Goal: Task Accomplishment & Management: Complete application form

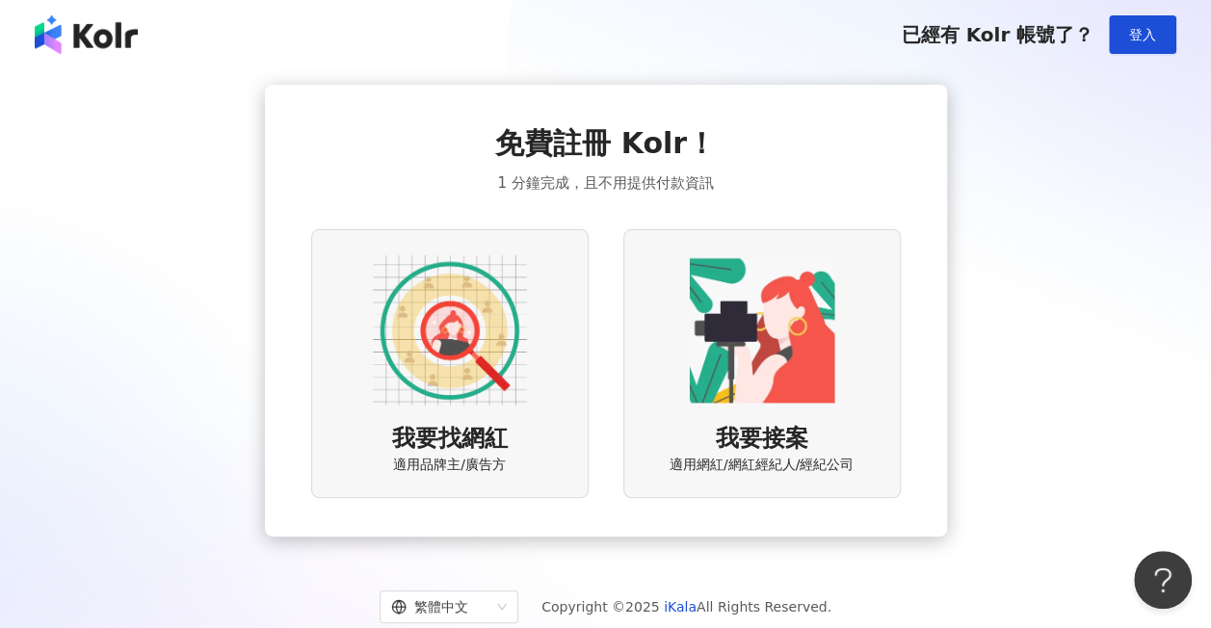
click at [479, 346] on img at bounding box center [450, 330] width 154 height 154
click at [467, 319] on img at bounding box center [450, 330] width 154 height 154
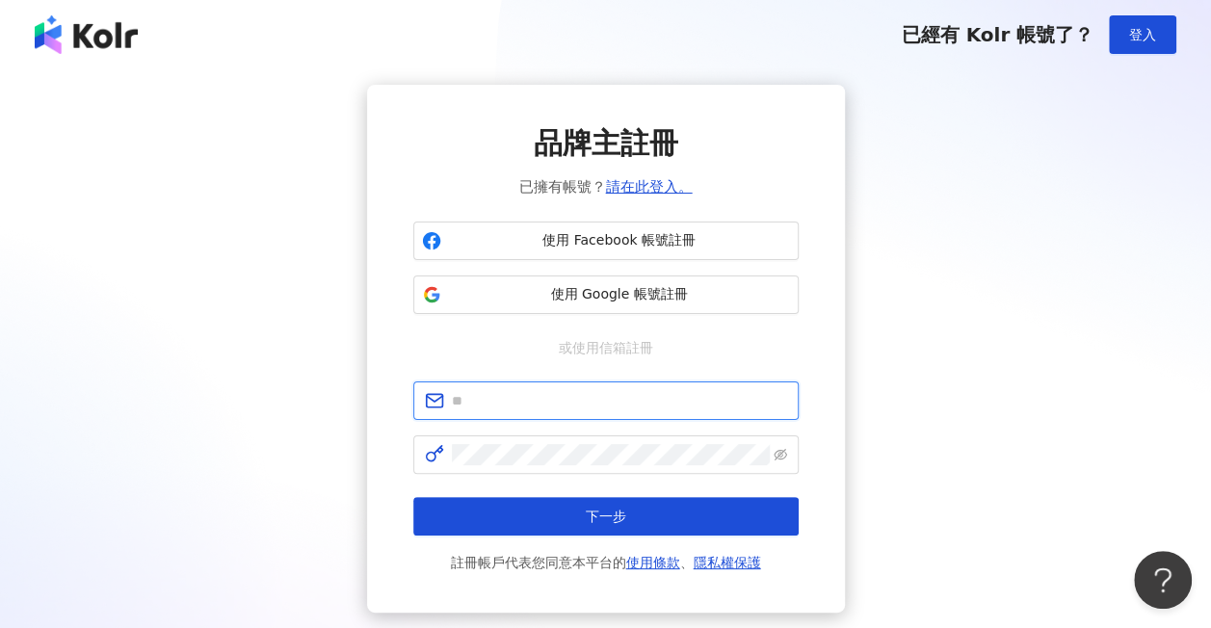
click at [501, 398] on input "text" at bounding box center [619, 400] width 335 height 21
type input "*"
type input "**********"
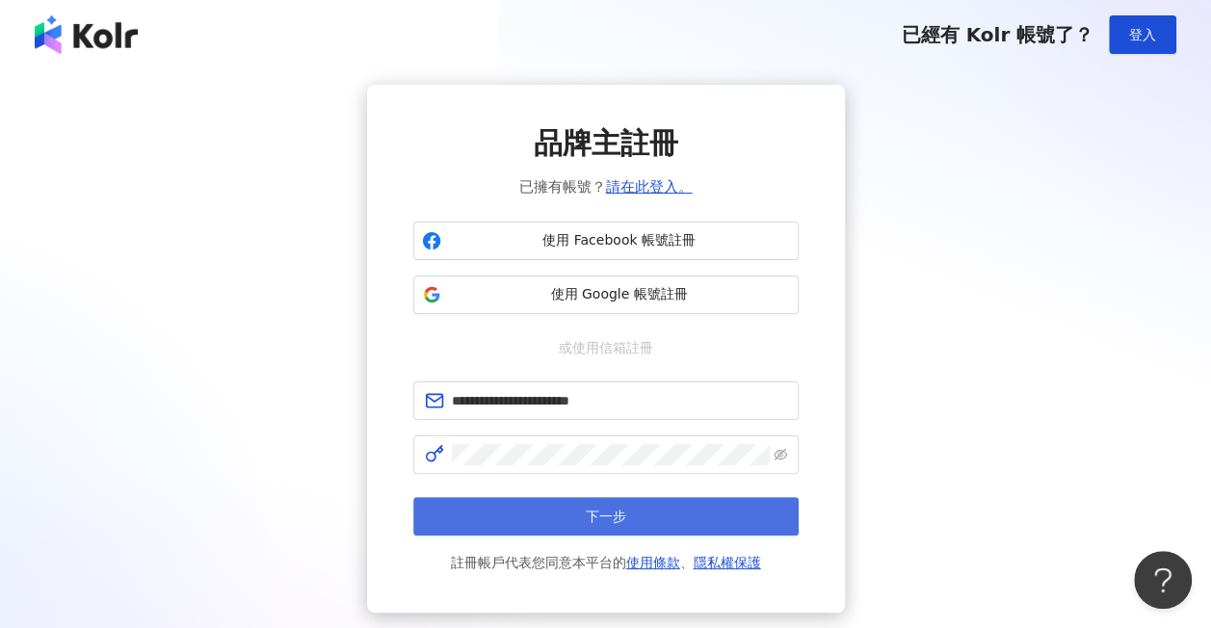
click at [580, 521] on button "下一步" at bounding box center [605, 516] width 385 height 39
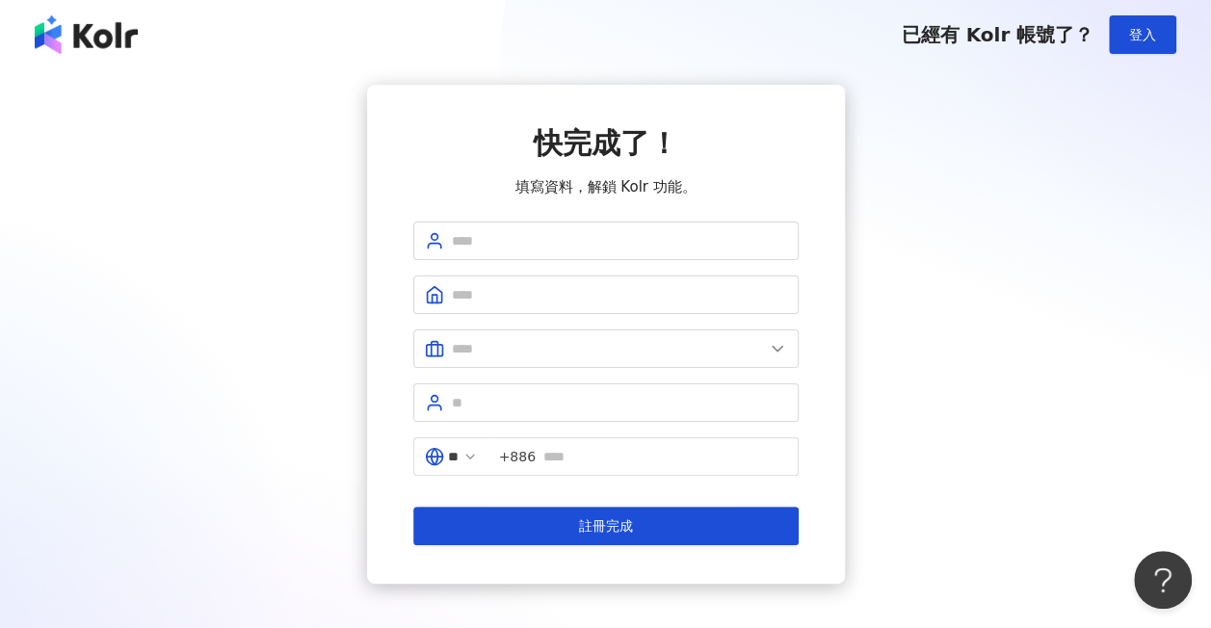
click at [1112, 441] on div "快完成了！ 填寫資料，解鎖 Kolr 功能。 ** +886 註冊完成" at bounding box center [605, 334] width 1165 height 499
click at [543, 240] on input "text" at bounding box center [619, 240] width 335 height 21
click at [509, 281] on span at bounding box center [605, 295] width 385 height 39
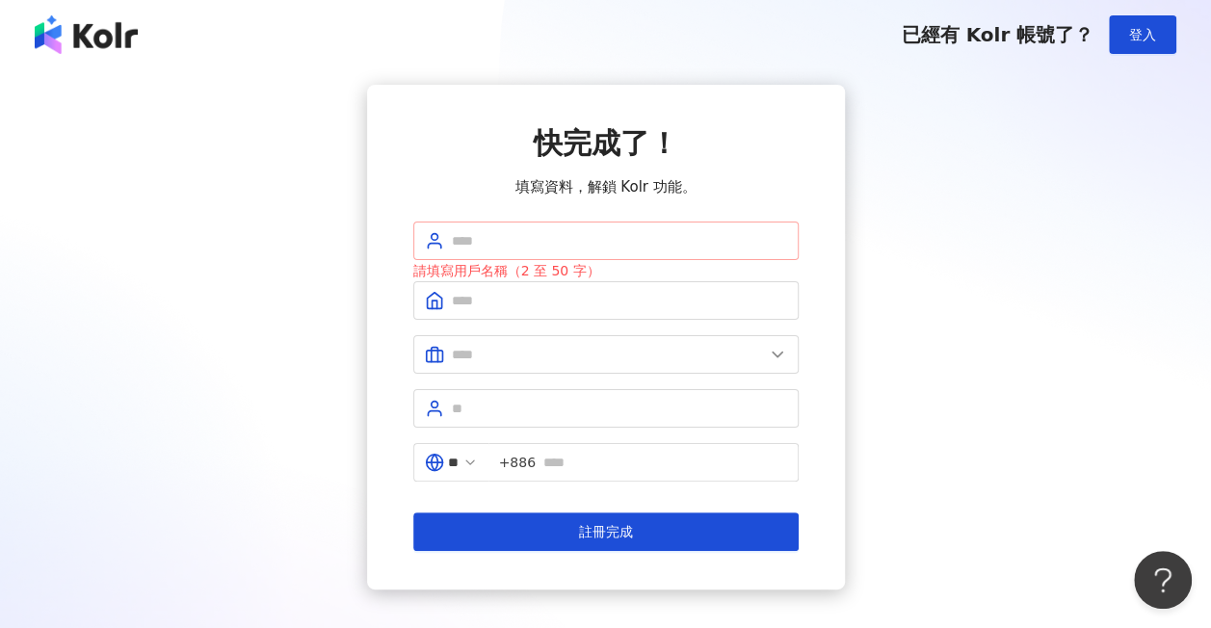
click at [468, 251] on span at bounding box center [605, 241] width 385 height 39
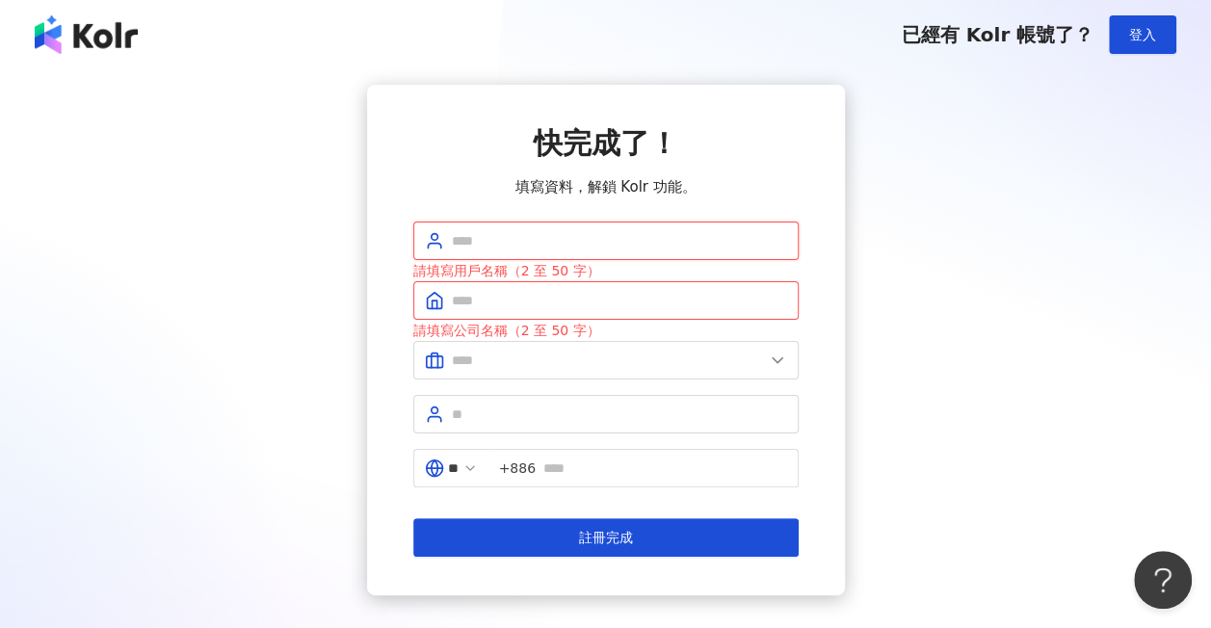
type input "*"
type input "****"
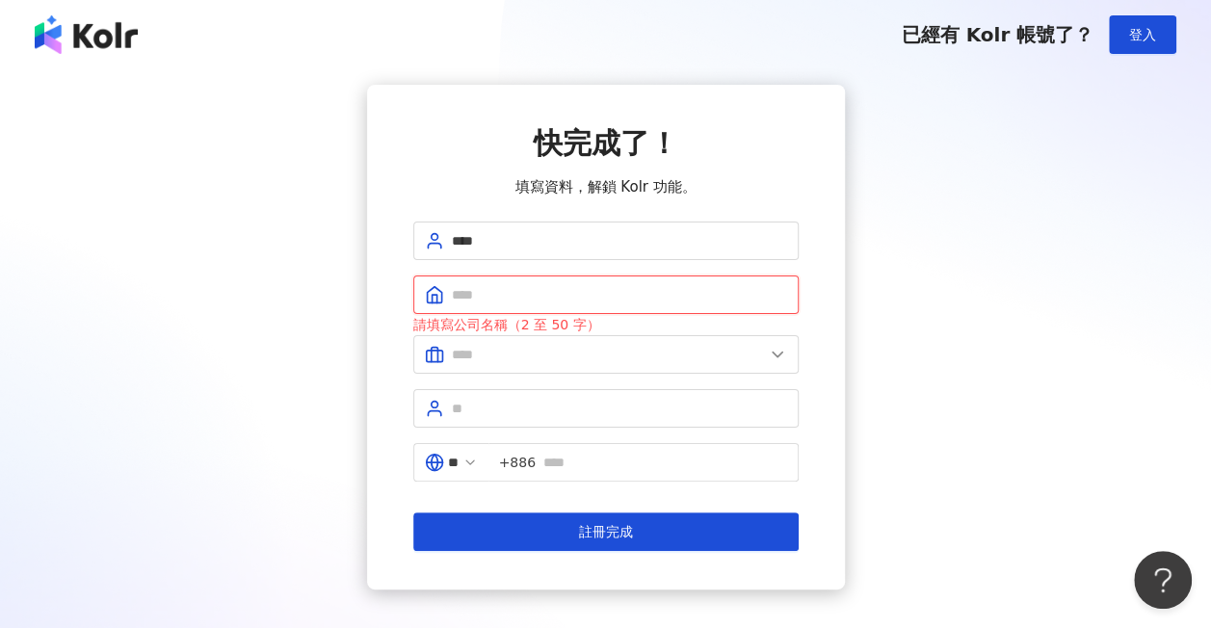
click at [483, 293] on input "text" at bounding box center [619, 294] width 335 height 21
type input "*"
type input "***"
click at [514, 357] on input "text" at bounding box center [608, 354] width 312 height 21
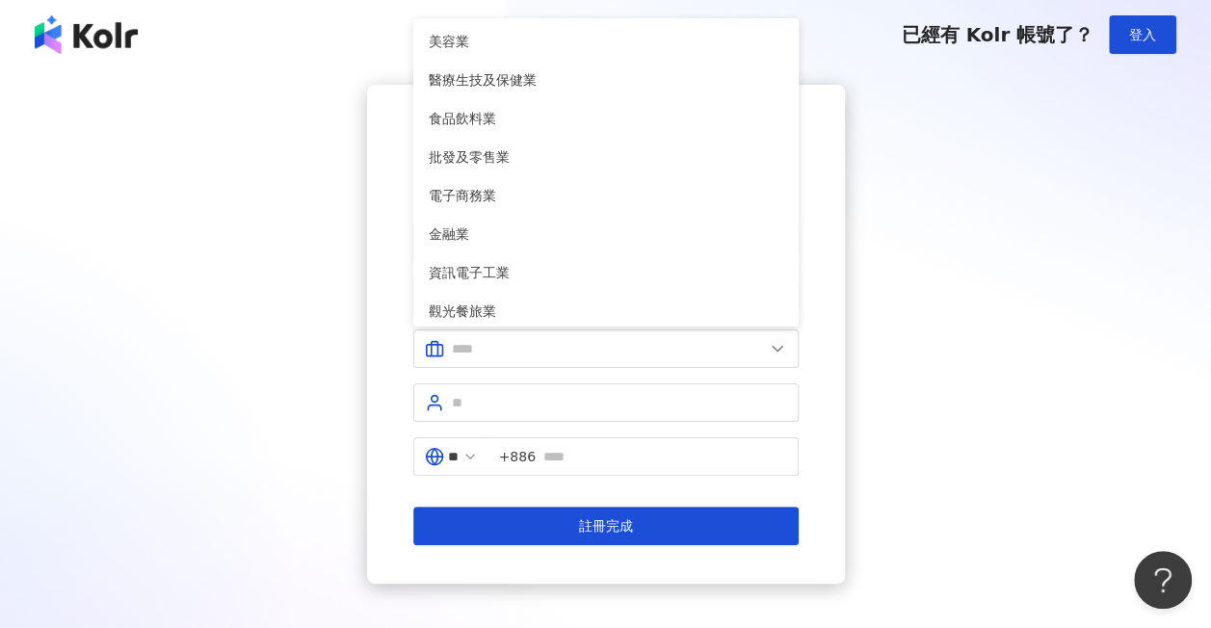
drag, startPoint x: 917, startPoint y: 407, endPoint x: 906, endPoint y: 407, distance: 11.6
click at [916, 407] on div "快完成了！ 填寫資料，解鎖 Kolr 功能。 **** *** 美容業 醫療生技及保健業 食品飲料業 批發及零售業 電子商務業 金融業 資訊電子工業 觀光餐旅…" at bounding box center [605, 334] width 1165 height 499
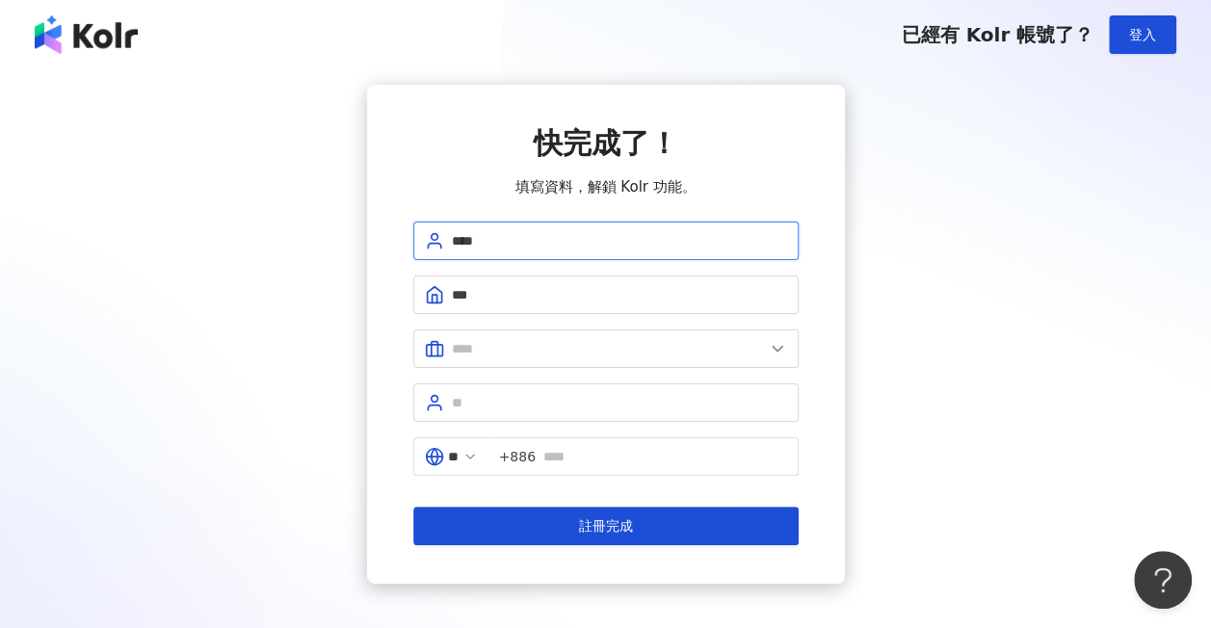
click at [457, 243] on input "****" at bounding box center [619, 240] width 335 height 21
type input "****"
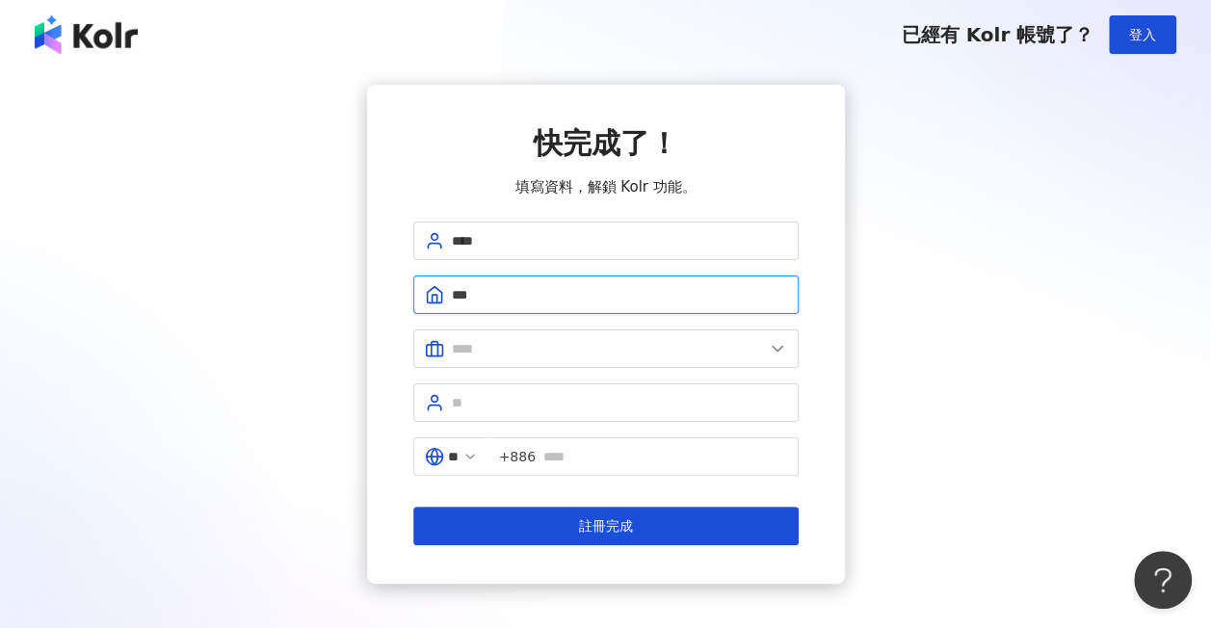
click at [527, 303] on input "***" at bounding box center [619, 294] width 335 height 21
type input "****"
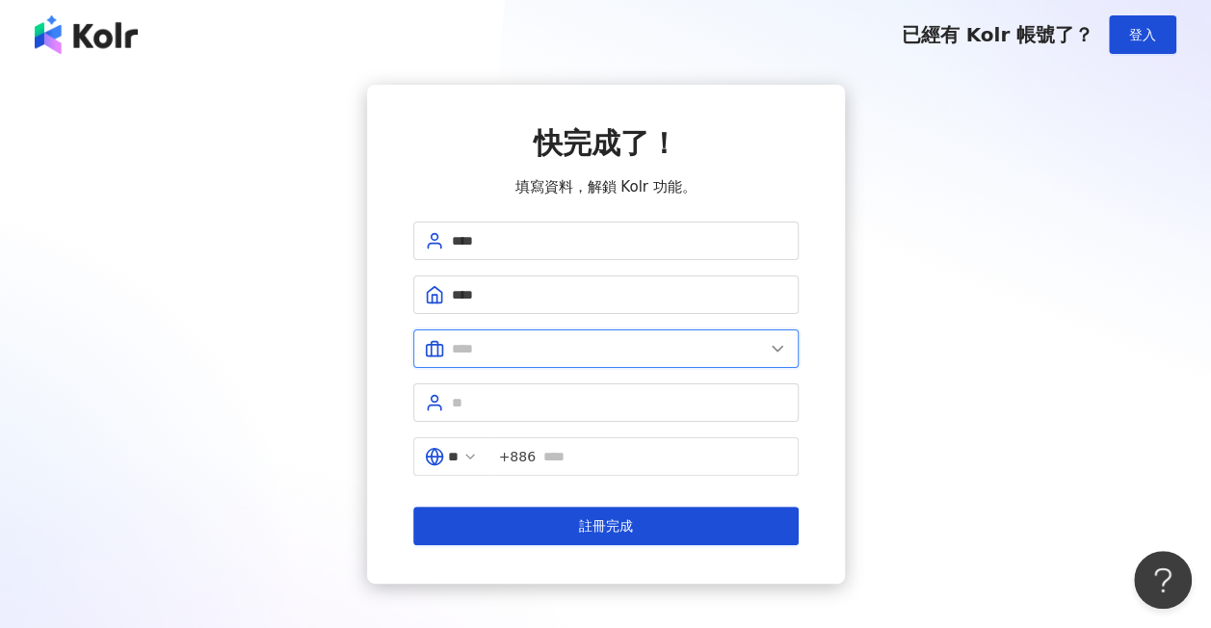
click at [529, 343] on input "text" at bounding box center [608, 348] width 312 height 21
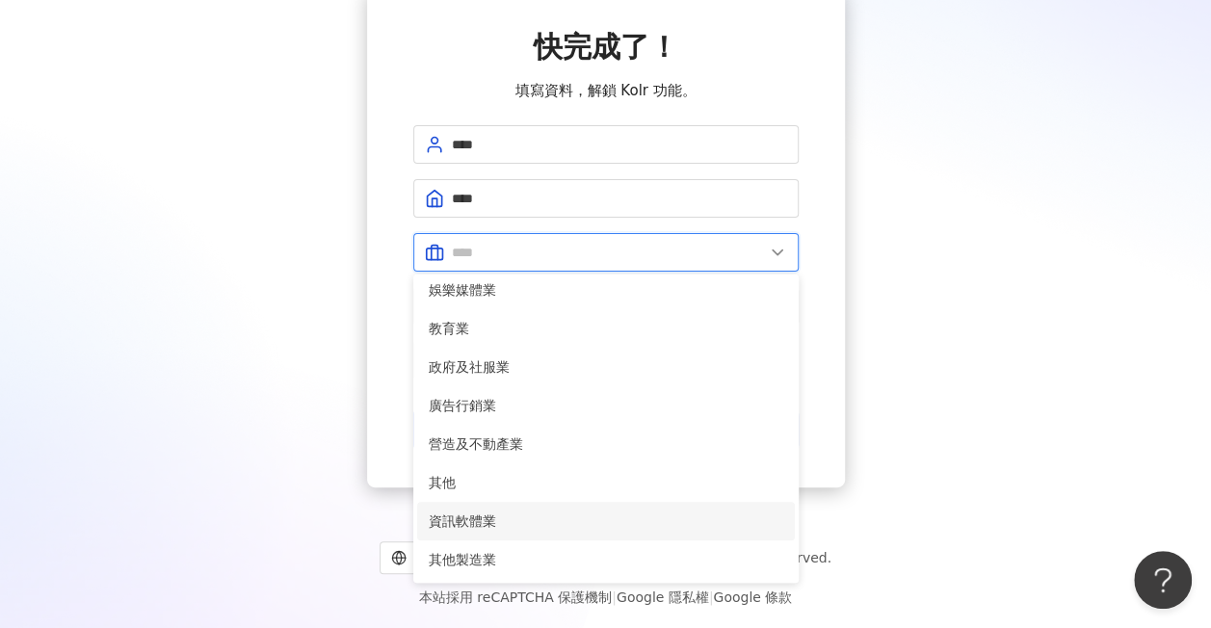
scroll to position [297, 0]
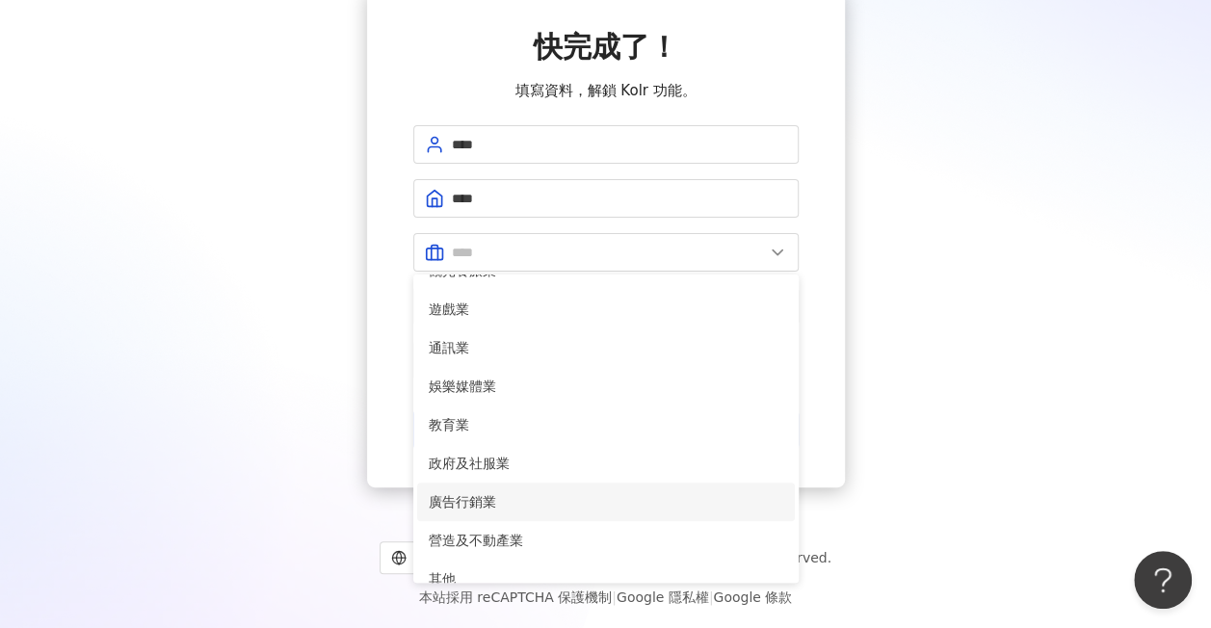
click at [480, 501] on span "廣告行銷業" at bounding box center [606, 501] width 355 height 21
type input "*****"
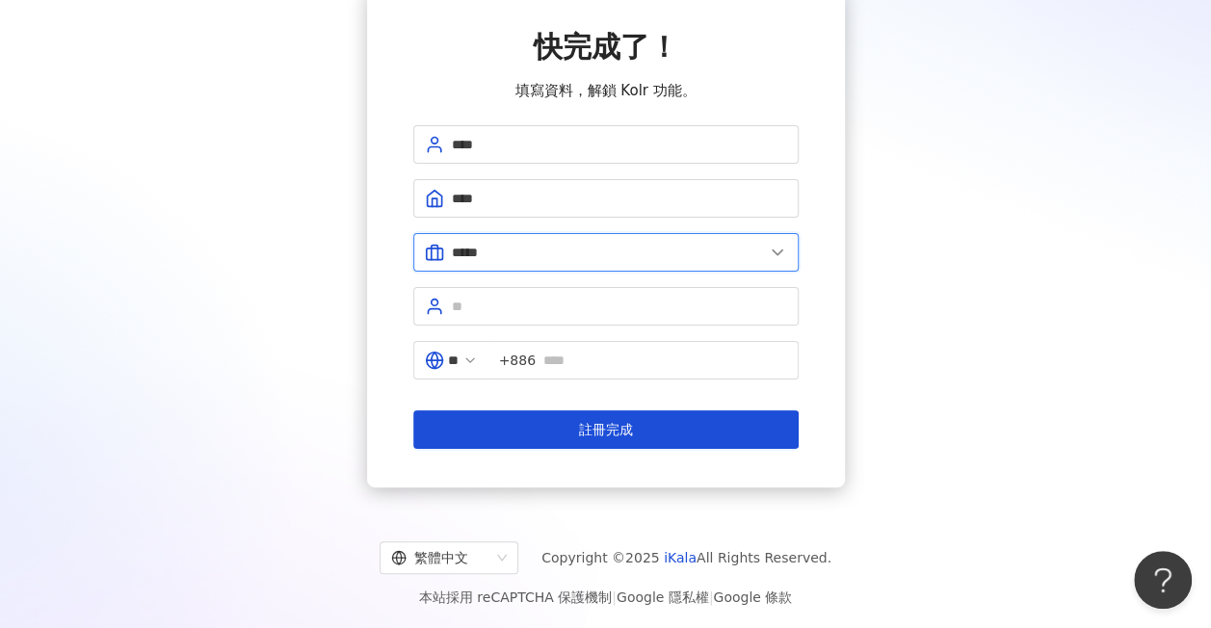
click at [485, 254] on input "*****" at bounding box center [608, 252] width 312 height 21
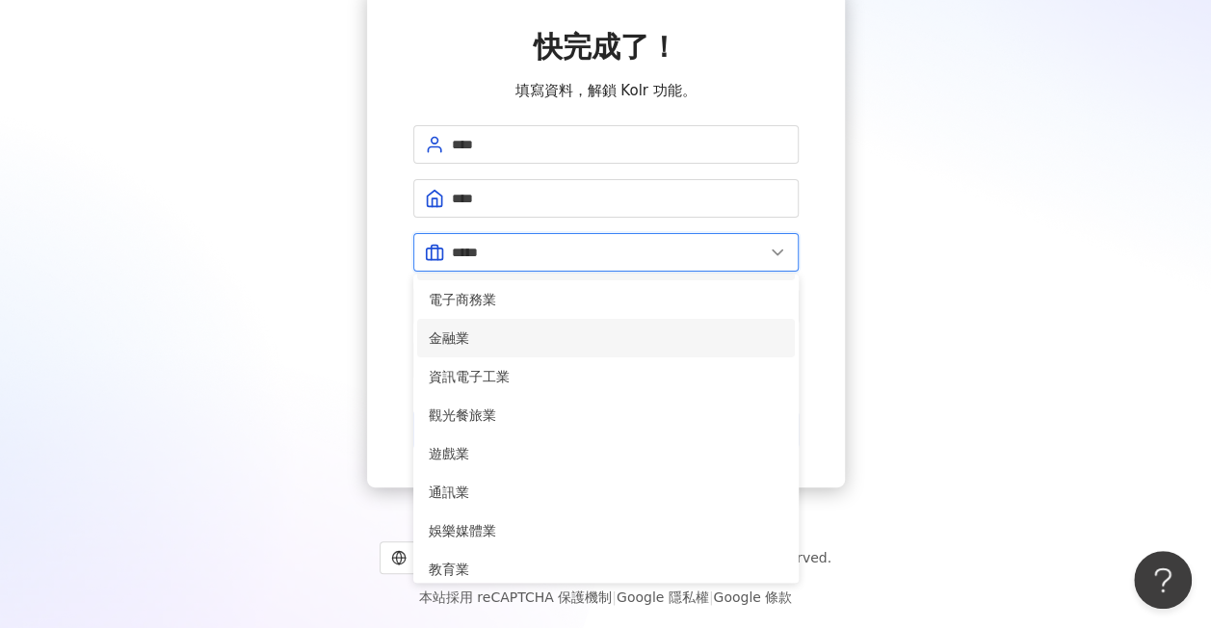
scroll to position [193, 0]
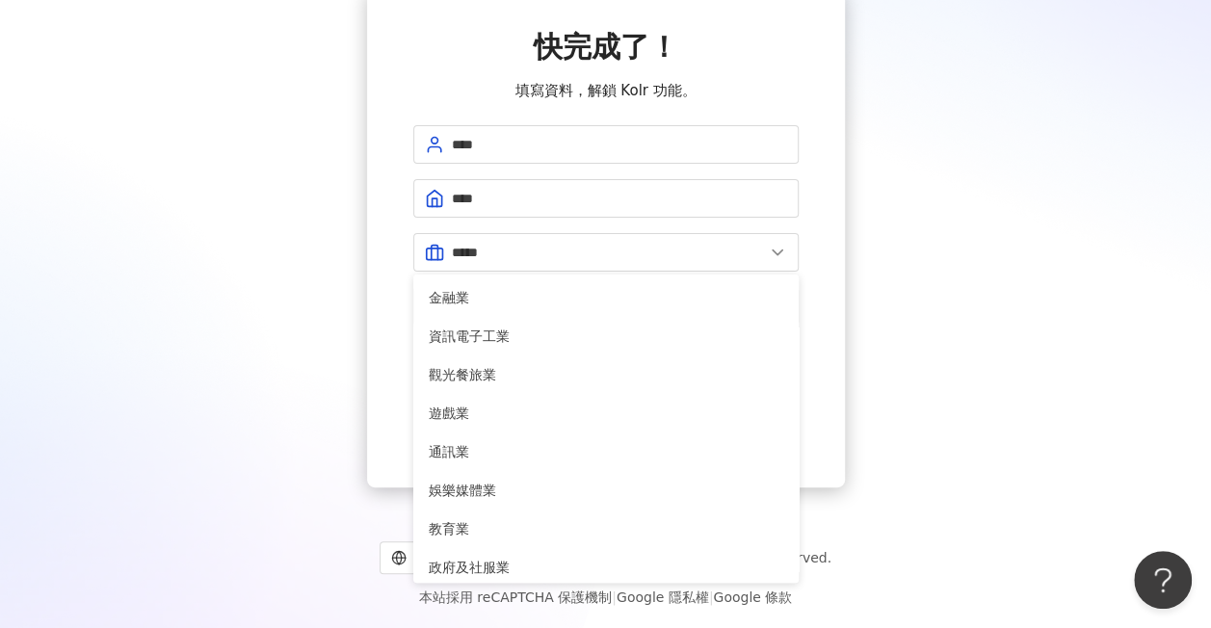
click at [852, 400] on div "快完成了！ 填寫資料，解鎖 Kolr 功能。 **** **** ***** 美容業 醫療生技及保健業 食品飲料業 批發及零售業 電子商務業 金融業 資訊電子…" at bounding box center [605, 237] width 1165 height 499
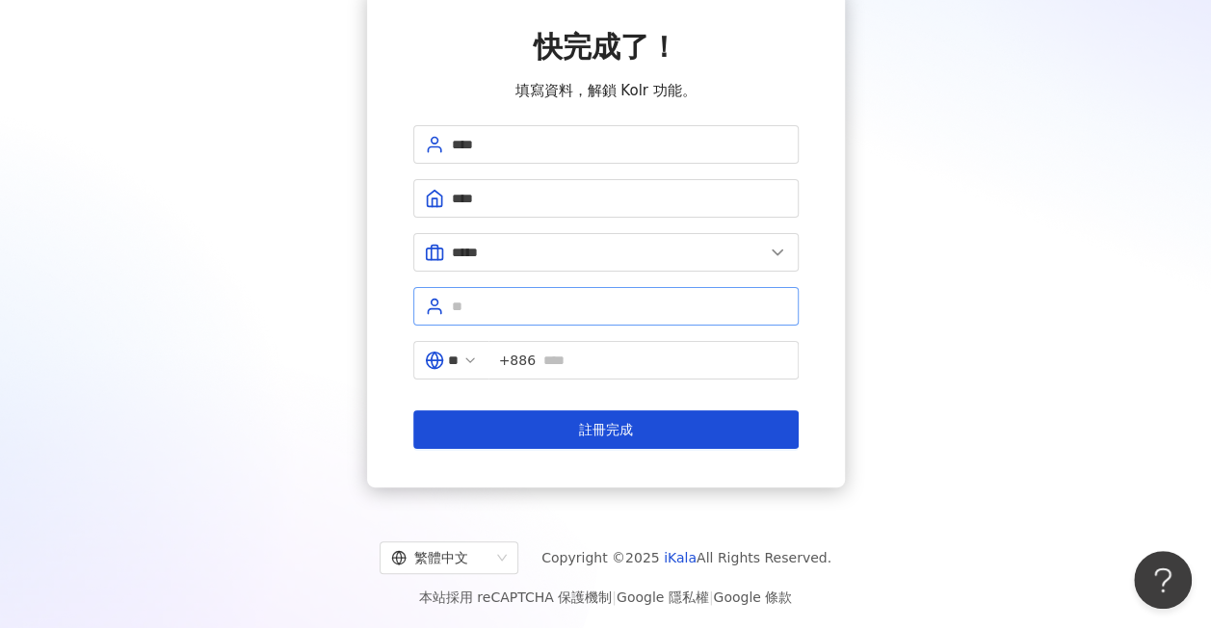
click at [558, 314] on span at bounding box center [605, 306] width 385 height 39
type input "****"
click at [605, 354] on input "text" at bounding box center [665, 360] width 244 height 21
type input "*"
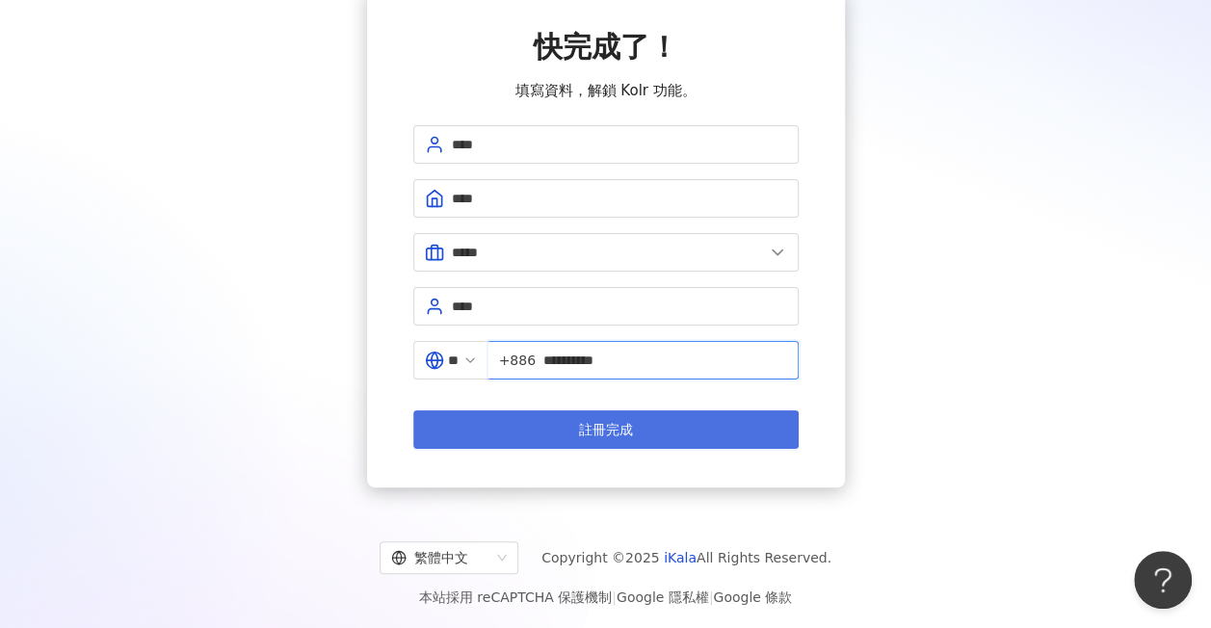
type input "**********"
click at [545, 416] on button "註冊完成" at bounding box center [605, 429] width 385 height 39
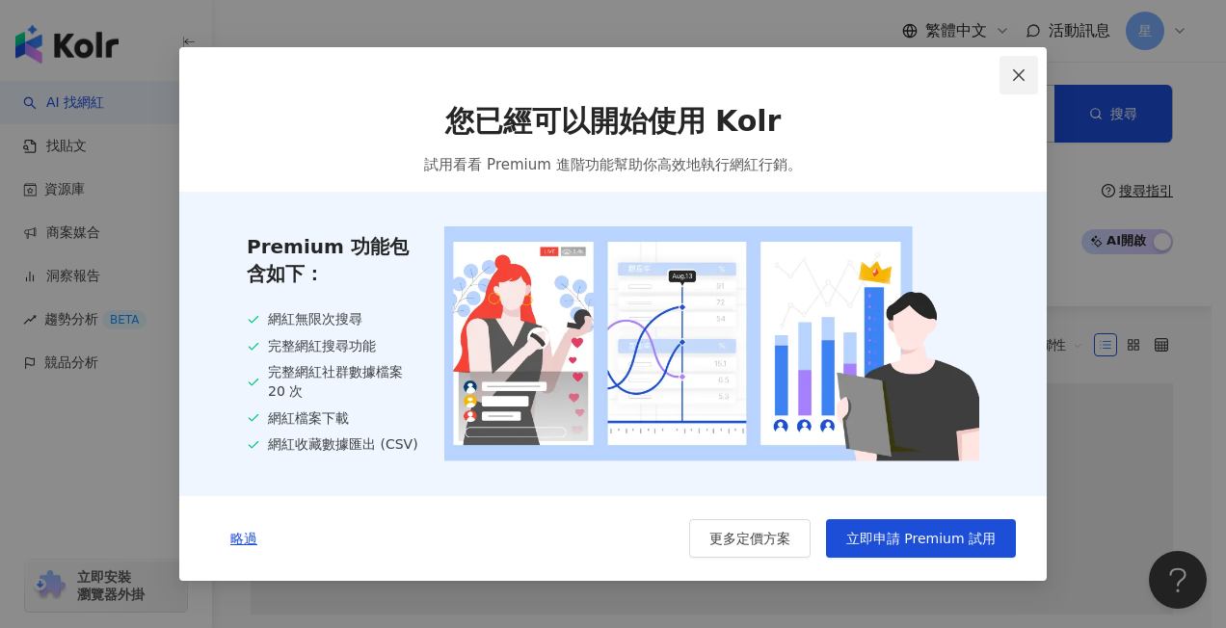
click at [1012, 71] on icon "close" at bounding box center [1018, 74] width 15 height 15
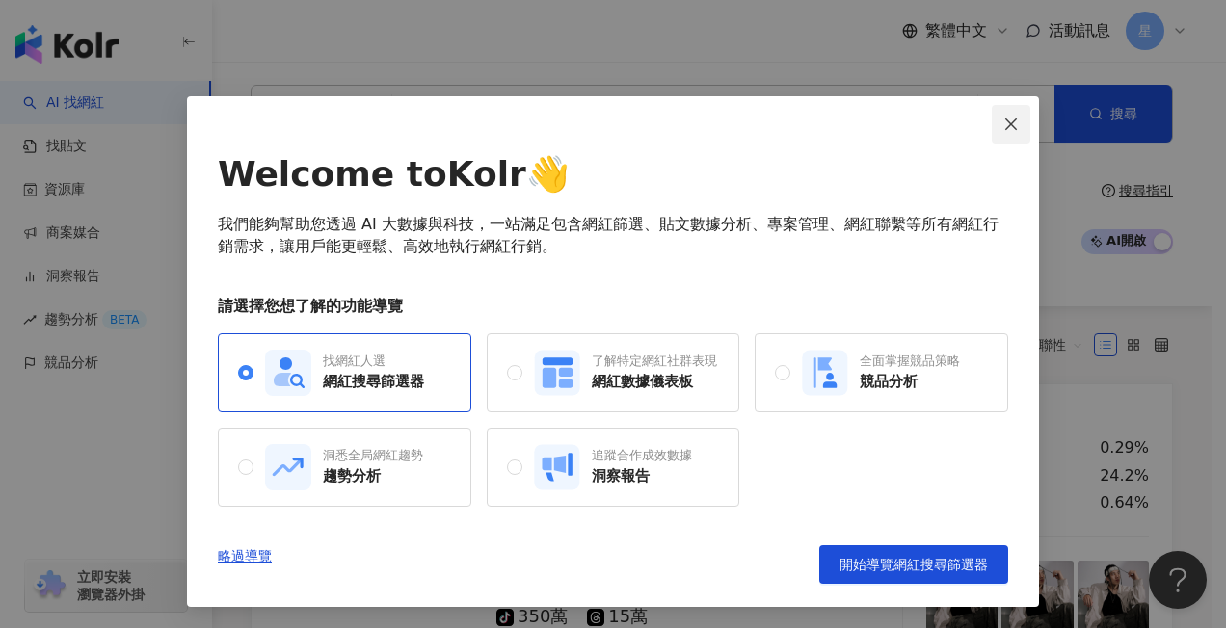
click at [1014, 123] on icon "close" at bounding box center [1010, 124] width 15 height 15
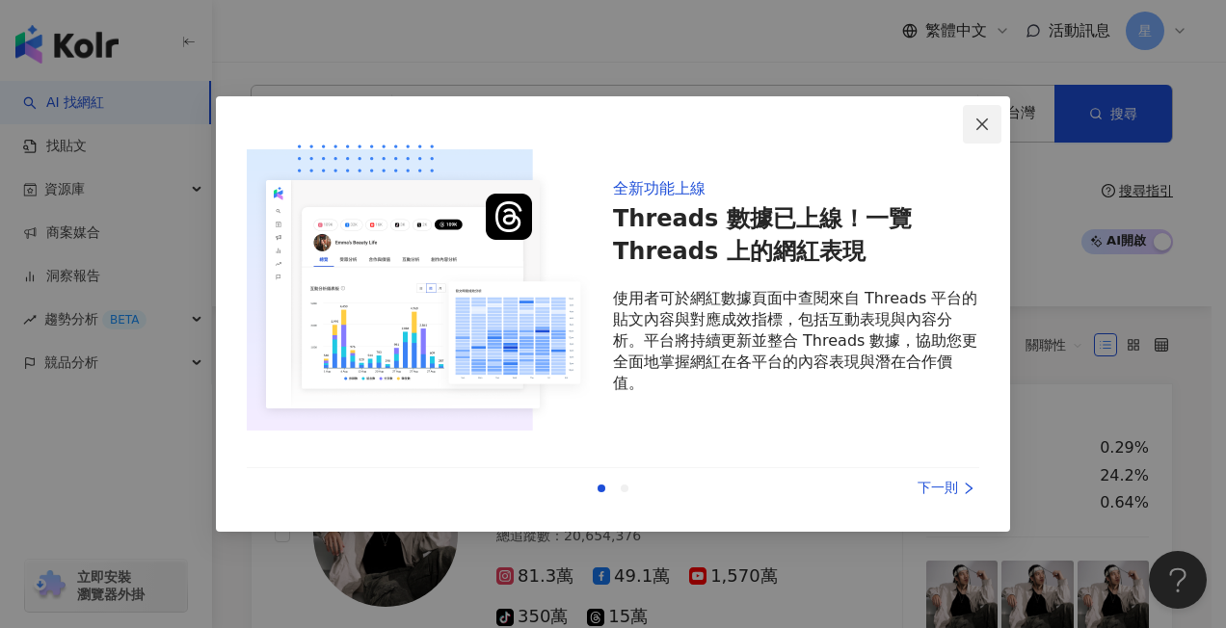
click at [981, 121] on icon "close" at bounding box center [982, 124] width 12 height 12
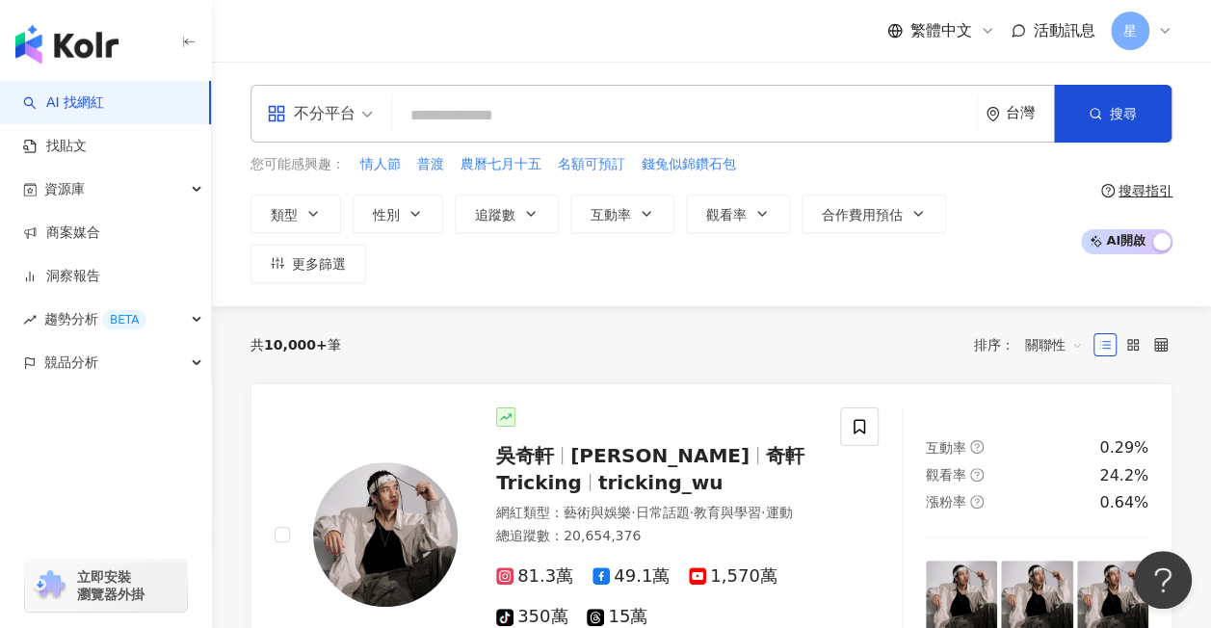
click at [489, 124] on input "search" at bounding box center [684, 115] width 569 height 37
click at [395, 214] on span "性別" at bounding box center [386, 214] width 27 height 15
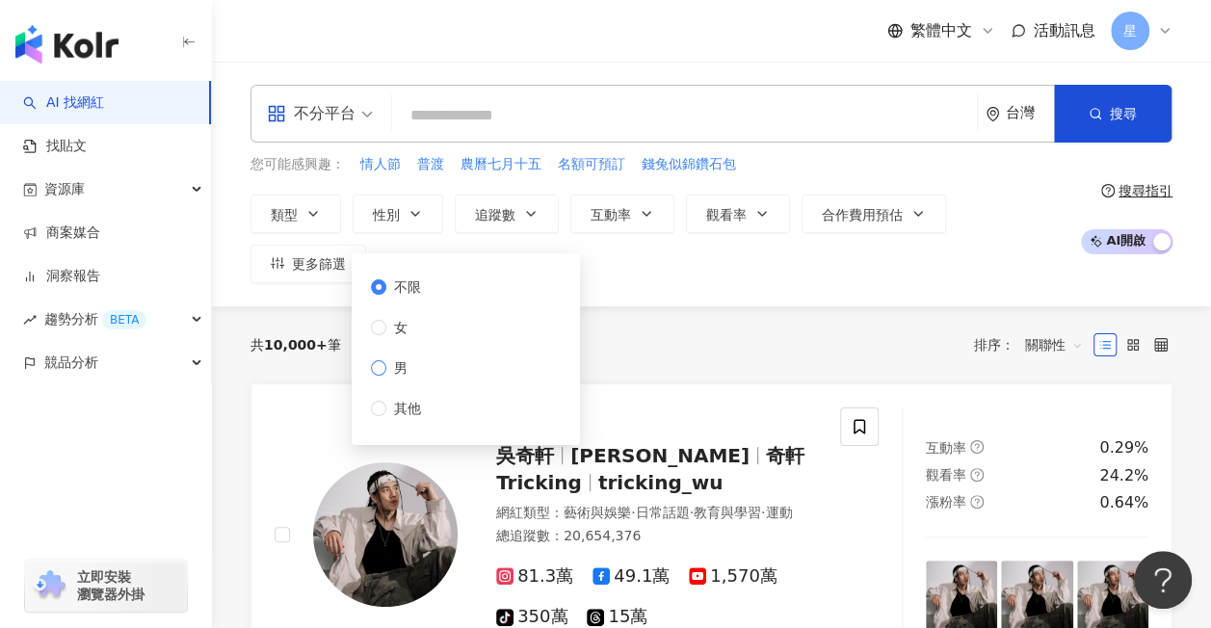
click at [391, 373] on span "男" at bounding box center [400, 367] width 29 height 21
click at [295, 202] on button "類型" at bounding box center [296, 214] width 91 height 39
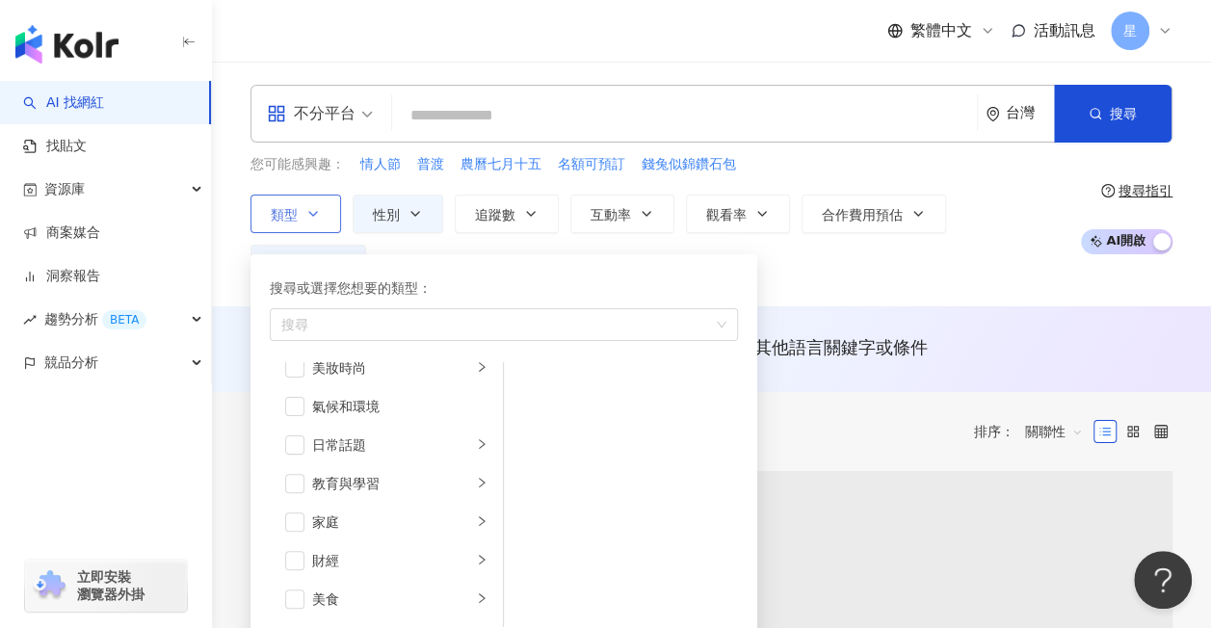
scroll to position [96, 0]
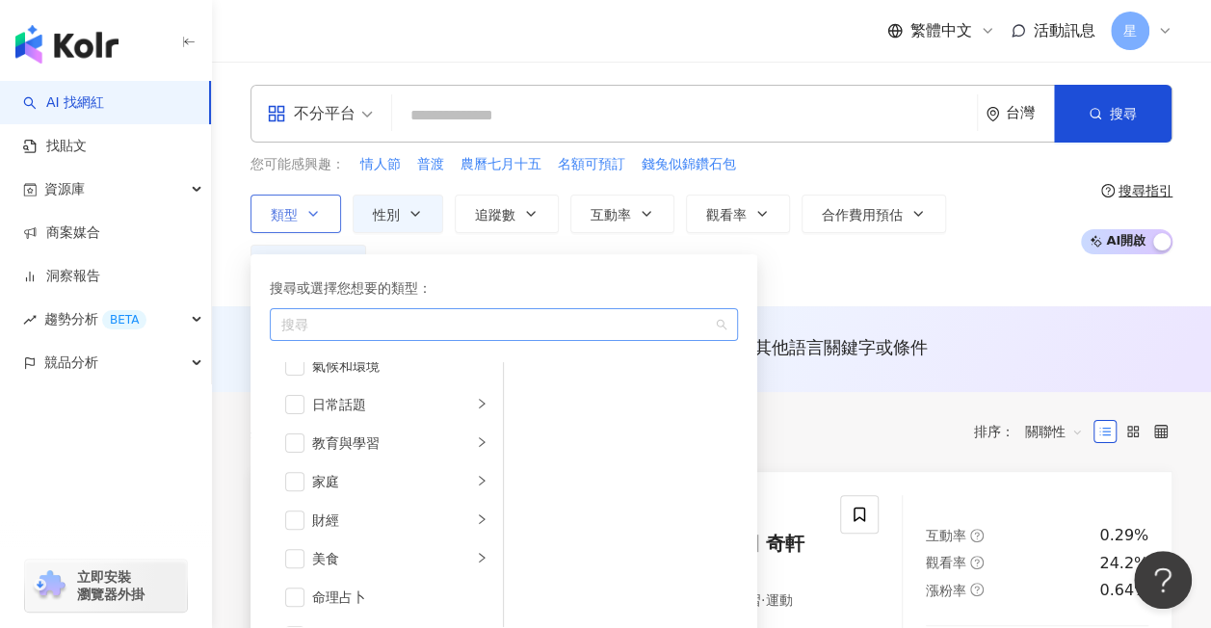
click at [338, 322] on div "button" at bounding box center [494, 324] width 440 height 14
type input "*"
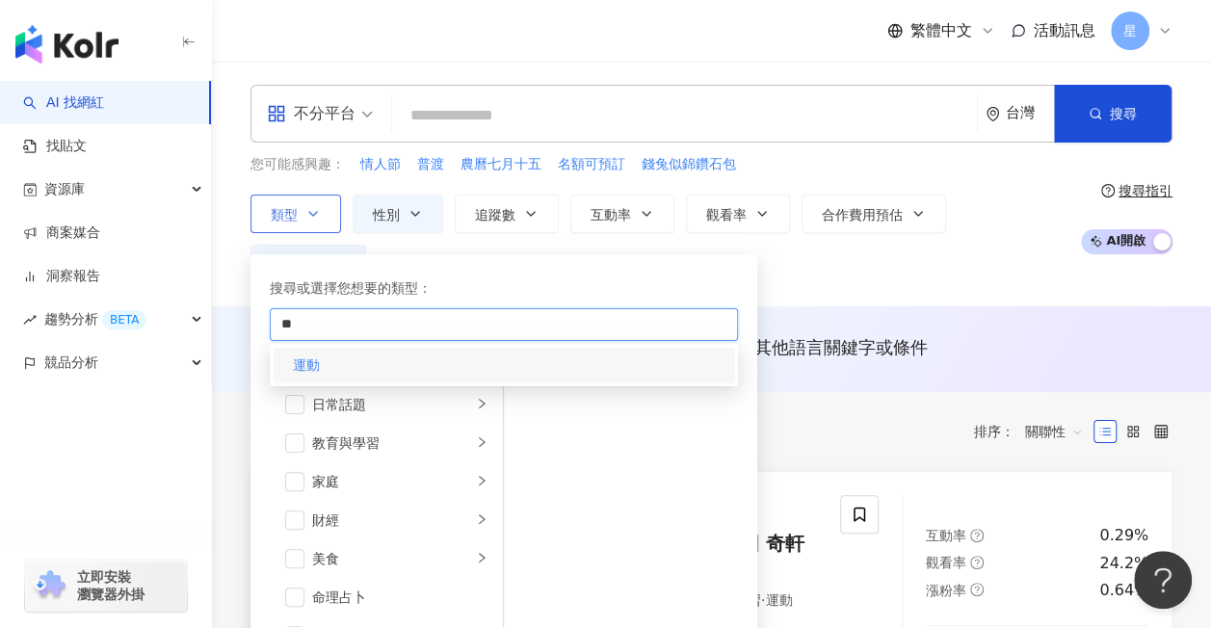
type input "**"
click at [328, 357] on div "運動" at bounding box center [504, 365] width 461 height 35
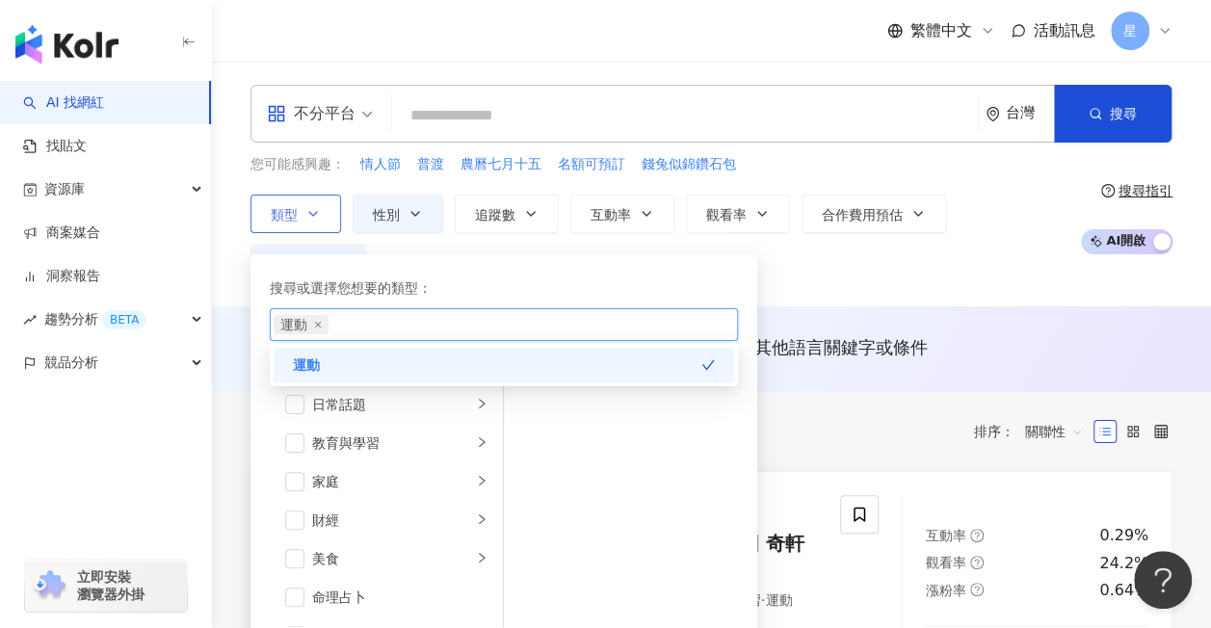
click at [343, 323] on div "運動" at bounding box center [494, 324] width 440 height 19
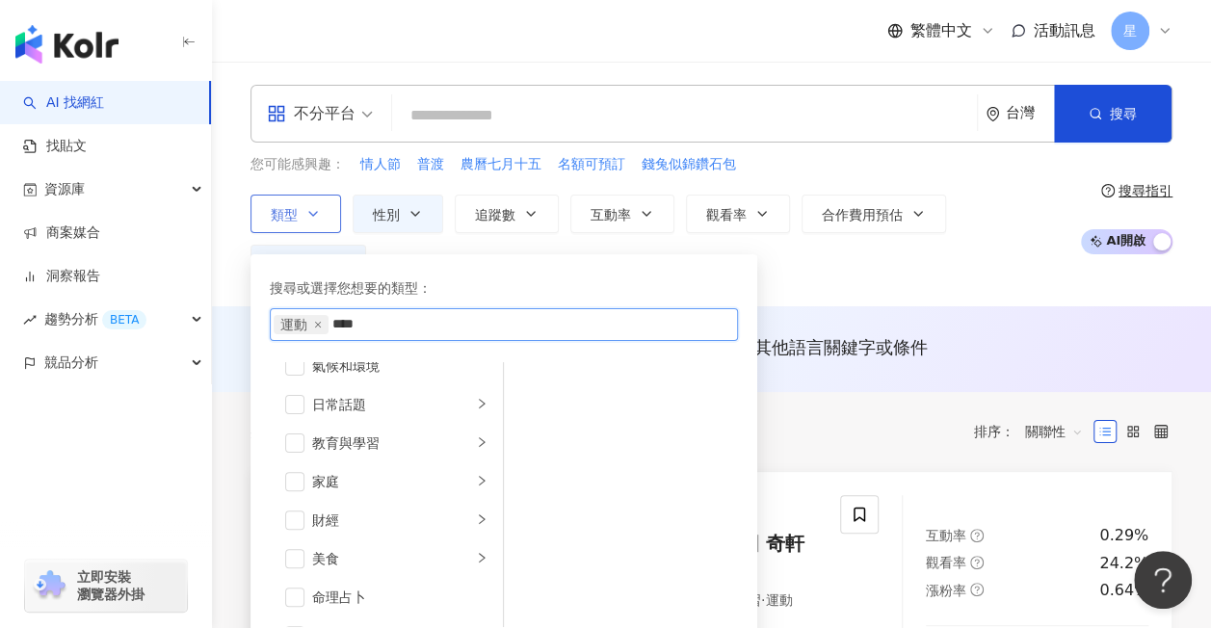
type input "**"
click at [376, 326] on div "運動 訓練" at bounding box center [494, 324] width 440 height 19
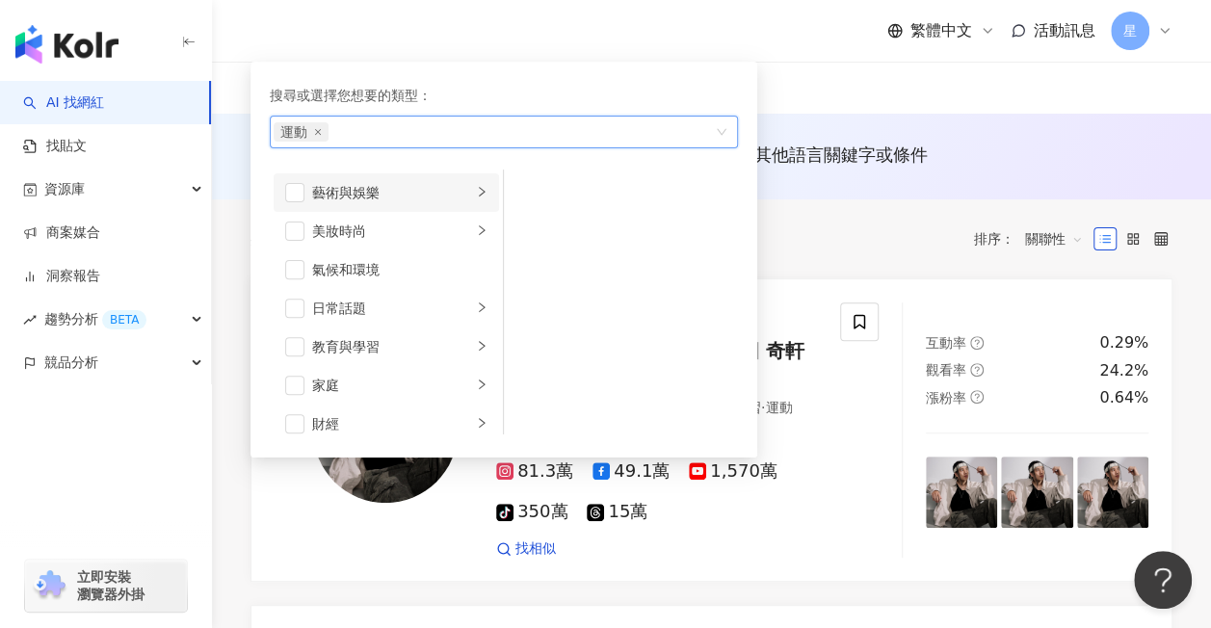
click at [479, 187] on icon "right" at bounding box center [482, 192] width 6 height 10
click at [476, 225] on icon "right" at bounding box center [482, 231] width 12 height 12
click at [476, 302] on icon "right" at bounding box center [482, 308] width 12 height 12
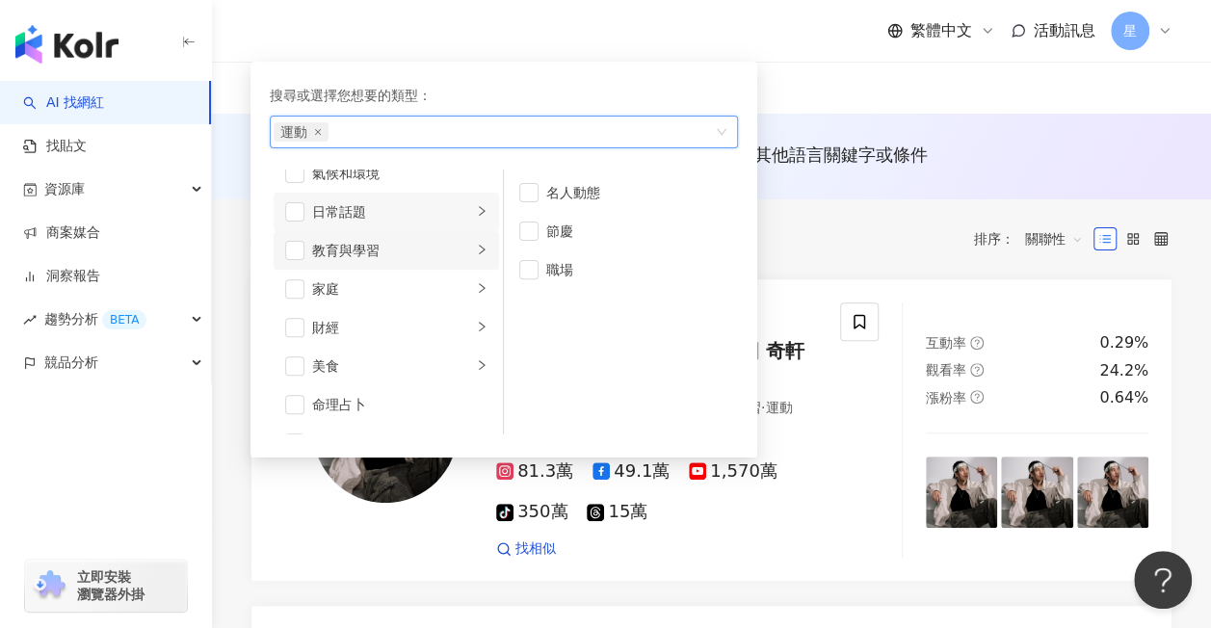
click at [476, 254] on div "button" at bounding box center [482, 250] width 12 height 18
click at [457, 283] on li "家庭" at bounding box center [386, 289] width 225 height 39
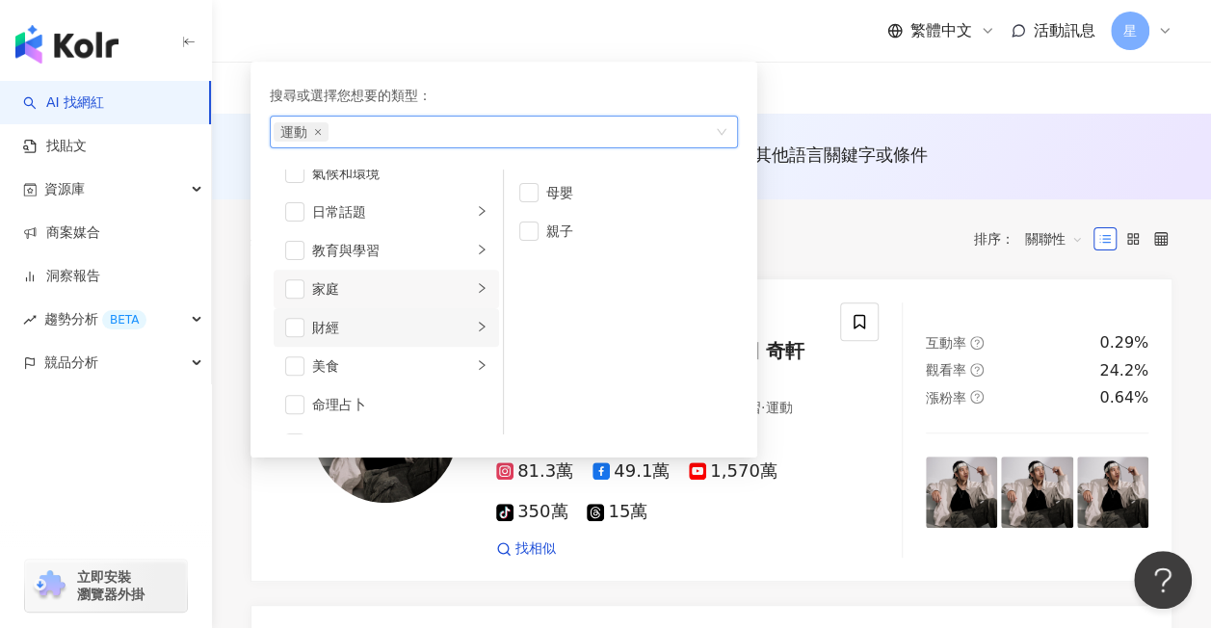
click at [461, 313] on li "財經" at bounding box center [386, 327] width 225 height 39
click at [379, 129] on div "運動" at bounding box center [494, 131] width 440 height 19
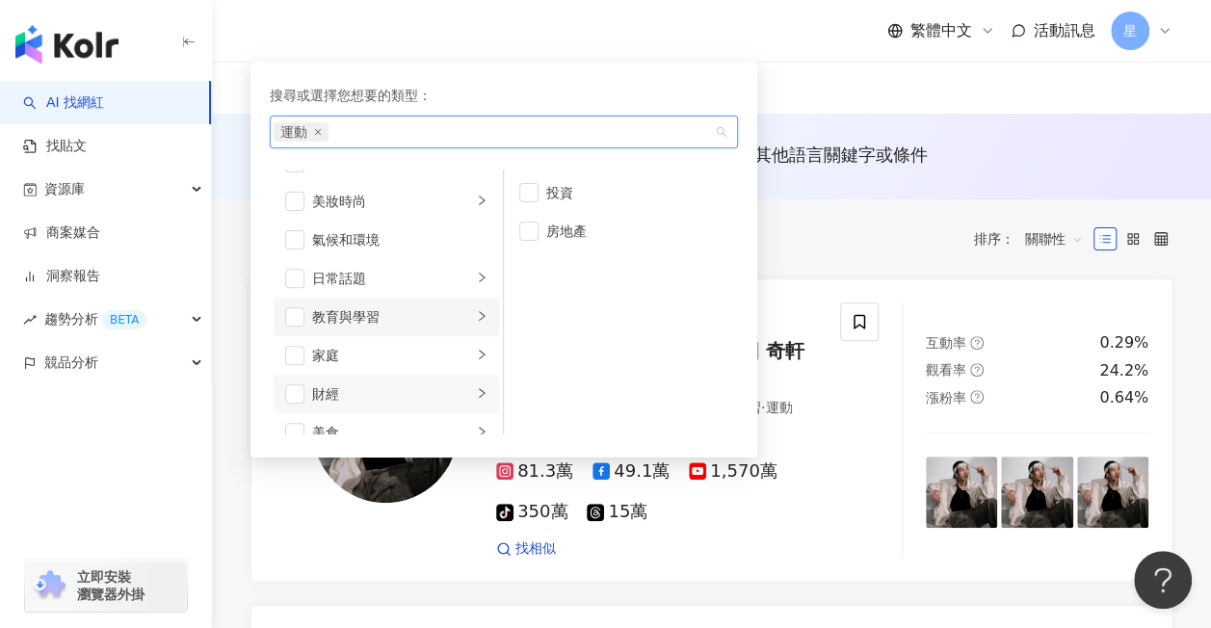
scroll to position [0, 0]
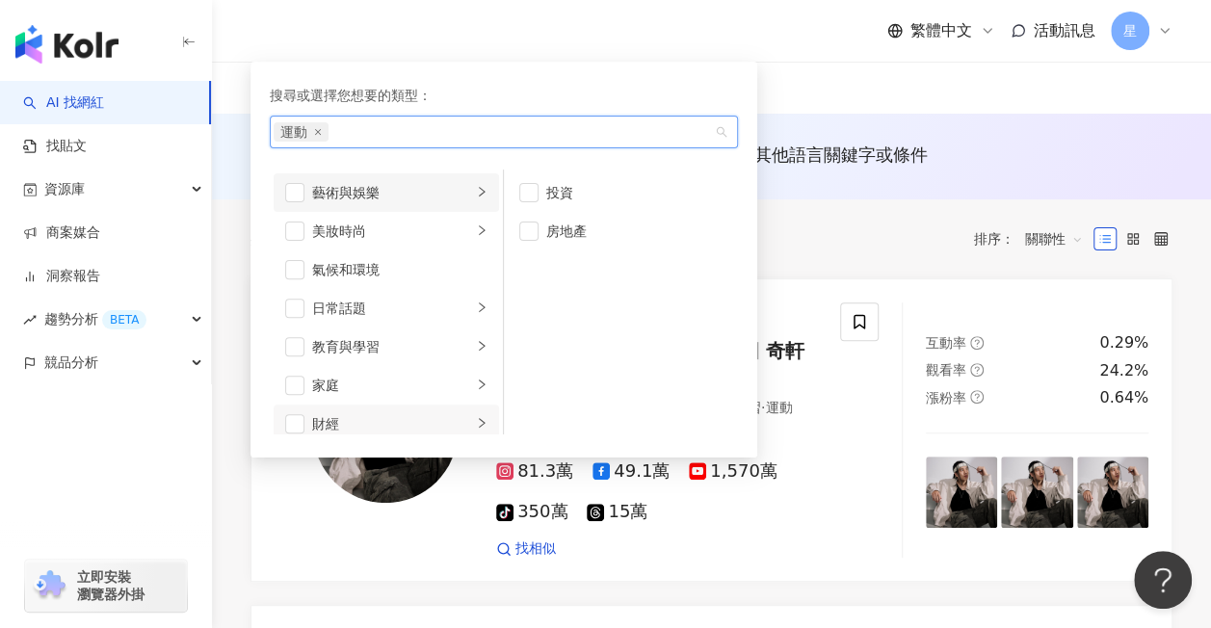
click at [477, 195] on li "藝術與娛樂" at bounding box center [386, 192] width 225 height 39
click at [479, 226] on icon "right" at bounding box center [482, 230] width 6 height 10
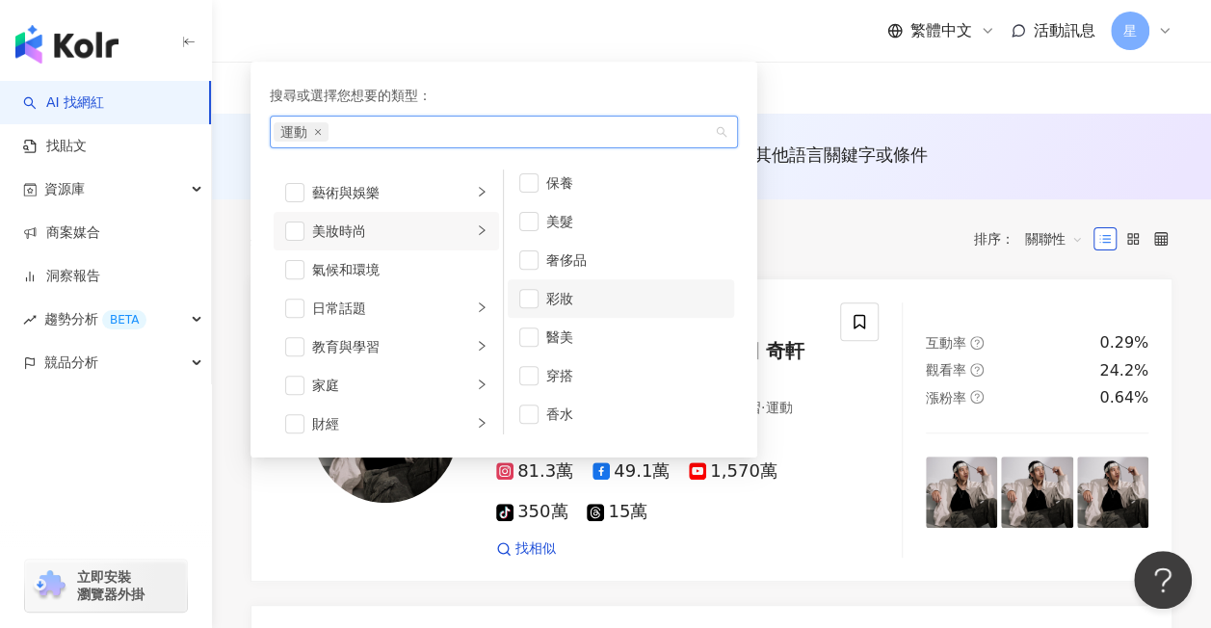
scroll to position [12, 0]
click at [526, 371] on span "button" at bounding box center [528, 373] width 19 height 19
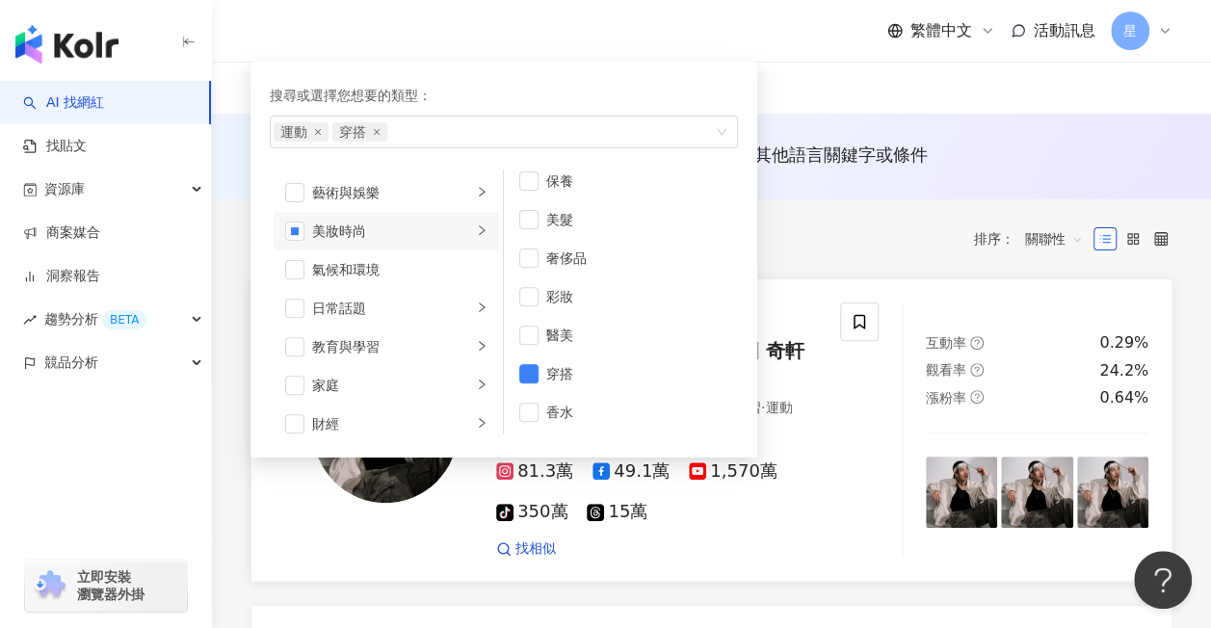
click at [259, 475] on div "吳奇軒 Wu Hsuan 奇軒Tricking tricking_wu 網紅類型 ： 藝術與娛樂 · 日常話題 · 教育與學習 · 運動 總追蹤數 ： 20,…" at bounding box center [576, 431] width 650 height 256
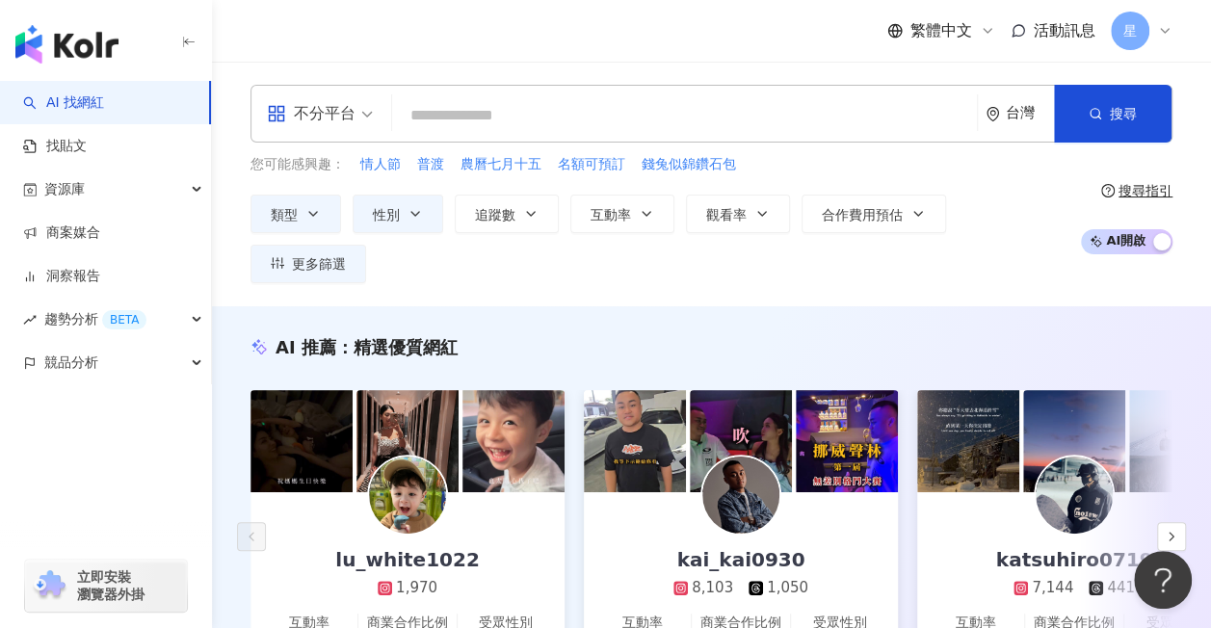
click at [462, 121] on input "search" at bounding box center [684, 115] width 569 height 37
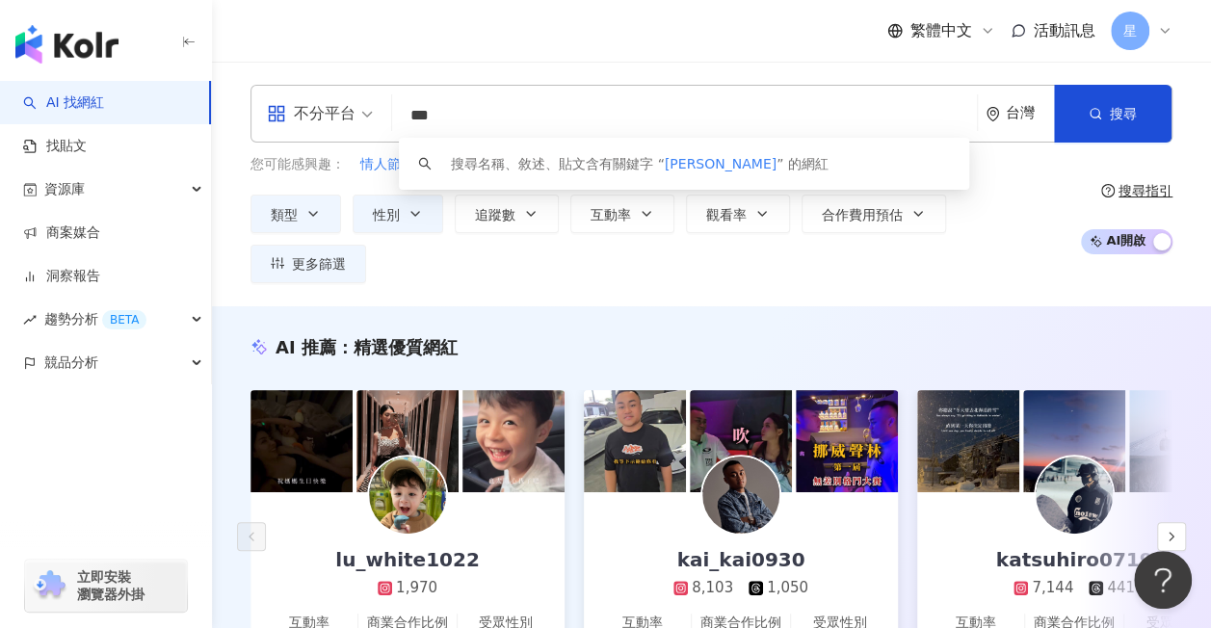
type input "***"
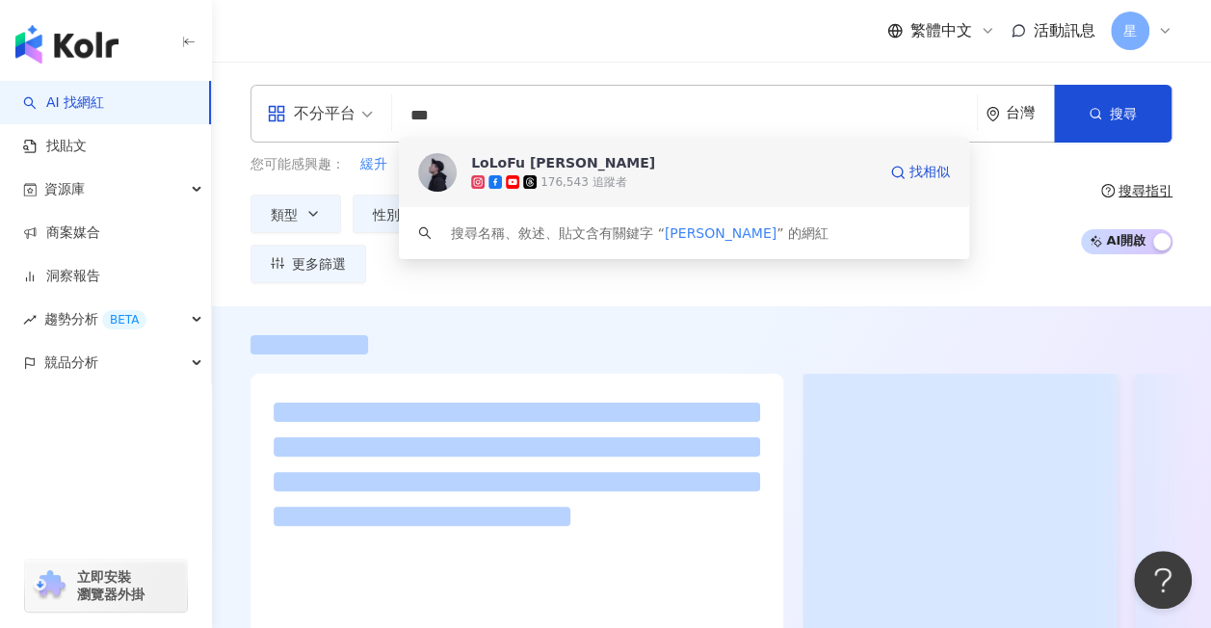
click at [549, 164] on div "LoLoFu 傅樂樂" at bounding box center [563, 162] width 184 height 19
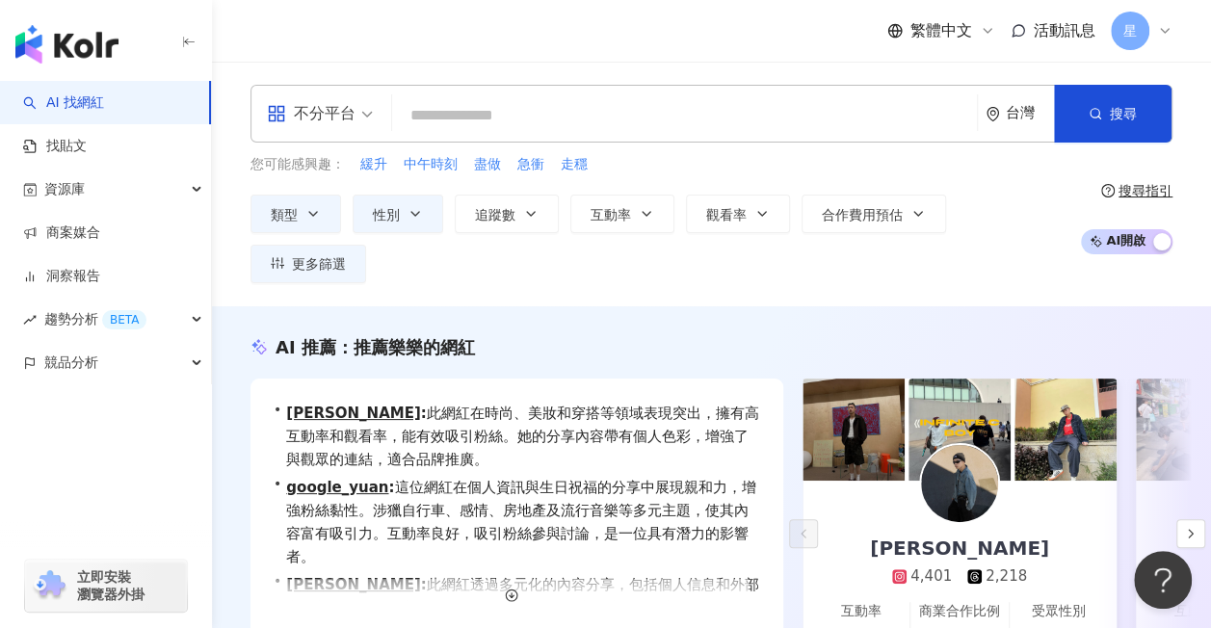
click at [461, 109] on input "search" at bounding box center [684, 115] width 569 height 37
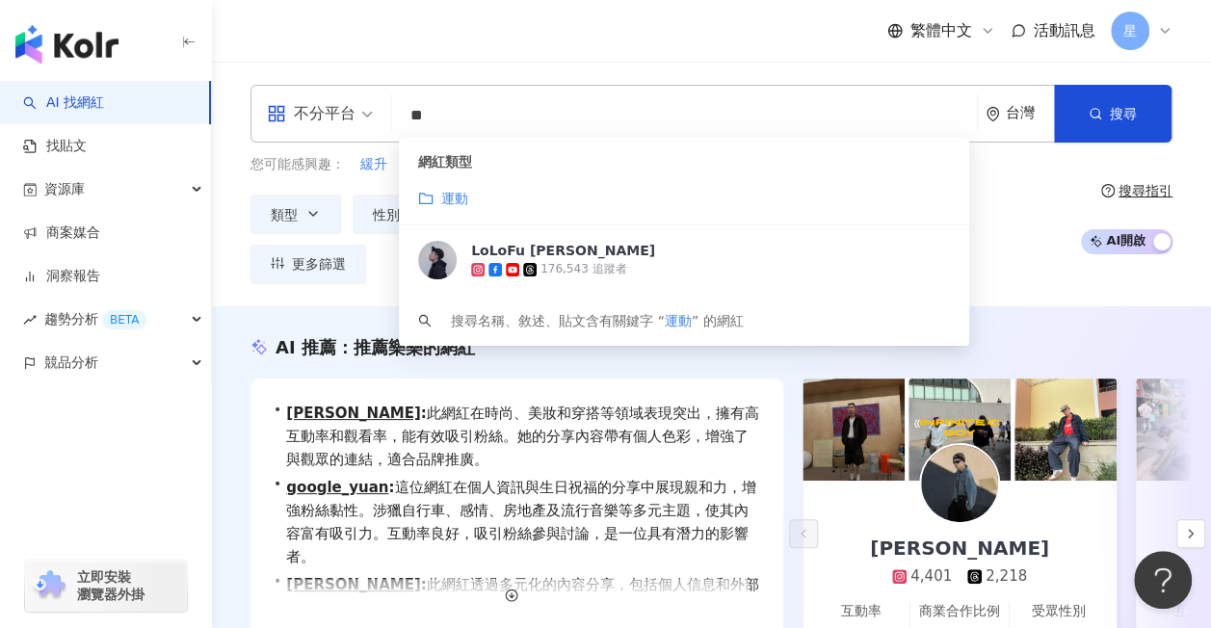
click at [457, 201] on button "追蹤數" at bounding box center [507, 214] width 104 height 39
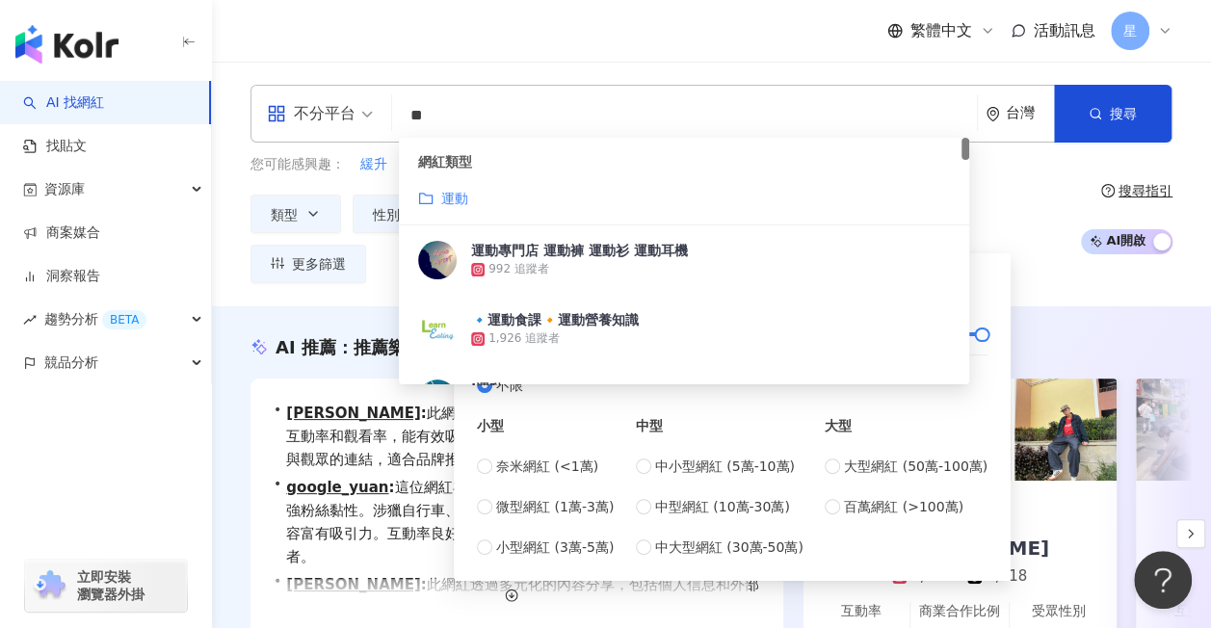
click at [472, 121] on input "**" at bounding box center [684, 115] width 569 height 37
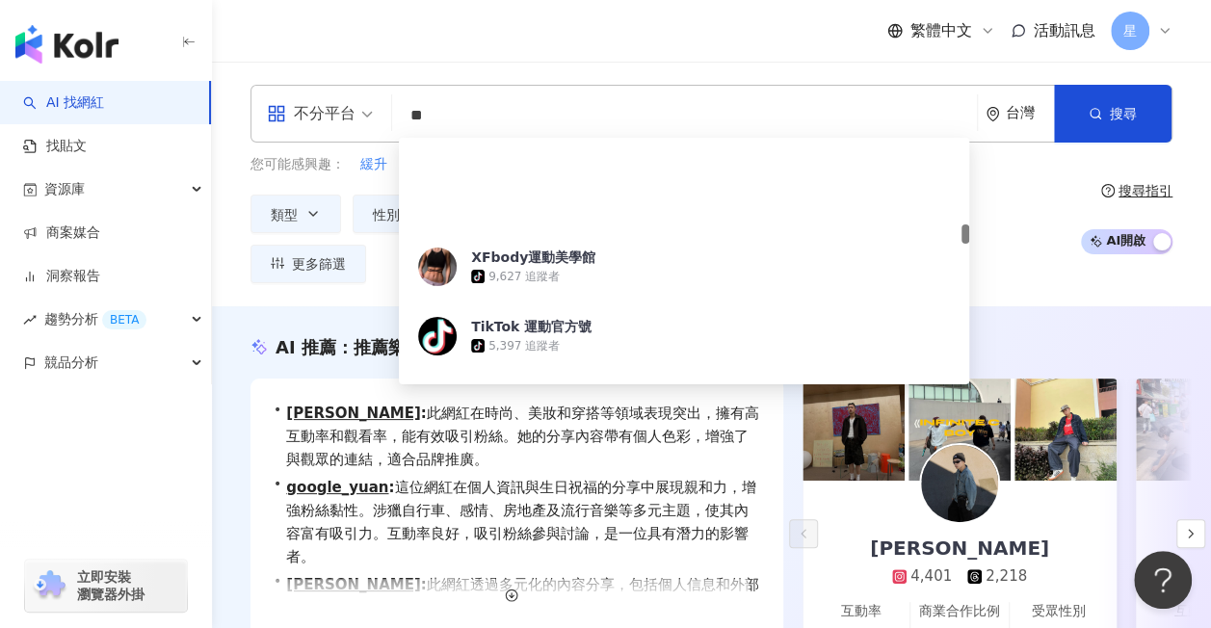
scroll to position [1060, 0]
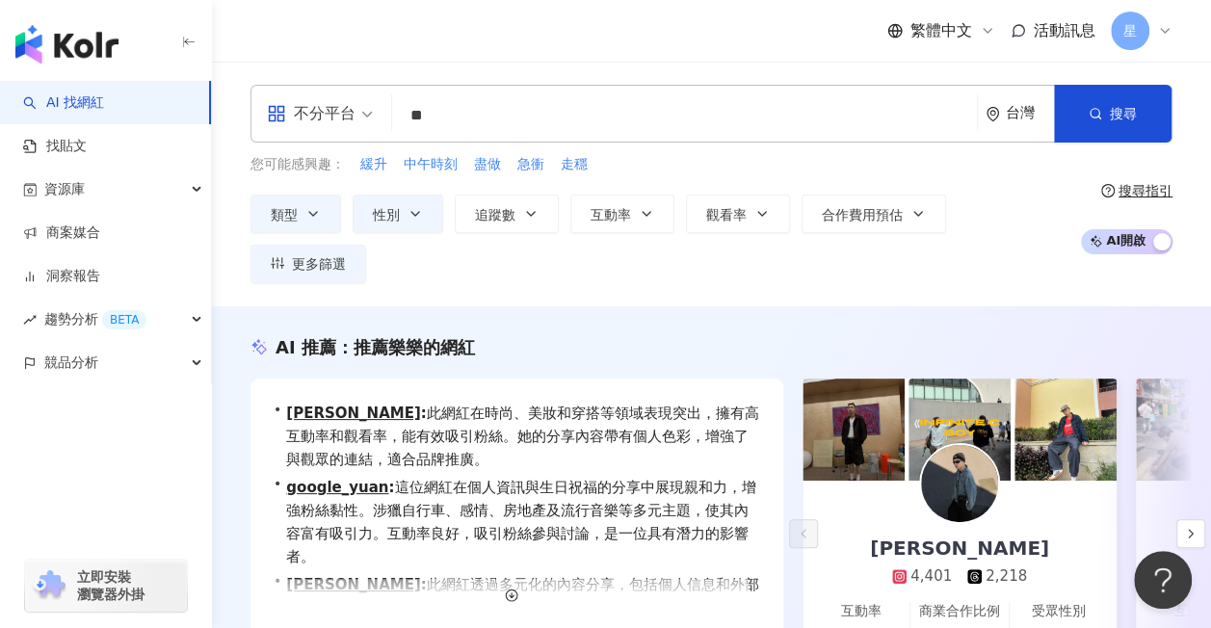
click at [808, 481] on link "林家葦 4,401 2,218 互動率 9.42% 商業合作比例 46.7% 受眾性別 女" at bounding box center [960, 577] width 314 height 192
click at [331, 204] on button "類型" at bounding box center [296, 214] width 91 height 39
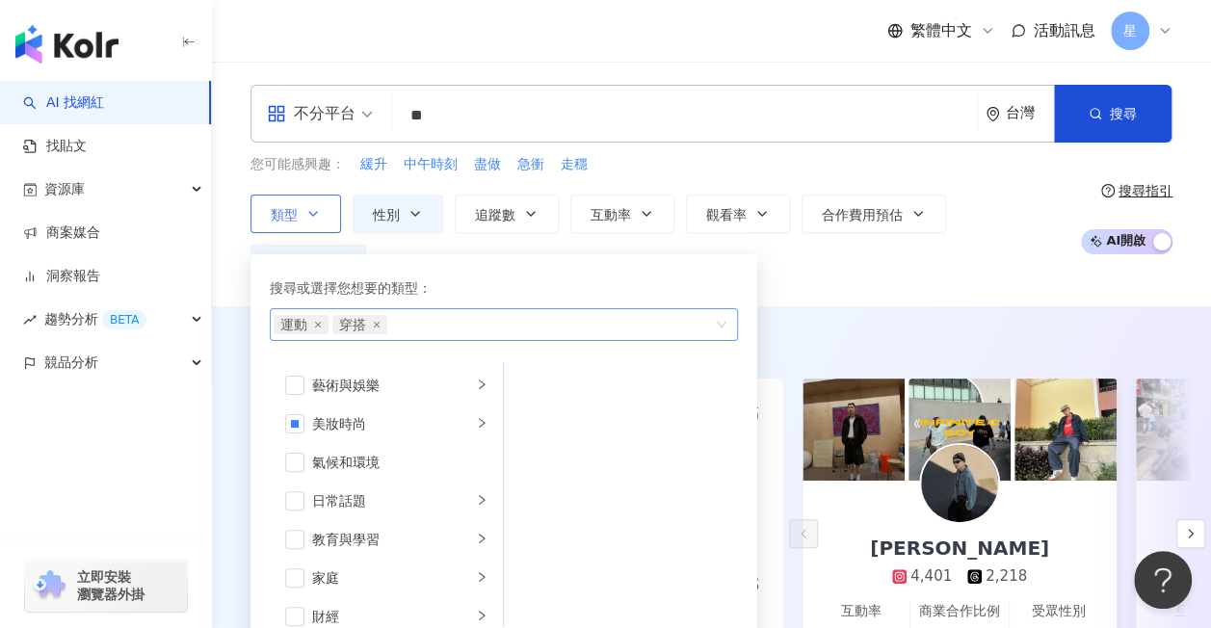
click at [426, 329] on div "運動 穿搭" at bounding box center [494, 324] width 440 height 19
click at [552, 123] on input "**" at bounding box center [684, 115] width 569 height 37
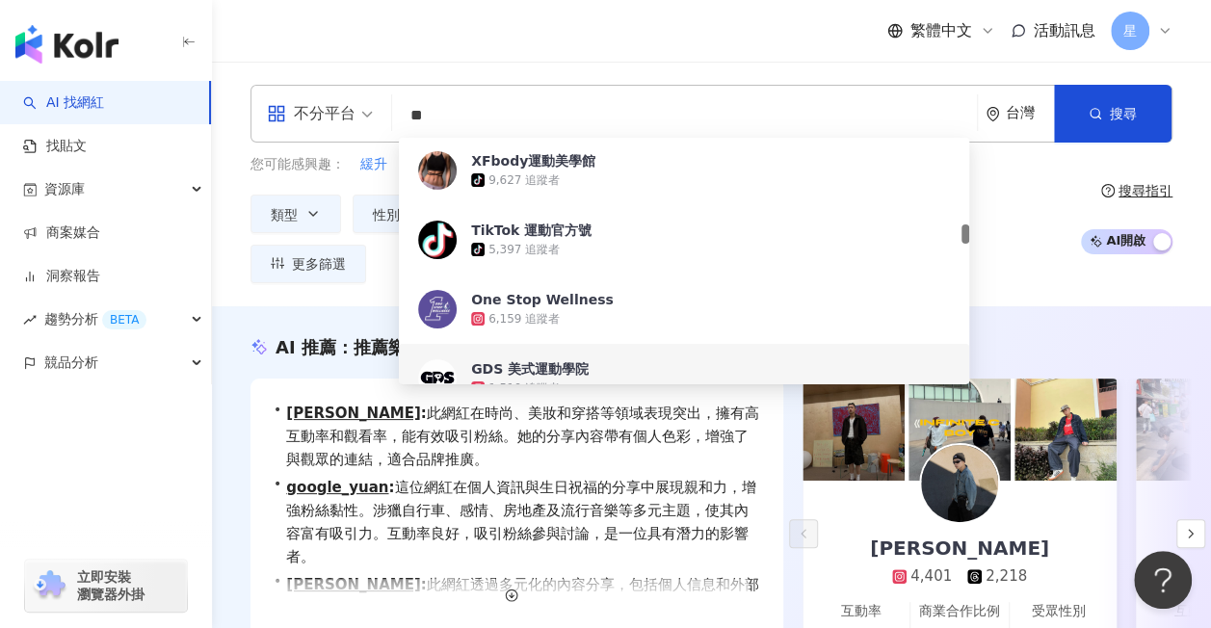
type input "*"
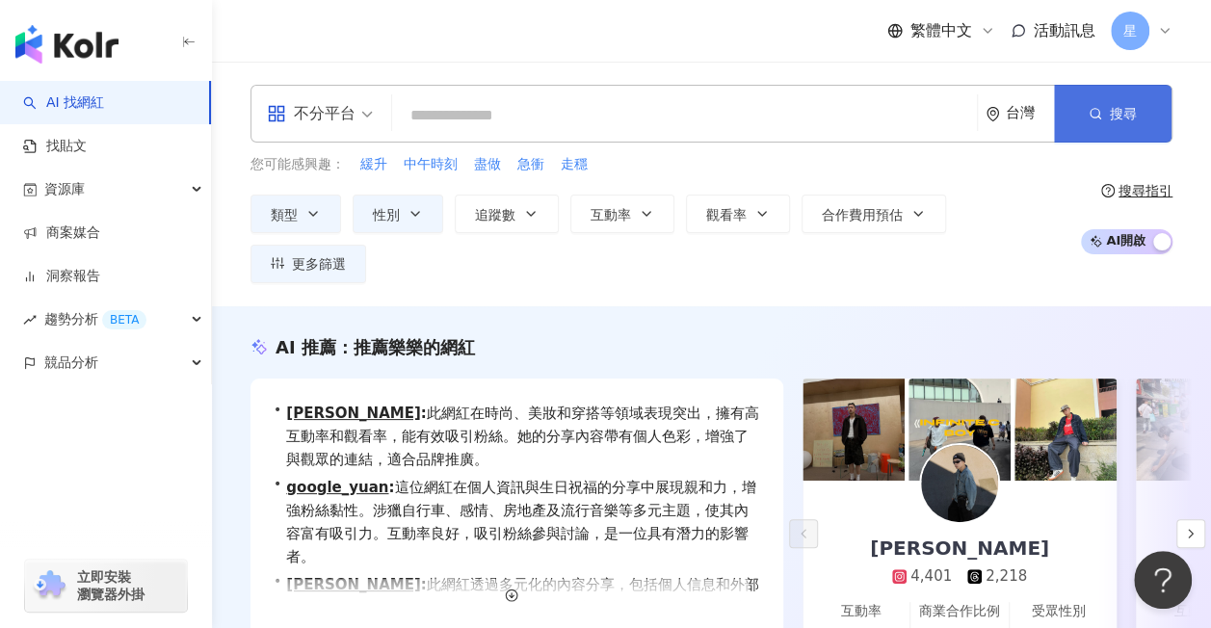
click at [1116, 126] on button "搜尋" at bounding box center [1113, 114] width 118 height 58
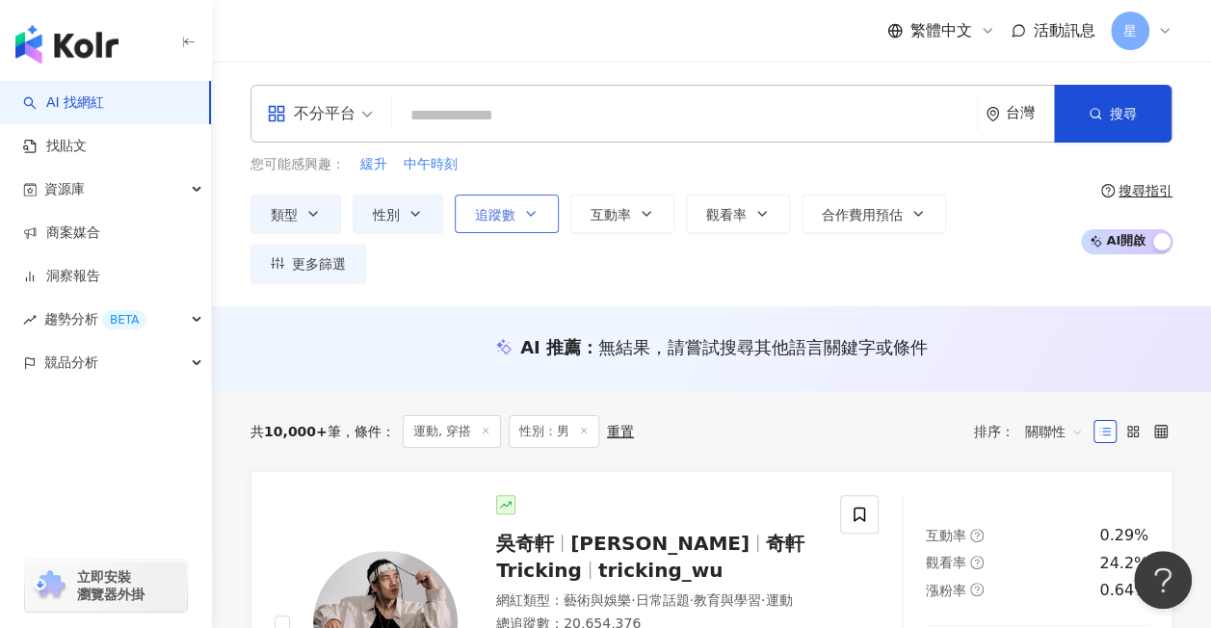
click at [542, 203] on button "追蹤數" at bounding box center [507, 214] width 104 height 39
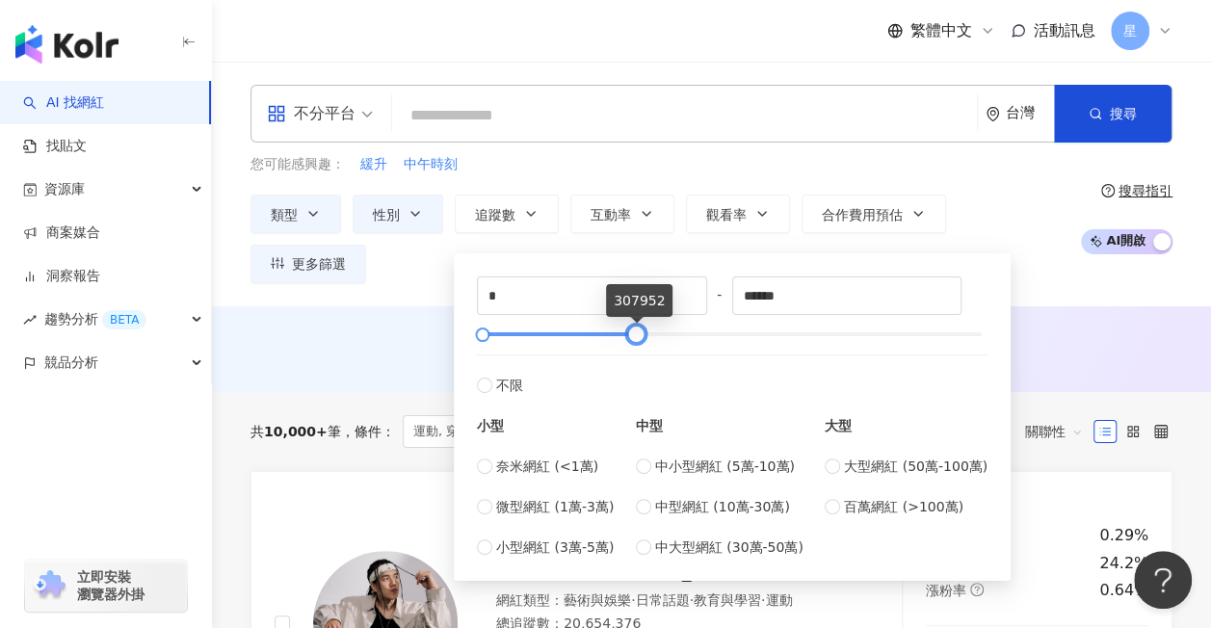
drag, startPoint x: 919, startPoint y: 341, endPoint x: 634, endPoint y: 345, distance: 285.2
click at [634, 340] on div at bounding box center [636, 335] width 11 height 11
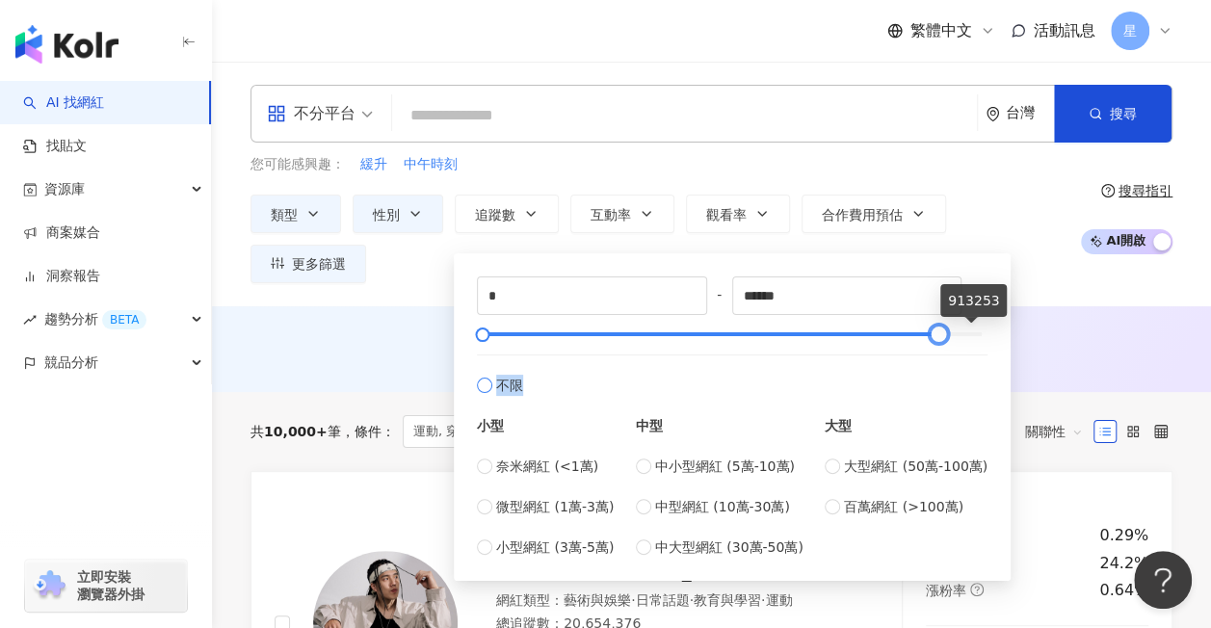
type input "******"
drag, startPoint x: 632, startPoint y: 329, endPoint x: 885, endPoint y: 366, distance: 256.2
click at [885, 366] on div "* - ****** 不限 小型 奈米網紅 (<1萬) 微型網紅 (1萬-3萬) 小型網紅 (3萬-5萬) 中型 中小型網紅 (5萬-10萬) 中型網紅 (1…" at bounding box center [732, 417] width 511 height 281
type input "******"
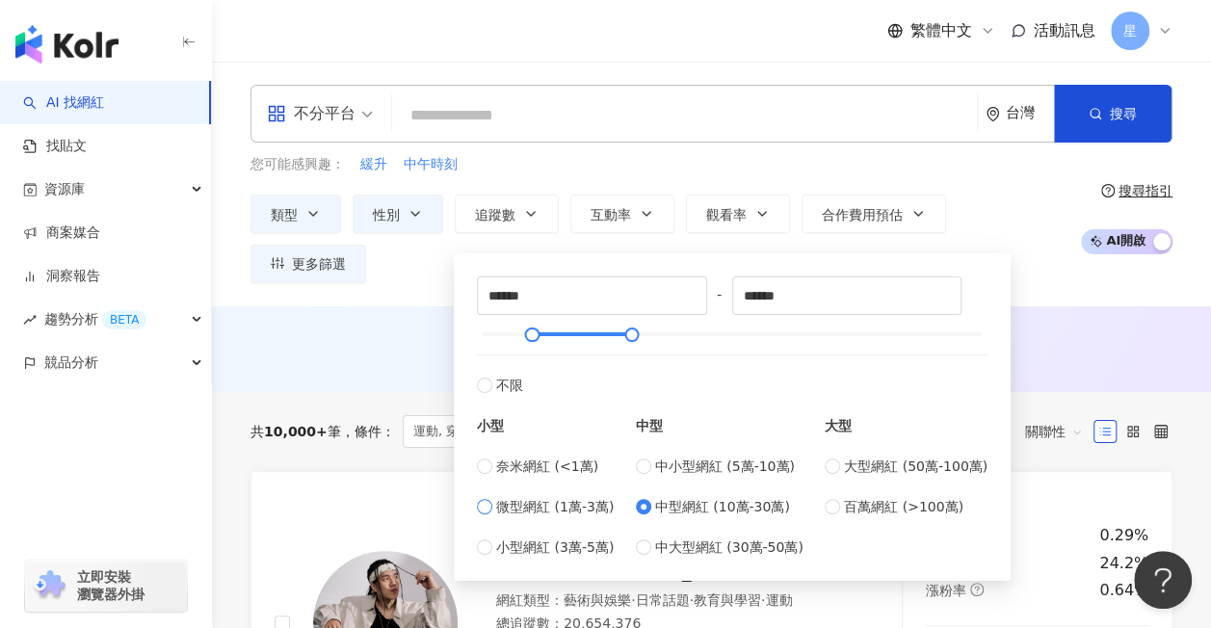
click at [503, 509] on span "微型網紅 (1萬-3萬)" at bounding box center [555, 506] width 118 height 21
type input "*****"
click at [657, 465] on label "中小型網紅 (5萬-10萬)" at bounding box center [720, 466] width 168 height 21
type input "*****"
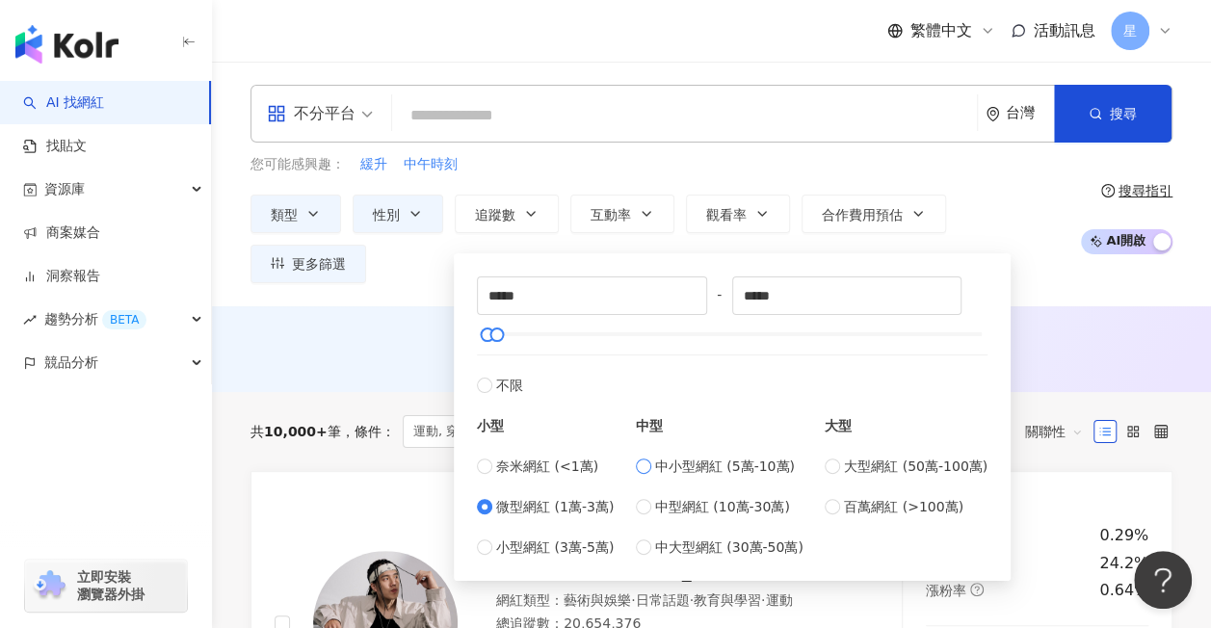
type input "*****"
type input "******"
click at [700, 376] on label "不限" at bounding box center [732, 375] width 511 height 41
type input "*"
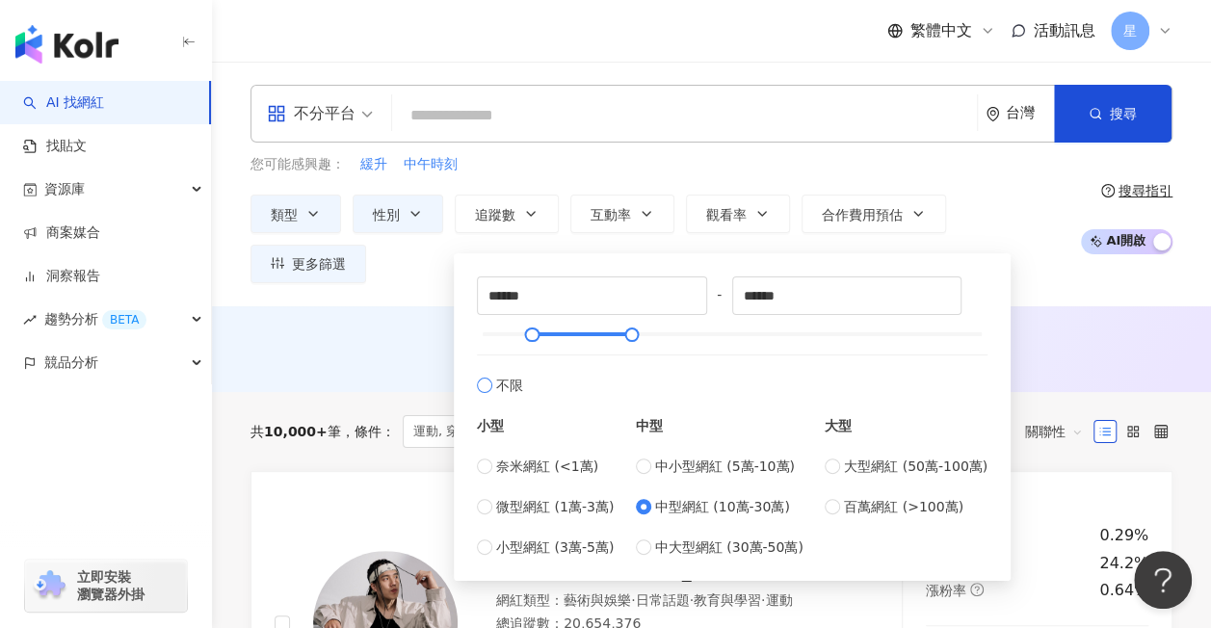
type input "*******"
click at [660, 499] on span "中型網紅 (10萬-30萬)" at bounding box center [722, 506] width 135 height 21
type input "******"
click at [1110, 119] on span "搜尋" at bounding box center [1123, 113] width 27 height 15
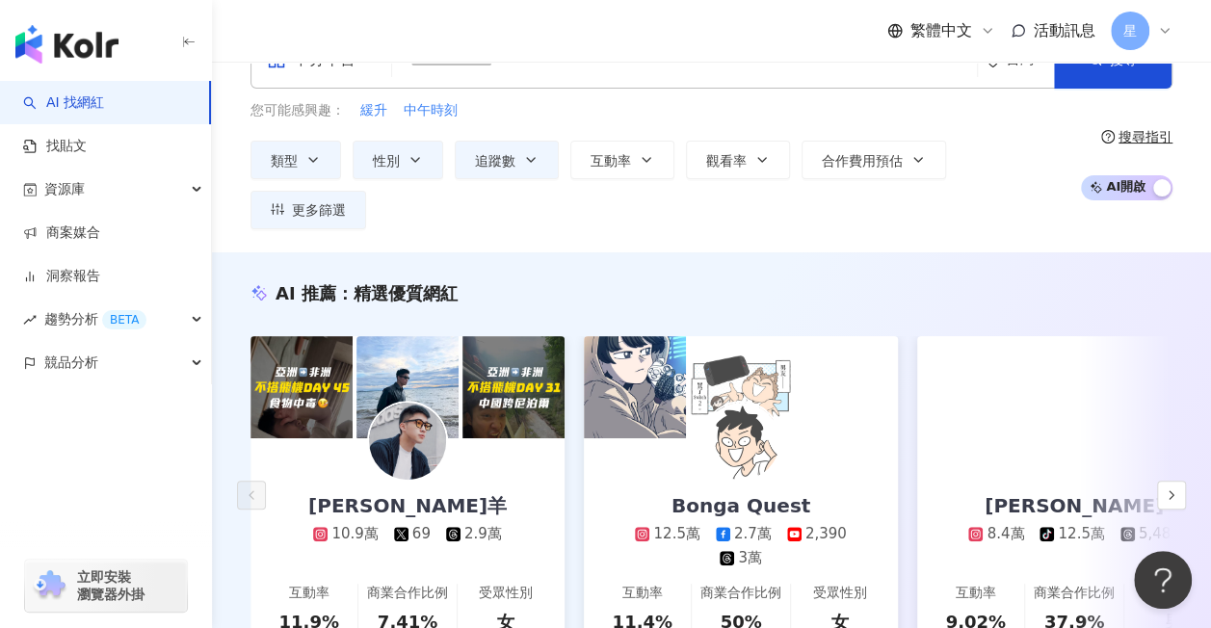
scroll to position [193, 0]
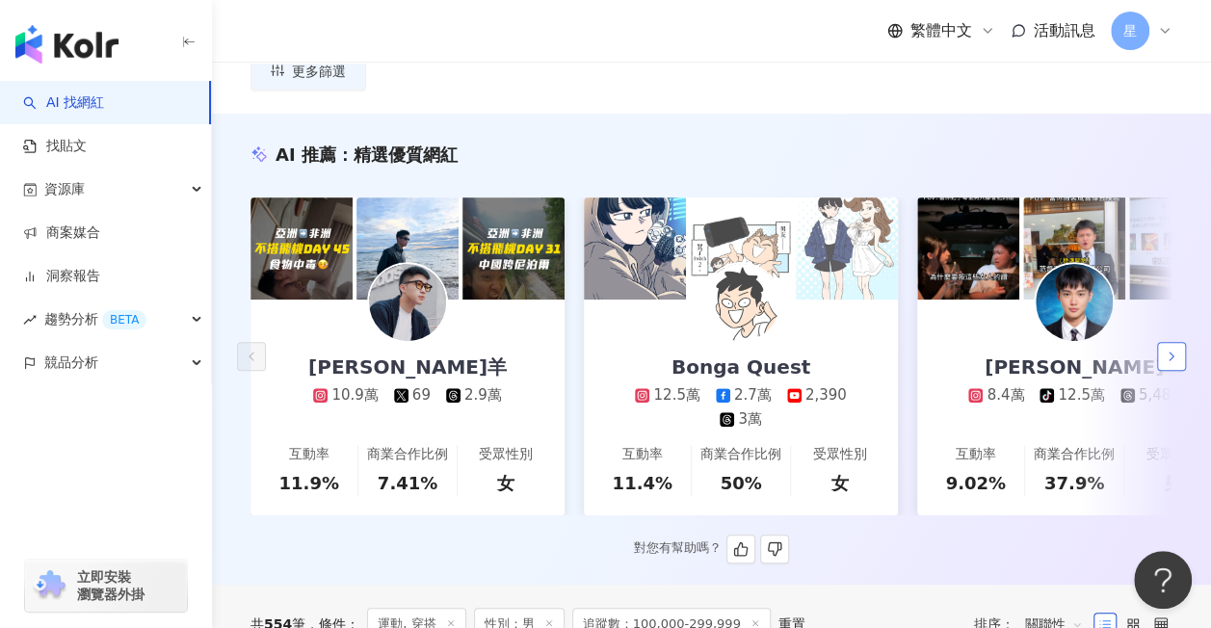
click at [1164, 342] on button "button" at bounding box center [1171, 356] width 29 height 29
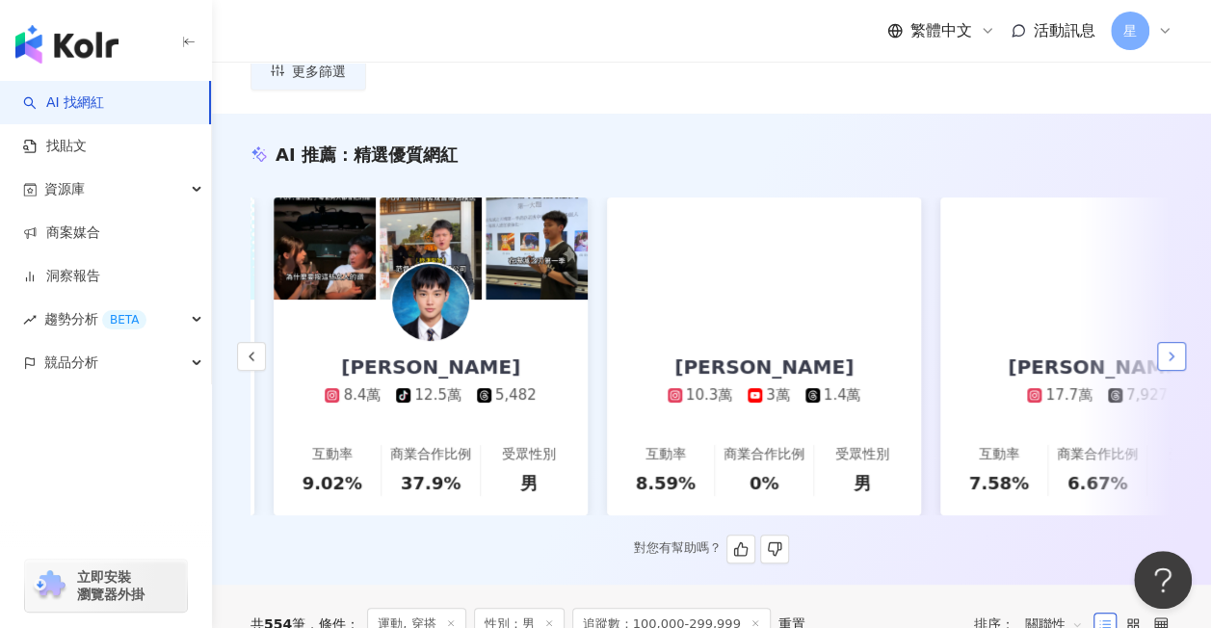
scroll to position [0, 667]
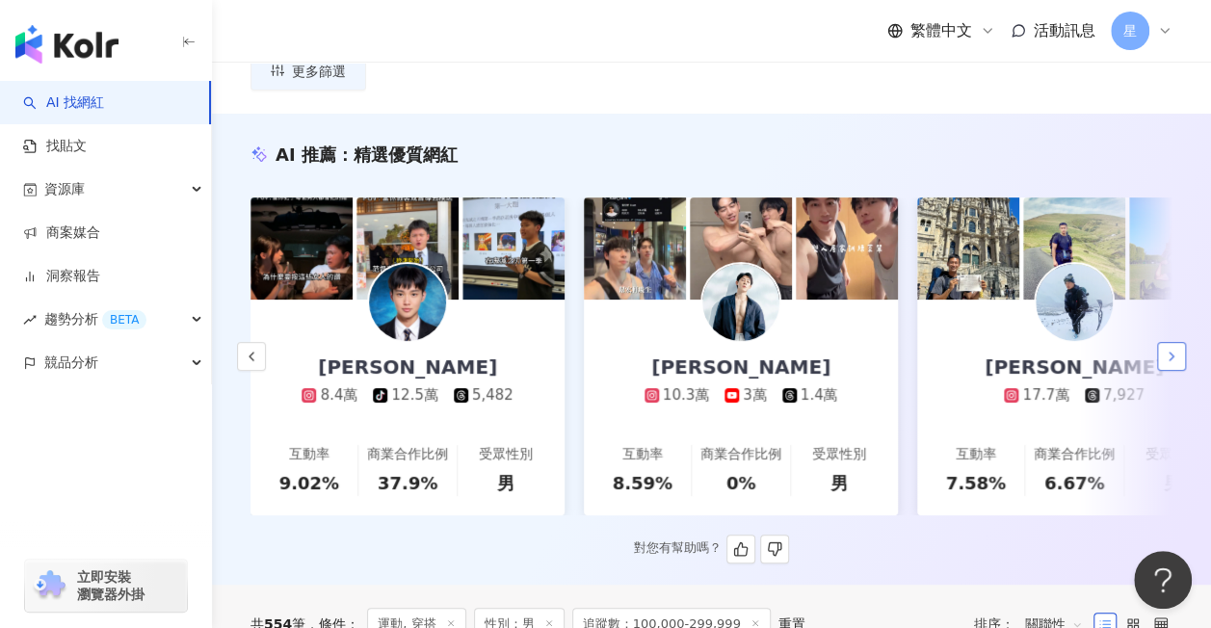
click at [1164, 342] on button "button" at bounding box center [1171, 356] width 29 height 29
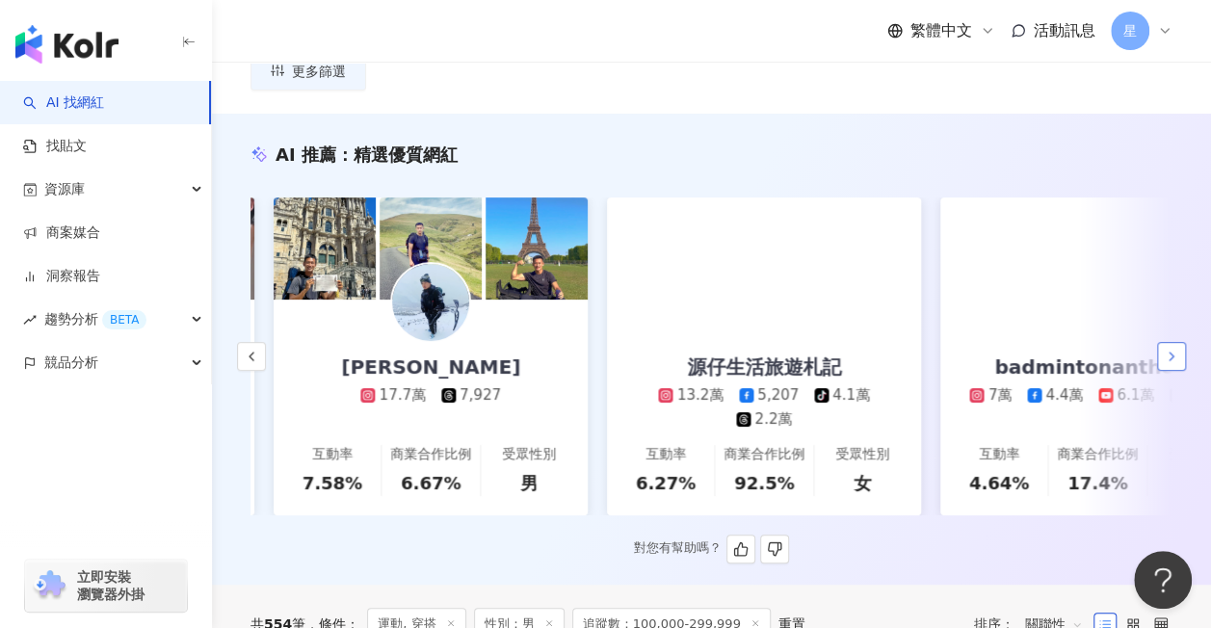
scroll to position [0, 1334]
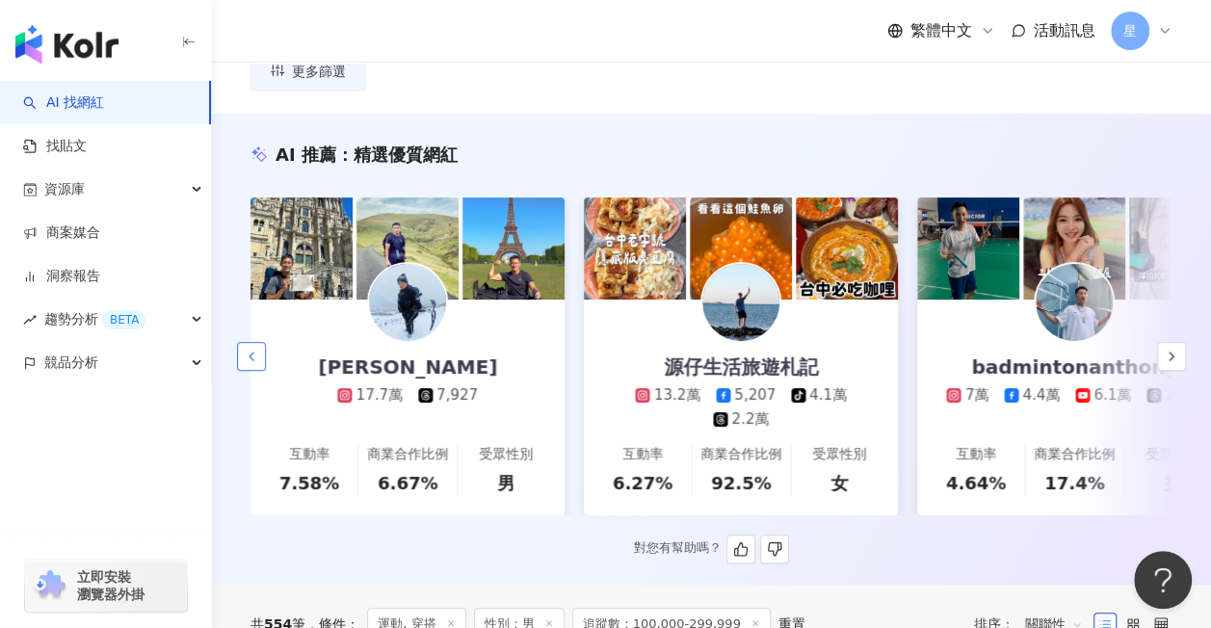
click at [247, 349] on icon "button" at bounding box center [251, 356] width 15 height 15
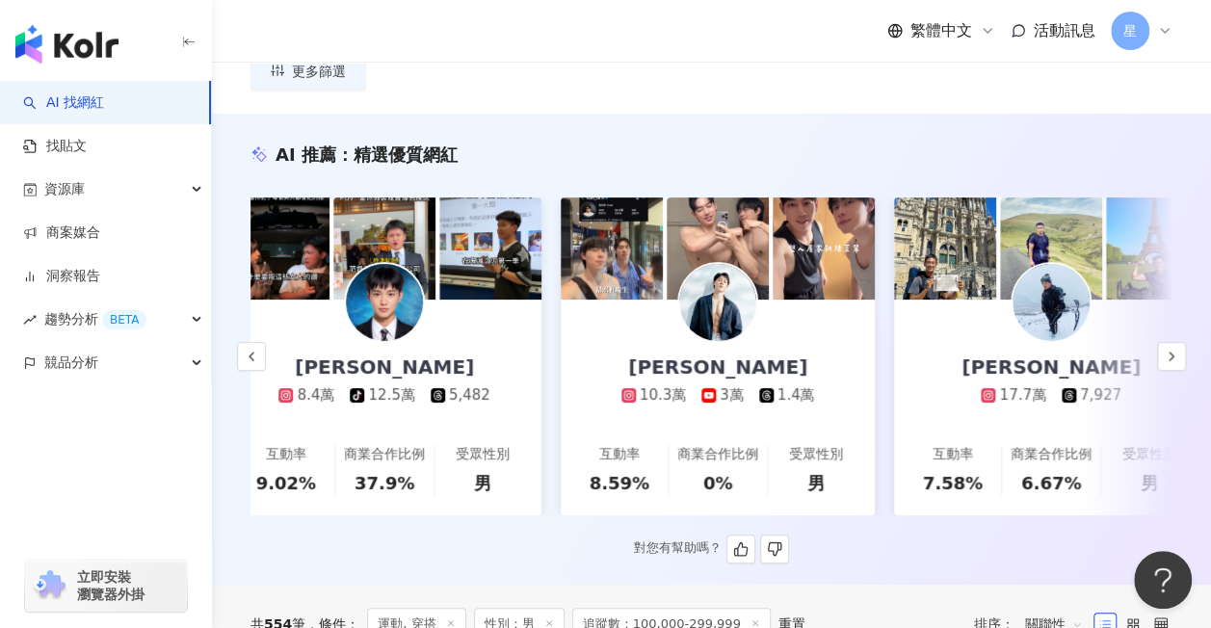
scroll to position [0, 667]
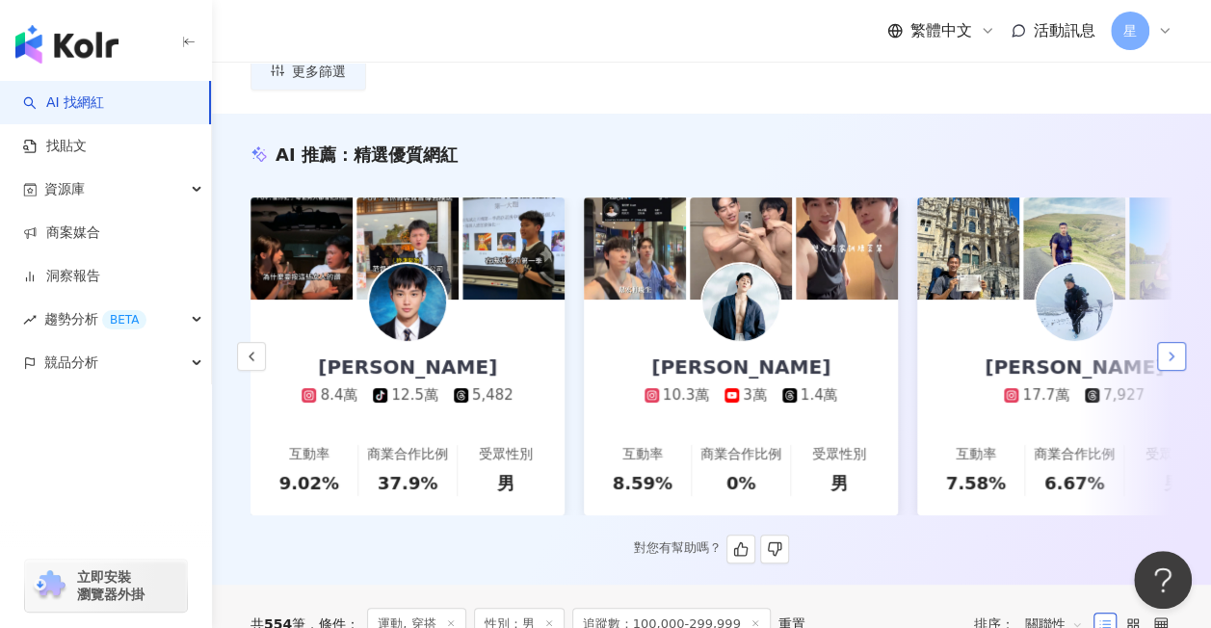
click at [1168, 349] on icon "button" at bounding box center [1171, 356] width 15 height 15
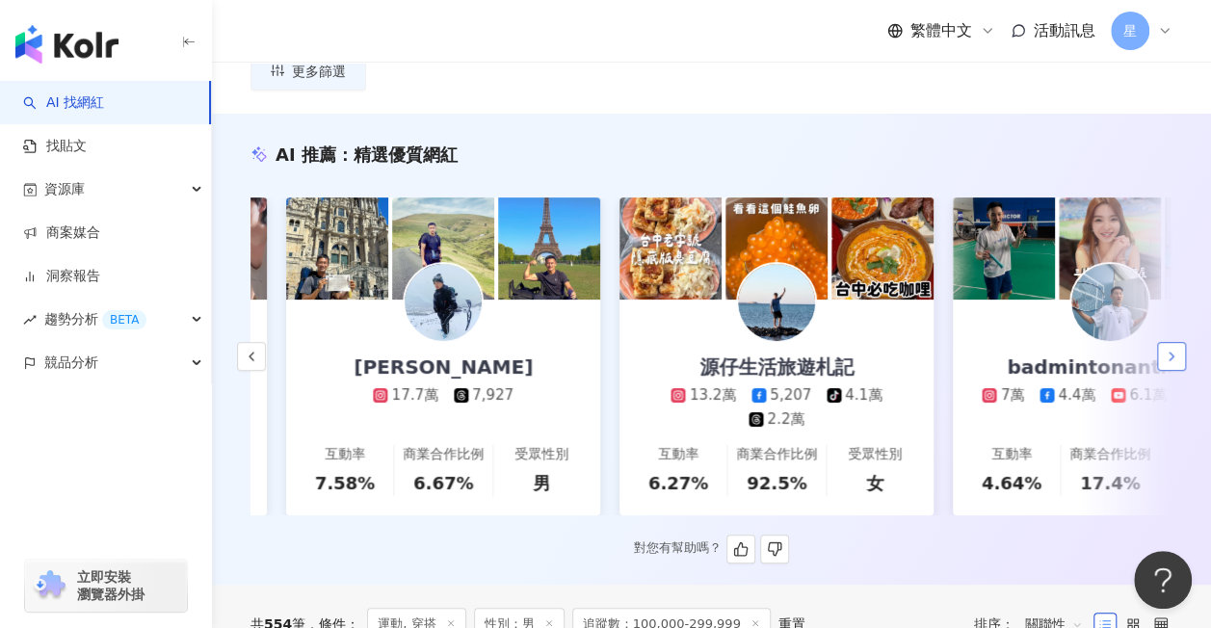
click at [1168, 349] on icon "button" at bounding box center [1171, 356] width 15 height 15
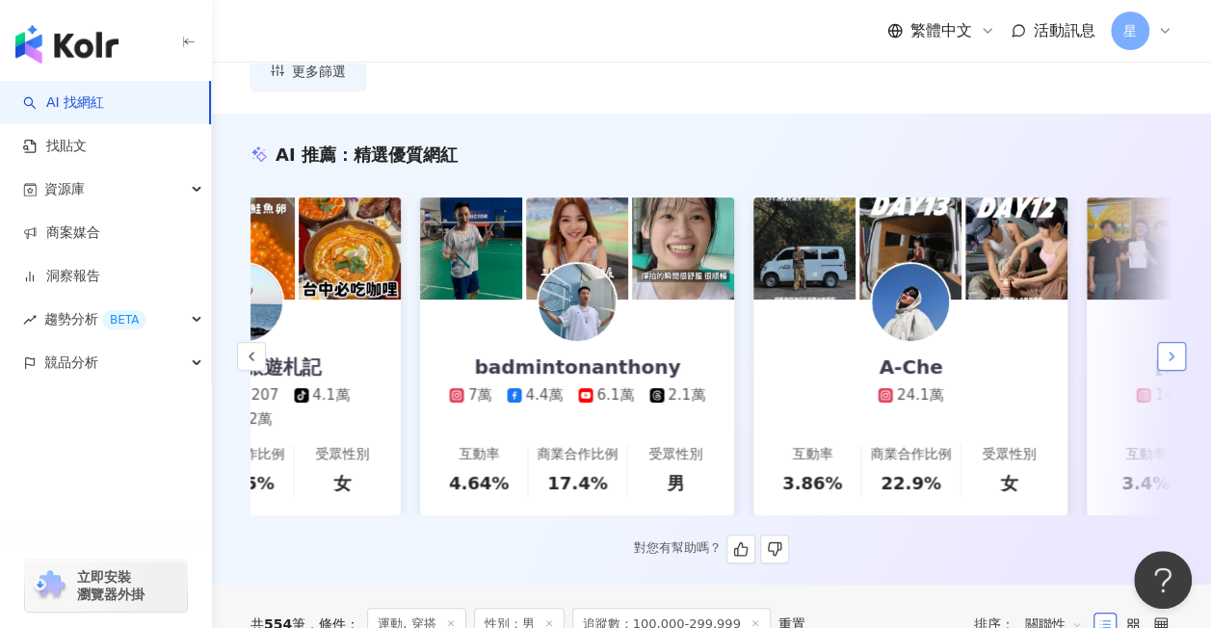
scroll to position [0, 2000]
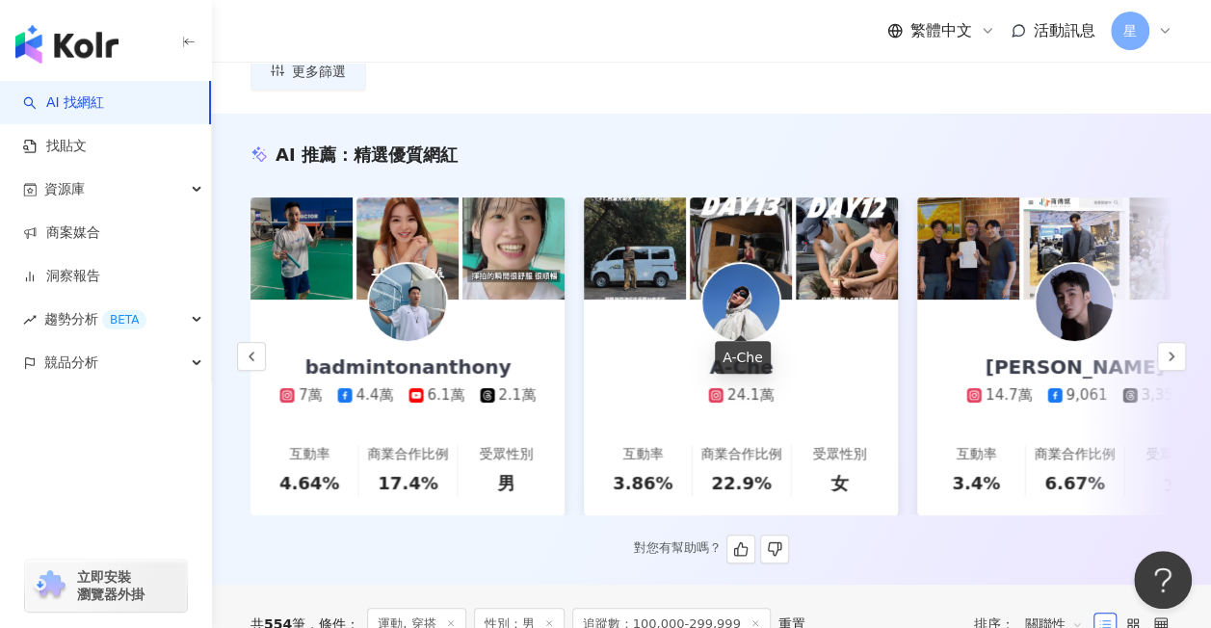
click at [753, 354] on div "A-Che" at bounding box center [741, 367] width 102 height 27
click at [1168, 349] on icon "button" at bounding box center [1171, 356] width 15 height 15
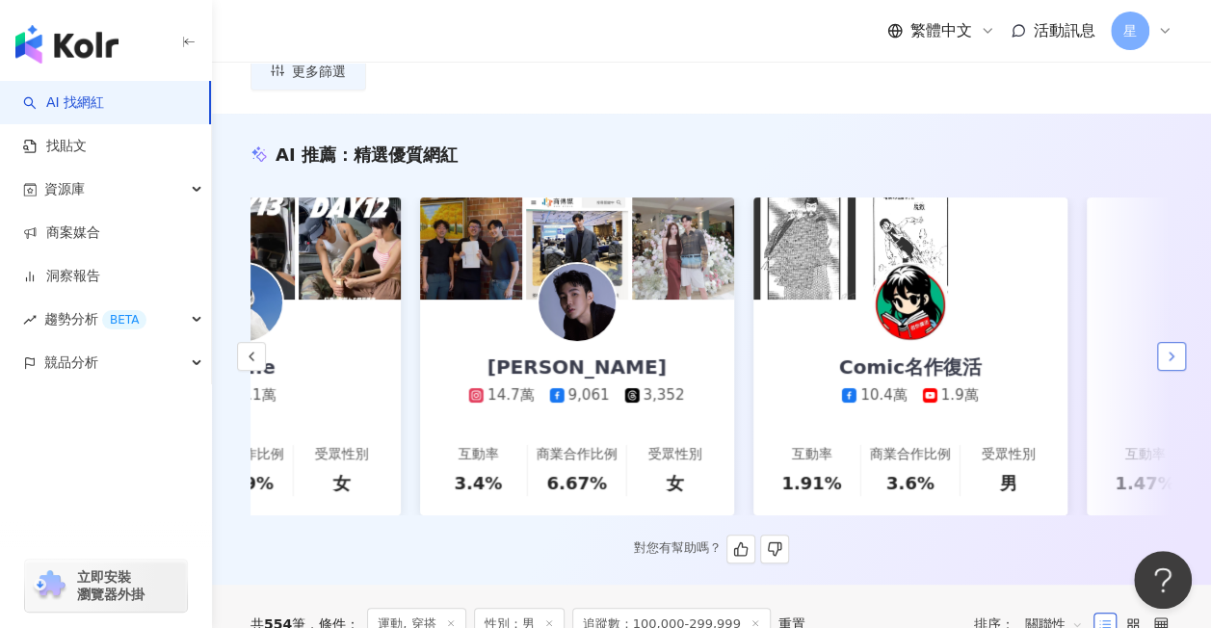
scroll to position [0, 2667]
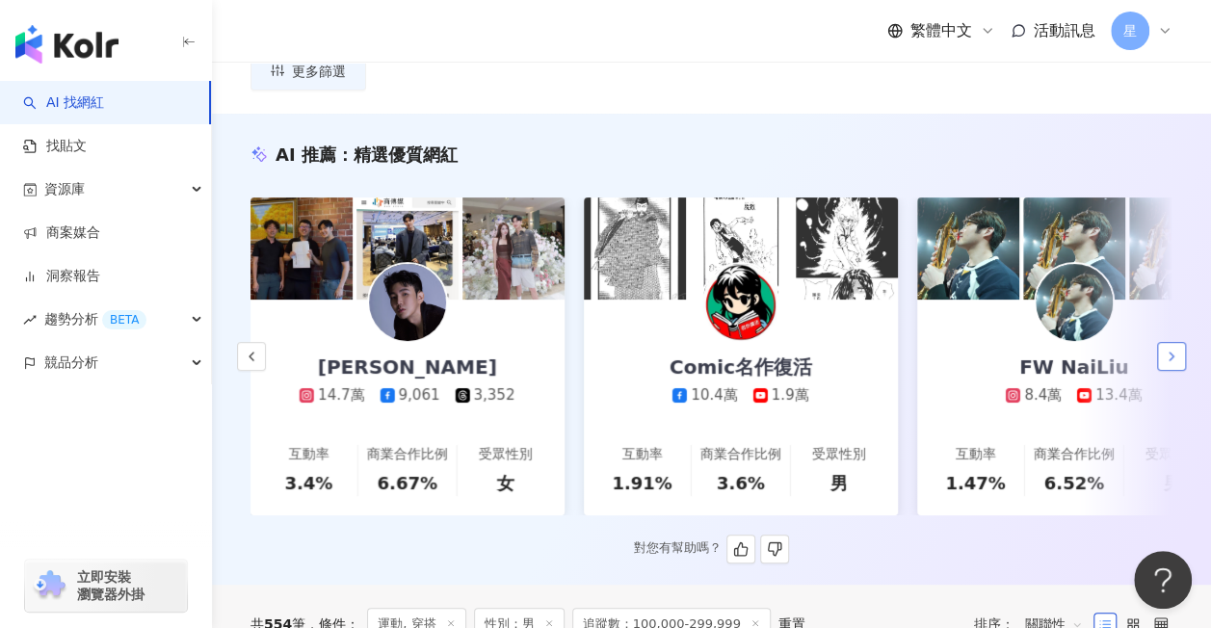
click at [1183, 342] on button "button" at bounding box center [1171, 356] width 29 height 29
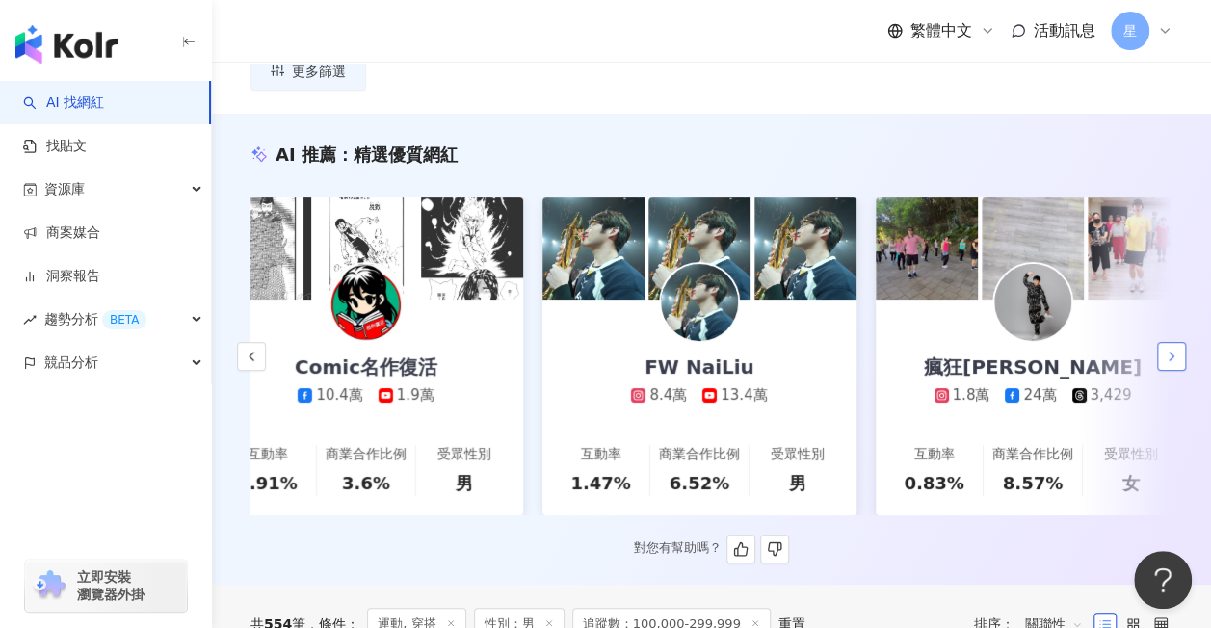
scroll to position [0, 3117]
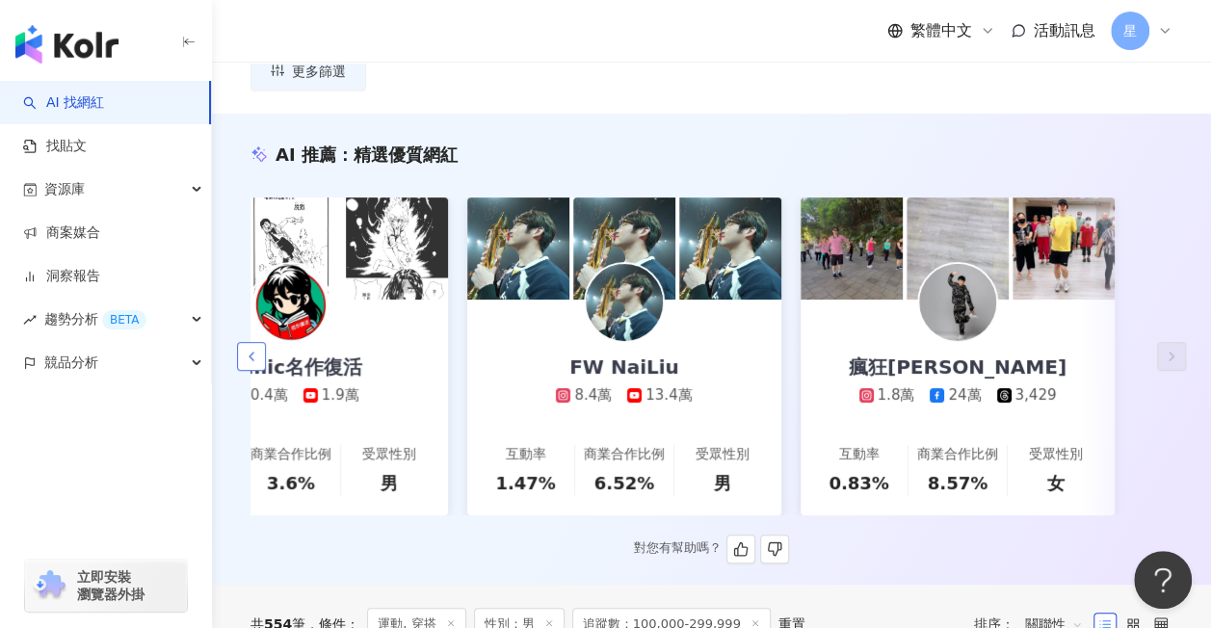
click at [260, 342] on button "button" at bounding box center [251, 356] width 29 height 29
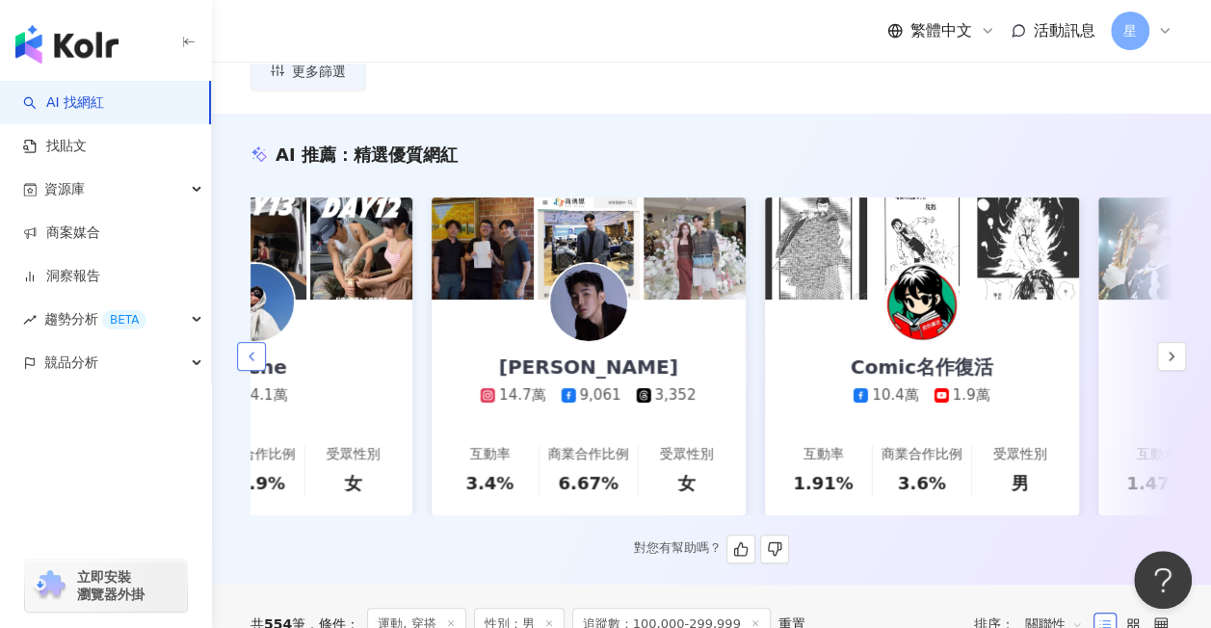
scroll to position [0, 2450]
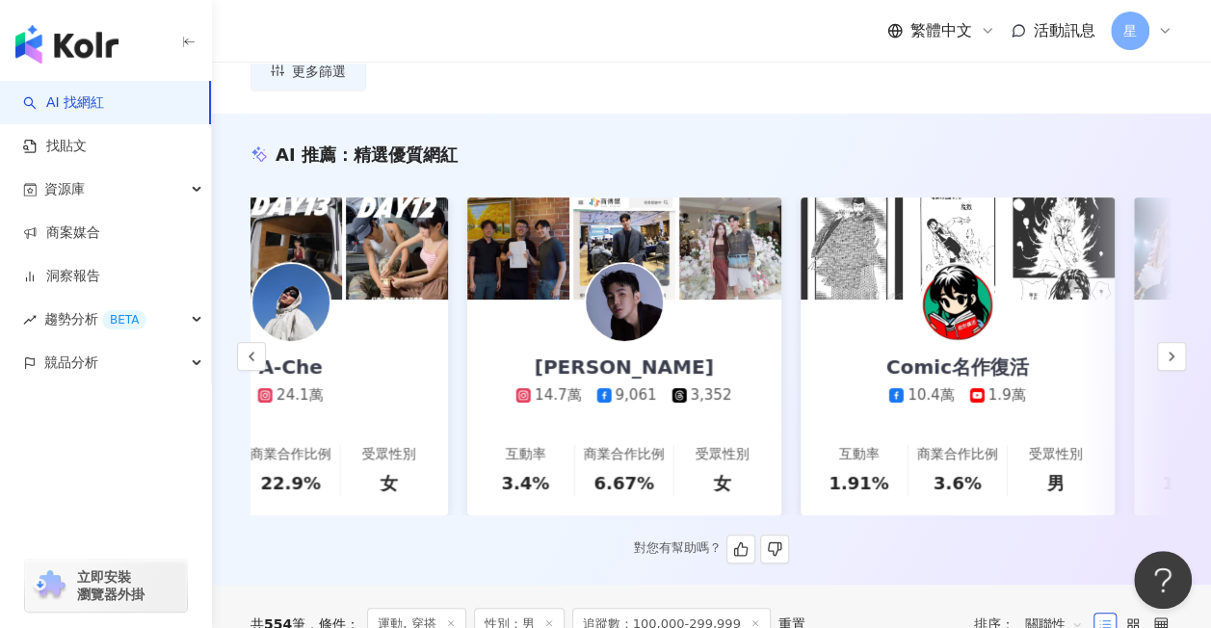
click at [677, 316] on div "楊翰 14.7萬 9,061 3,352" at bounding box center [623, 353] width 253 height 106
click at [257, 342] on button "button" at bounding box center [251, 356] width 29 height 29
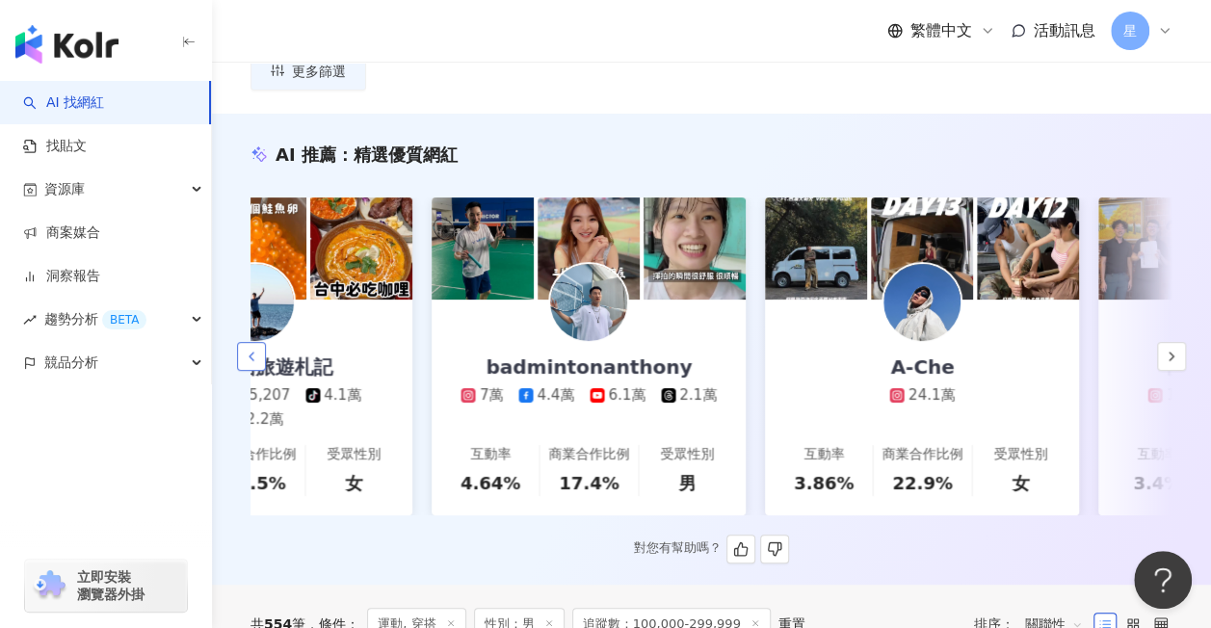
click at [256, 342] on button "button" at bounding box center [251, 356] width 29 height 29
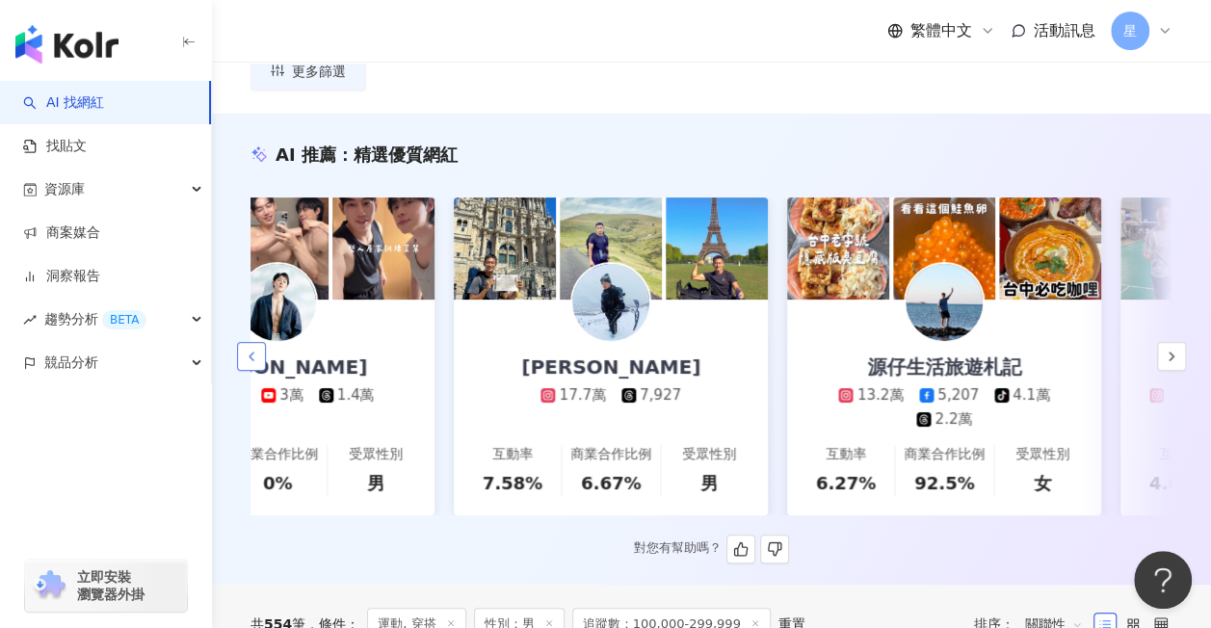
click at [256, 342] on button "button" at bounding box center [251, 356] width 29 height 29
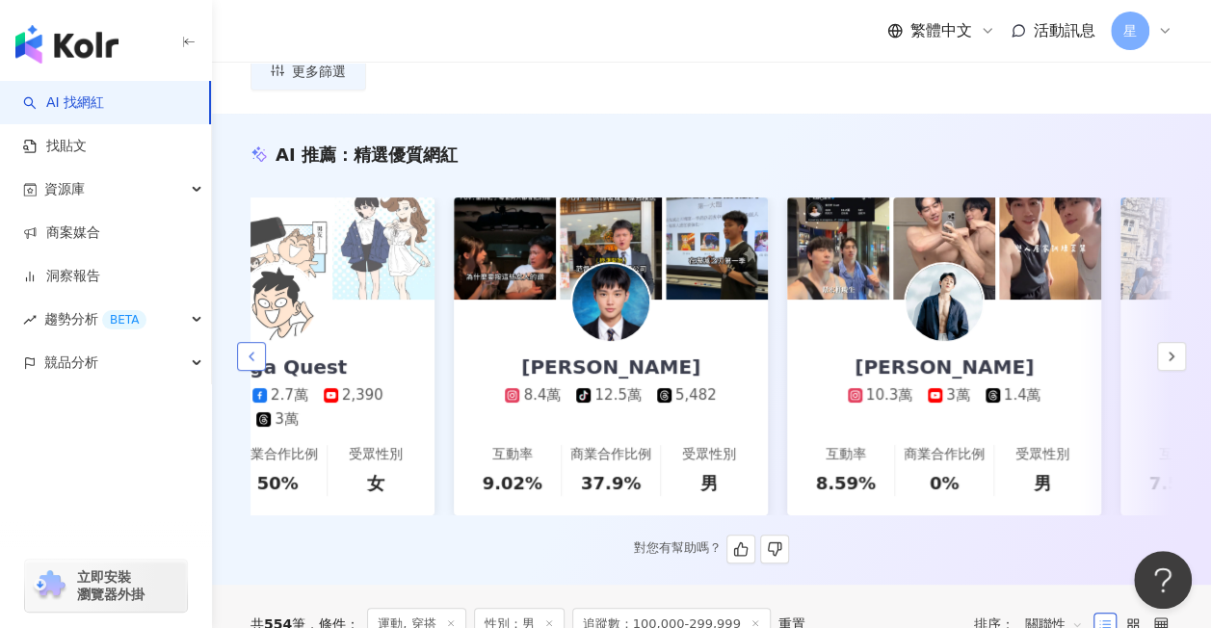
click at [256, 342] on button "button" at bounding box center [251, 356] width 29 height 29
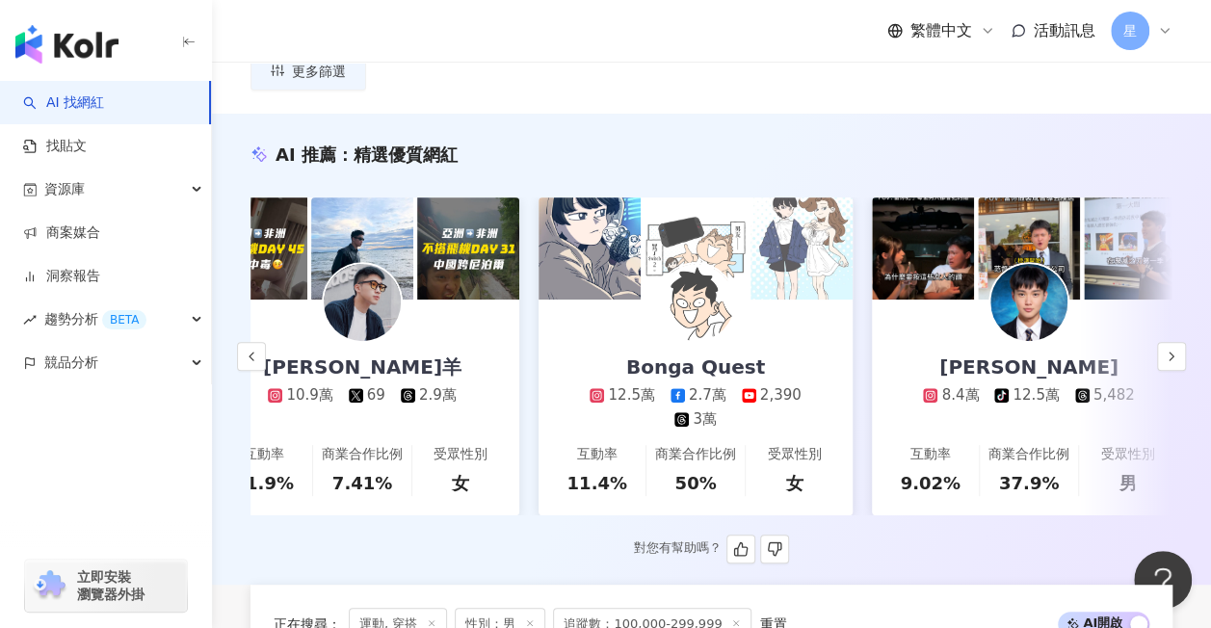
scroll to position [0, 0]
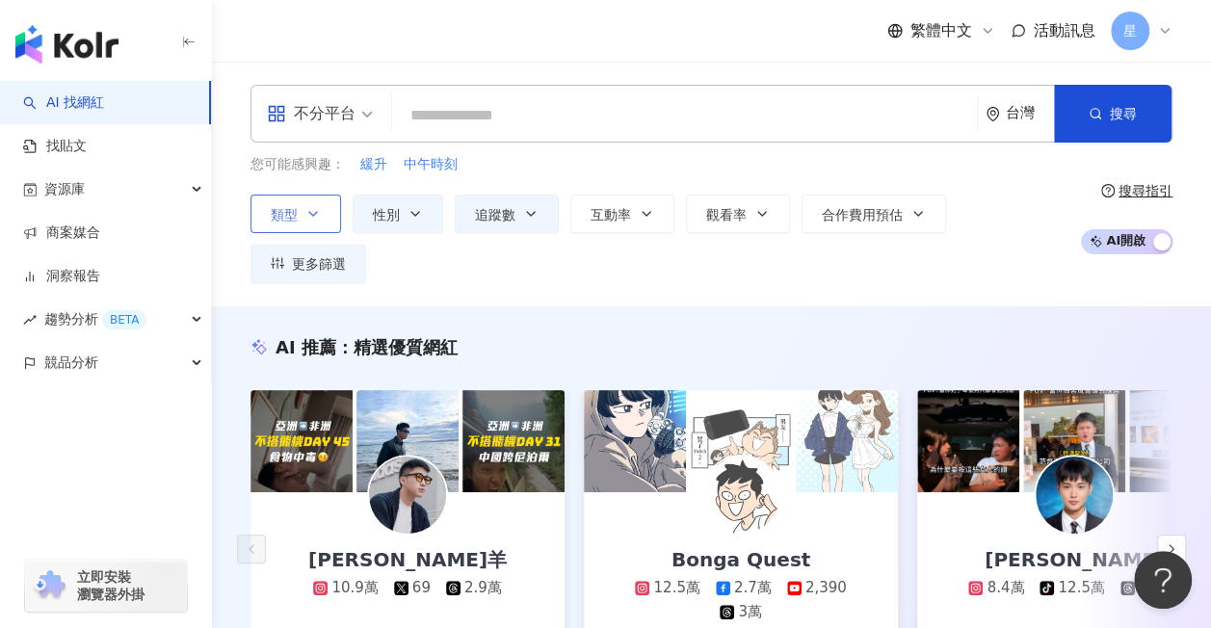
click at [311, 216] on icon "button" at bounding box center [312, 213] width 15 height 15
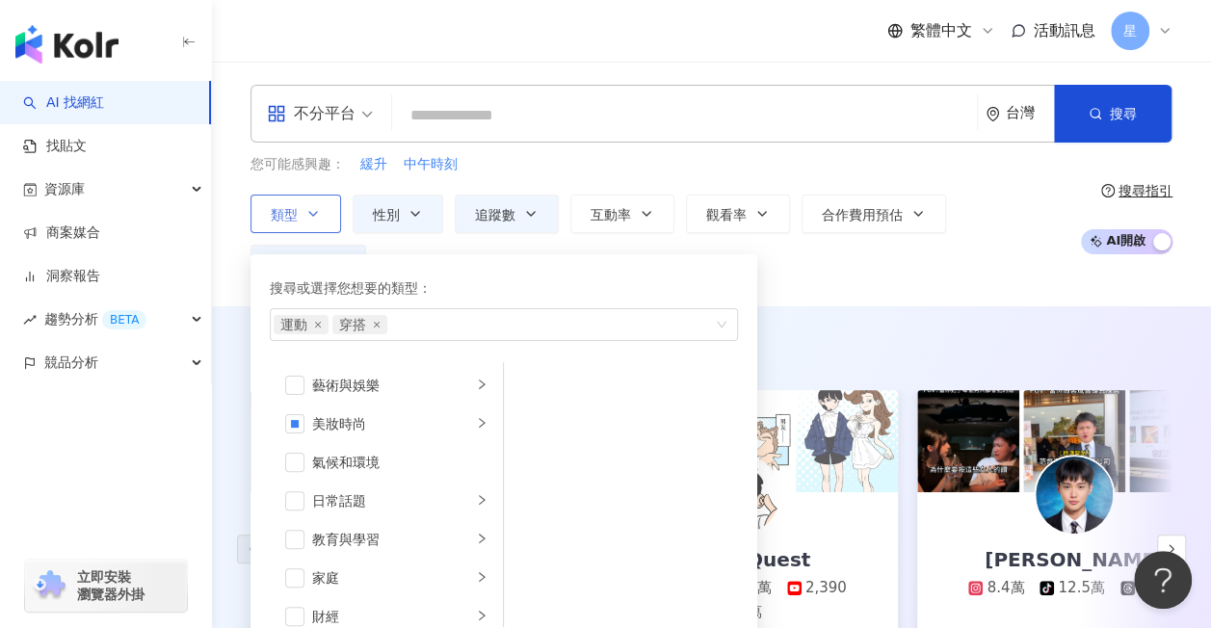
click at [311, 216] on icon "button" at bounding box center [312, 213] width 15 height 15
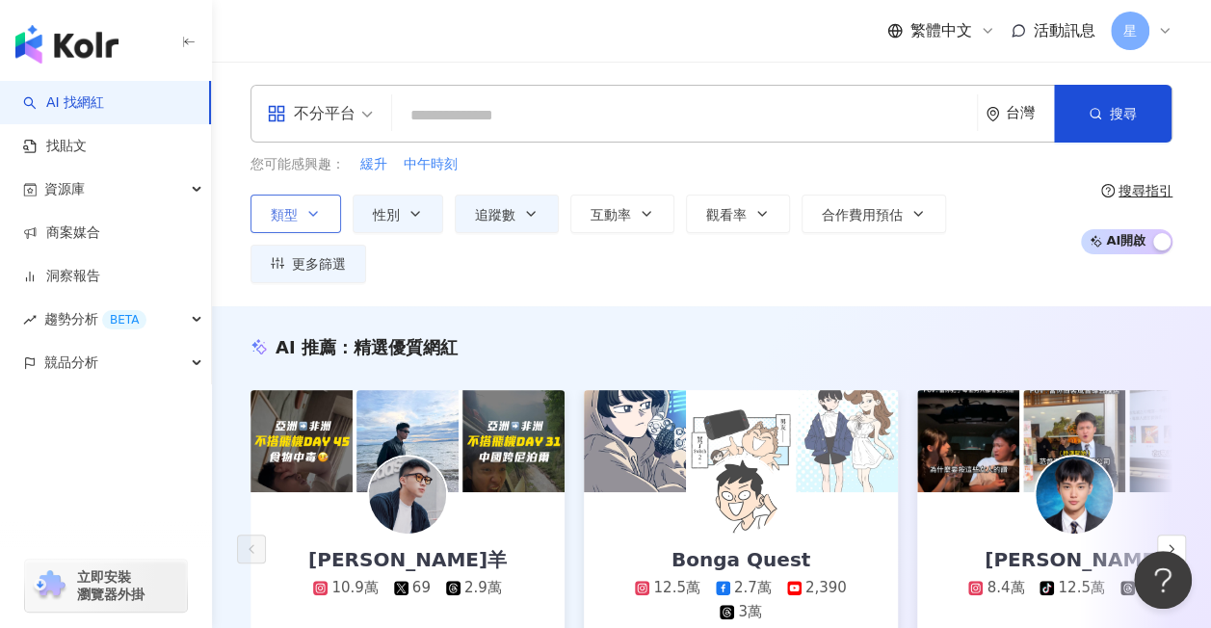
click at [311, 216] on icon "button" at bounding box center [312, 213] width 15 height 15
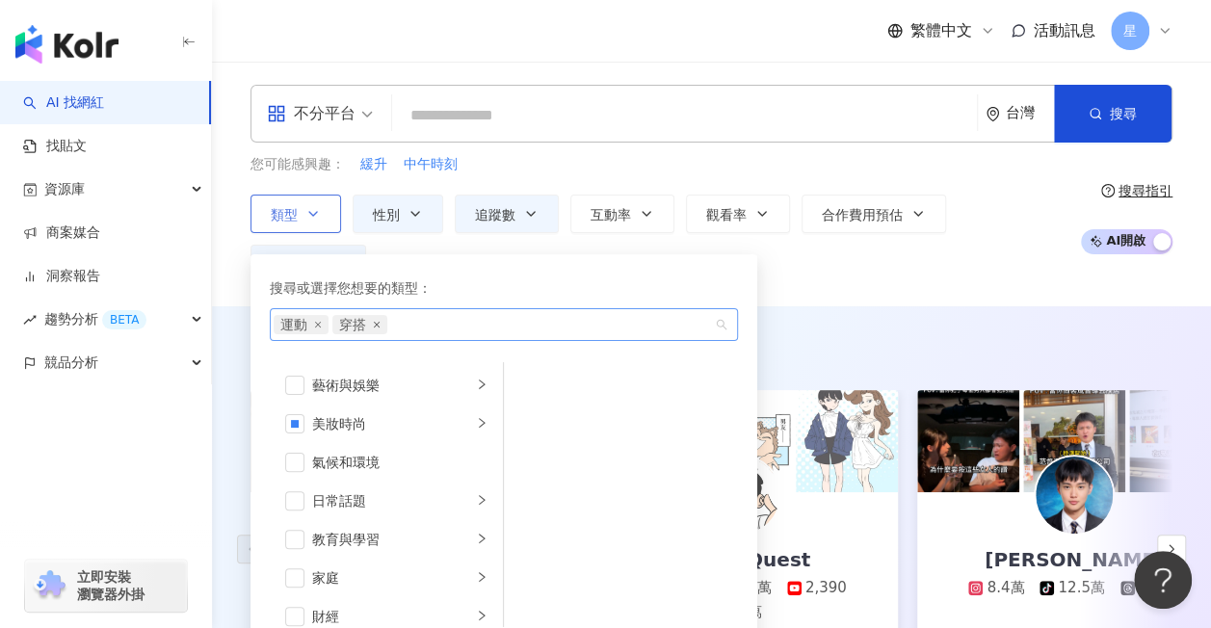
click at [376, 326] on icon "close" at bounding box center [377, 325] width 8 height 8
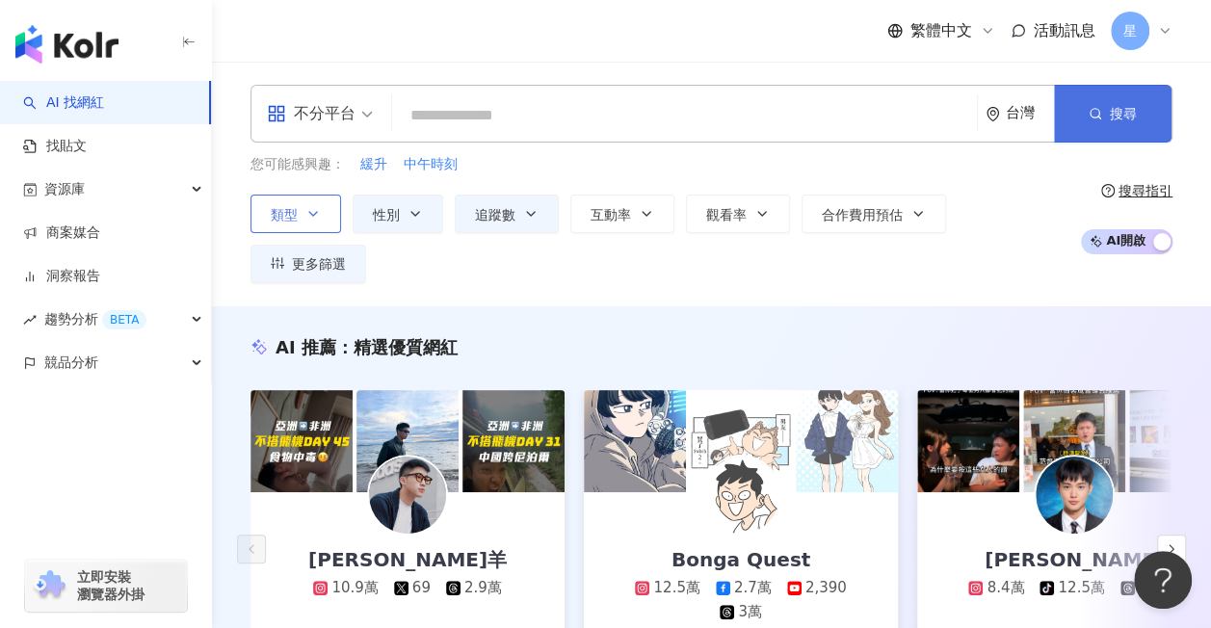
click at [1147, 101] on button "搜尋" at bounding box center [1113, 114] width 118 height 58
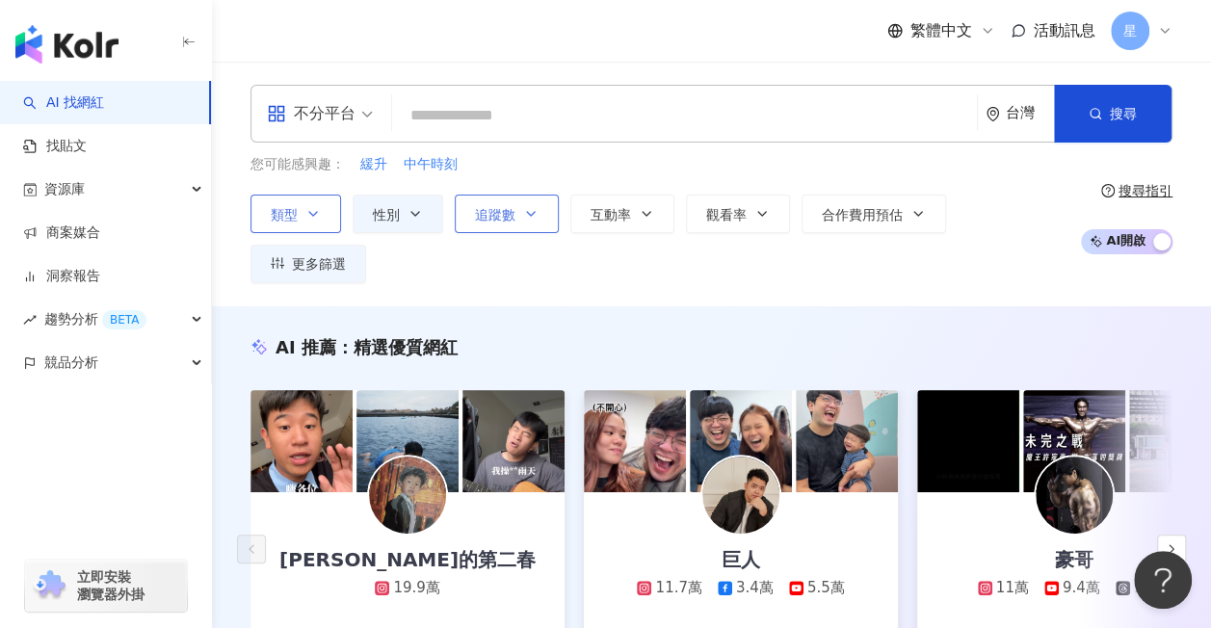
click at [549, 211] on button "追蹤數" at bounding box center [507, 214] width 104 height 39
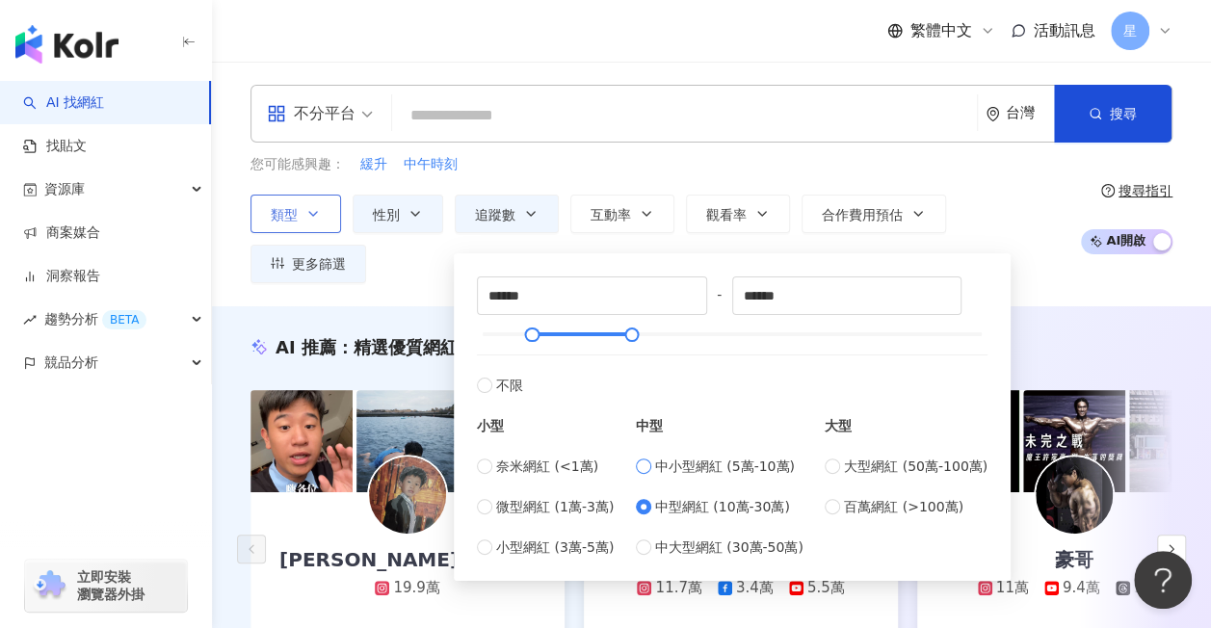
type input "*****"
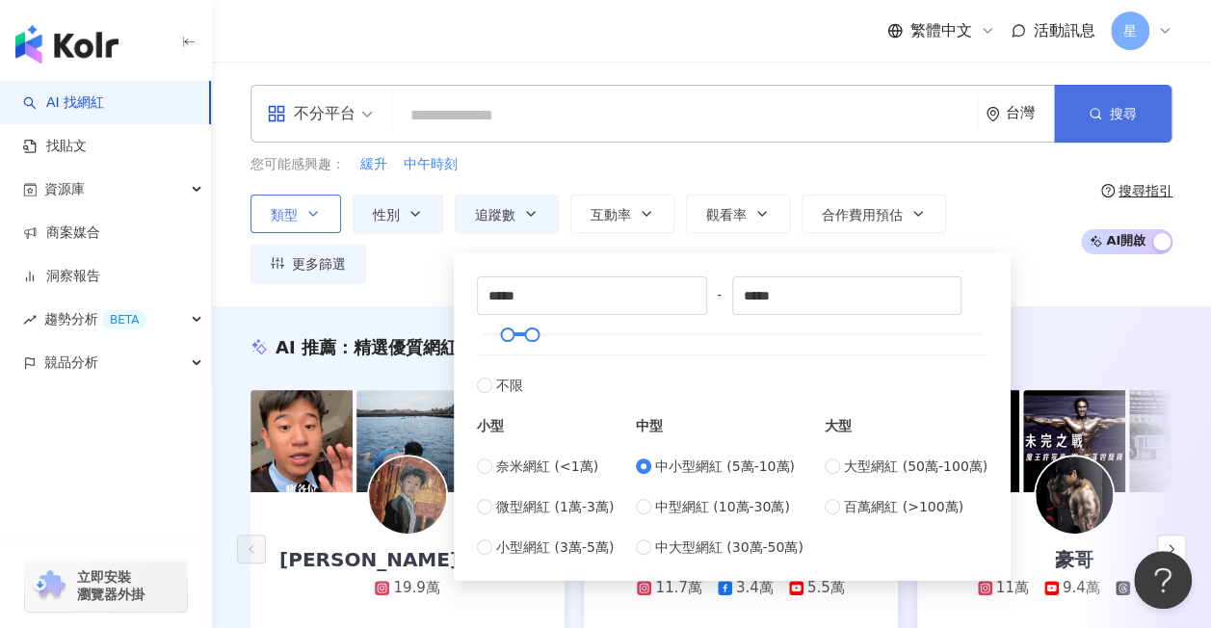
click at [1097, 121] on button "搜尋" at bounding box center [1113, 114] width 118 height 58
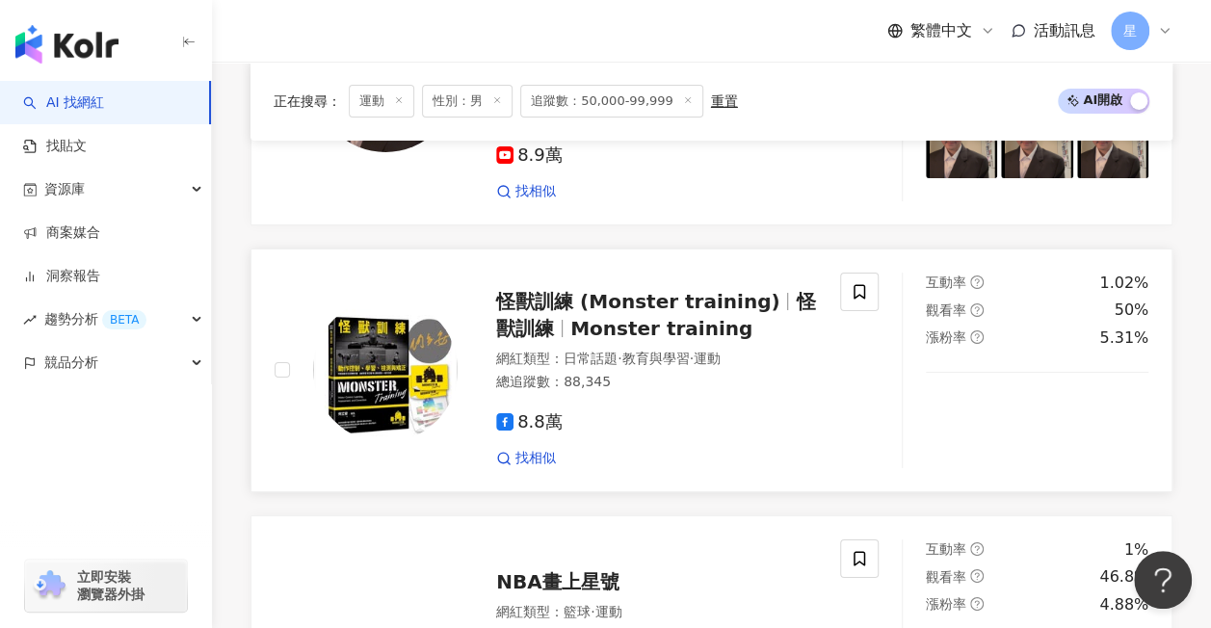
scroll to position [3469, 0]
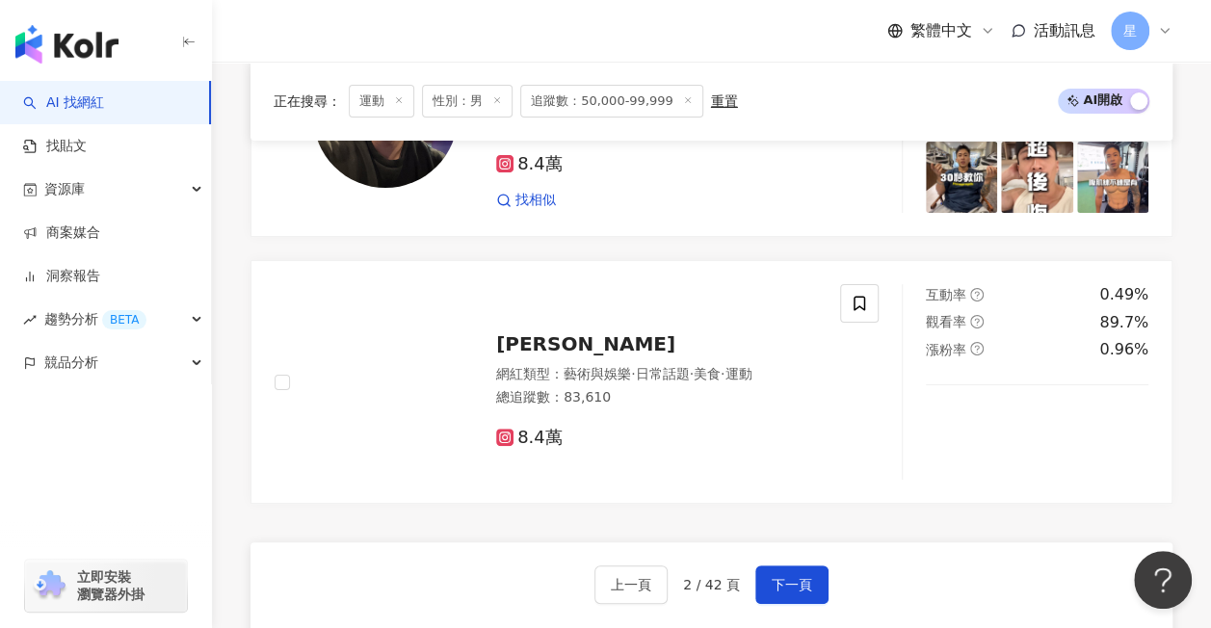
scroll to position [3471, 0]
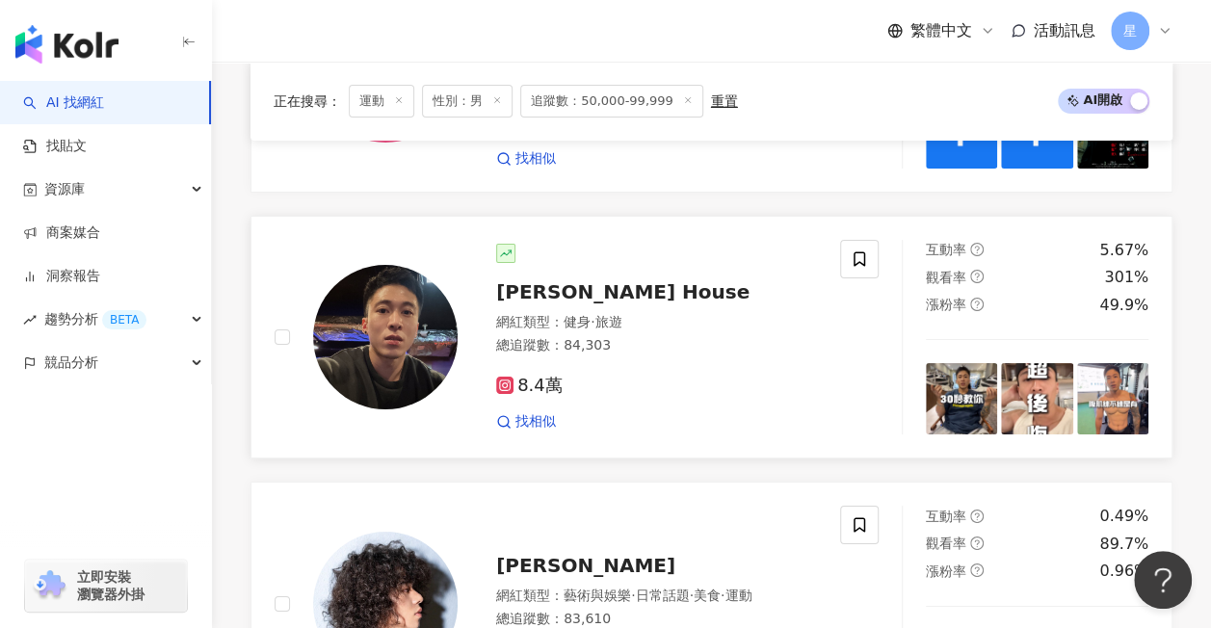
click at [556, 280] on span "豪斯 House" at bounding box center [622, 291] width 253 height 23
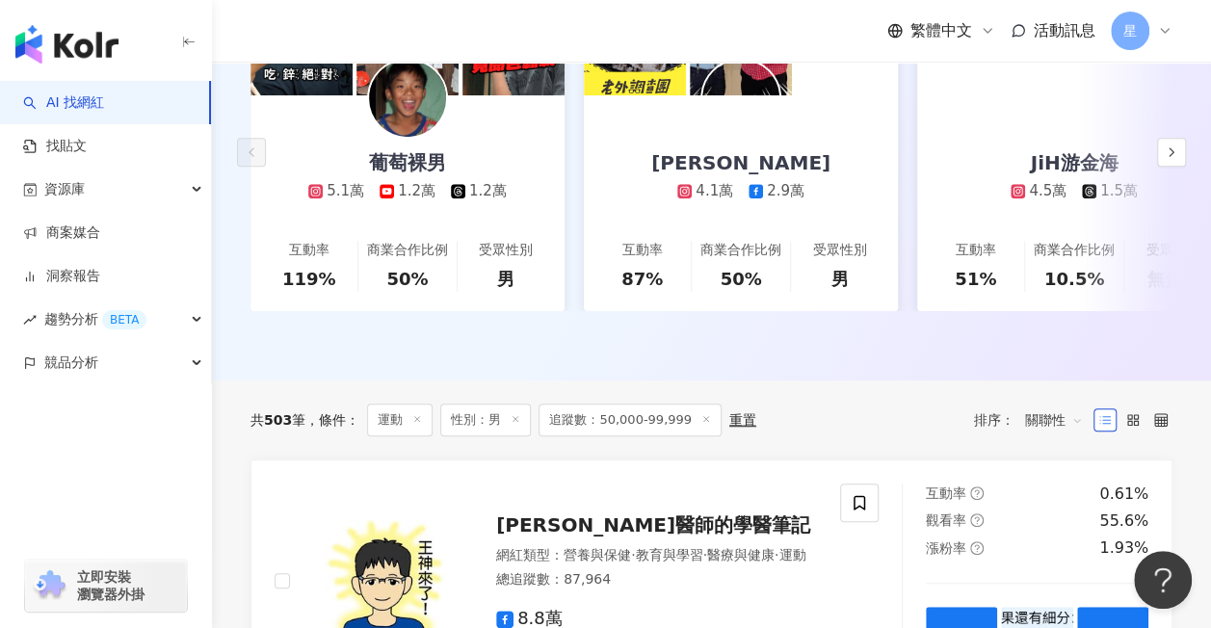
scroll to position [195, 0]
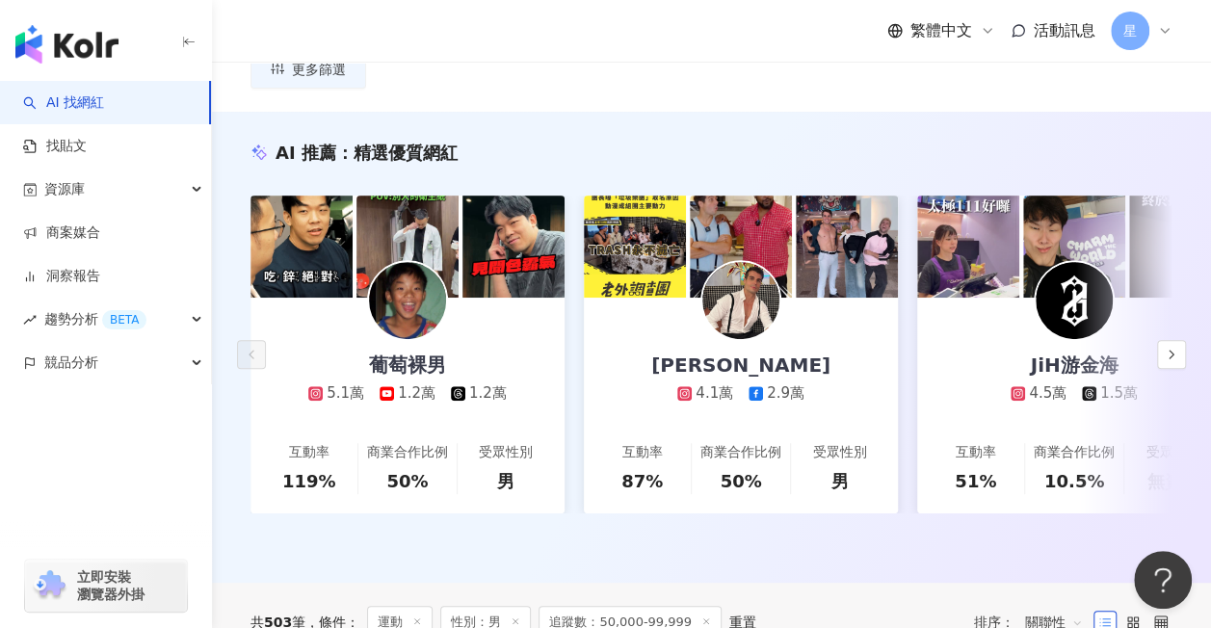
click at [475, 606] on span "性別：男" at bounding box center [485, 622] width 91 height 33
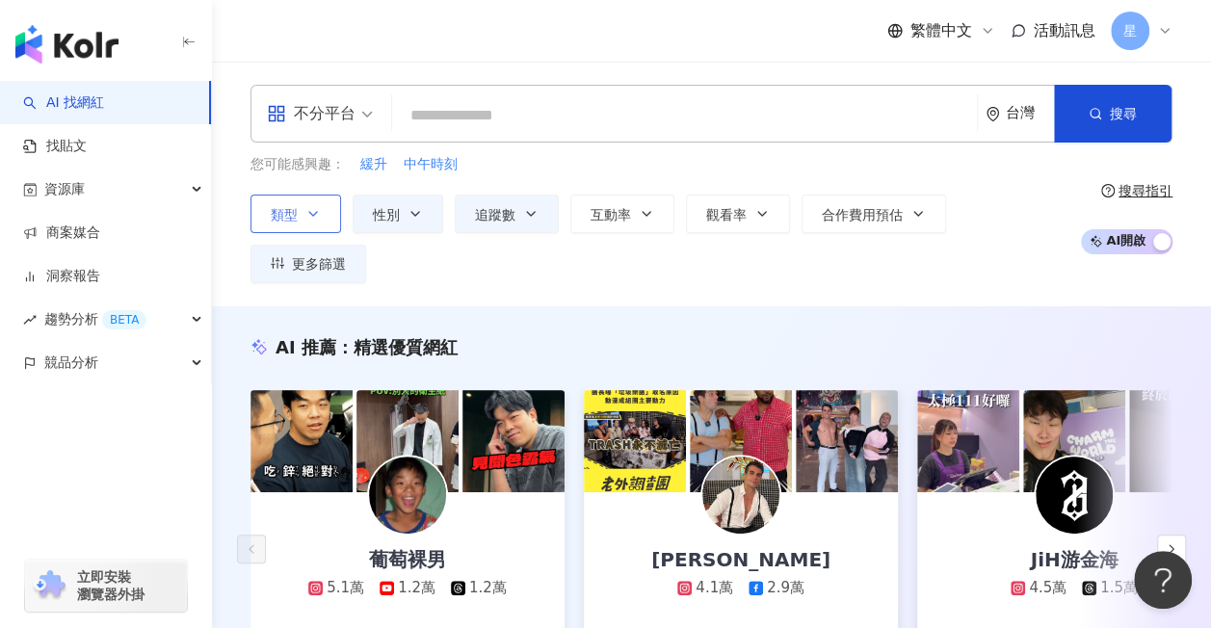
scroll to position [0, 0]
click at [428, 219] on button "性別" at bounding box center [398, 214] width 91 height 39
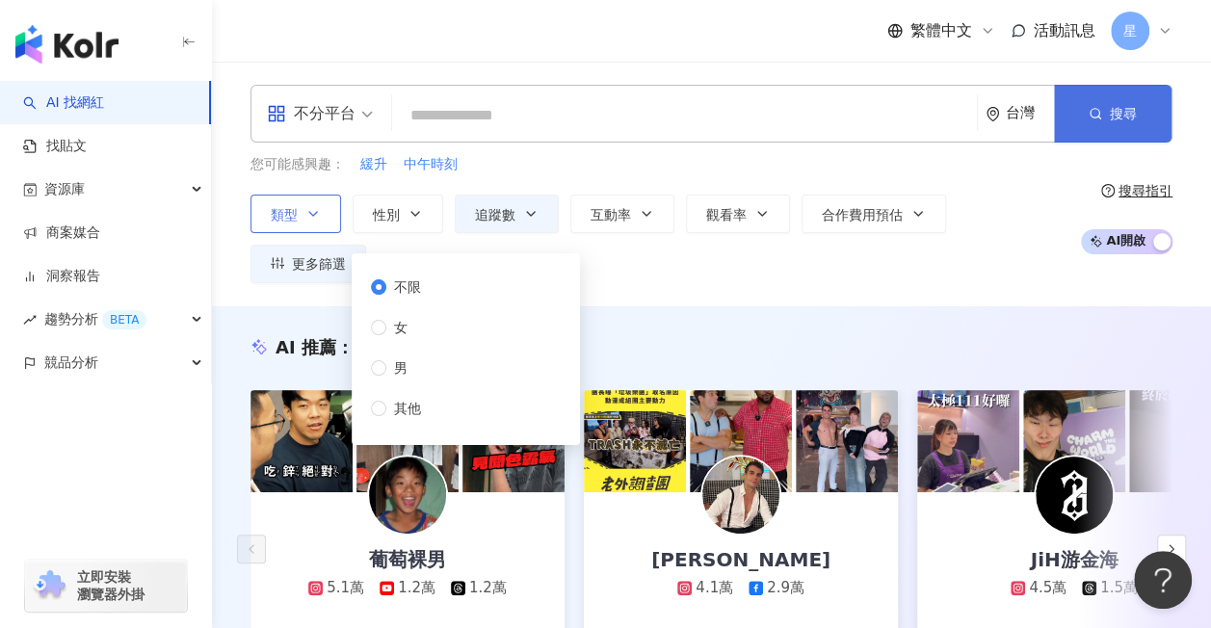
click at [1120, 109] on span "搜尋" at bounding box center [1123, 113] width 27 height 15
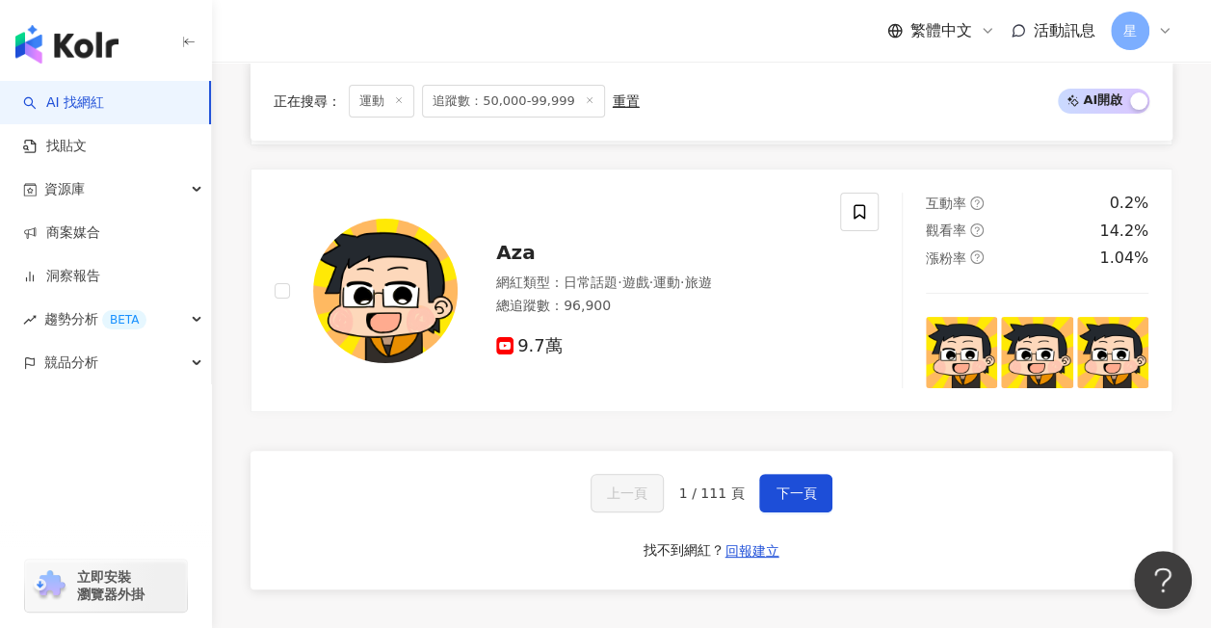
scroll to position [3794, 0]
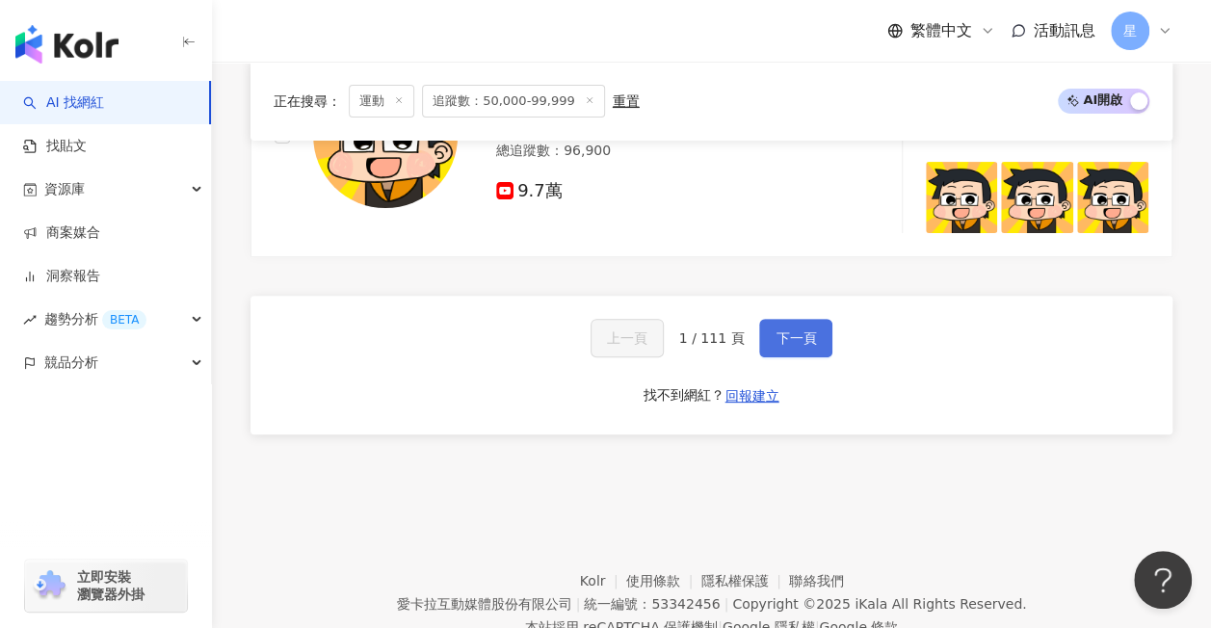
click at [794, 330] on span "下一頁" at bounding box center [796, 337] width 40 height 15
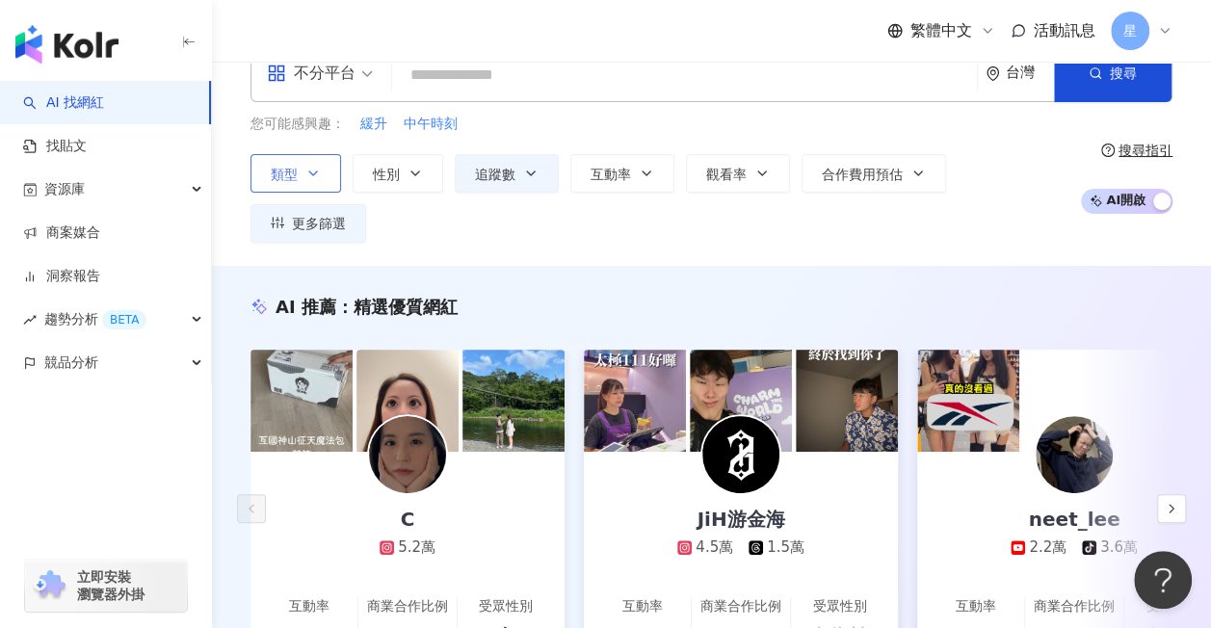
scroll to position [0, 0]
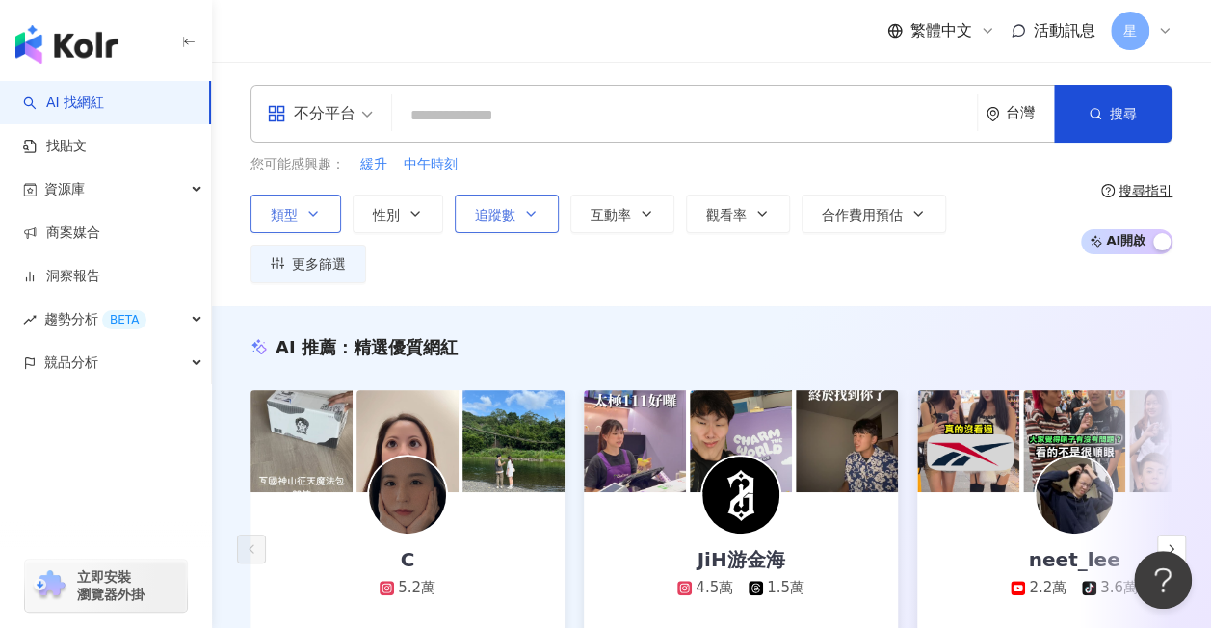
click at [481, 210] on span "追蹤數" at bounding box center [495, 214] width 40 height 15
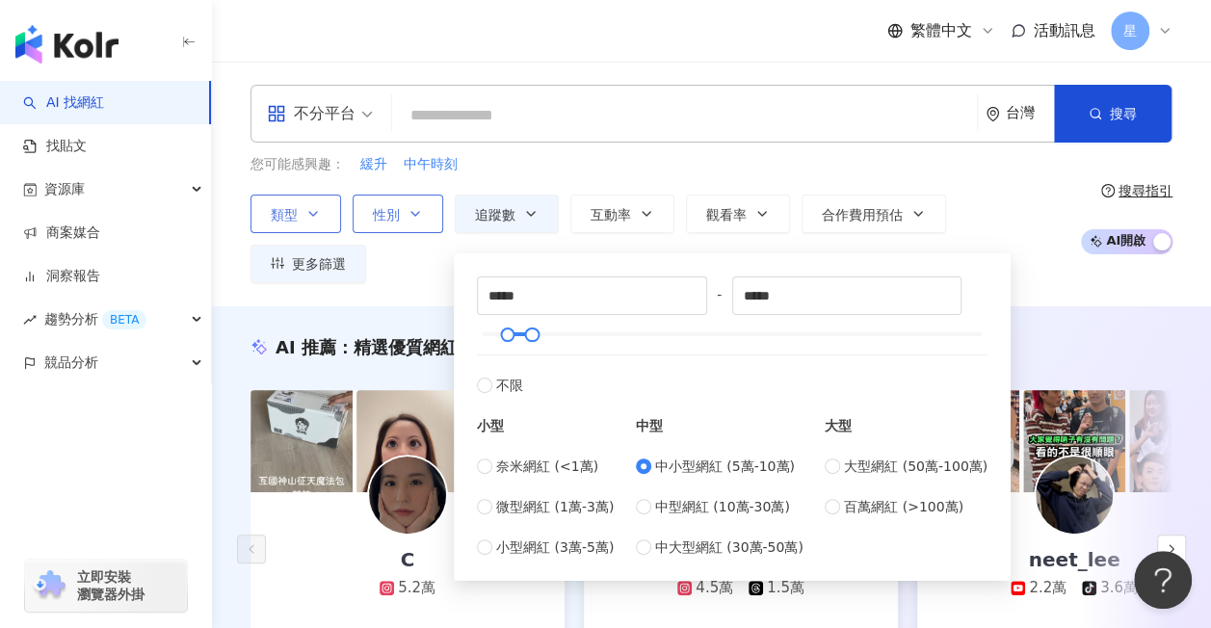
click at [397, 210] on span "性別" at bounding box center [386, 214] width 27 height 15
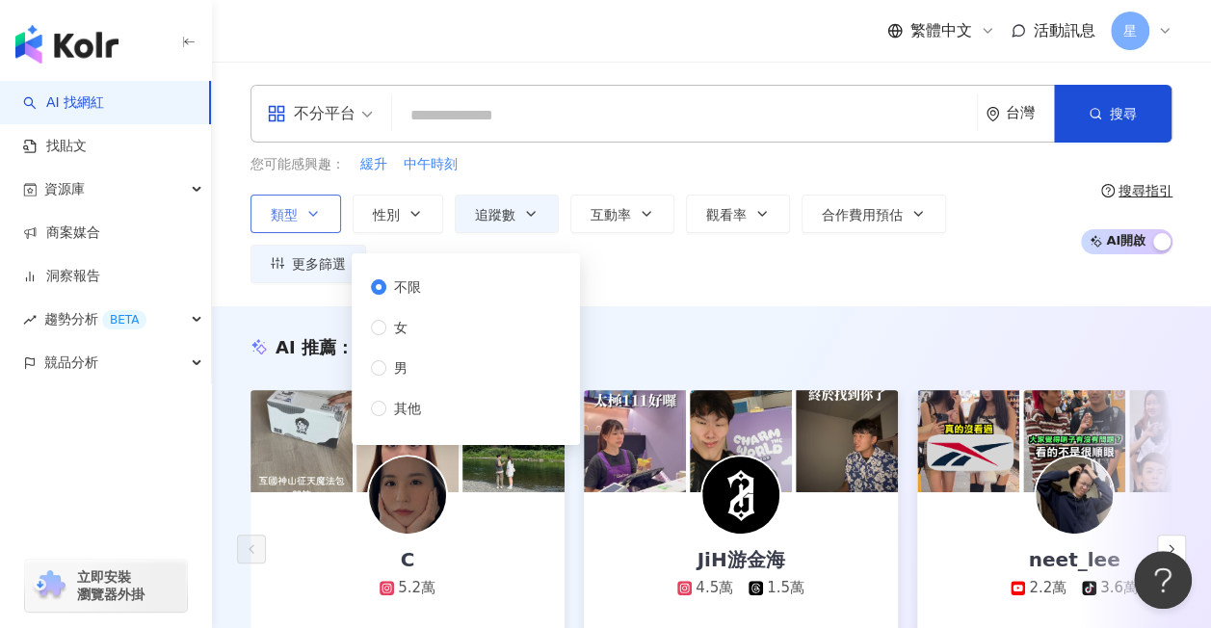
drag, startPoint x: 387, startPoint y: 370, endPoint x: 394, endPoint y: 349, distance: 22.2
click at [387, 368] on span "男" at bounding box center [400, 367] width 29 height 21
click at [518, 213] on button "追蹤數" at bounding box center [507, 214] width 104 height 39
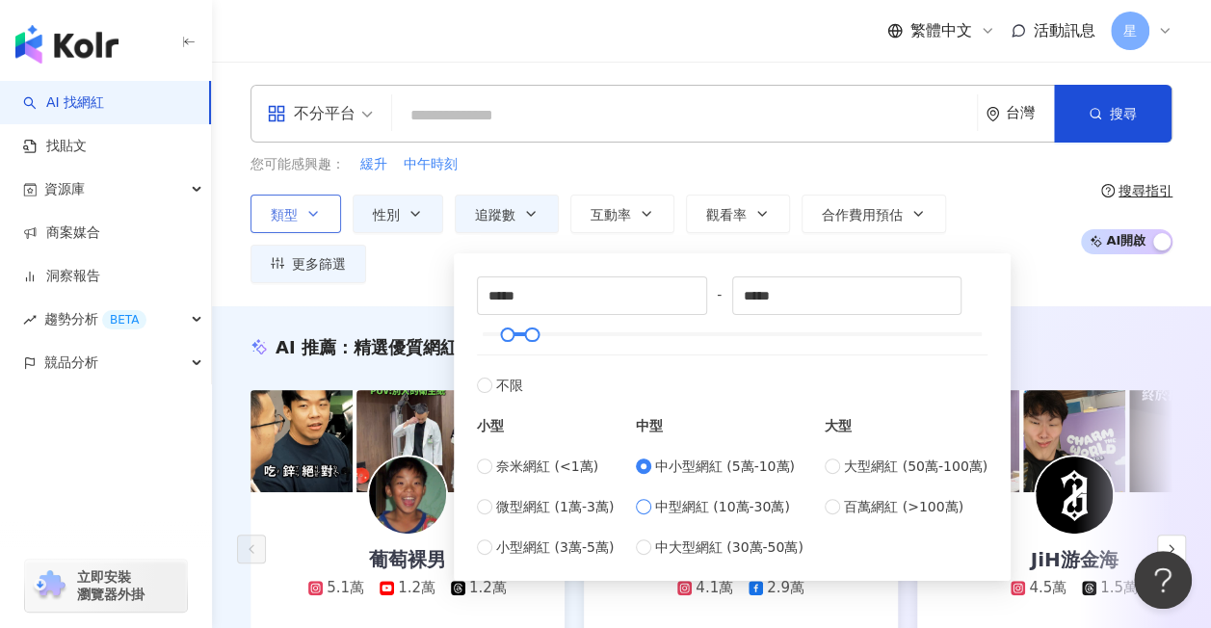
type input "******"
click at [1144, 143] on div "不分平台 台灣 搜尋 customizedTag XFbody運動美學館 tiktok-icon 9,627 追蹤者 TikTok 運動官方號 tiktok-…" at bounding box center [711, 184] width 999 height 198
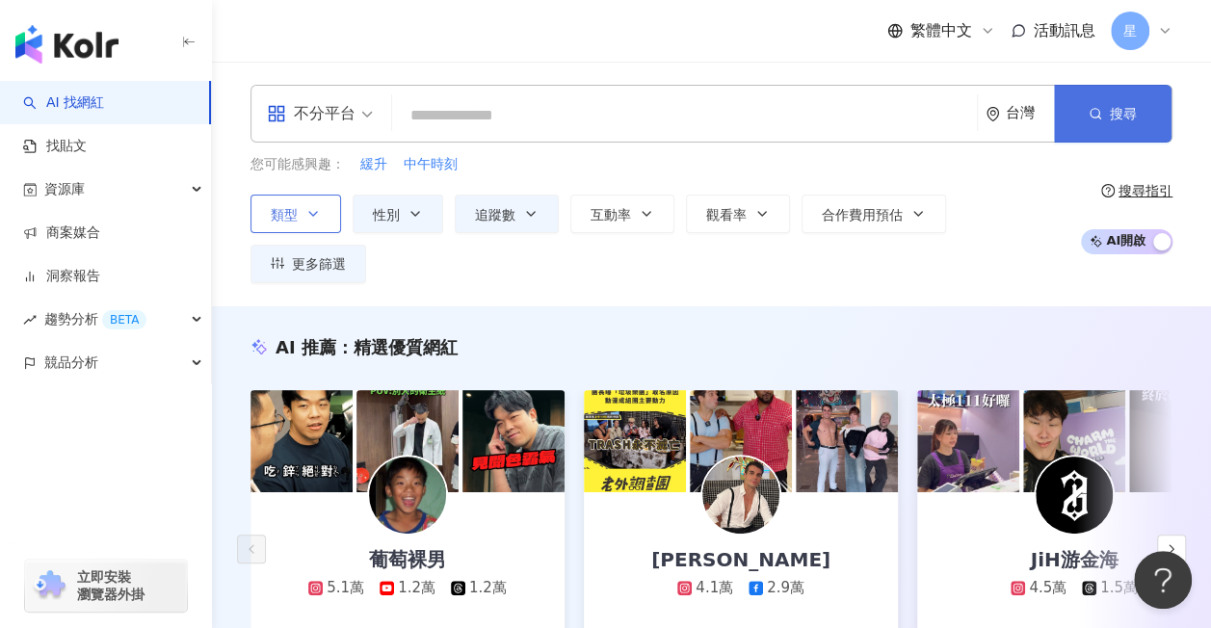
click at [1137, 118] on button "搜尋" at bounding box center [1113, 114] width 118 height 58
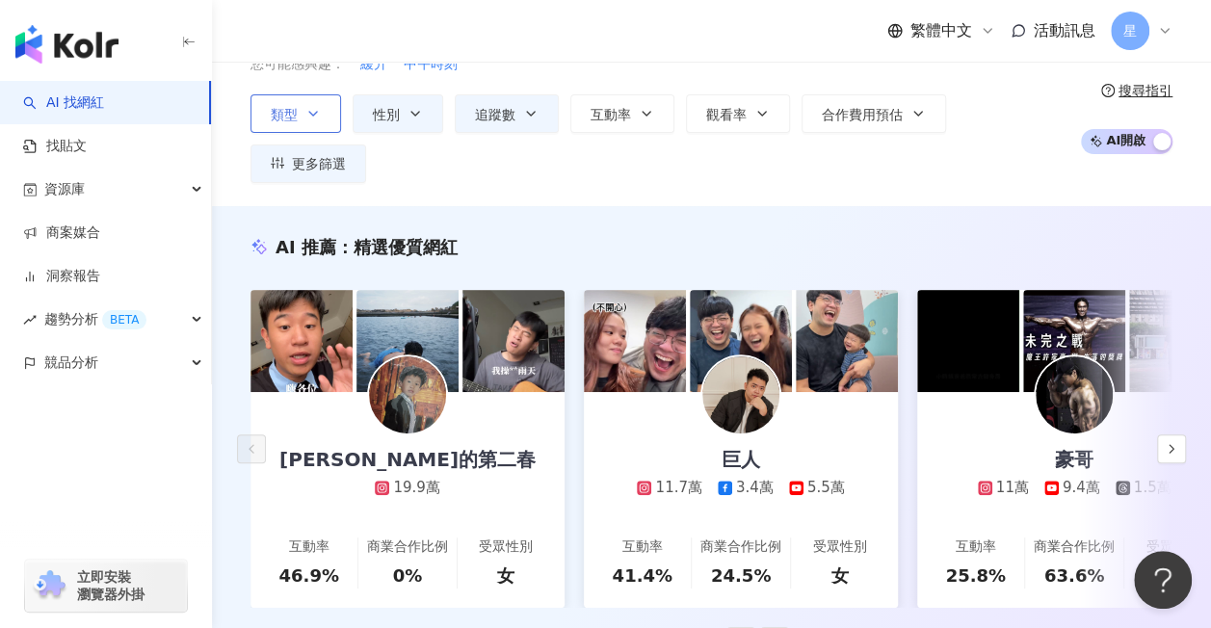
scroll to position [193, 0]
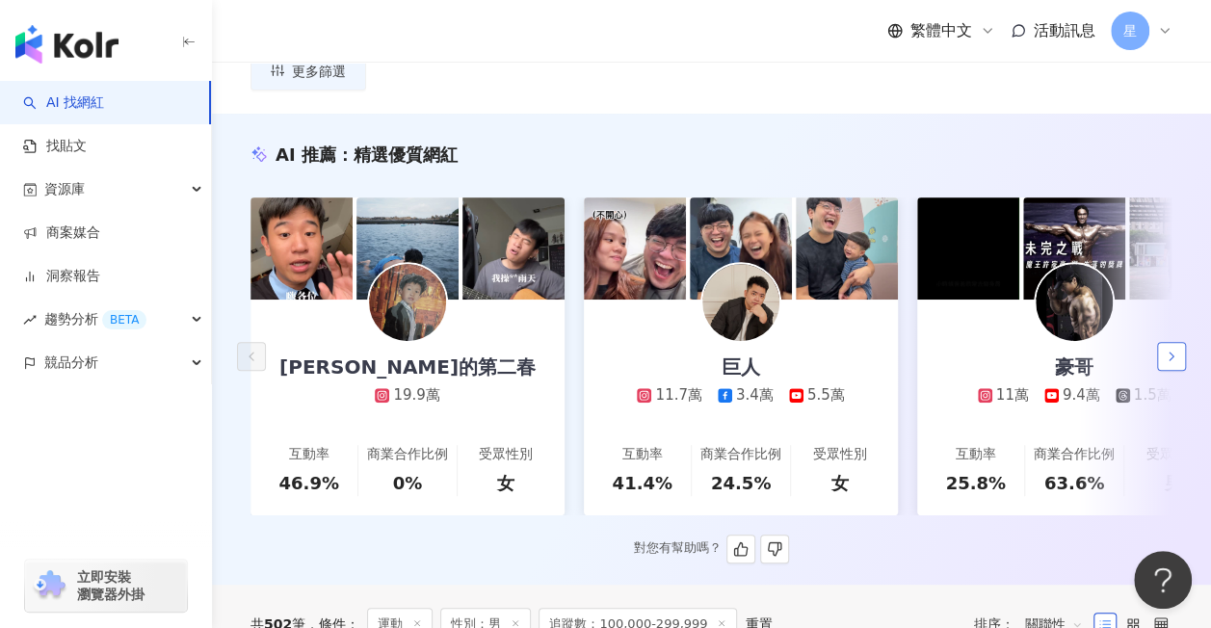
click at [1169, 349] on icon "button" at bounding box center [1171, 356] width 15 height 15
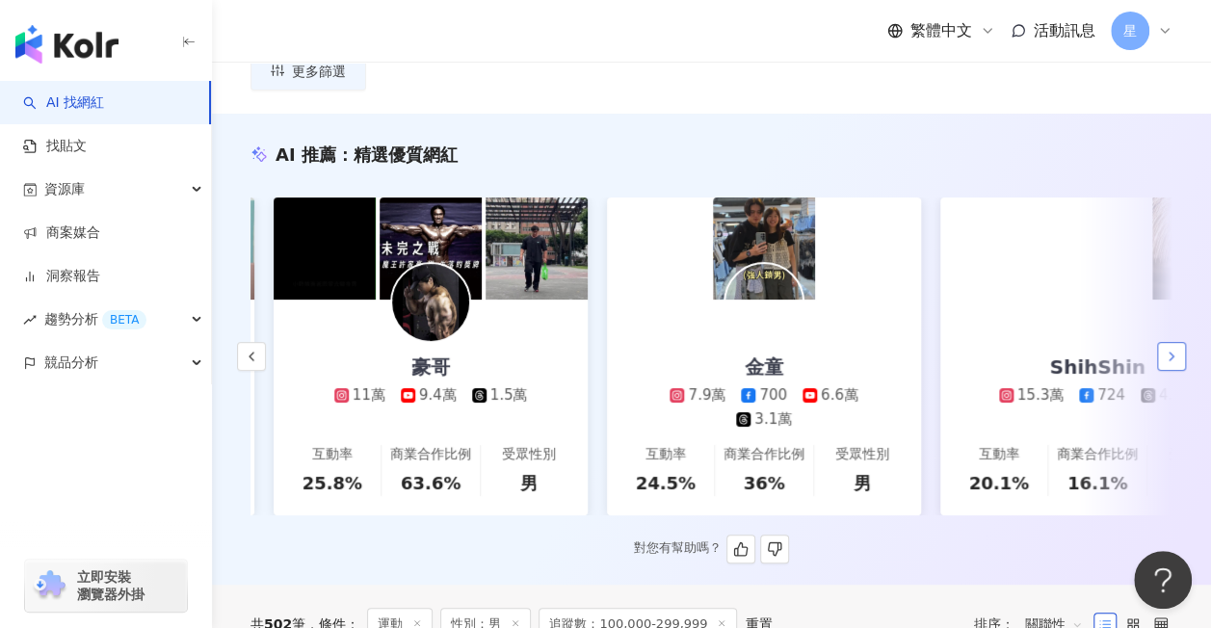
scroll to position [0, 667]
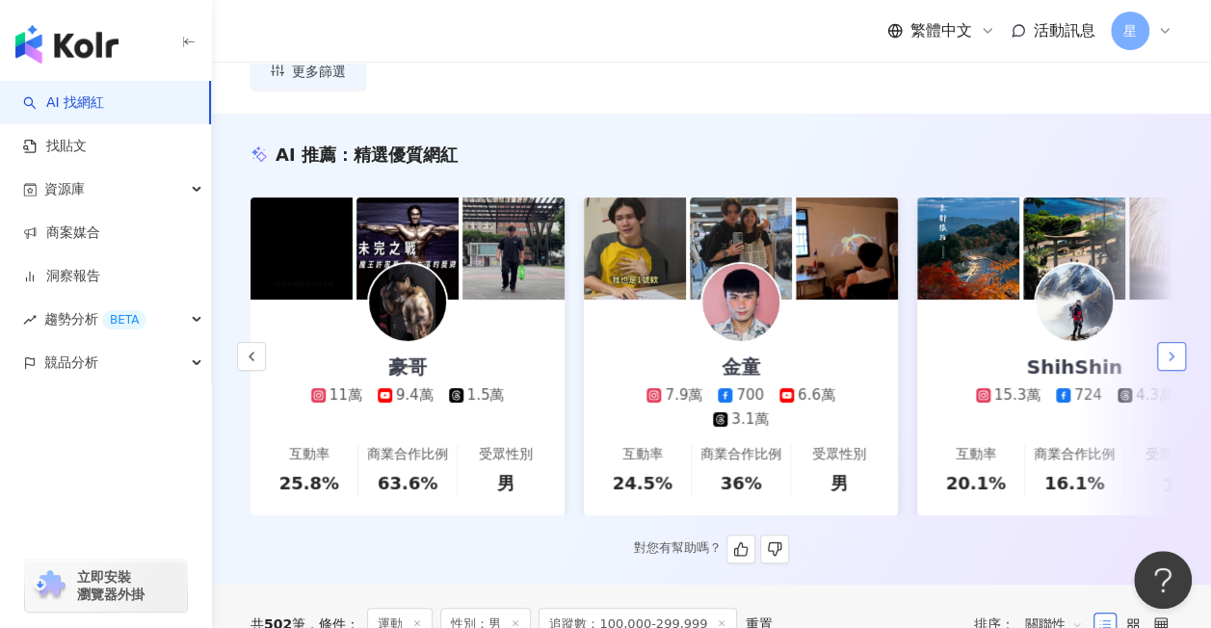
click at [1174, 349] on icon "button" at bounding box center [1171, 356] width 15 height 15
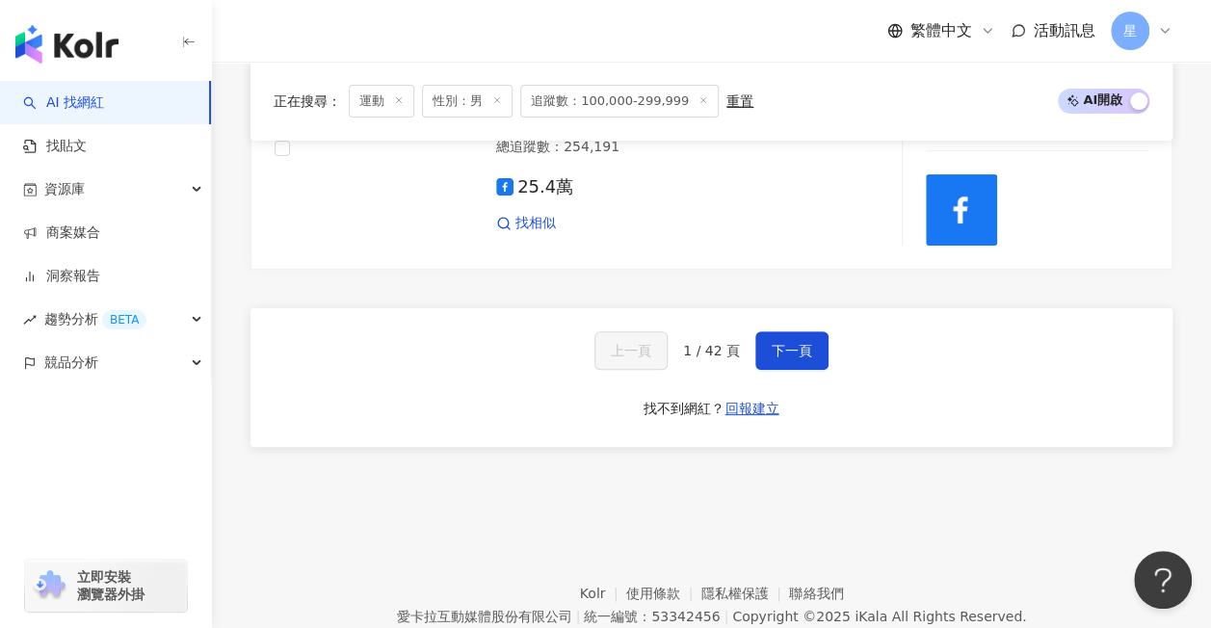
scroll to position [3771, 0]
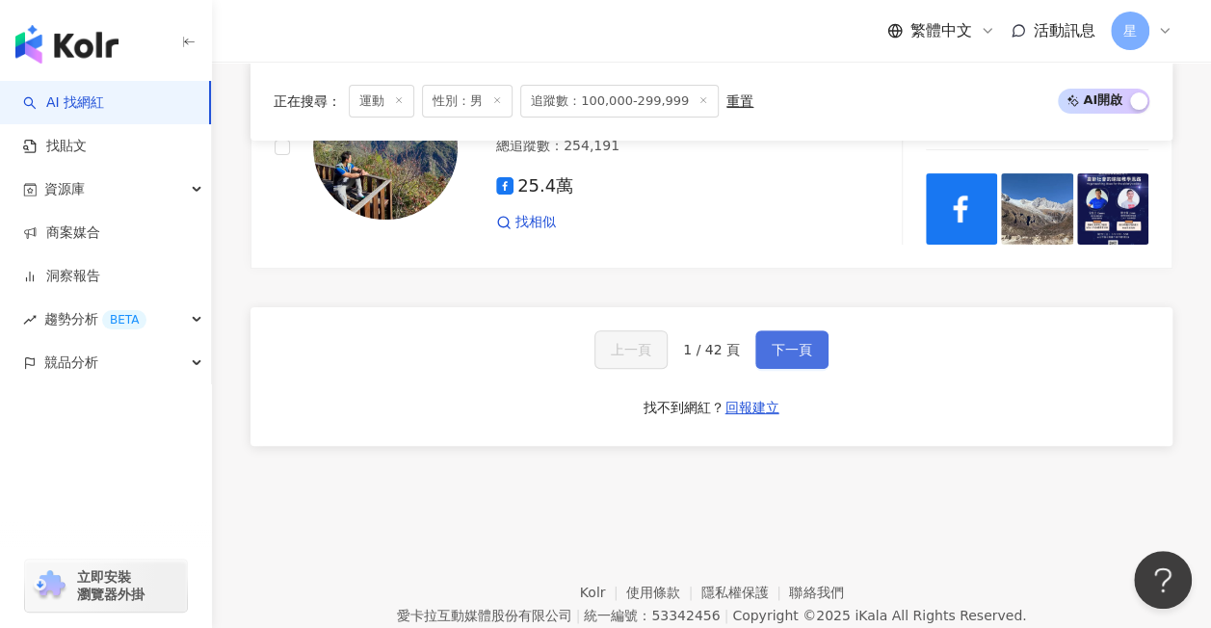
click at [778, 330] on button "下一頁" at bounding box center [791, 349] width 73 height 39
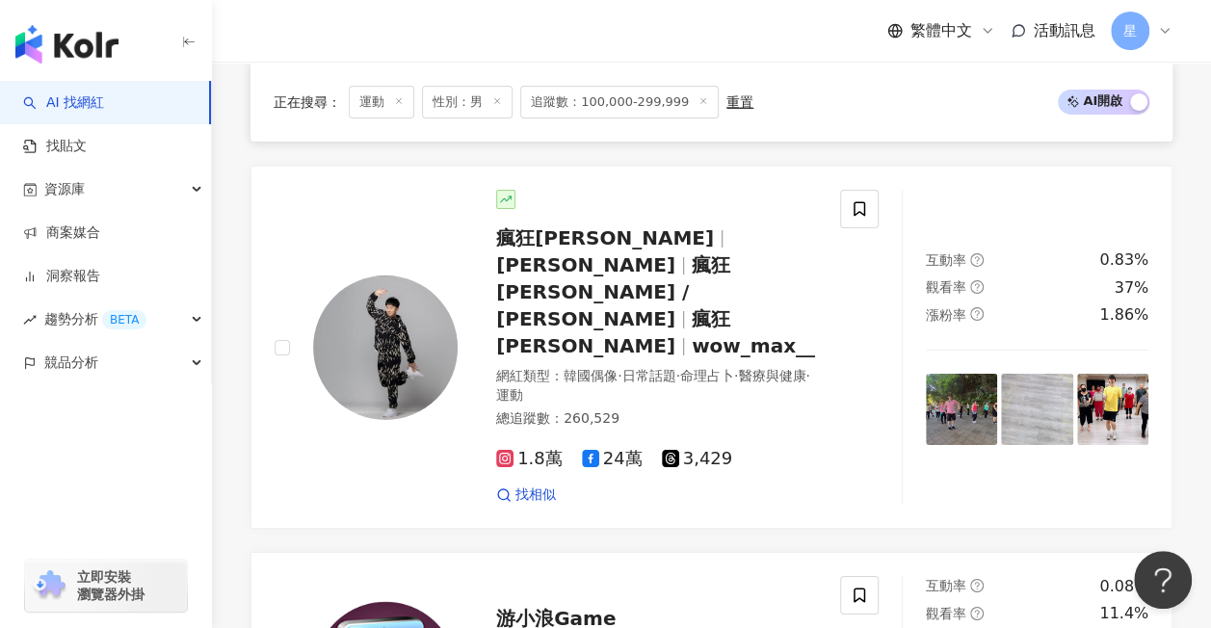
scroll to position [3852, 0]
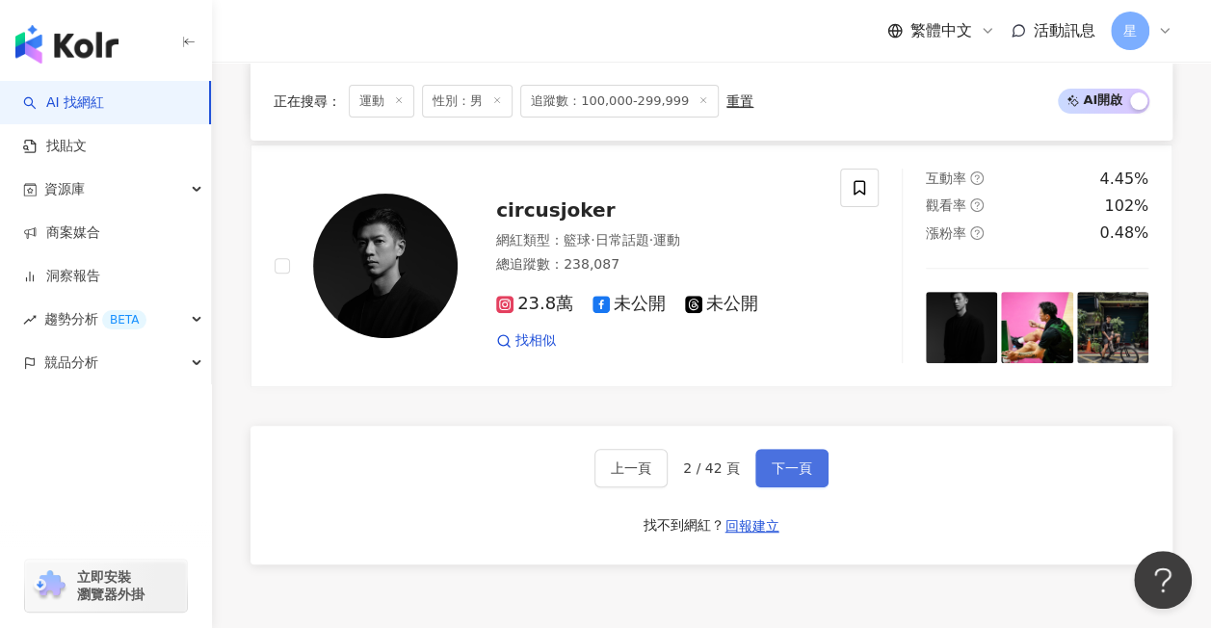
click at [787, 461] on span "下一頁" at bounding box center [792, 468] width 40 height 15
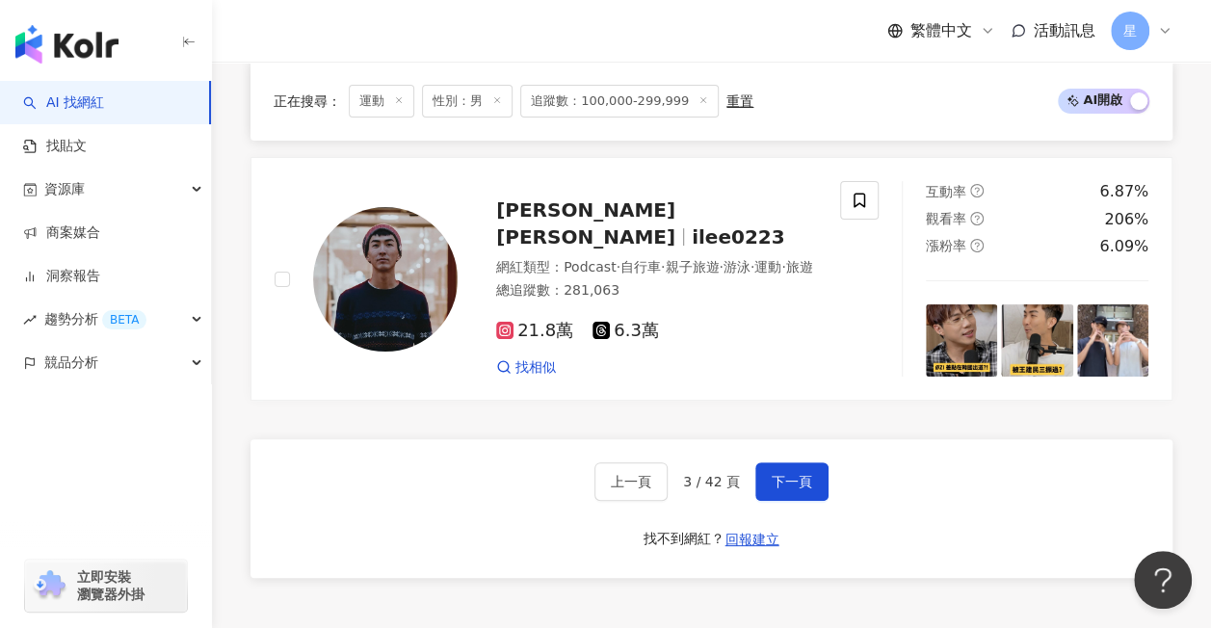
scroll to position [3770, 0]
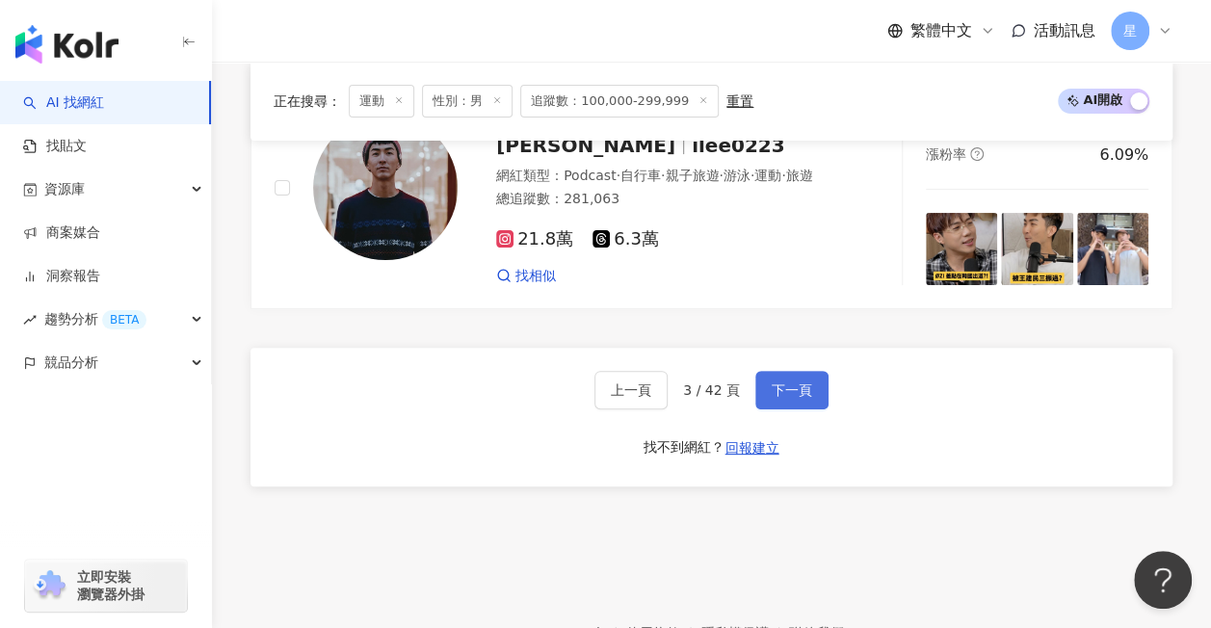
click at [801, 383] on span "下一頁" at bounding box center [792, 390] width 40 height 15
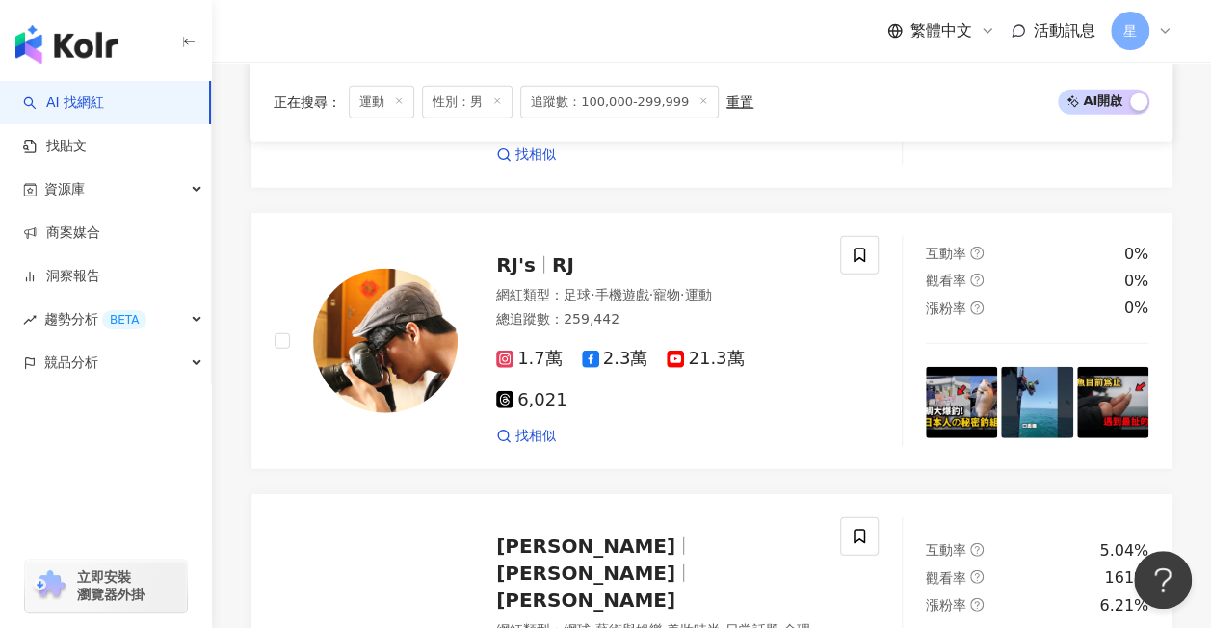
scroll to position [2329, 0]
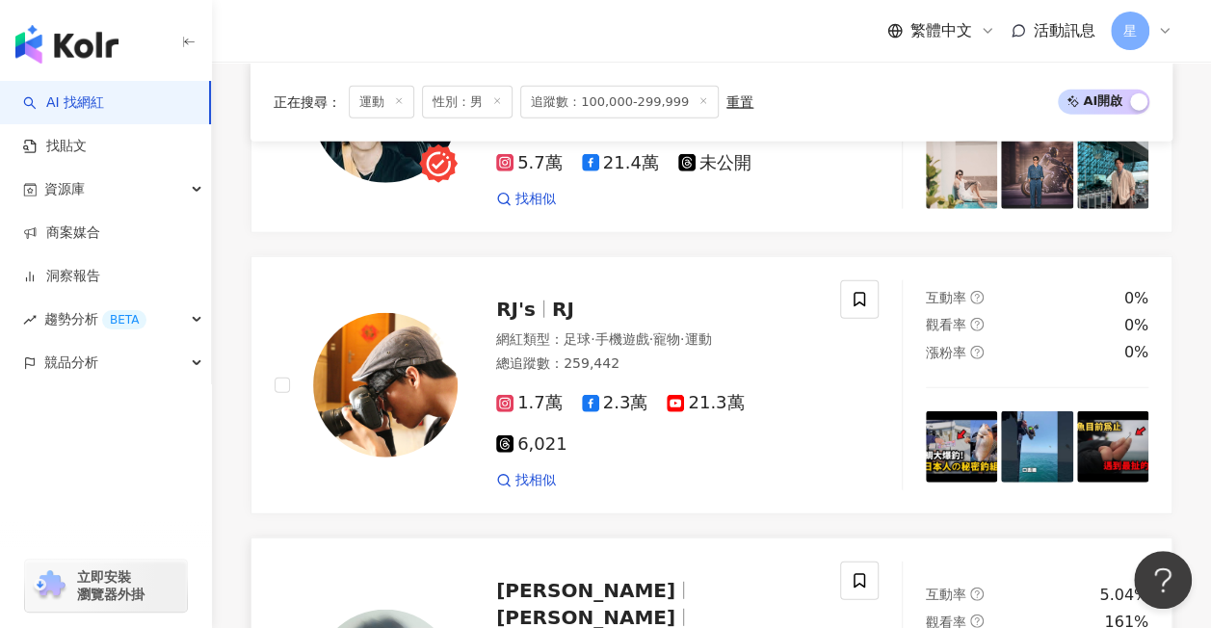
click at [626, 606] on span "王碩瀚" at bounding box center [585, 617] width 179 height 23
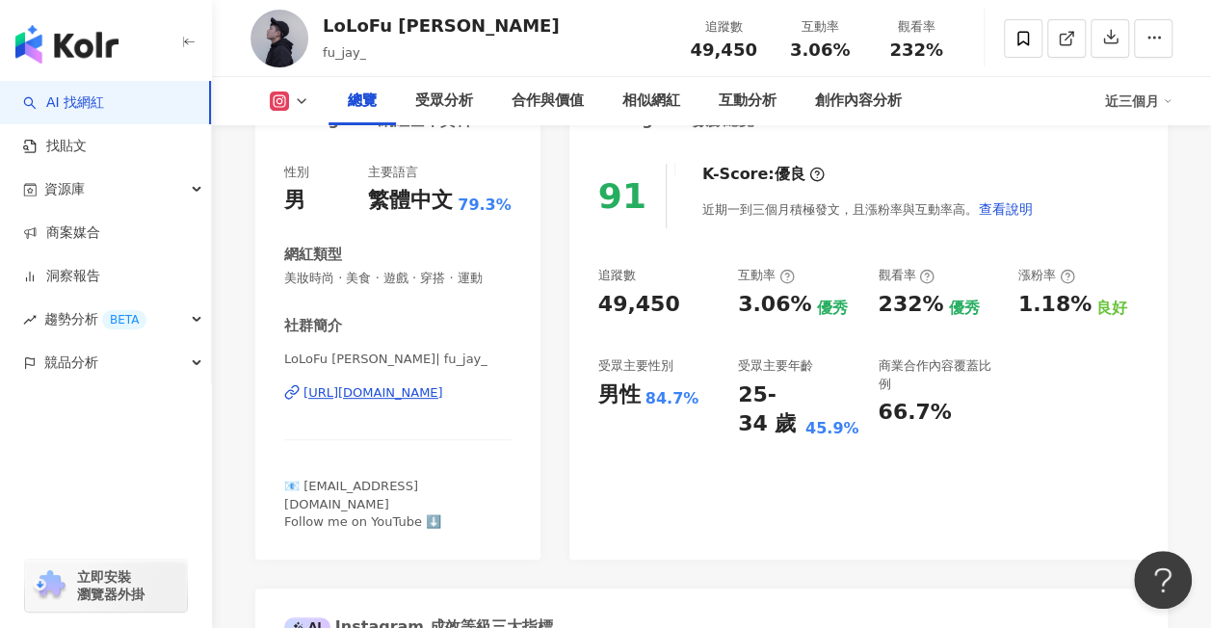
scroll to position [96, 0]
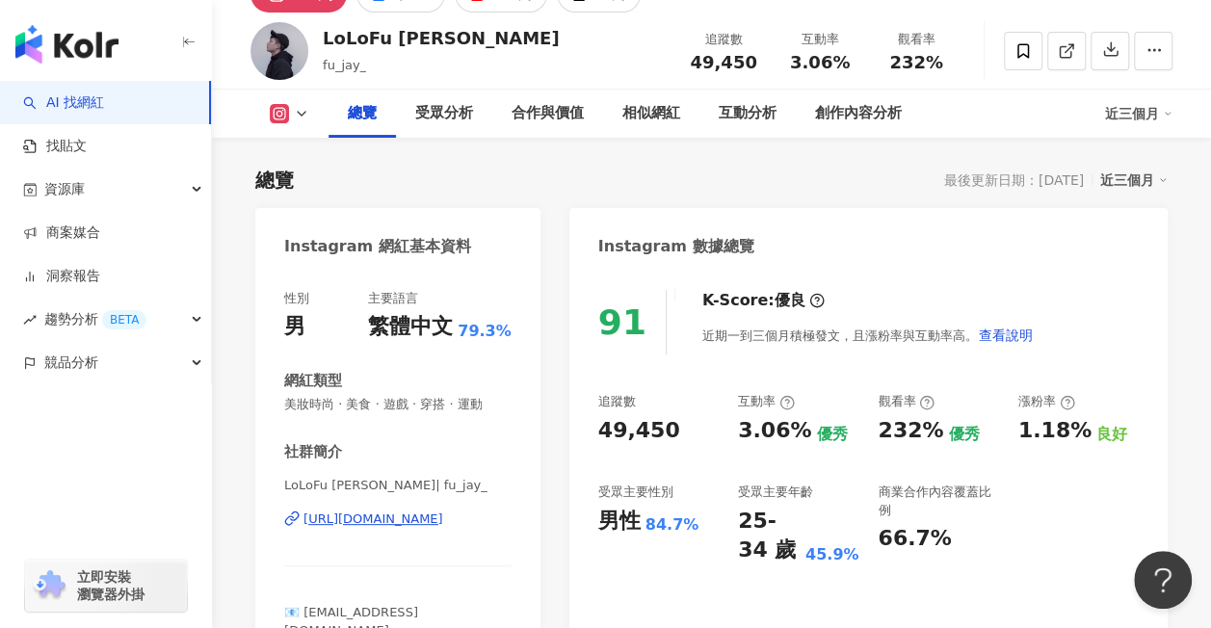
click at [1047, 536] on div "追蹤數 49,450 互動率 3.06% 優秀 觀看率 232% 優秀 漲粉率 1.18% 良好 受眾主要性別 男性 84.7% 受眾主要年齡 25-34 歲…" at bounding box center [868, 479] width 541 height 172
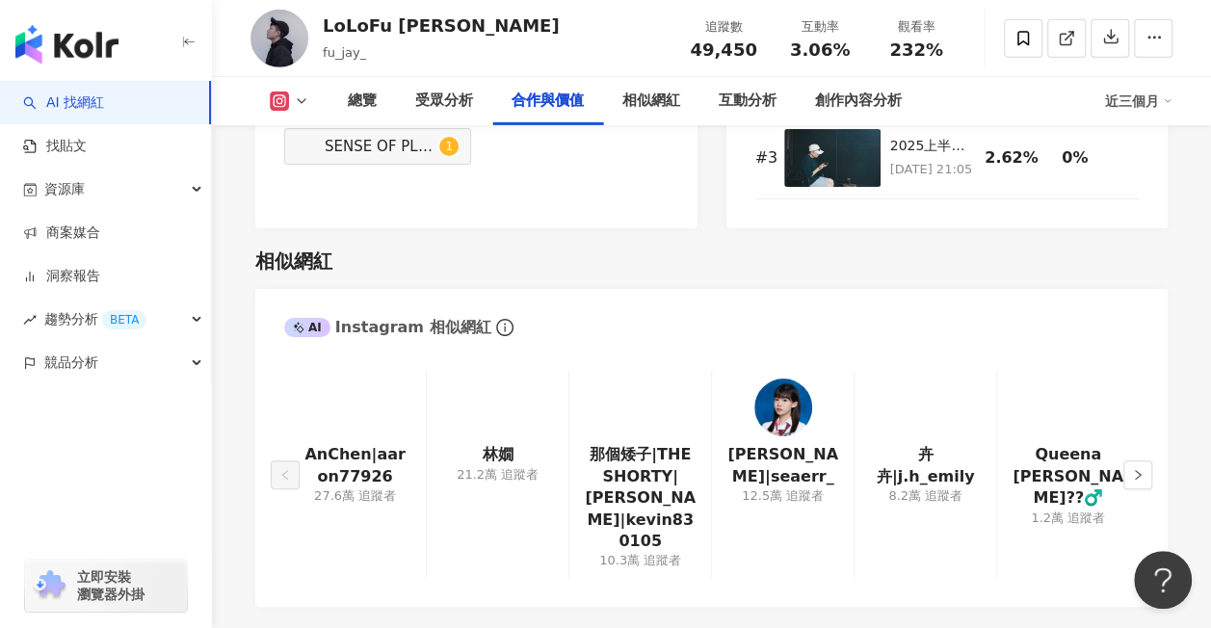
scroll to position [3180, 0]
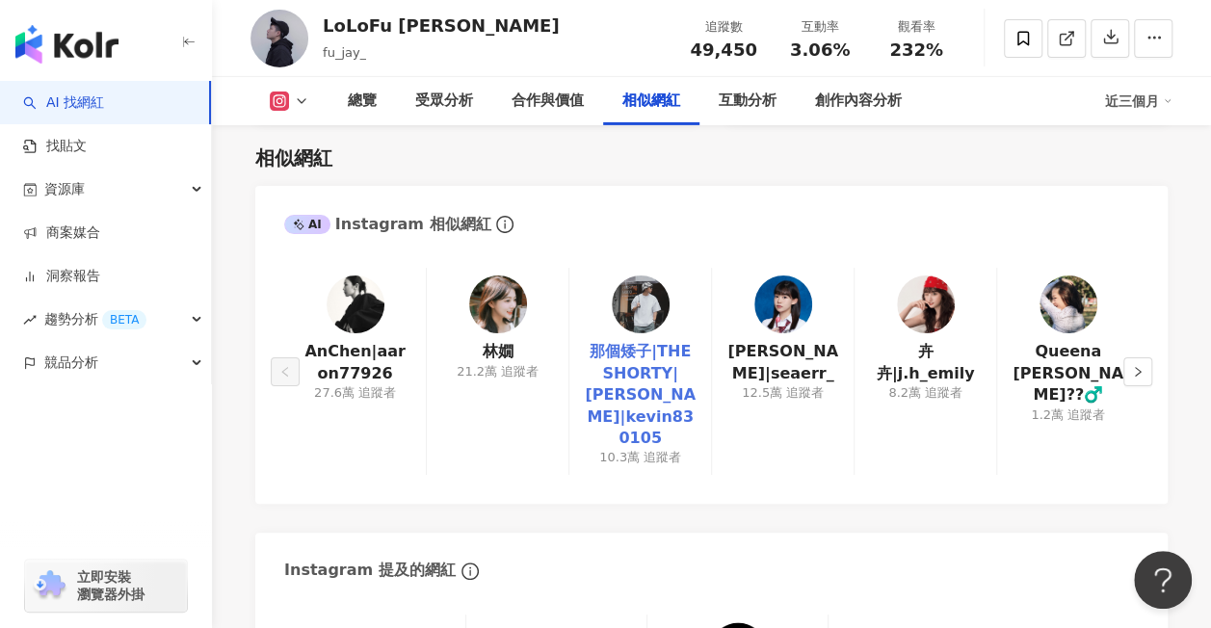
click at [651, 341] on link "那個矮子|THE SHORTY|Kevin|kevin830105" at bounding box center [640, 395] width 111 height 108
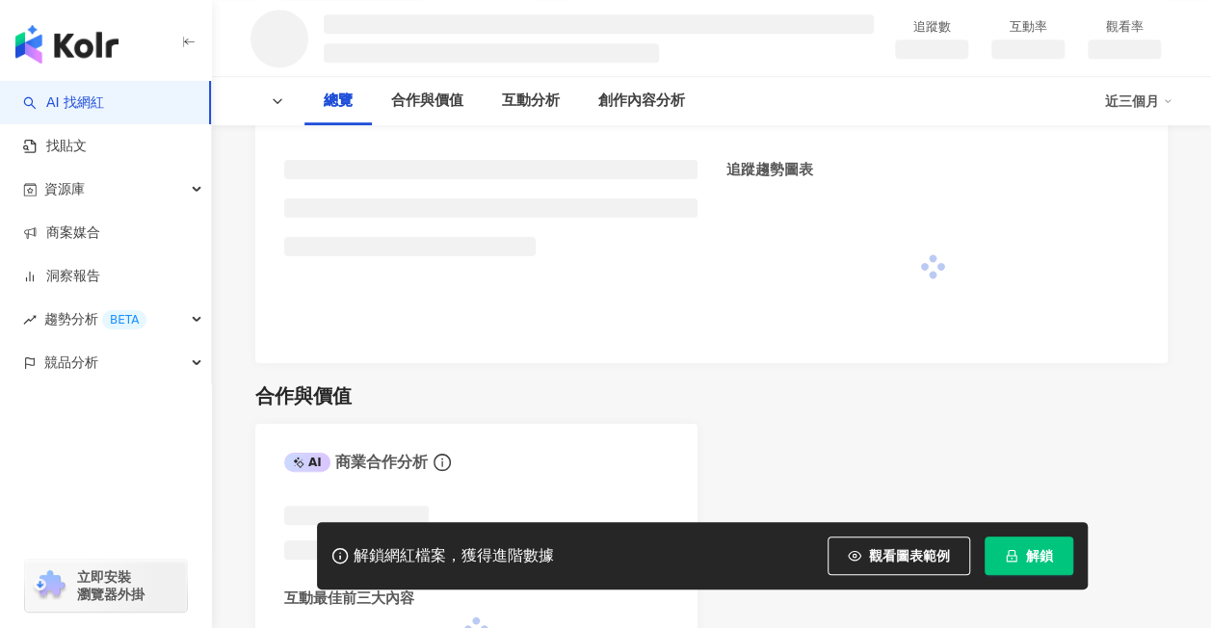
scroll to position [771, 0]
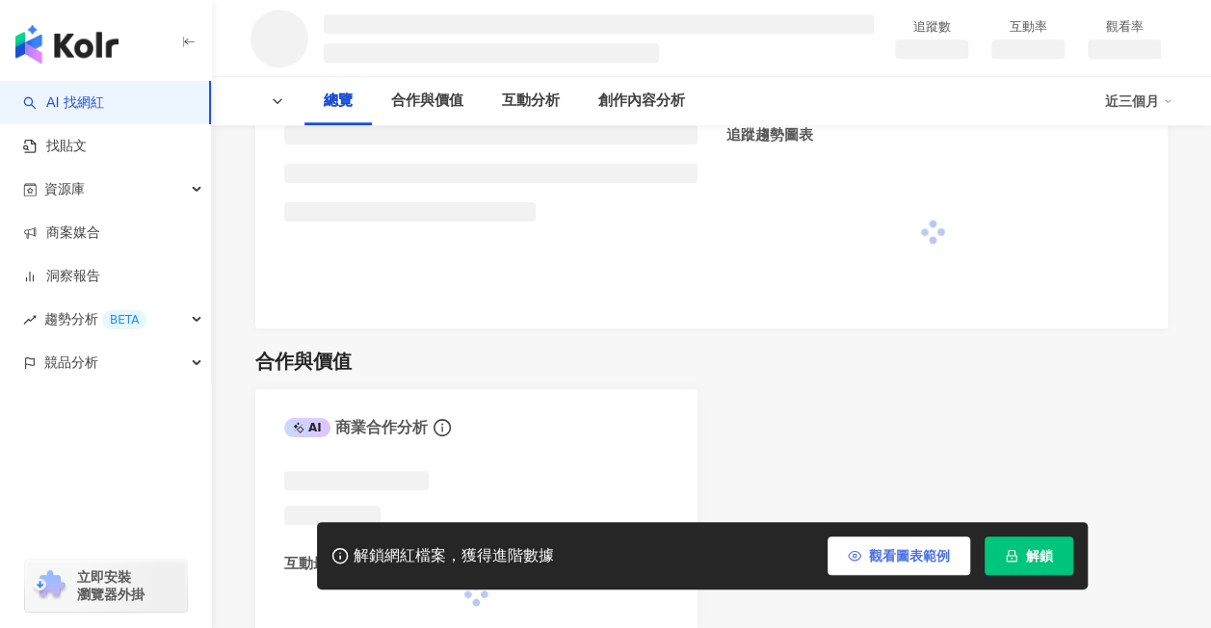
click at [1048, 551] on span "解鎖" at bounding box center [1039, 555] width 27 height 15
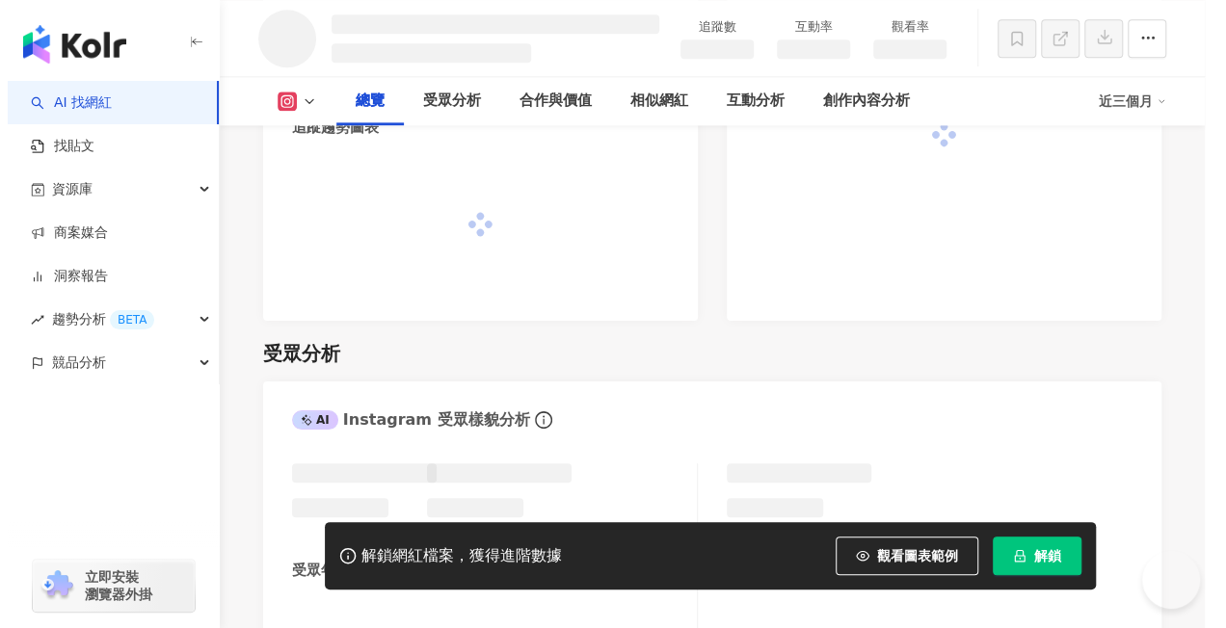
scroll to position [1231, 0]
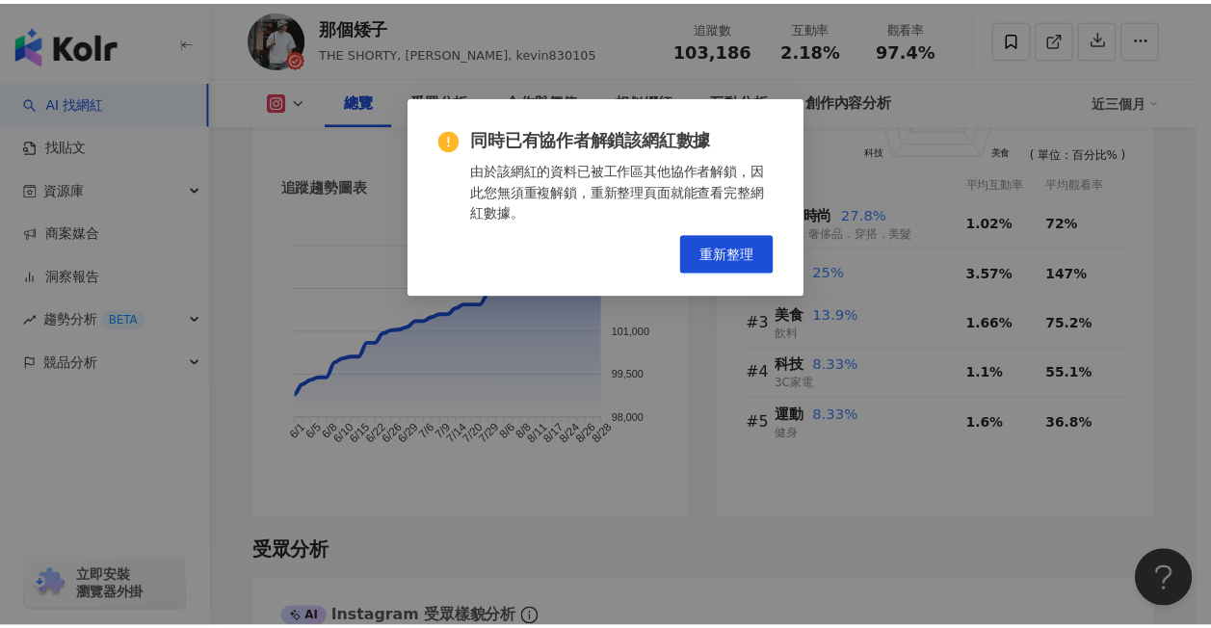
scroll to position [1324, 0]
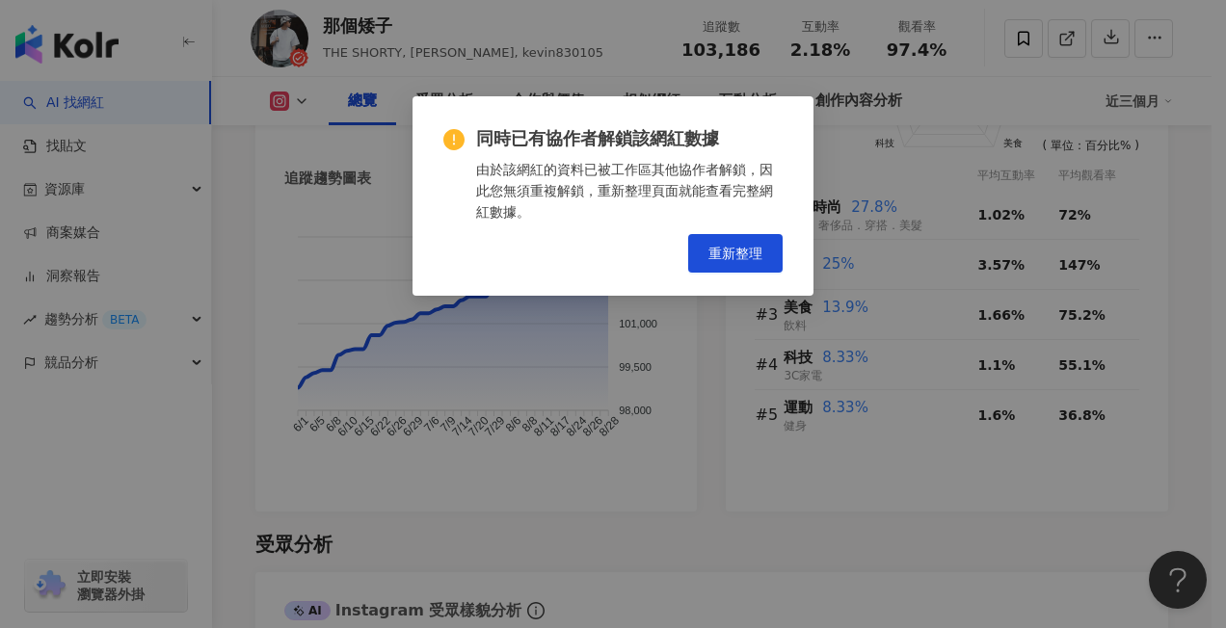
click at [690, 330] on div "同時已有協作者解鎖該網紅數據 由於該網紅的資料已被工作區其他協作者解鎖，因此您無須重複解鎖，重新整理頁面就能查看完整網紅數據。 重新整理" at bounding box center [613, 314] width 1226 height 628
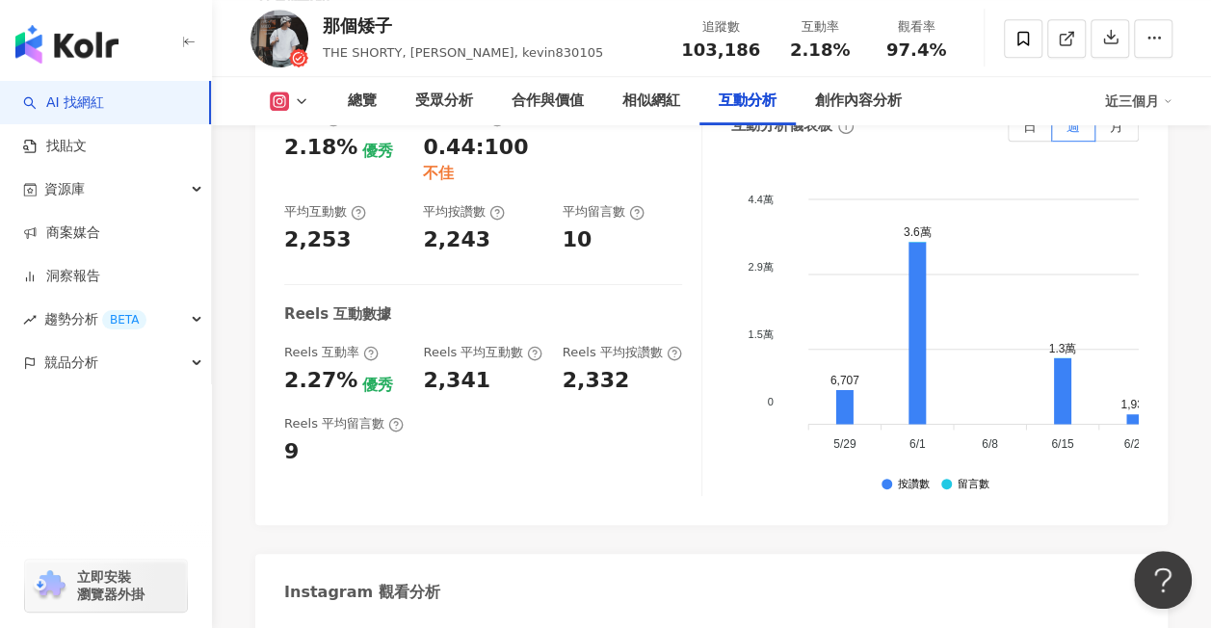
scroll to position [4311, 0]
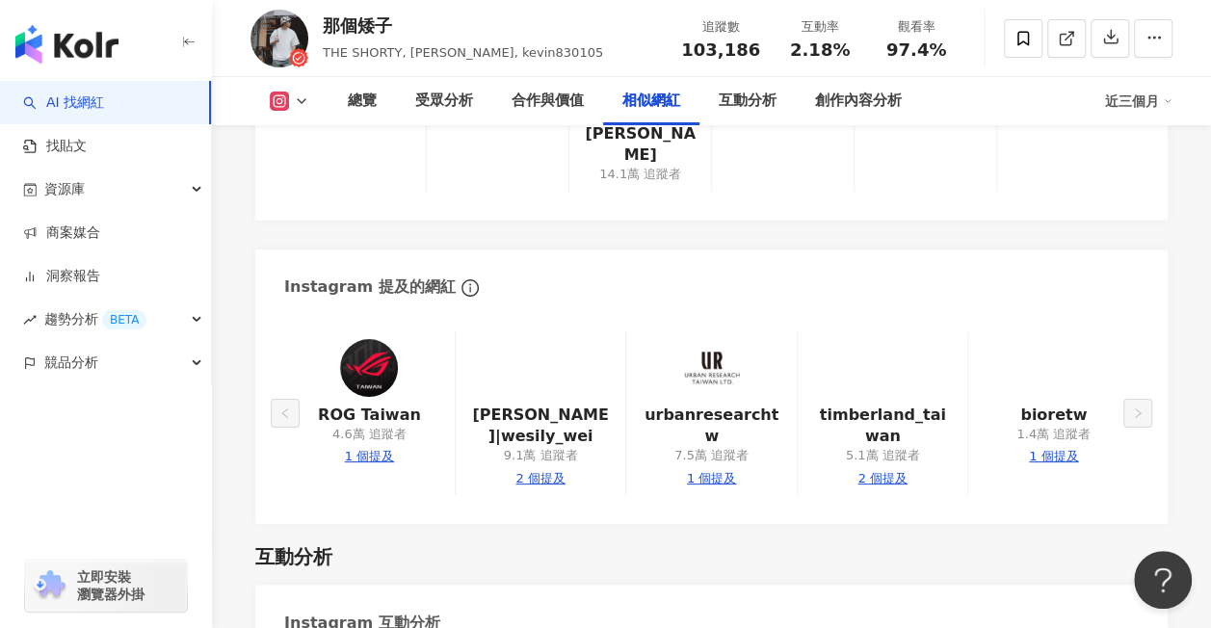
scroll to position [3536, 0]
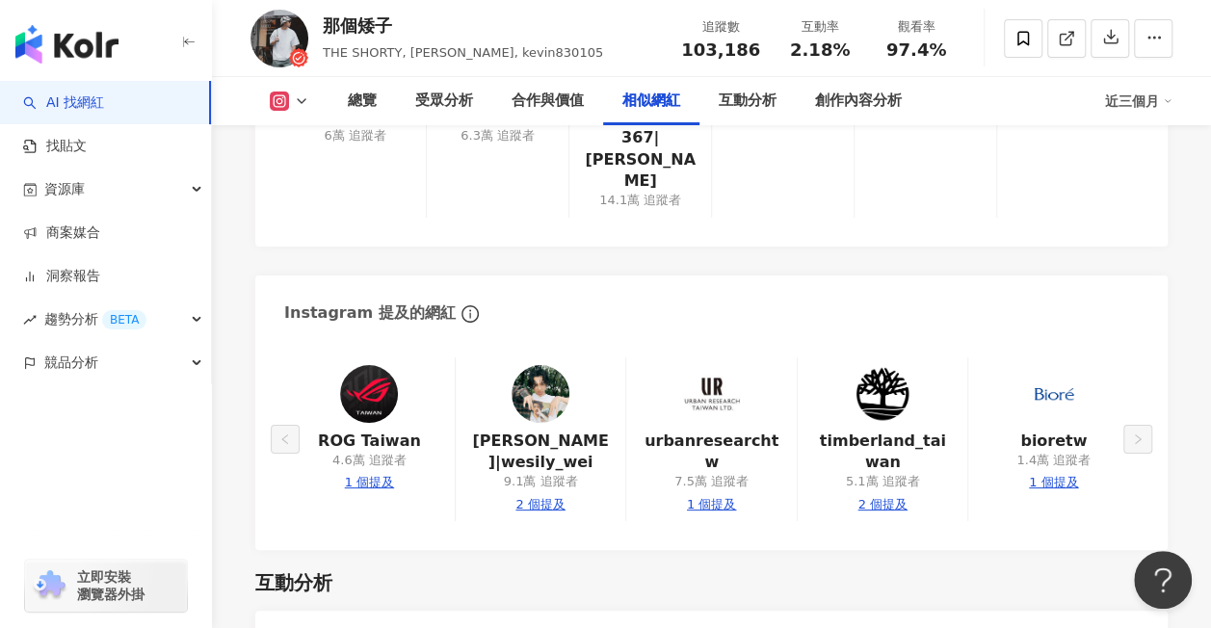
click at [1031, 569] on div "互動分析" at bounding box center [711, 582] width 912 height 27
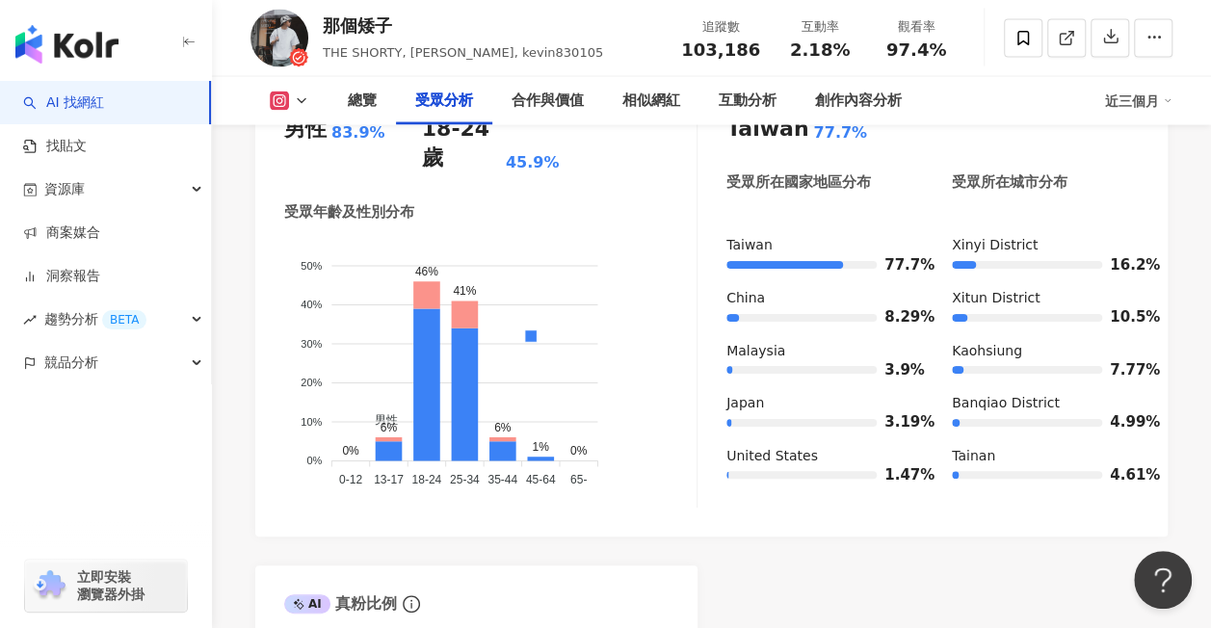
scroll to position [1802, 0]
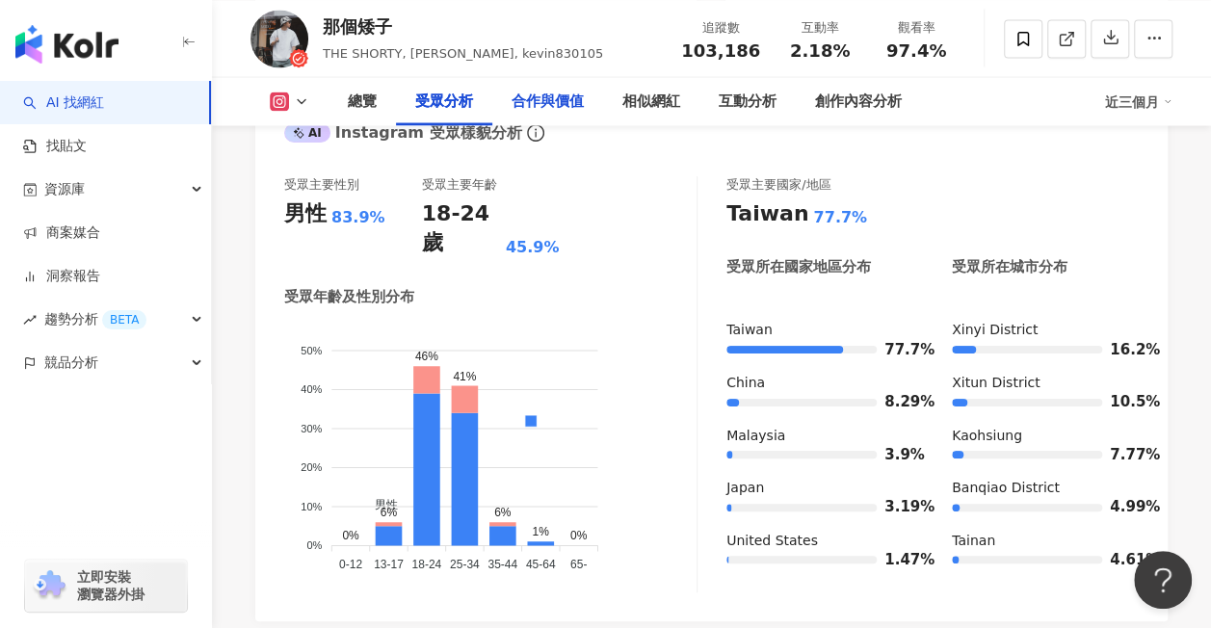
click at [546, 106] on div "合作與價值" at bounding box center [548, 101] width 72 height 23
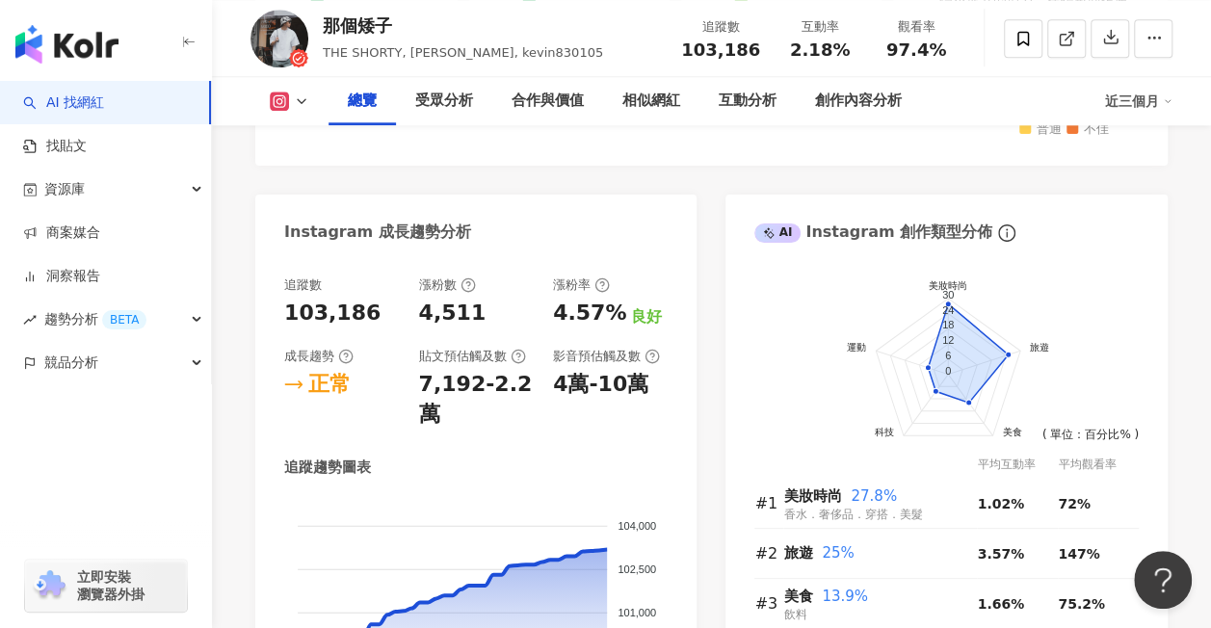
scroll to position [666, 0]
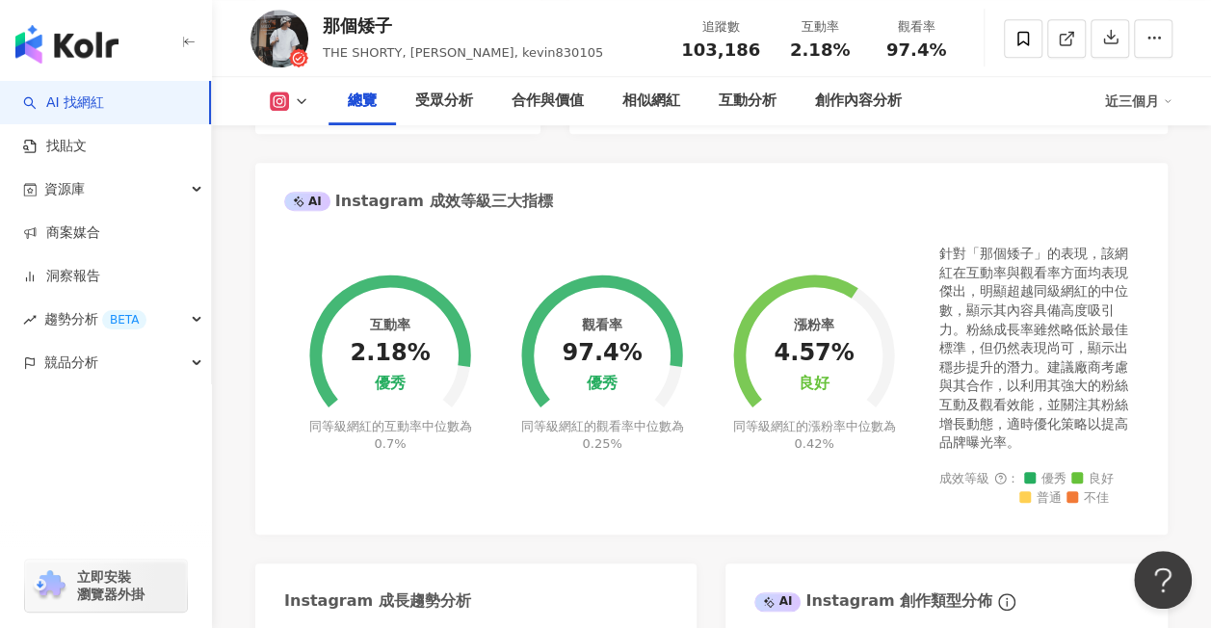
click at [104, 108] on link "AI 找網紅" at bounding box center [63, 102] width 81 height 19
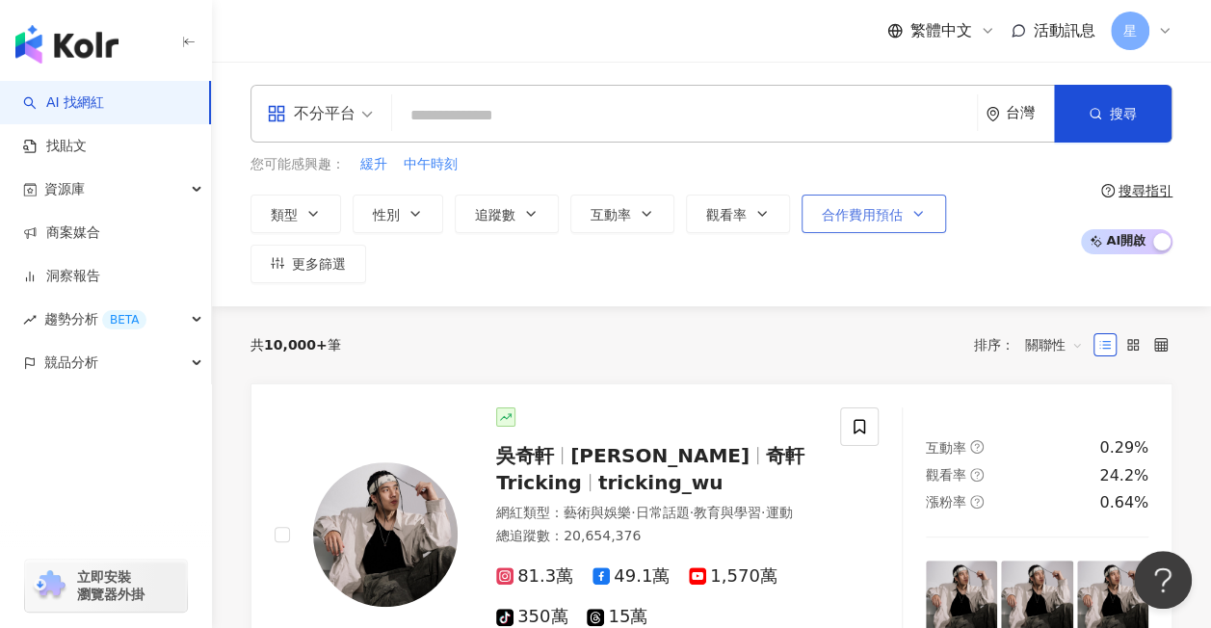
click at [923, 209] on button "合作費用預估" at bounding box center [874, 214] width 145 height 39
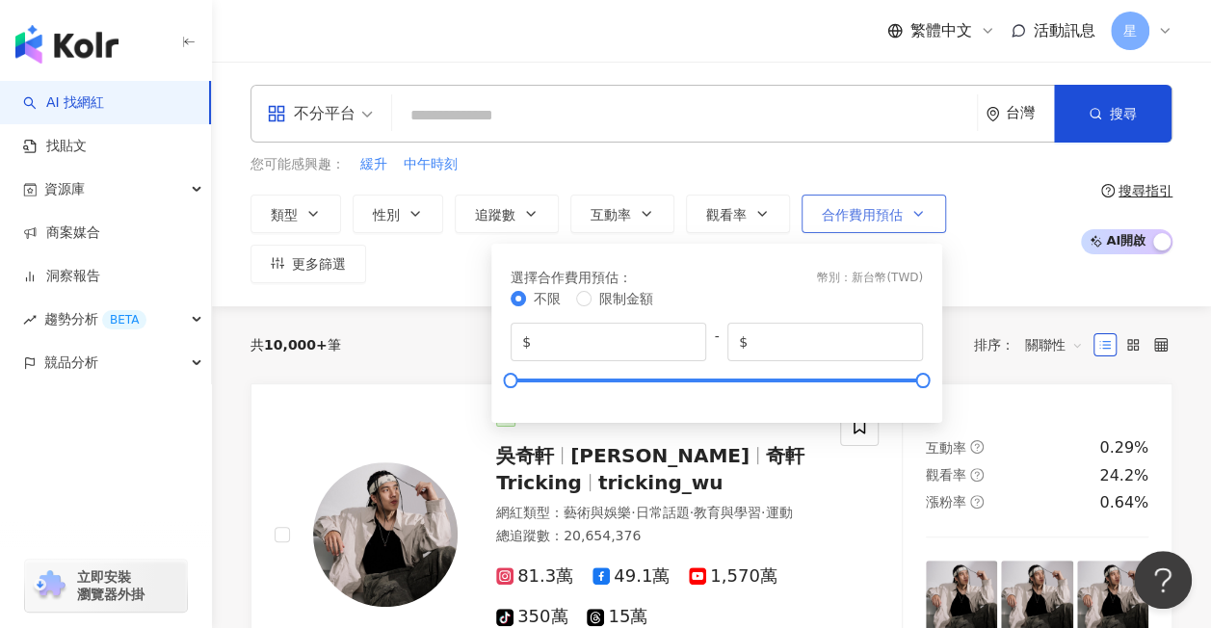
click at [923, 209] on button "合作費用預估" at bounding box center [874, 214] width 145 height 39
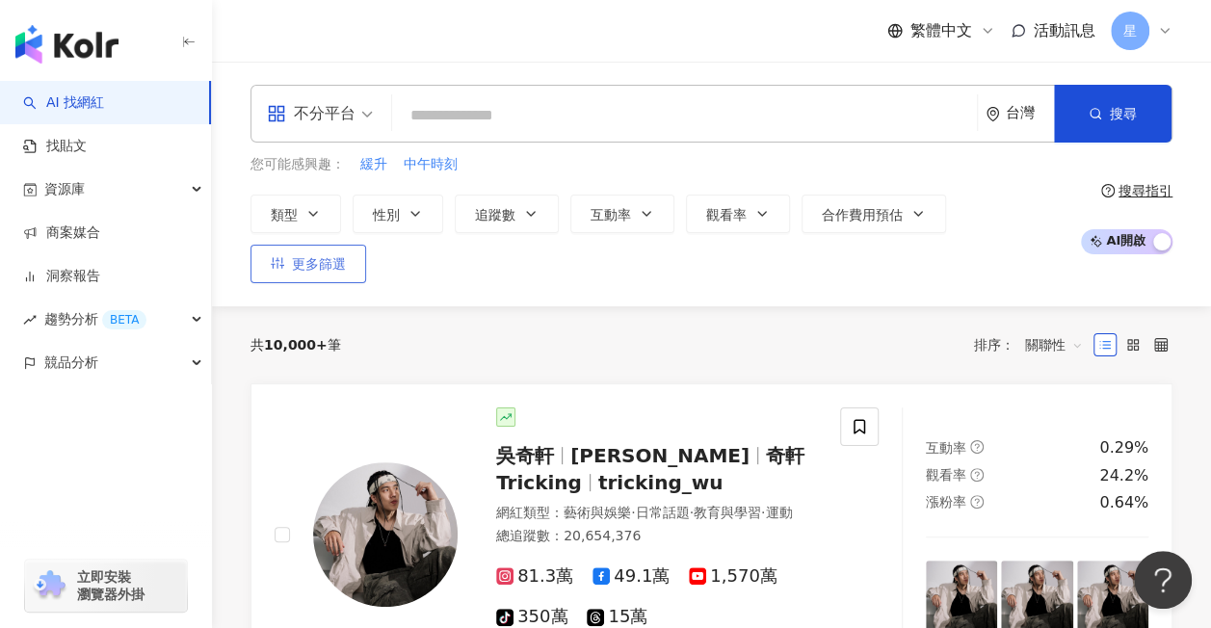
click at [366, 245] on button "更多篩選" at bounding box center [309, 264] width 116 height 39
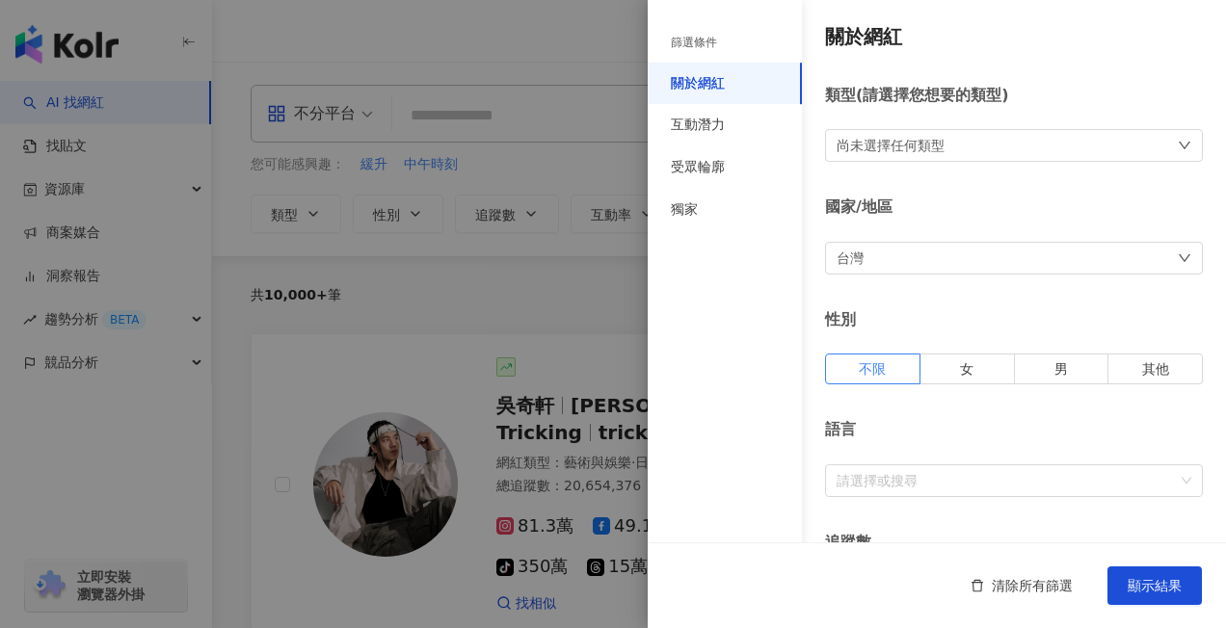
click at [568, 289] on div at bounding box center [613, 314] width 1226 height 628
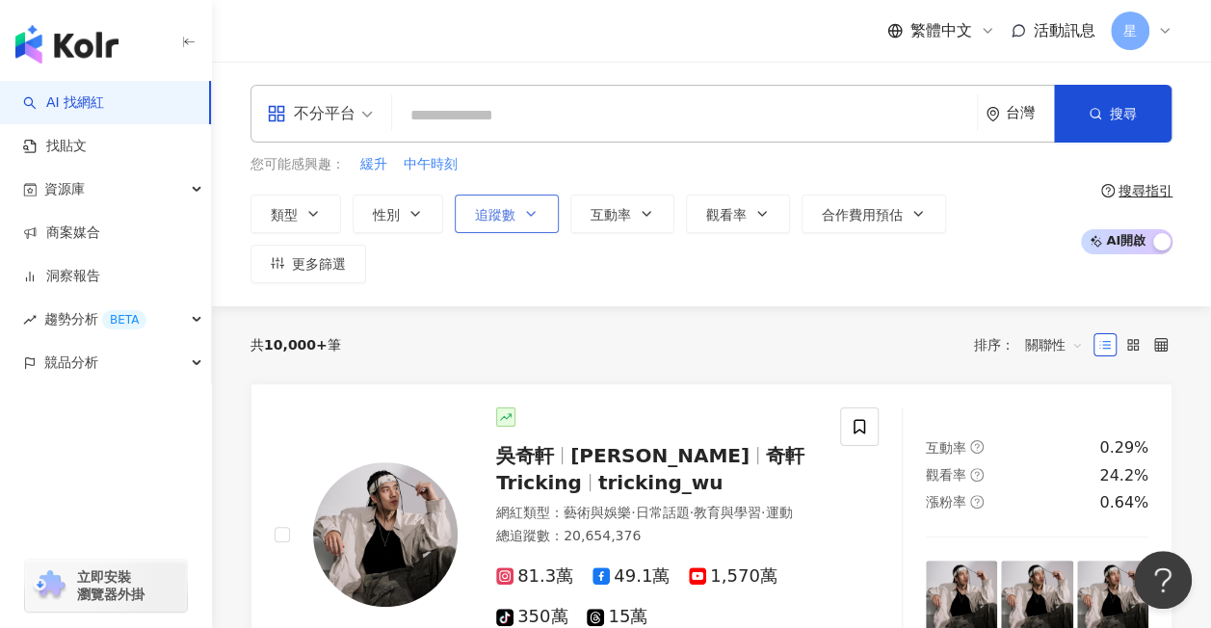
click at [503, 209] on span "追蹤數" at bounding box center [495, 214] width 40 height 15
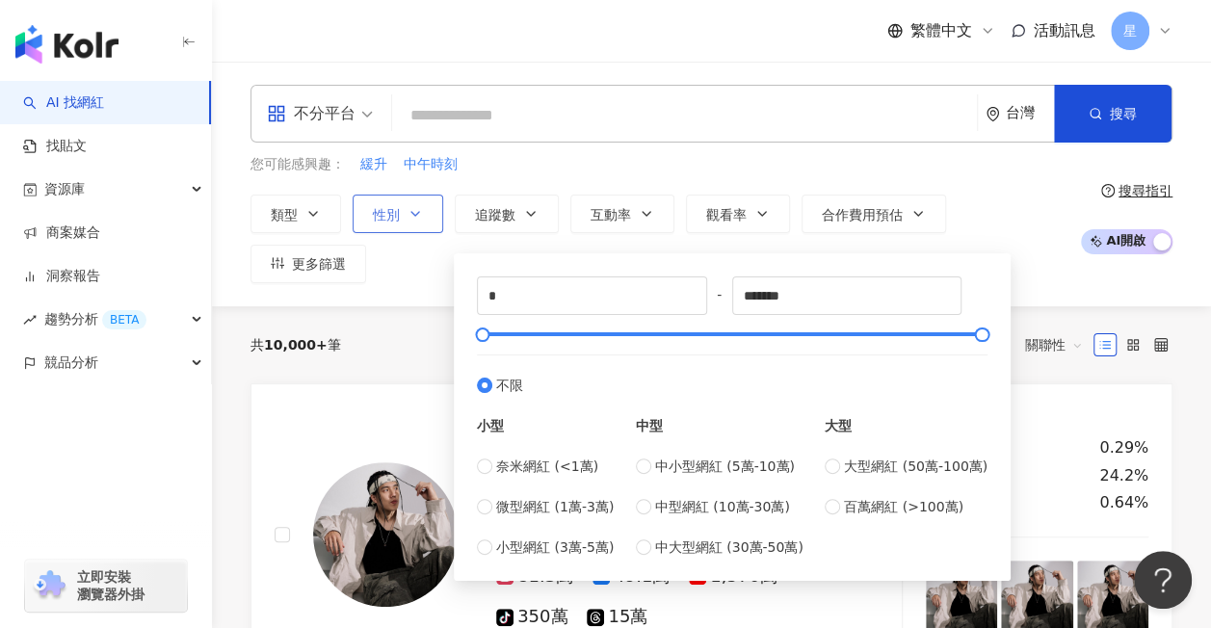
click at [412, 216] on icon "button" at bounding box center [415, 213] width 15 height 15
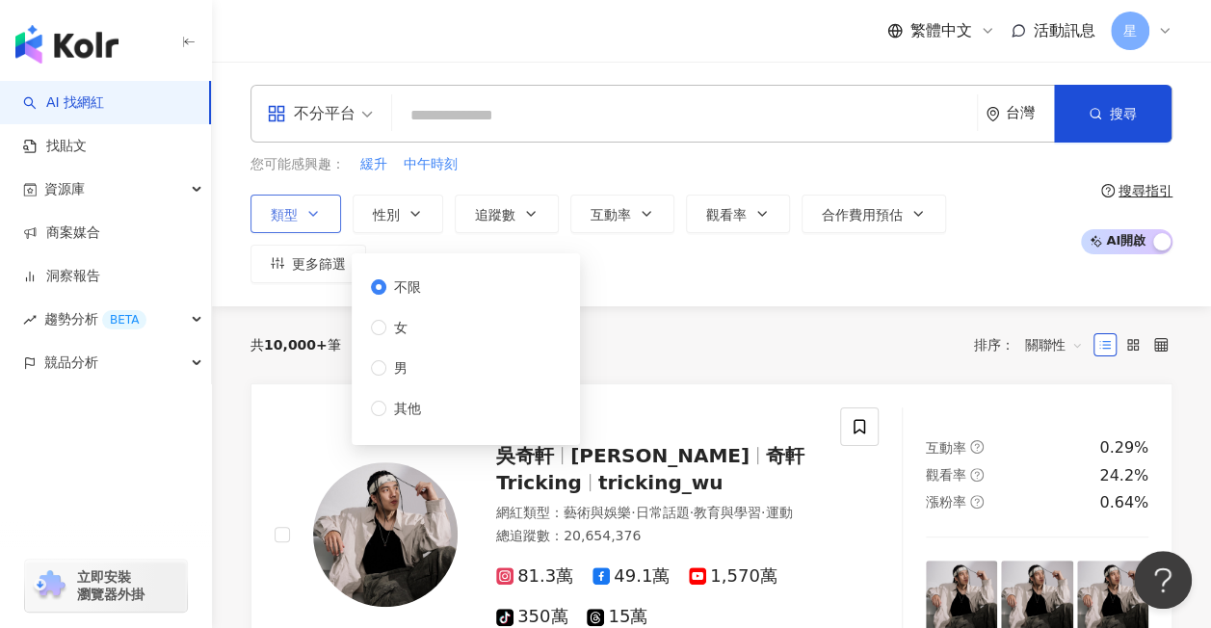
click at [320, 214] on button "類型" at bounding box center [296, 214] width 91 height 39
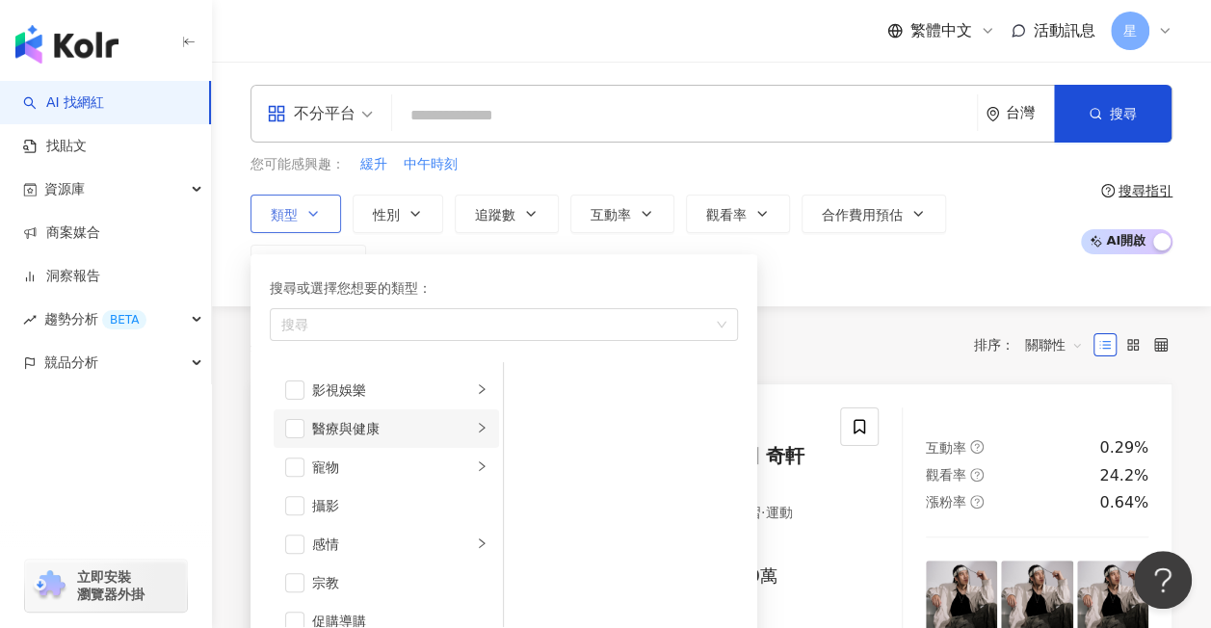
scroll to position [578, 0]
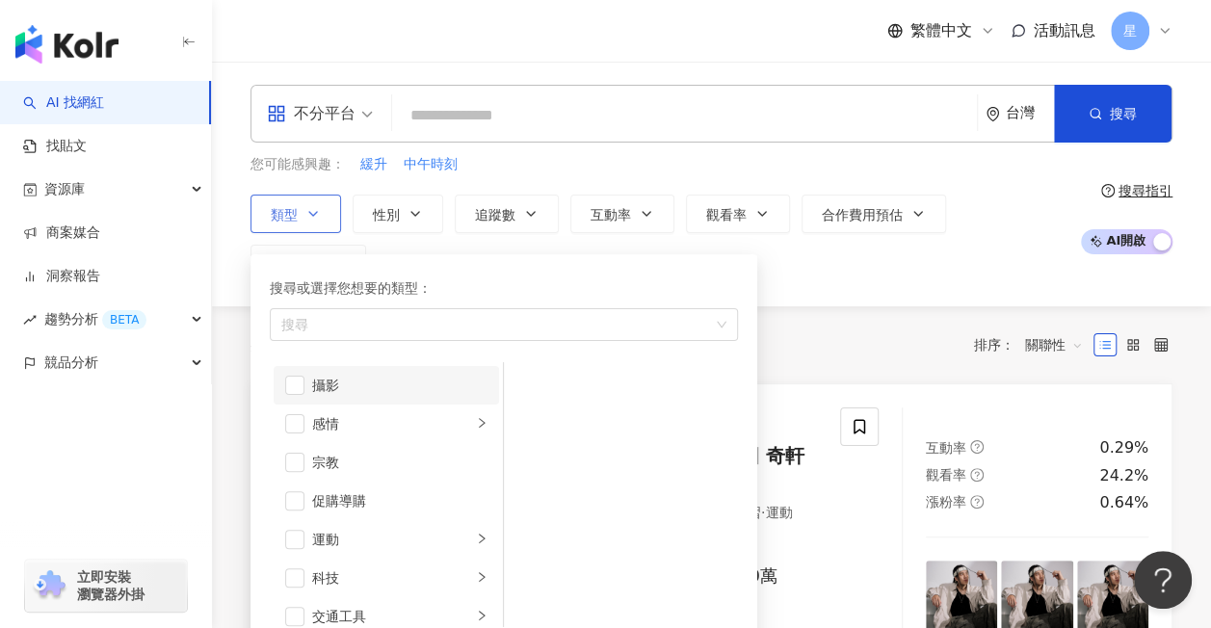
click at [357, 387] on div "攝影" at bounding box center [399, 385] width 175 height 21
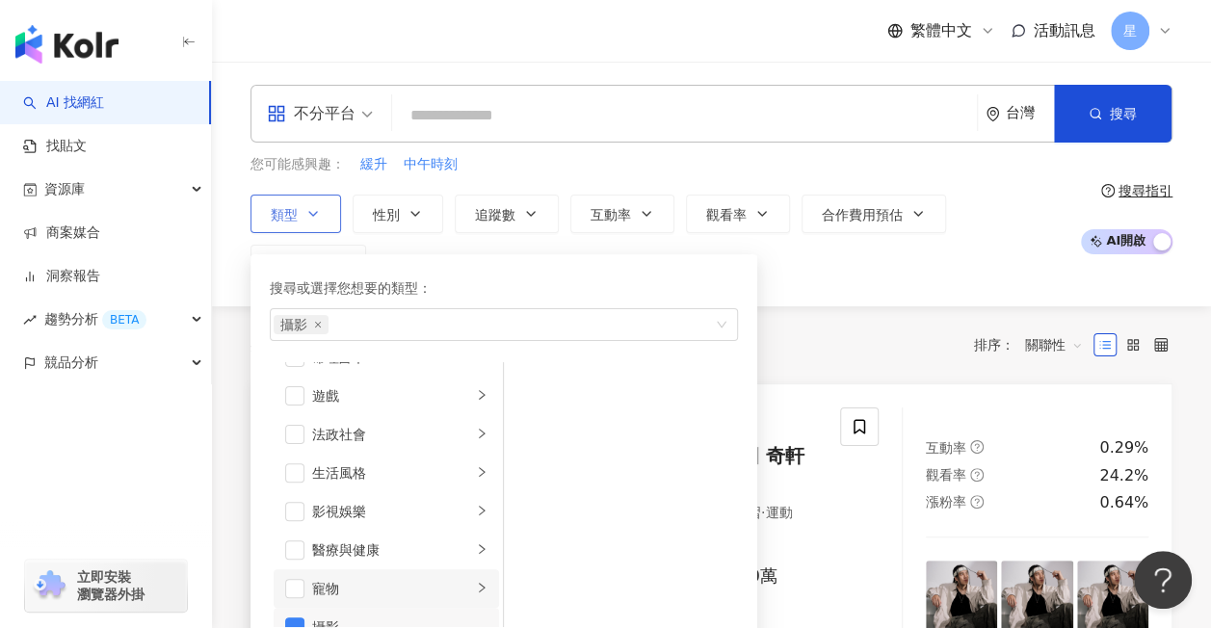
scroll to position [96, 0]
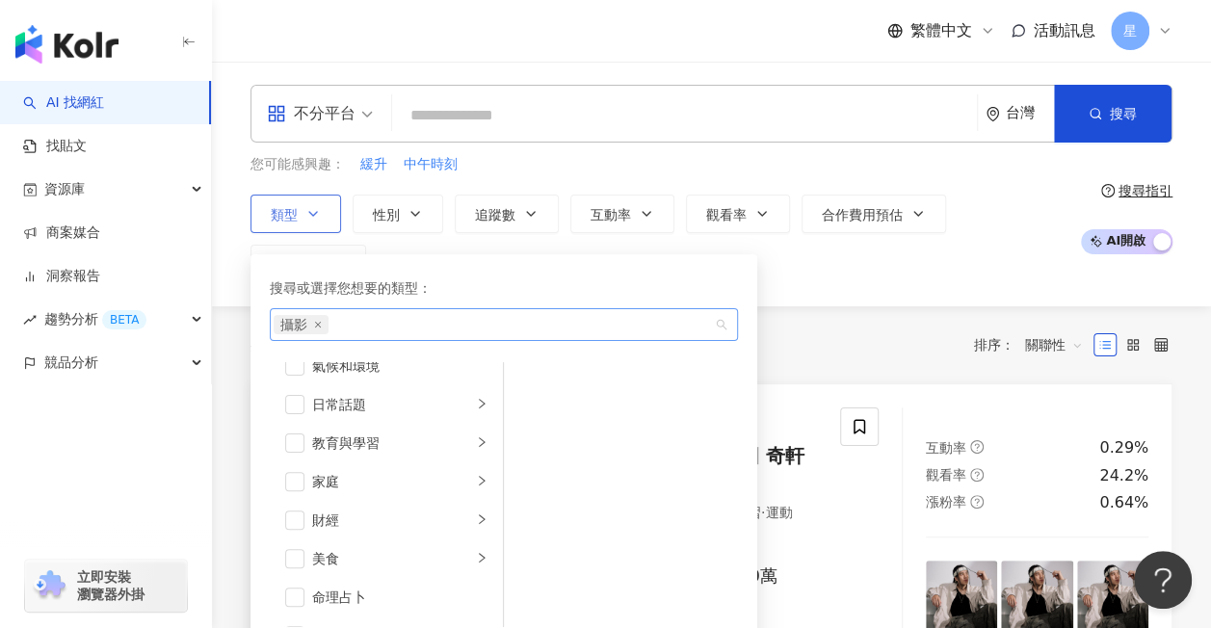
click at [373, 321] on div "攝影" at bounding box center [494, 324] width 440 height 19
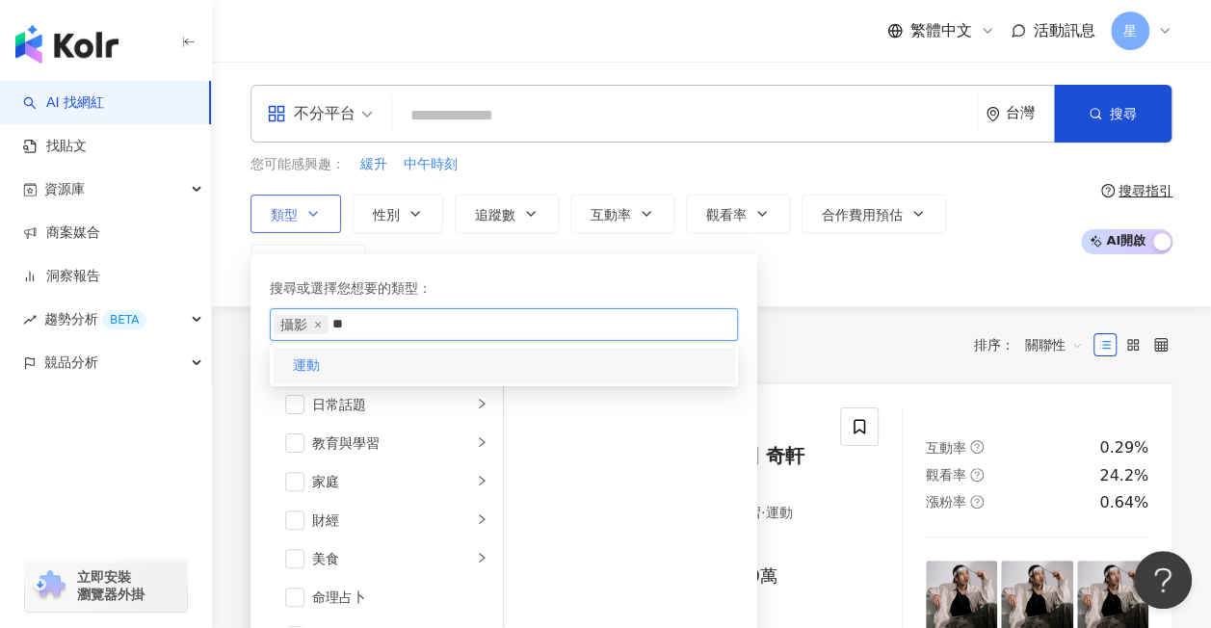
type input "**"
click at [336, 368] on div "運動" at bounding box center [504, 365] width 461 height 35
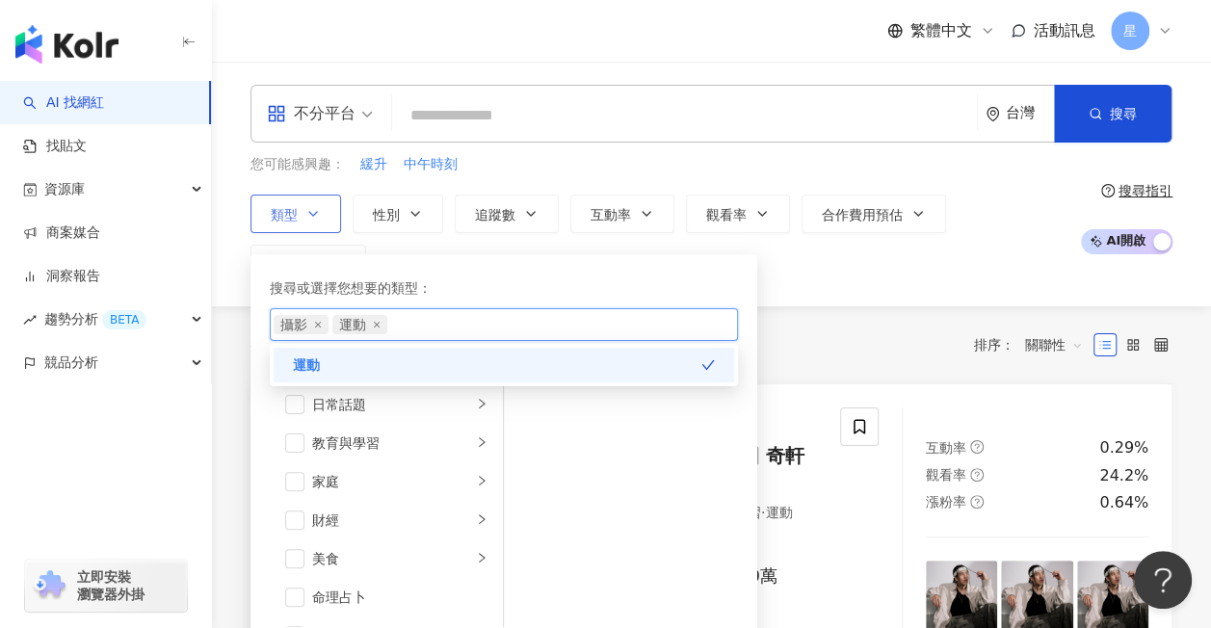
scroll to position [0, 0]
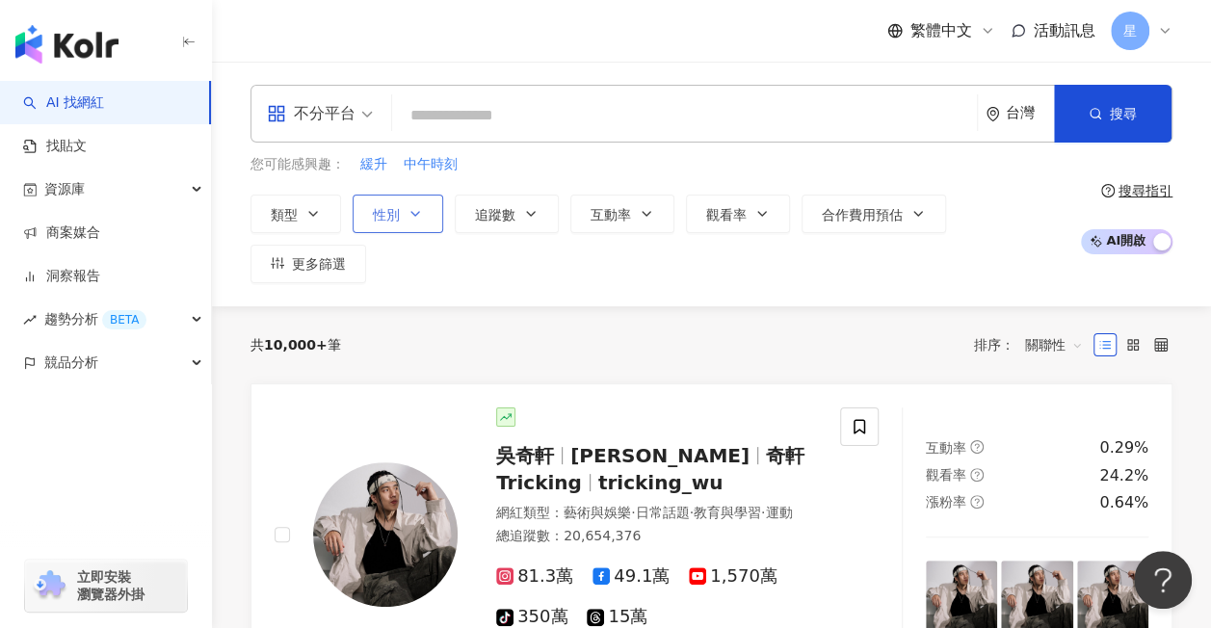
click at [434, 221] on button "性別" at bounding box center [398, 214] width 91 height 39
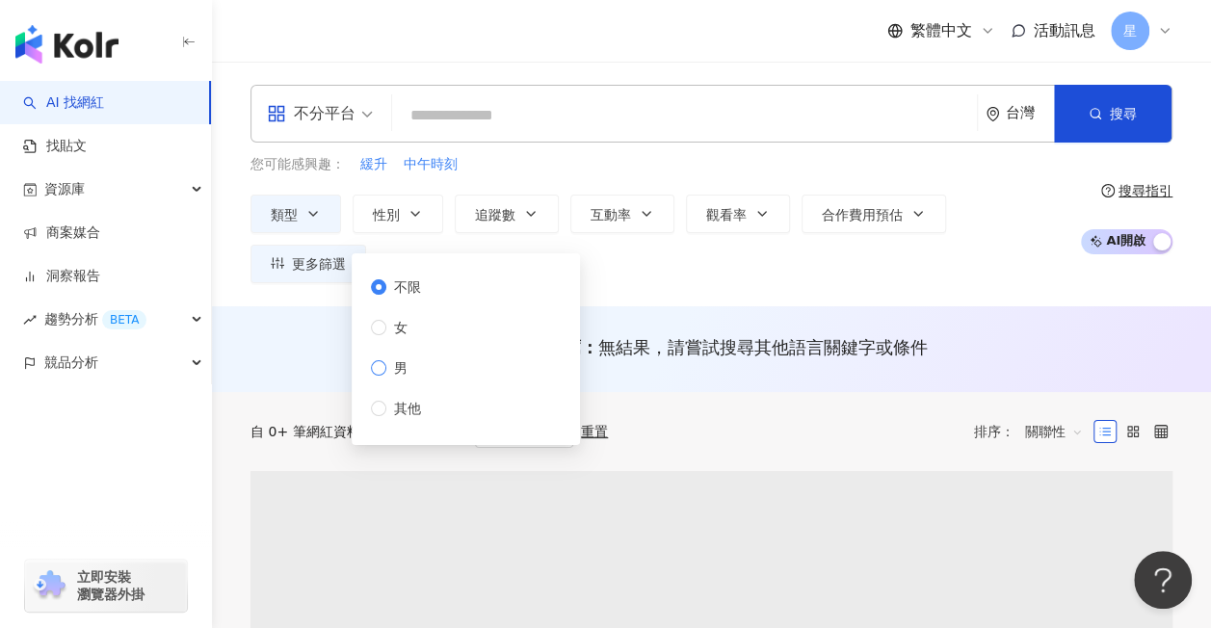
click at [416, 364] on label "男" at bounding box center [400, 367] width 58 height 21
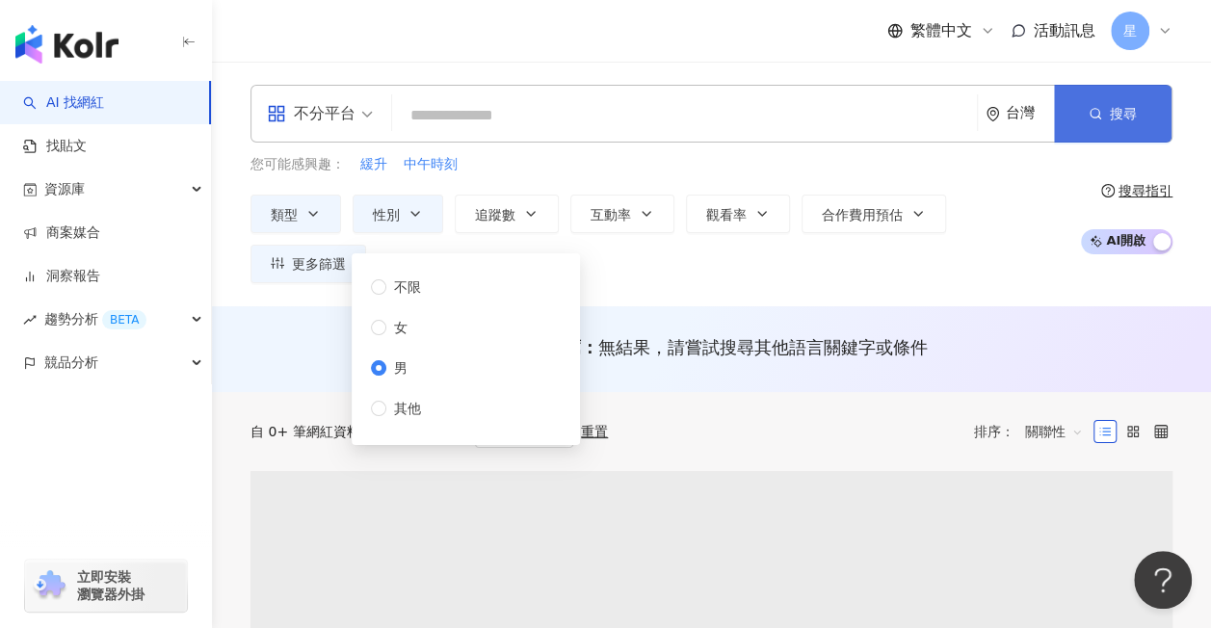
click at [1083, 127] on button "搜尋" at bounding box center [1113, 114] width 118 height 58
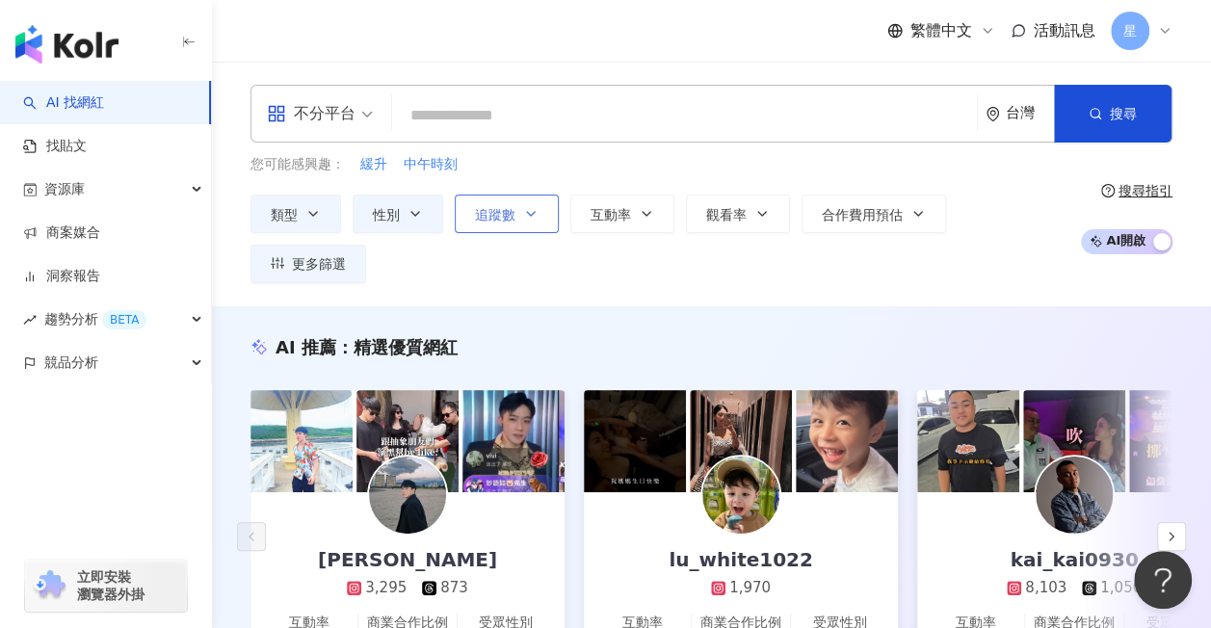
click at [542, 216] on button "追蹤數" at bounding box center [507, 214] width 104 height 39
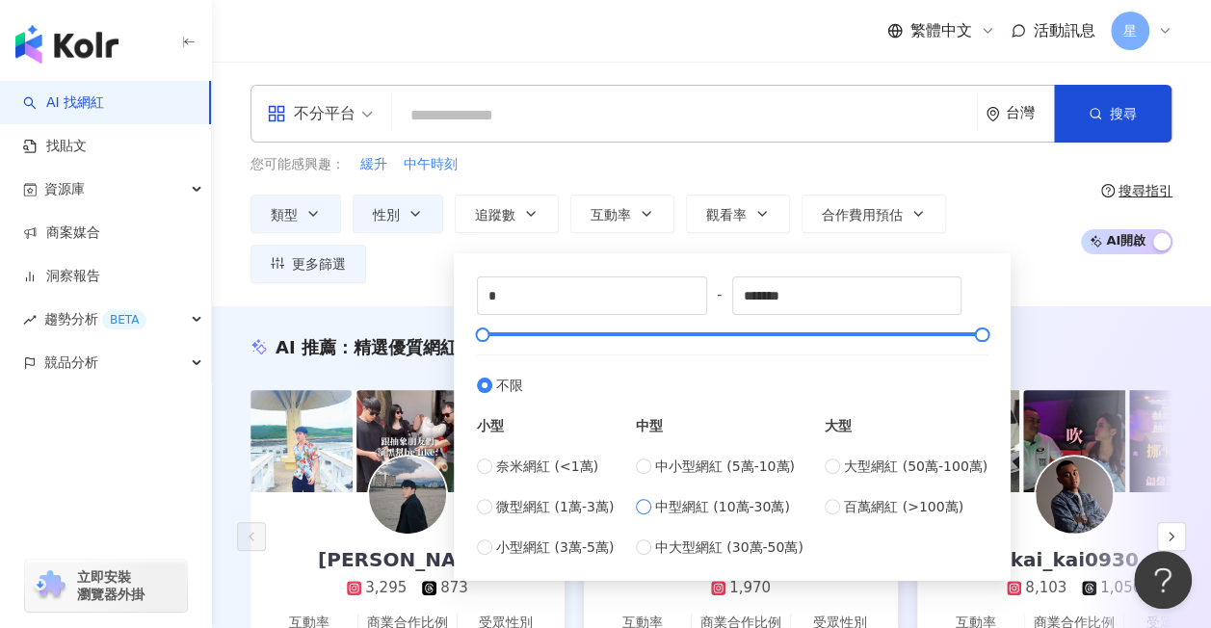
click at [661, 511] on span "中型網紅 (10萬-30萬)" at bounding box center [722, 506] width 135 height 21
type input "******"
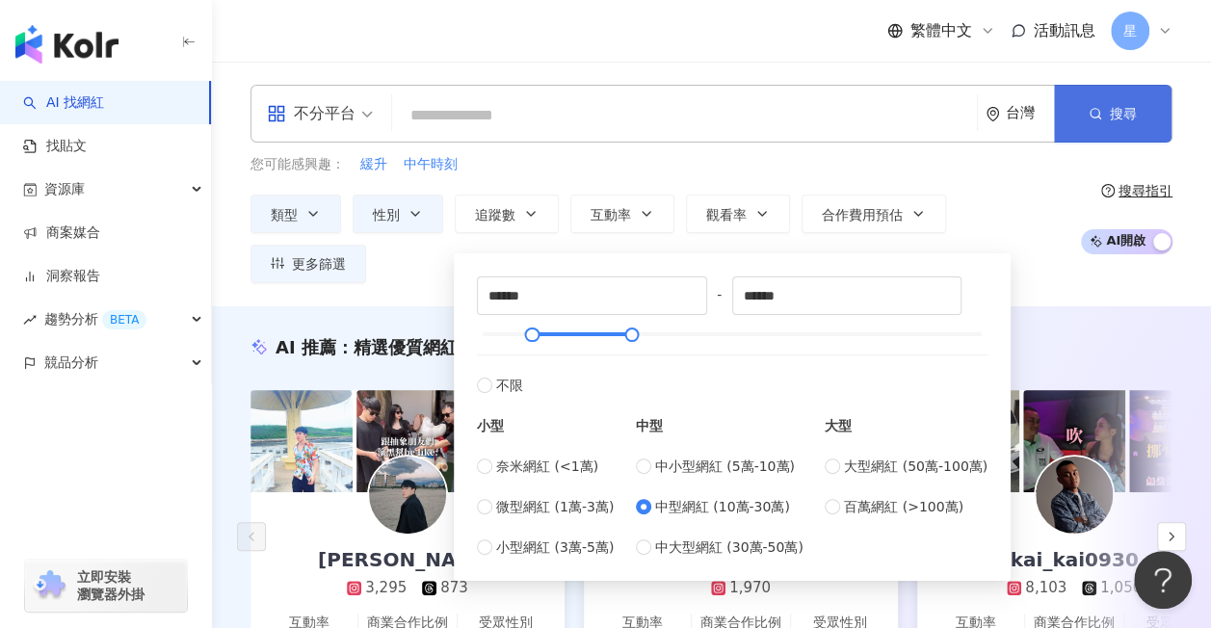
click at [1075, 121] on button "搜尋" at bounding box center [1113, 114] width 118 height 58
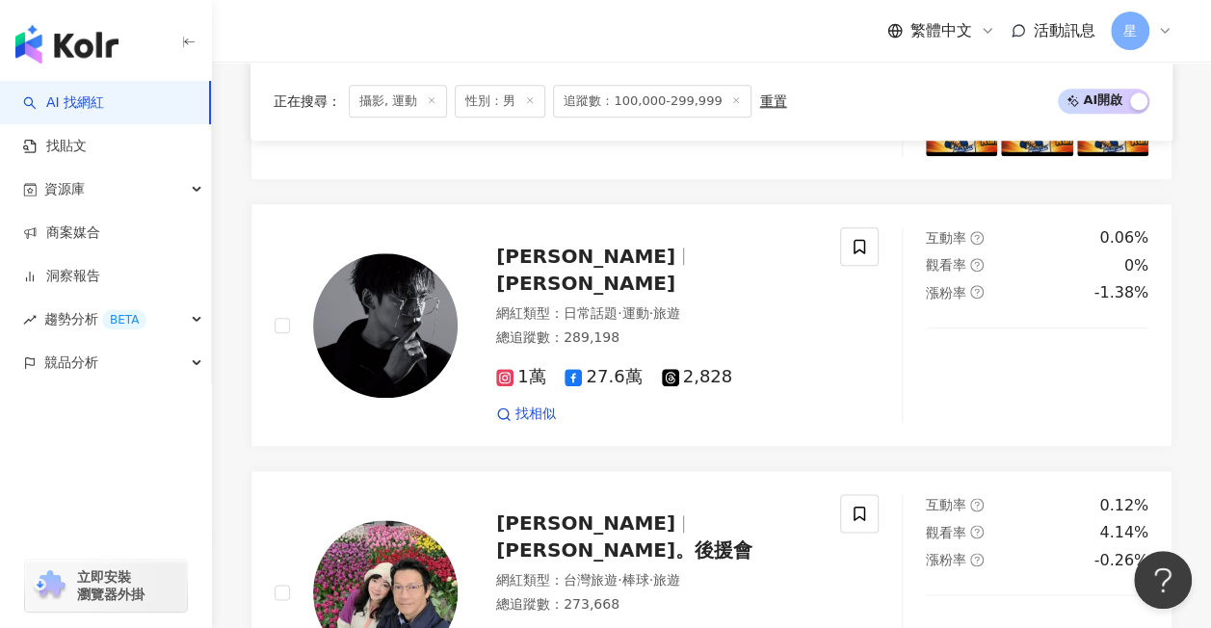
scroll to position [964, 0]
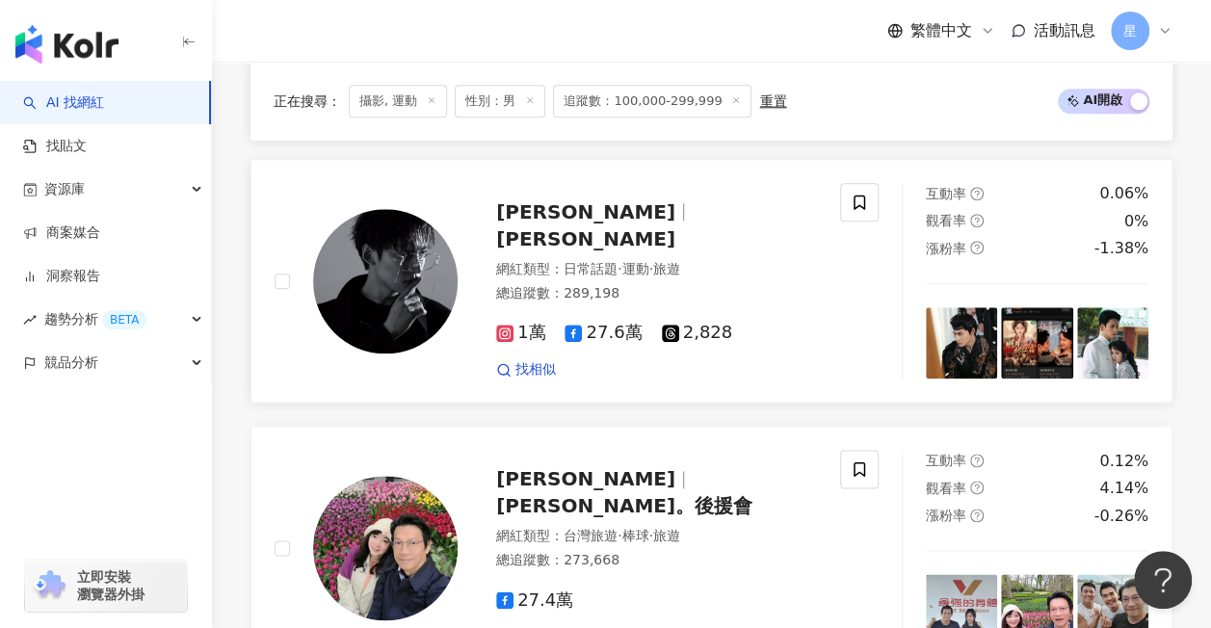
click at [529, 200] on span "陳品延" at bounding box center [585, 211] width 179 height 23
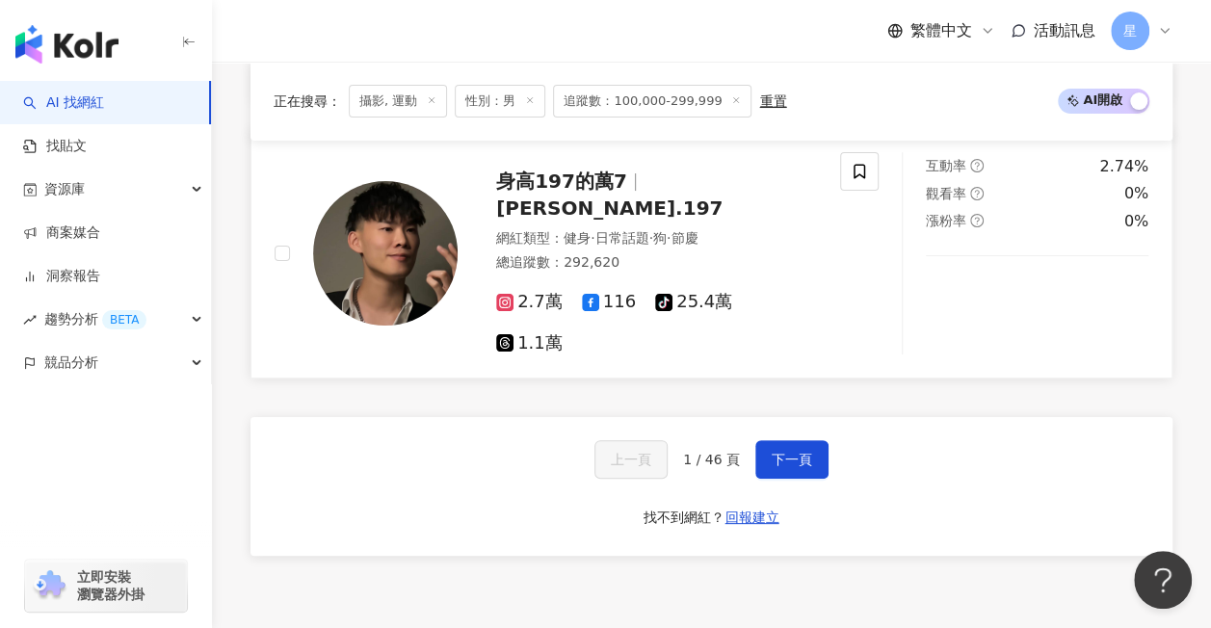
scroll to position [3758, 0]
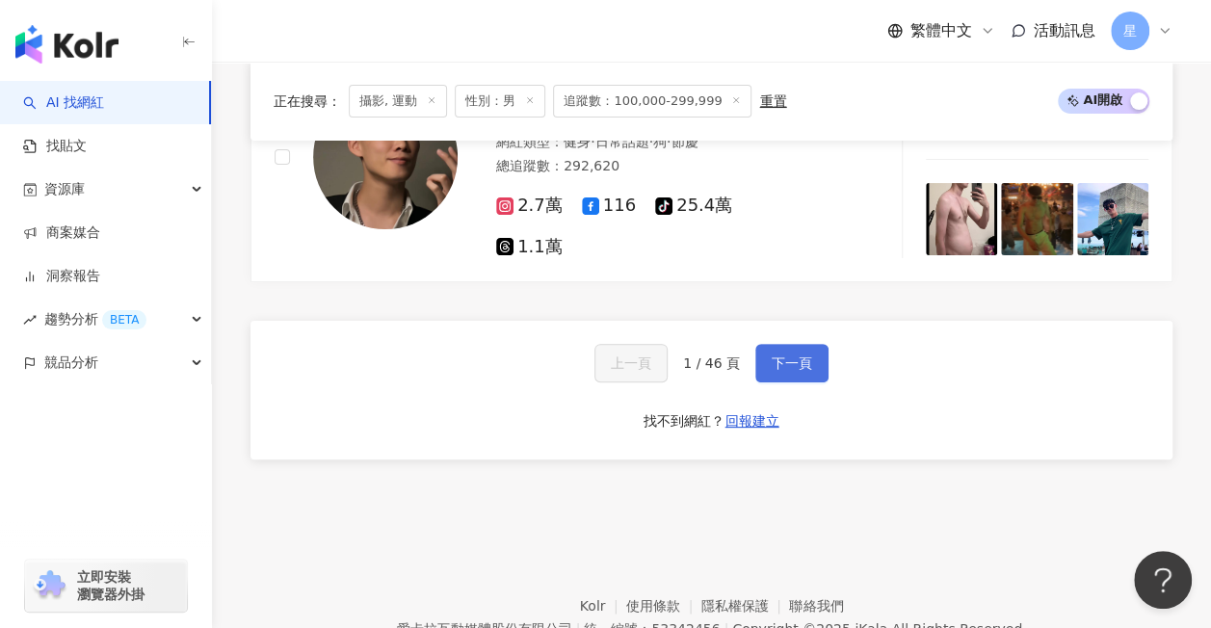
click at [803, 344] on button "下一頁" at bounding box center [791, 363] width 73 height 39
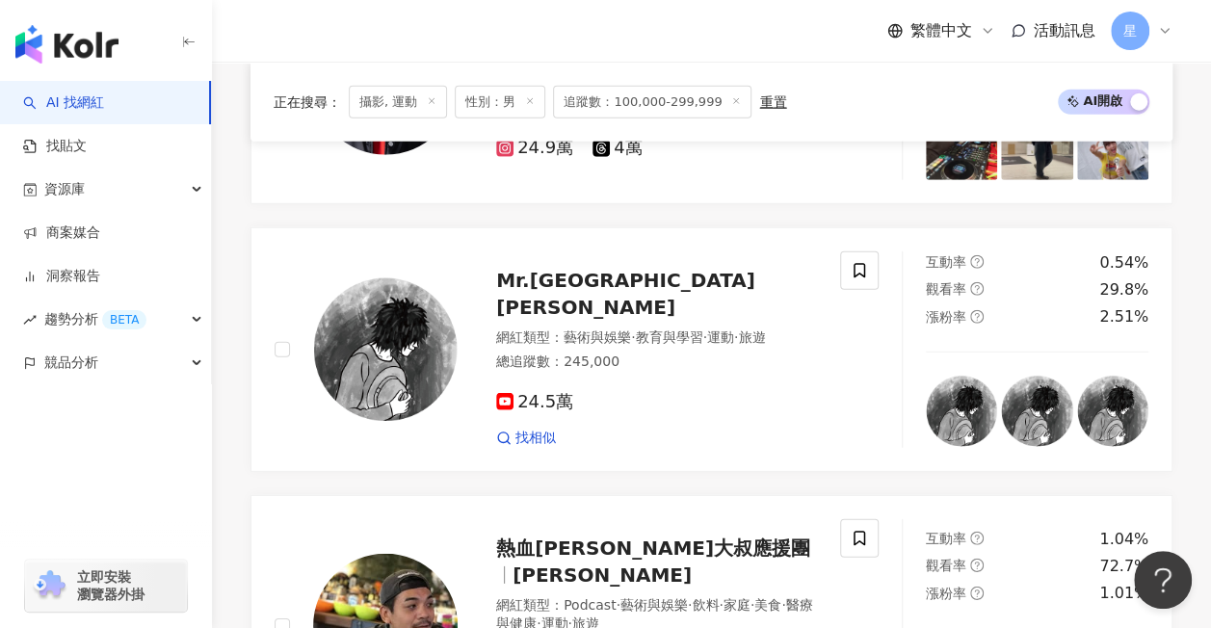
scroll to position [2520, 0]
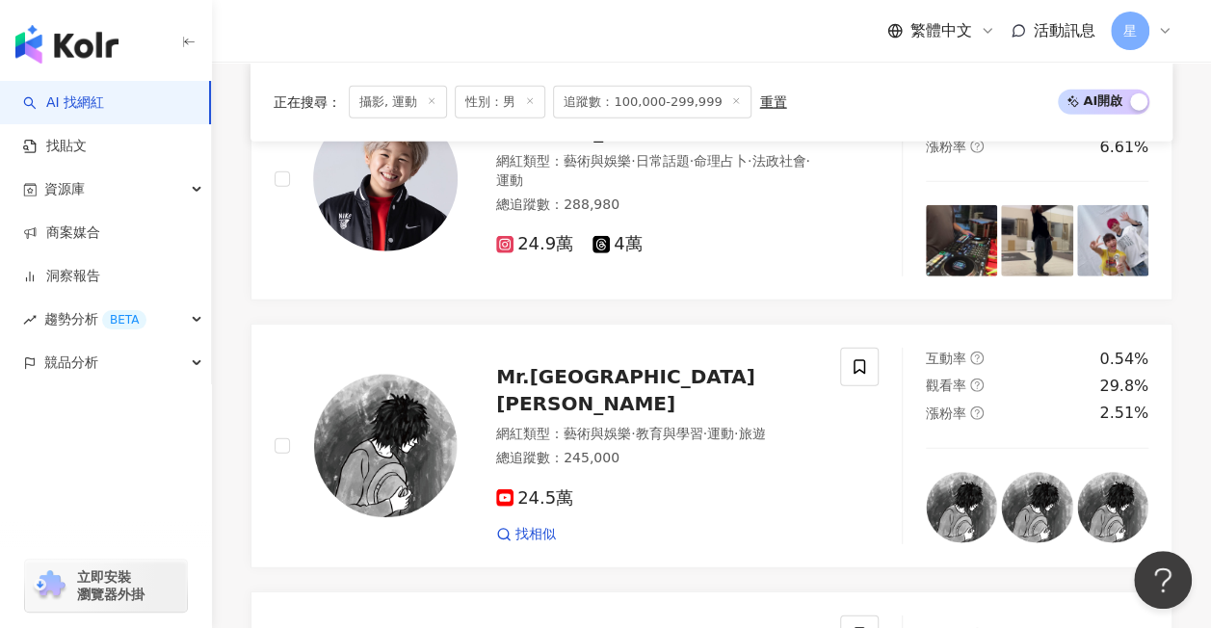
click at [674, 92] on span "追蹤數：100,000-299,999" at bounding box center [652, 101] width 198 height 33
click at [674, 98] on span "追蹤數：100,000-299,999" at bounding box center [652, 101] width 198 height 33
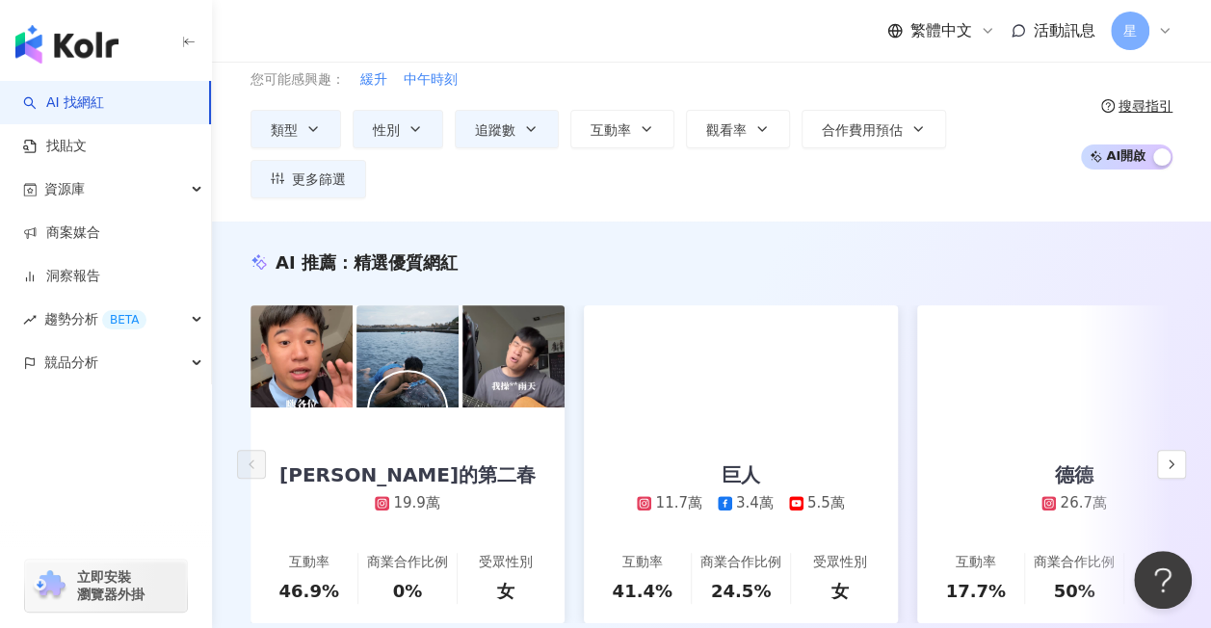
scroll to position [0, 0]
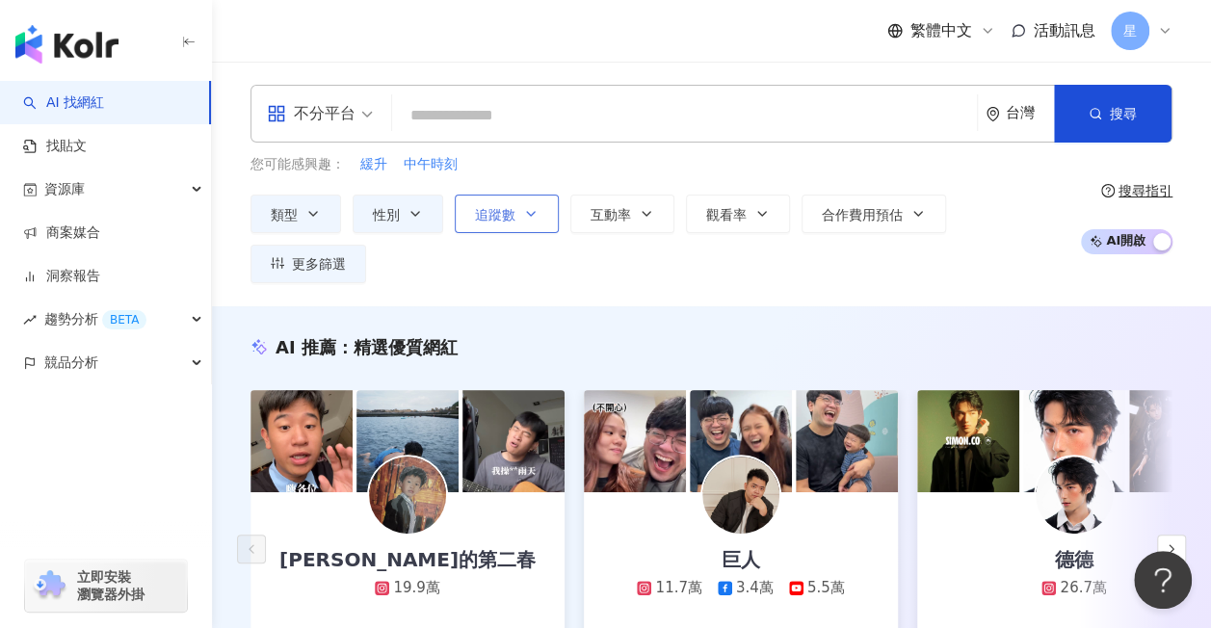
click at [506, 216] on span "追蹤數" at bounding box center [495, 214] width 40 height 15
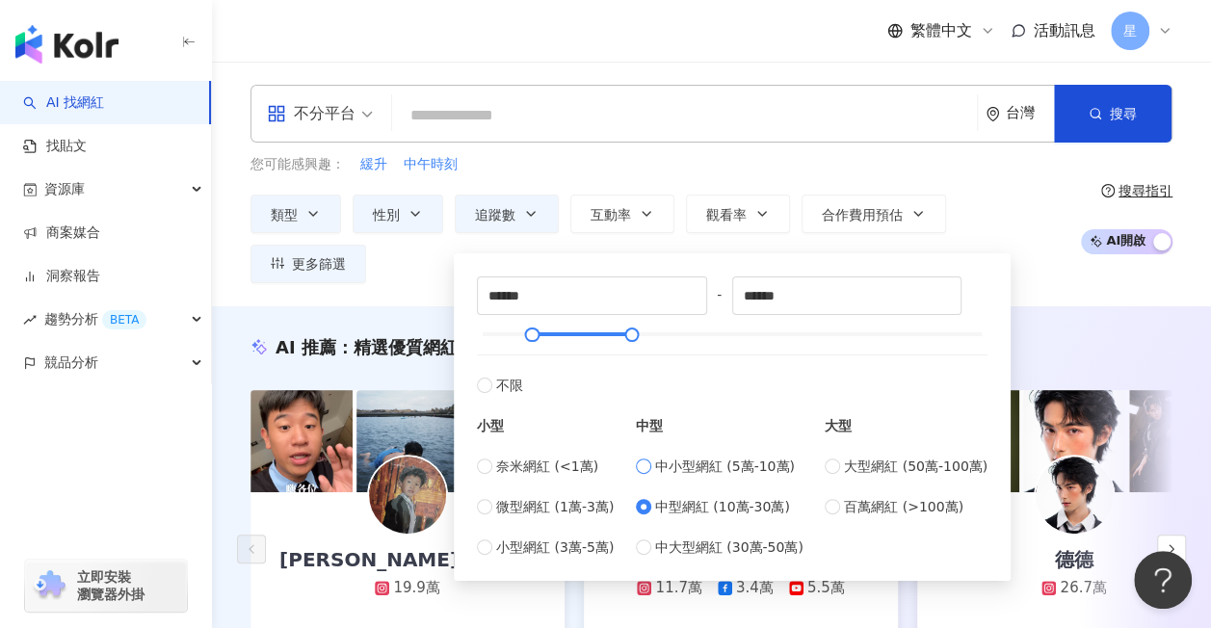
type input "*****"
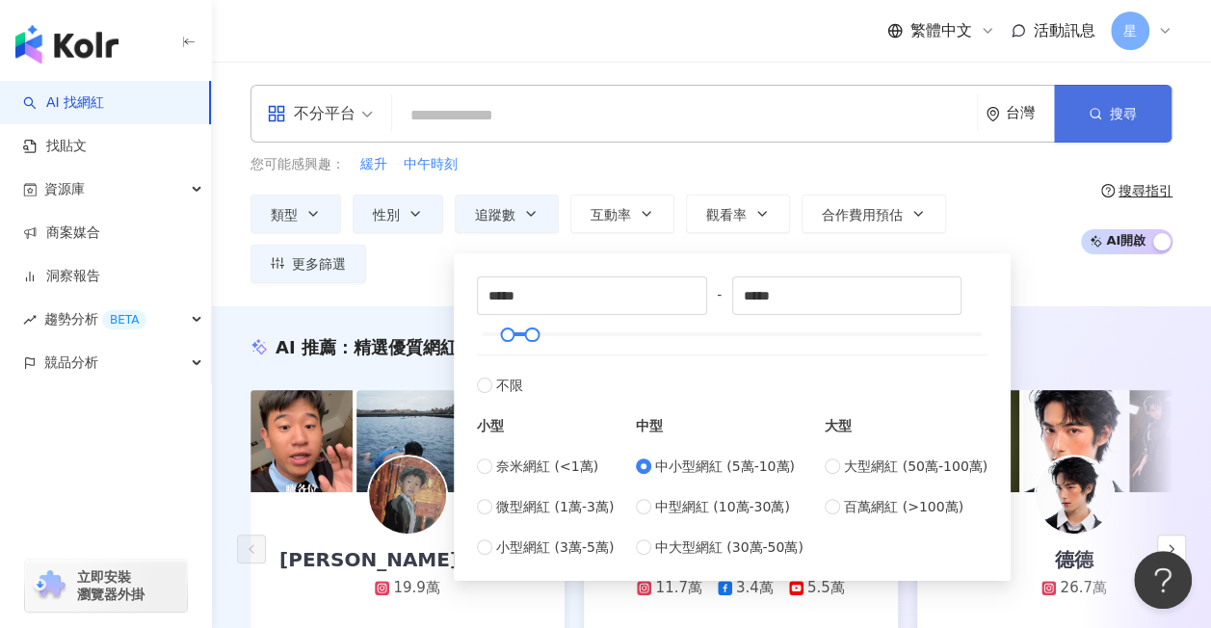
click at [1160, 115] on button "搜尋" at bounding box center [1113, 114] width 118 height 58
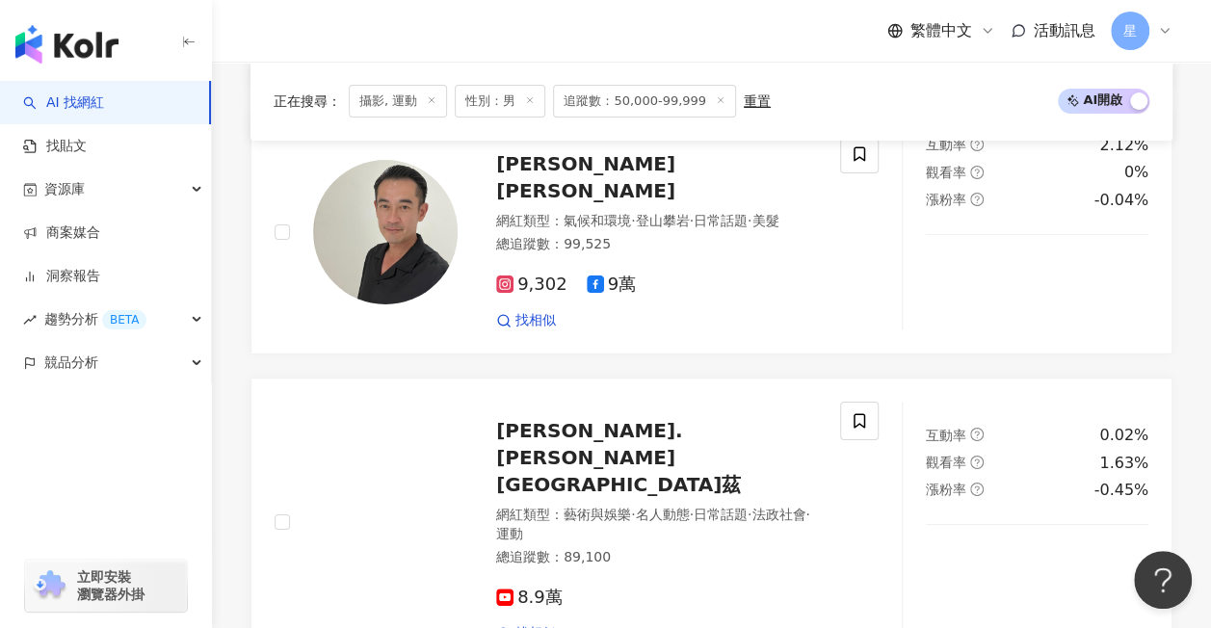
scroll to position [3565, 0]
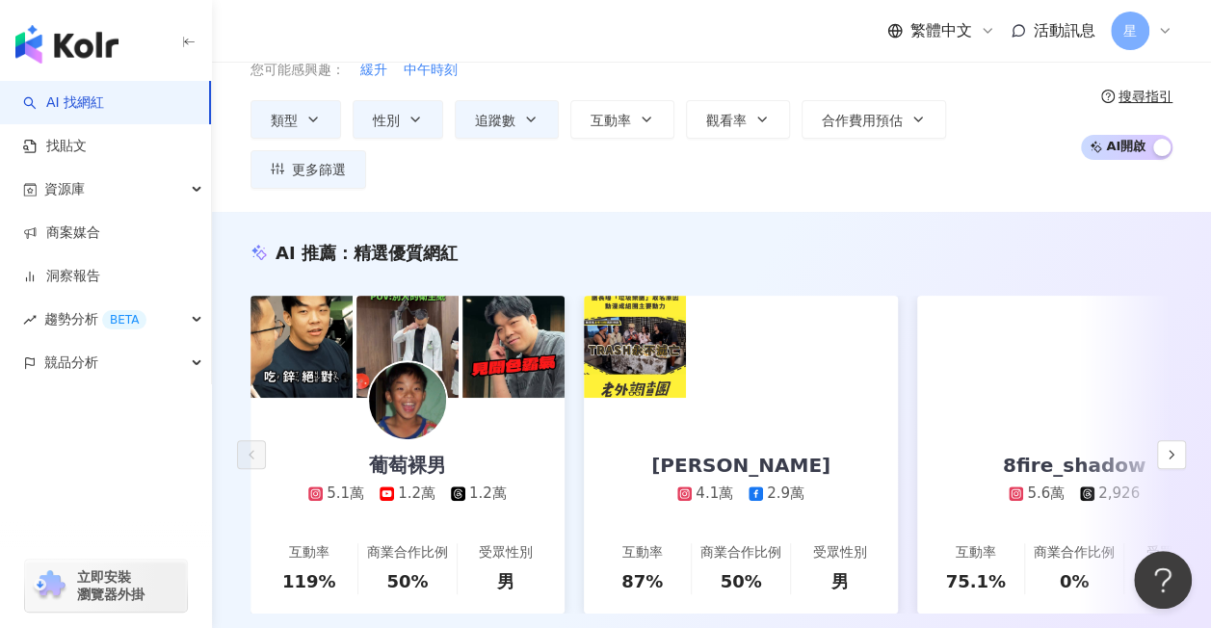
scroll to position [0, 0]
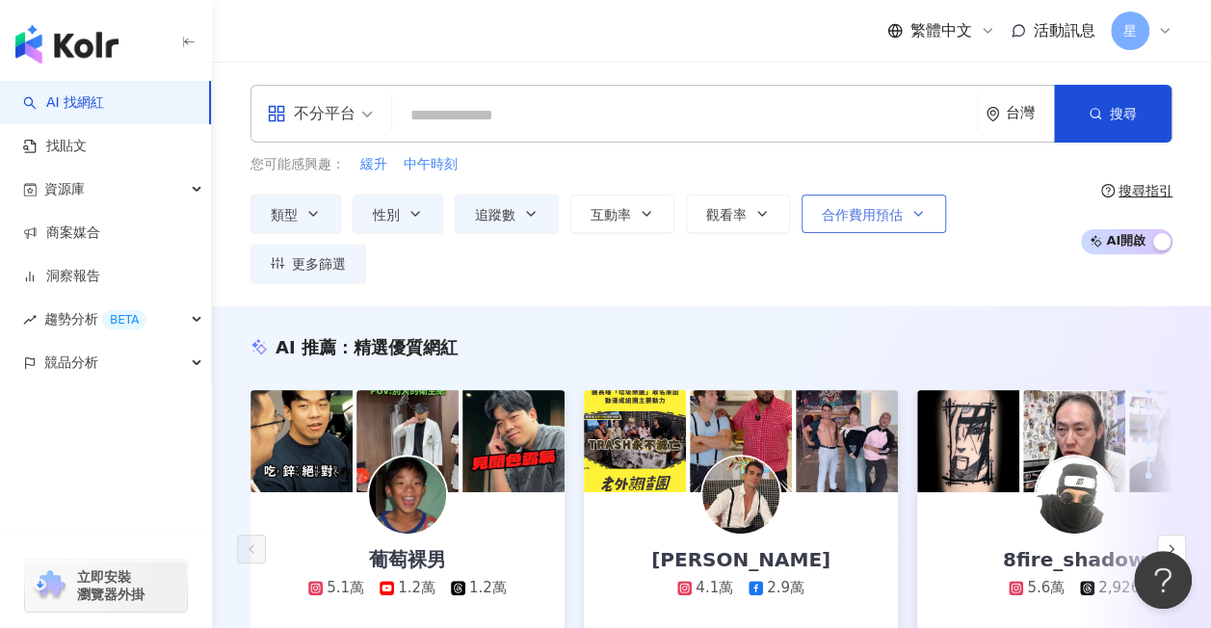
click at [839, 207] on span "合作費用預估" at bounding box center [862, 214] width 81 height 15
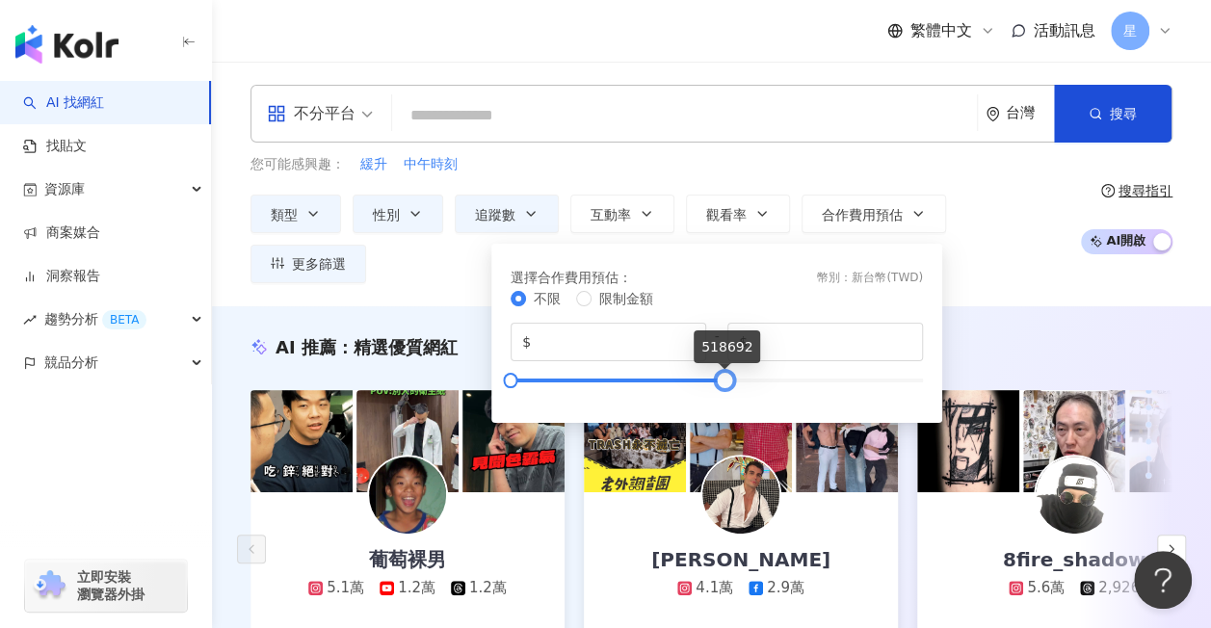
drag, startPoint x: 921, startPoint y: 378, endPoint x: 723, endPoint y: 387, distance: 198.7
click at [723, 385] on div at bounding box center [724, 380] width 11 height 11
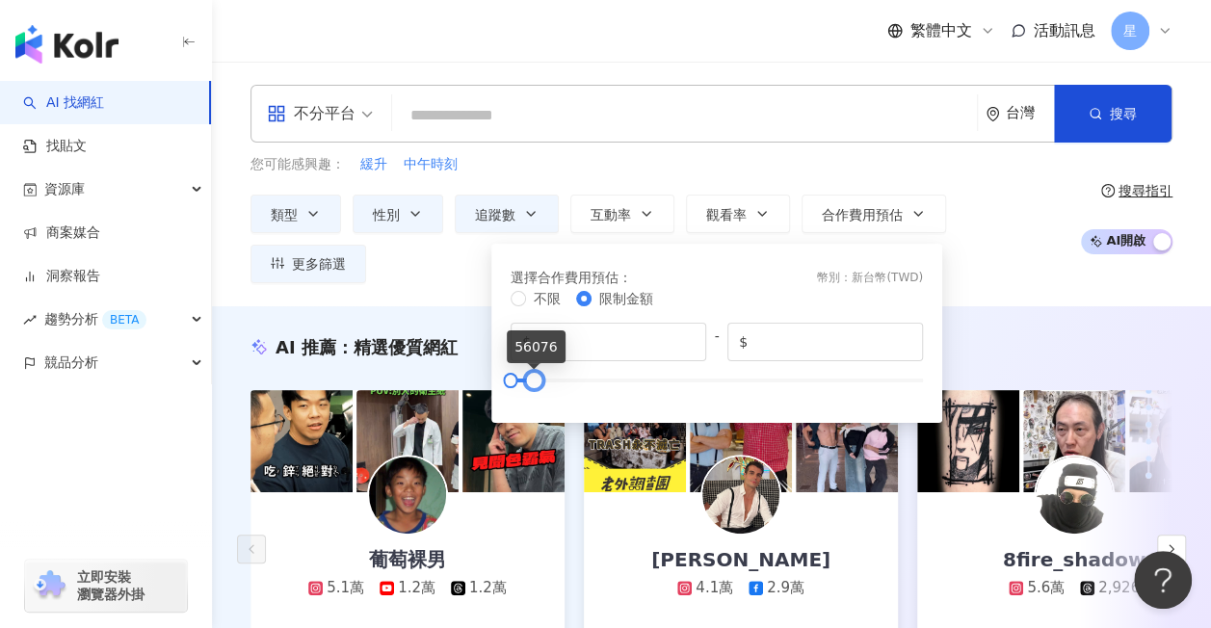
drag, startPoint x: 722, startPoint y: 378, endPoint x: 531, endPoint y: 397, distance: 191.8
click at [531, 397] on div "不限 限制金額 $ * - $ *****" at bounding box center [717, 344] width 412 height 112
drag, startPoint x: 792, startPoint y: 341, endPoint x: 700, endPoint y: 348, distance: 92.7
click at [700, 348] on div "$ * - $ *****" at bounding box center [717, 342] width 412 height 39
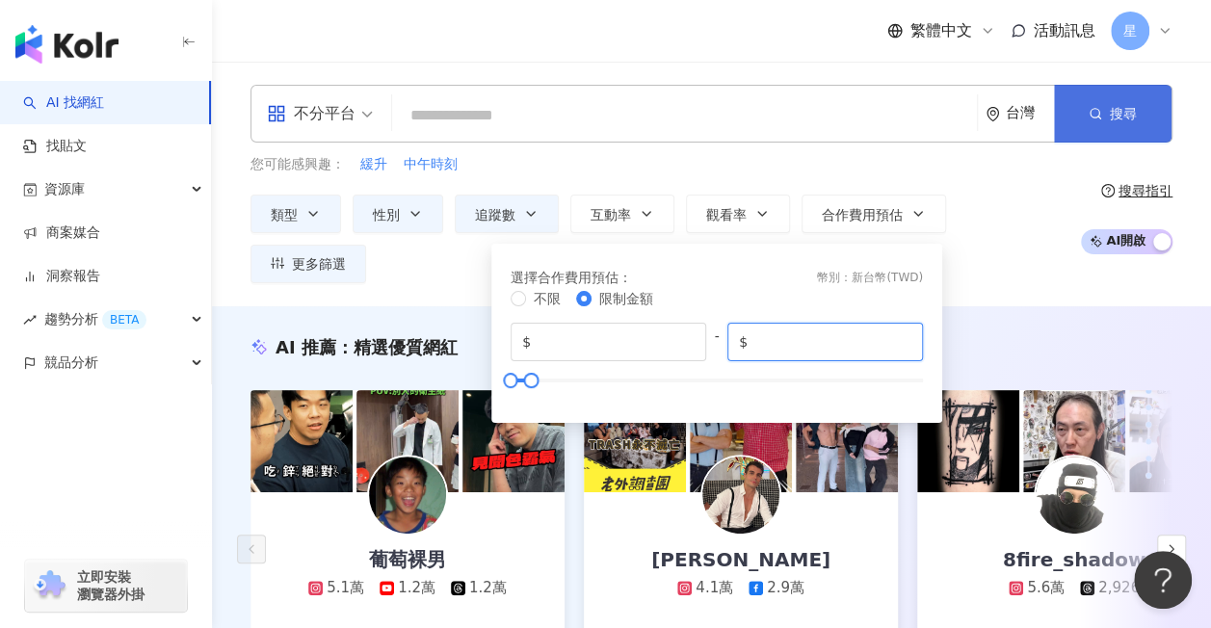
type input "*****"
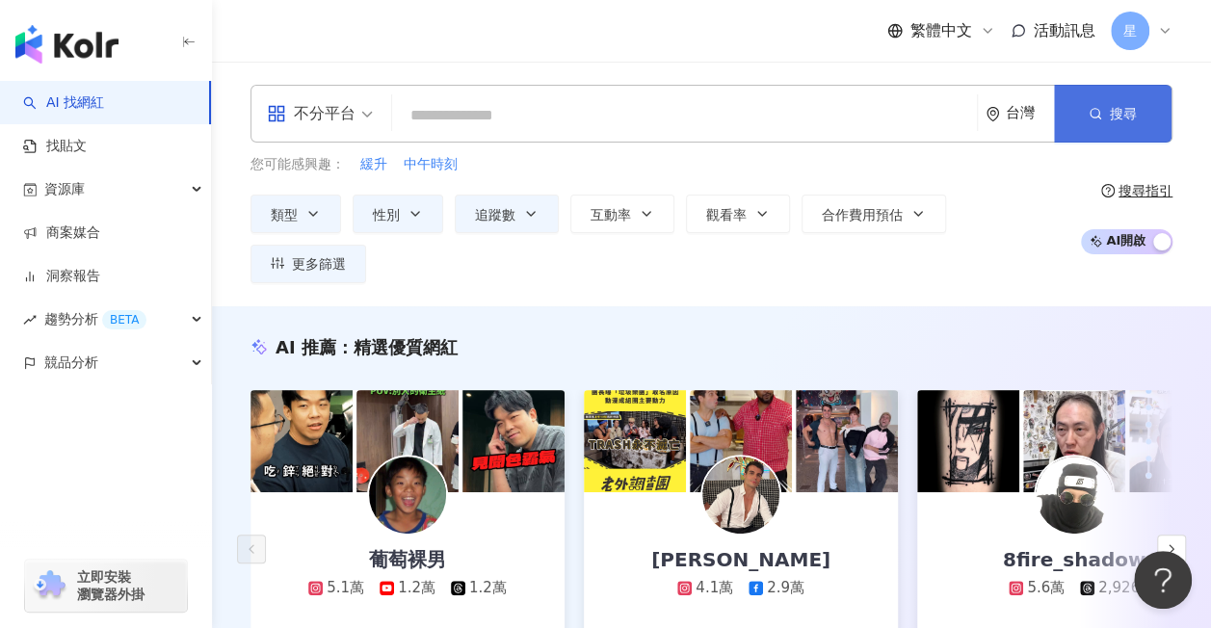
click at [1088, 126] on button "搜尋" at bounding box center [1113, 114] width 118 height 58
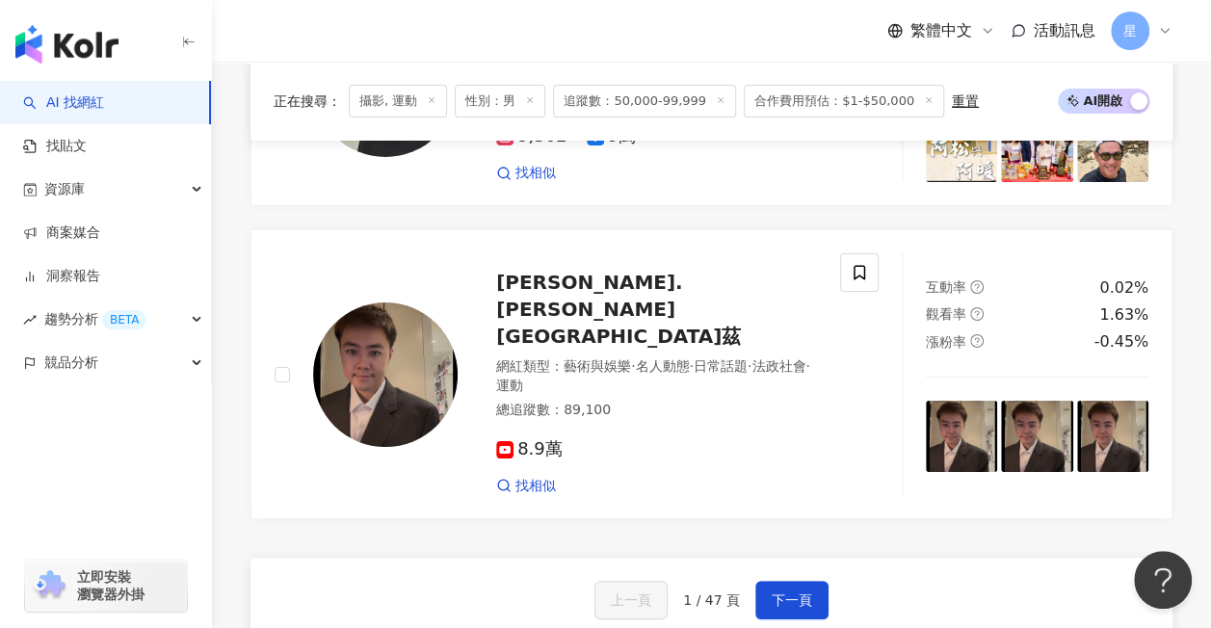
scroll to position [3737, 0]
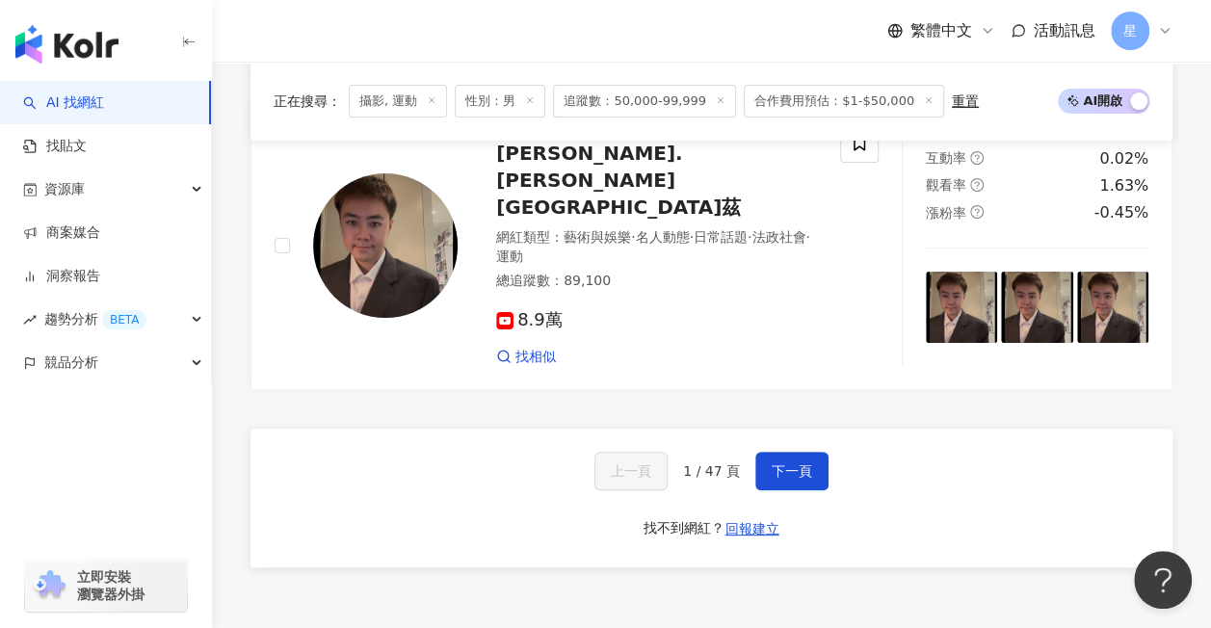
click at [736, 463] on span "1 / 47 頁" at bounding box center [711, 470] width 57 height 15
click at [776, 463] on span "下一頁" at bounding box center [792, 470] width 40 height 15
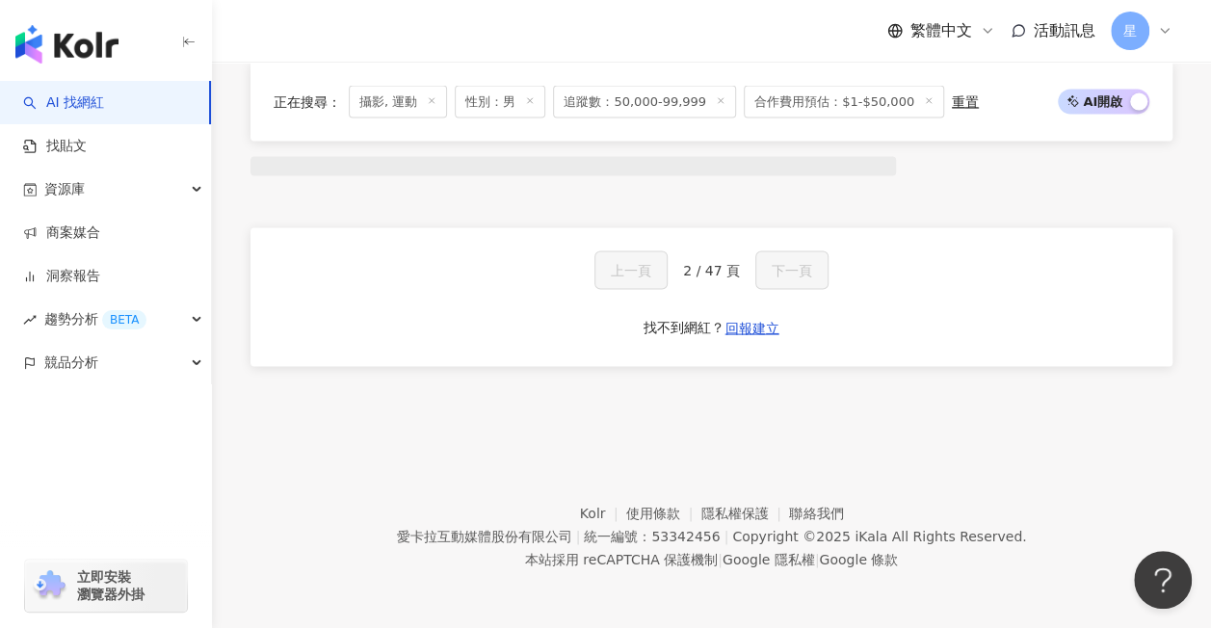
scroll to position [1714, 0]
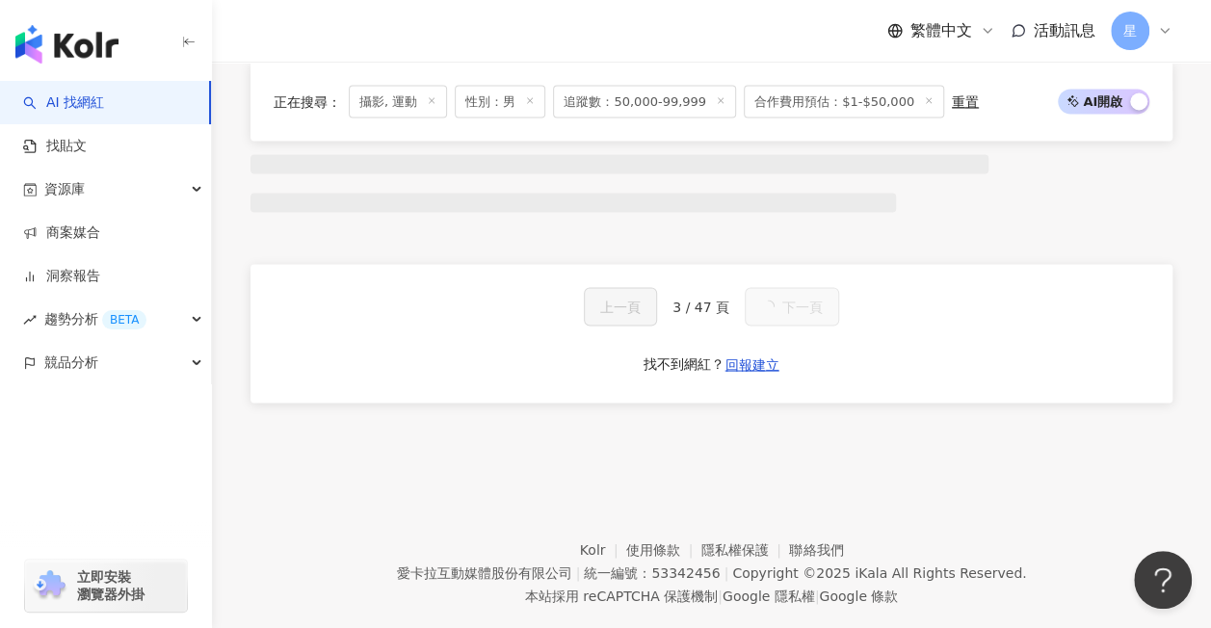
click at [777, 287] on button "下一頁" at bounding box center [792, 306] width 94 height 39
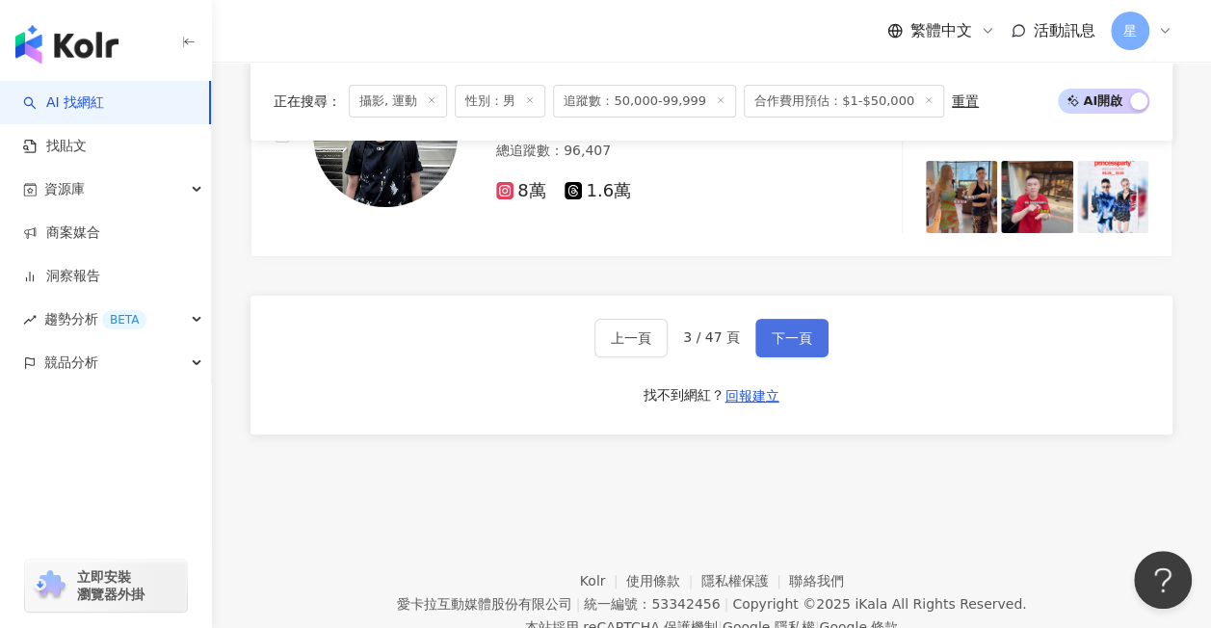
click at [777, 330] on span "下一頁" at bounding box center [792, 337] width 40 height 15
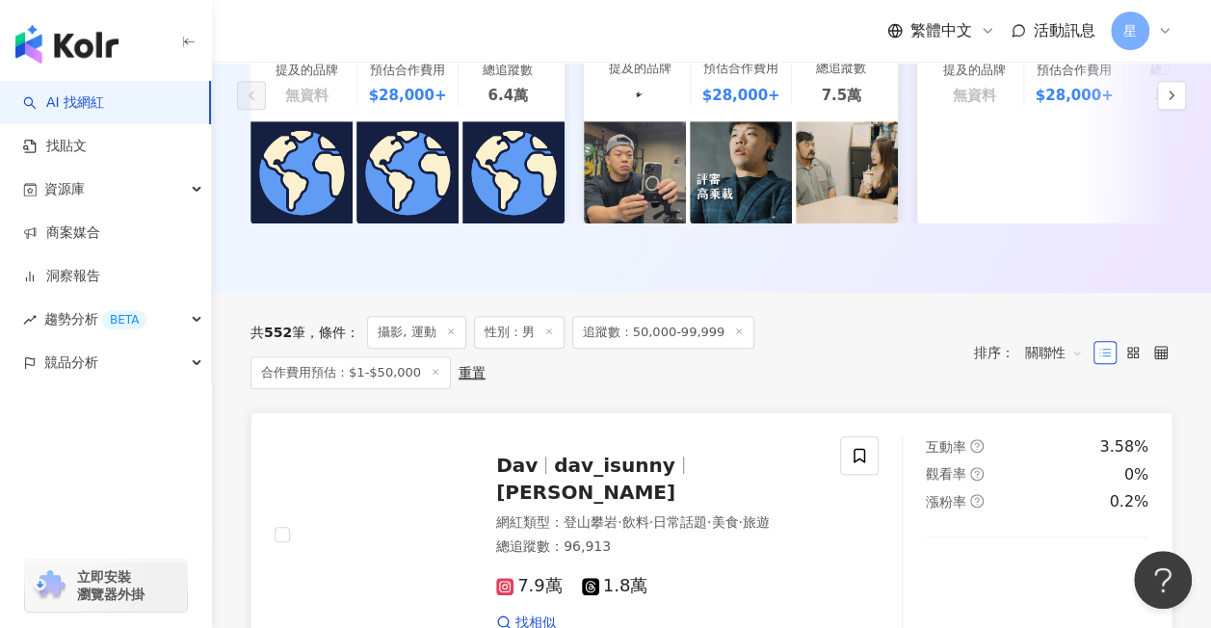
scroll to position [459, 0]
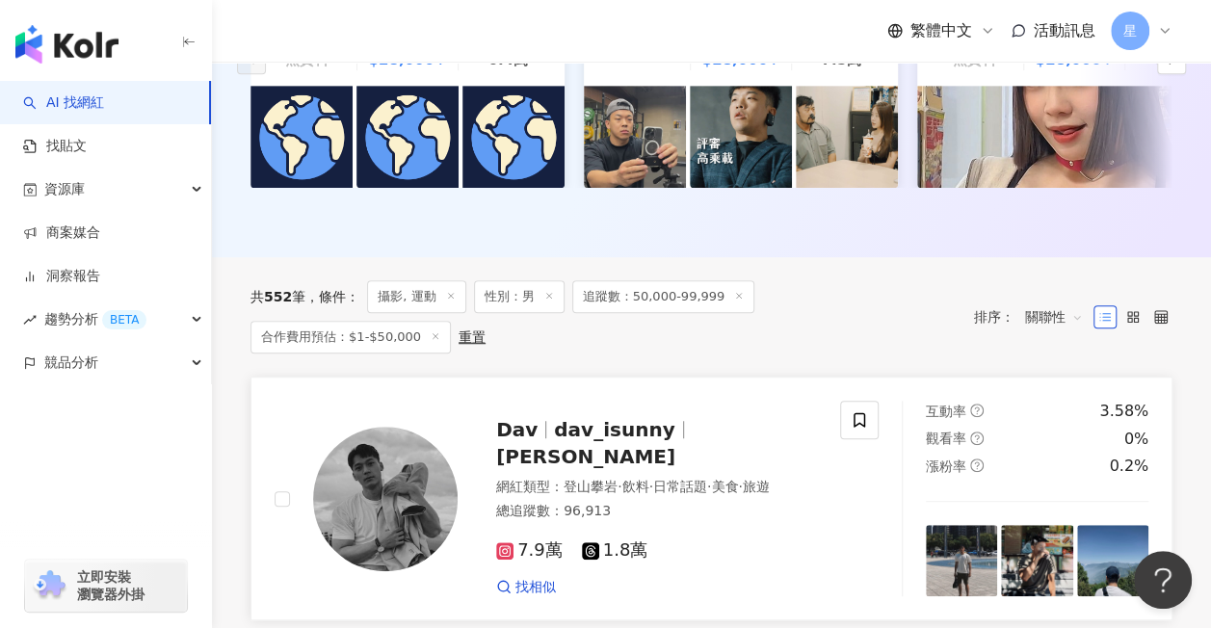
click at [506, 546] on icon at bounding box center [505, 551] width 10 height 10
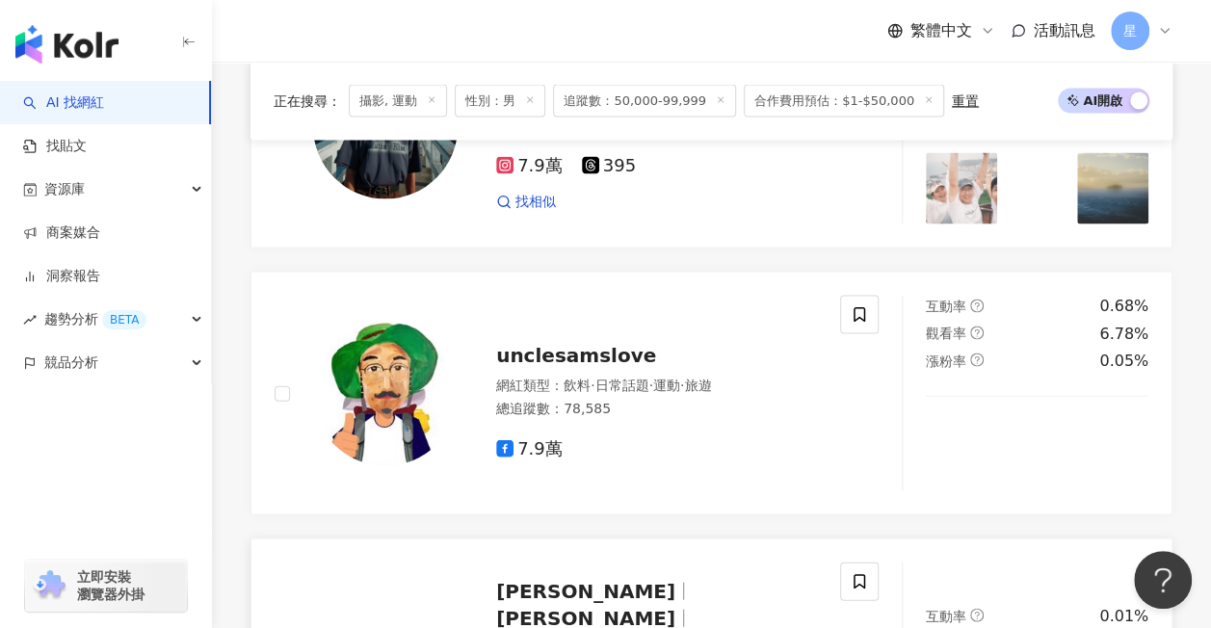
scroll to position [1711, 0]
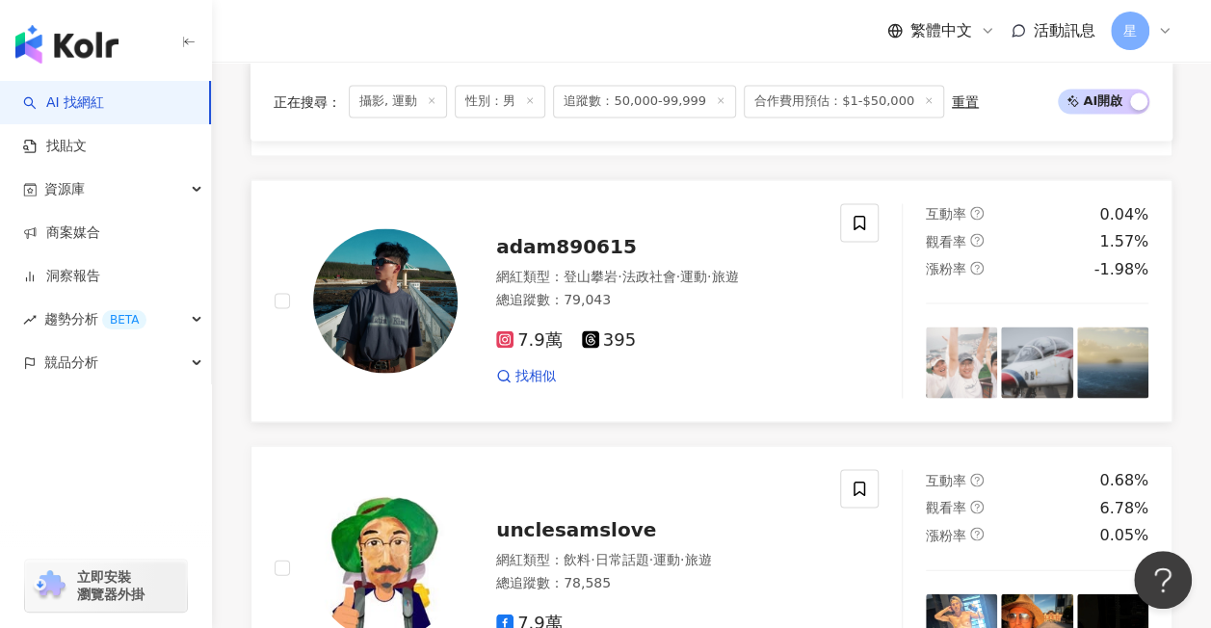
click at [545, 234] on span "adam890615" at bounding box center [566, 245] width 141 height 23
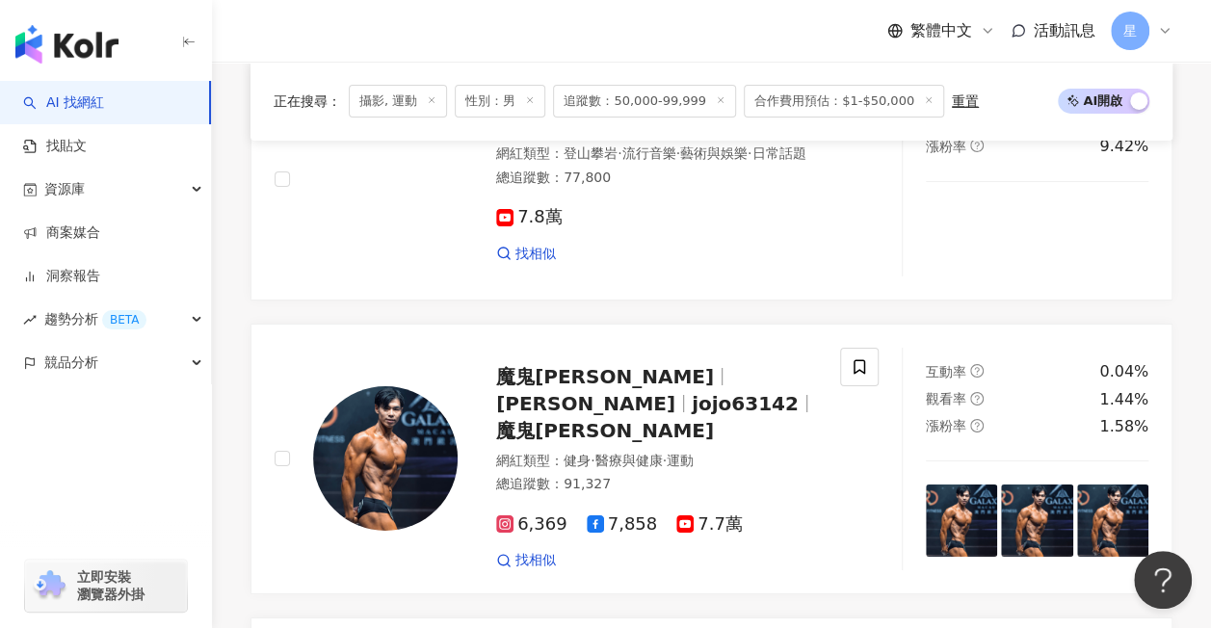
scroll to position [3831, 0]
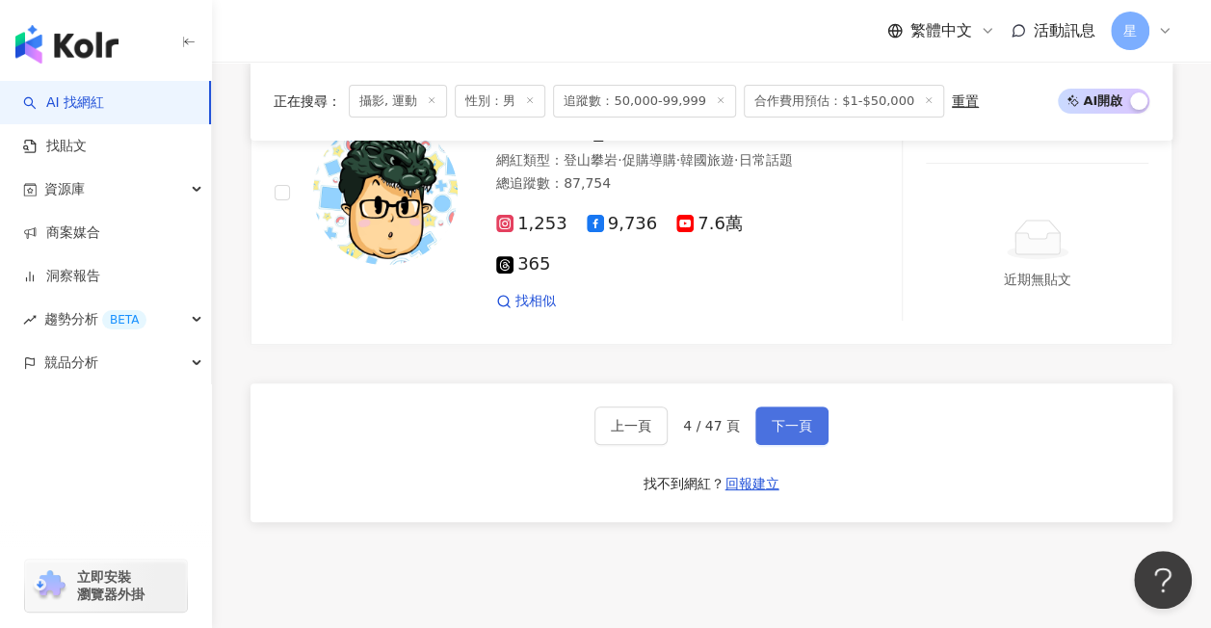
click at [789, 418] on span "下一頁" at bounding box center [792, 425] width 40 height 15
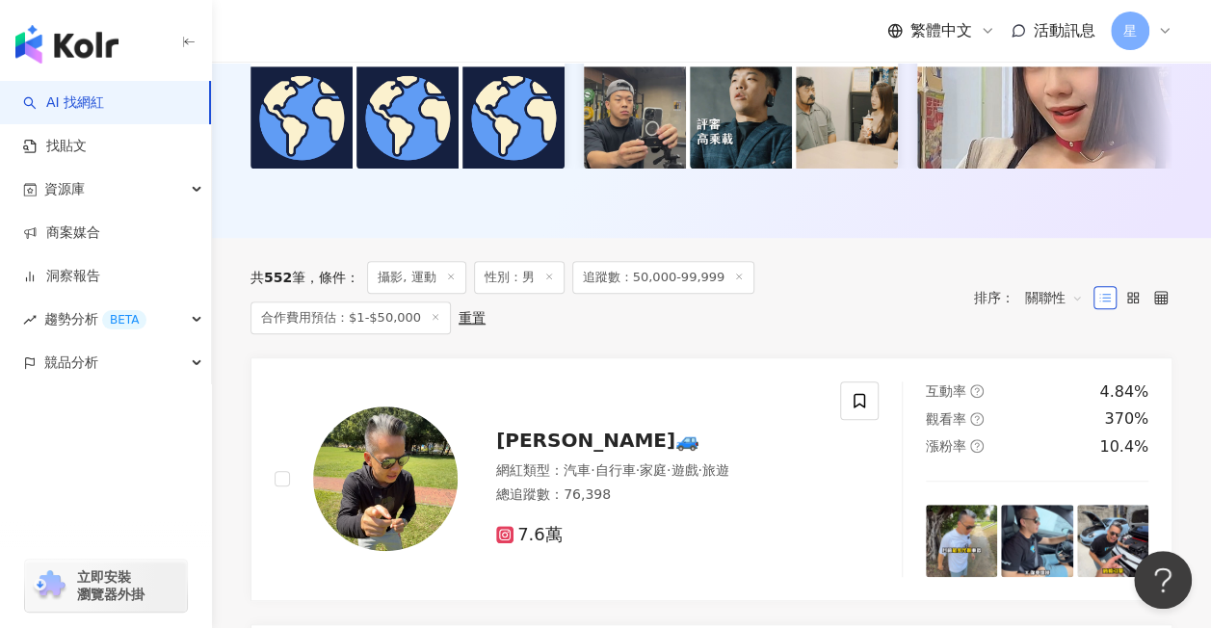
scroll to position [477, 0]
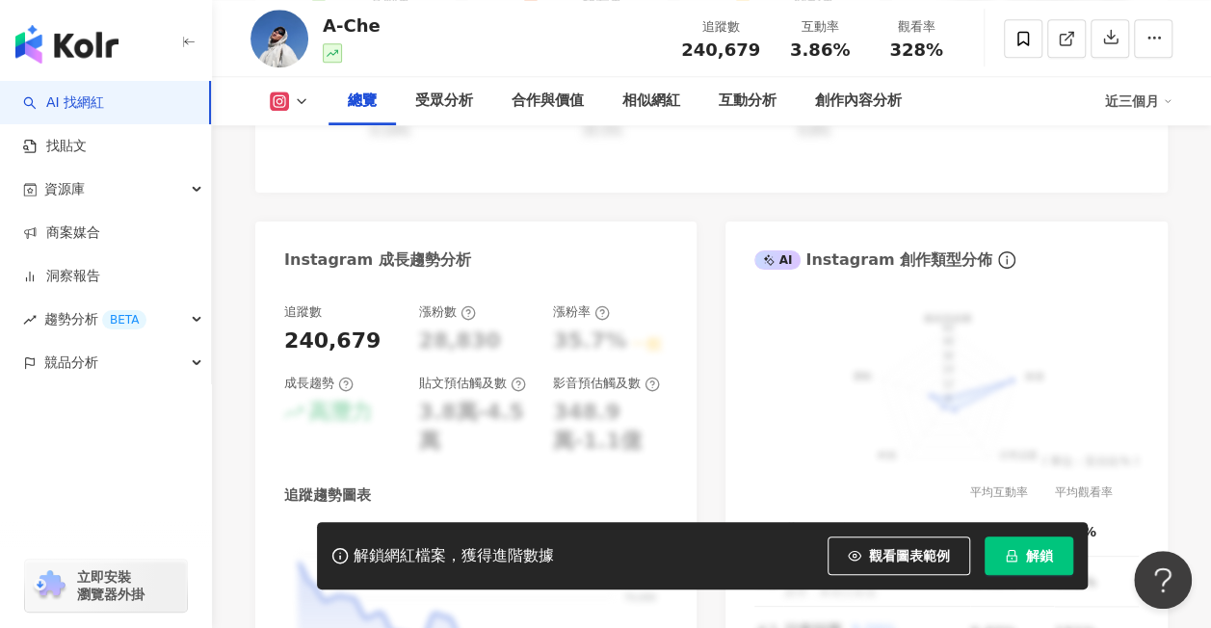
scroll to position [964, 0]
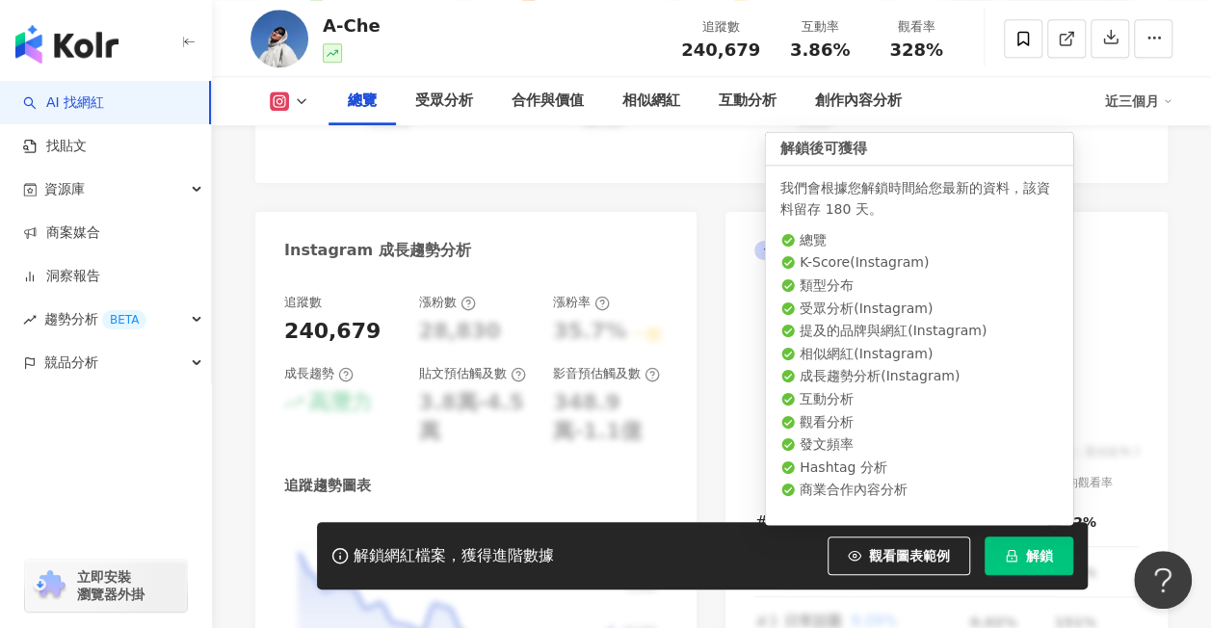
click at [1017, 558] on button "解鎖" at bounding box center [1029, 556] width 89 height 39
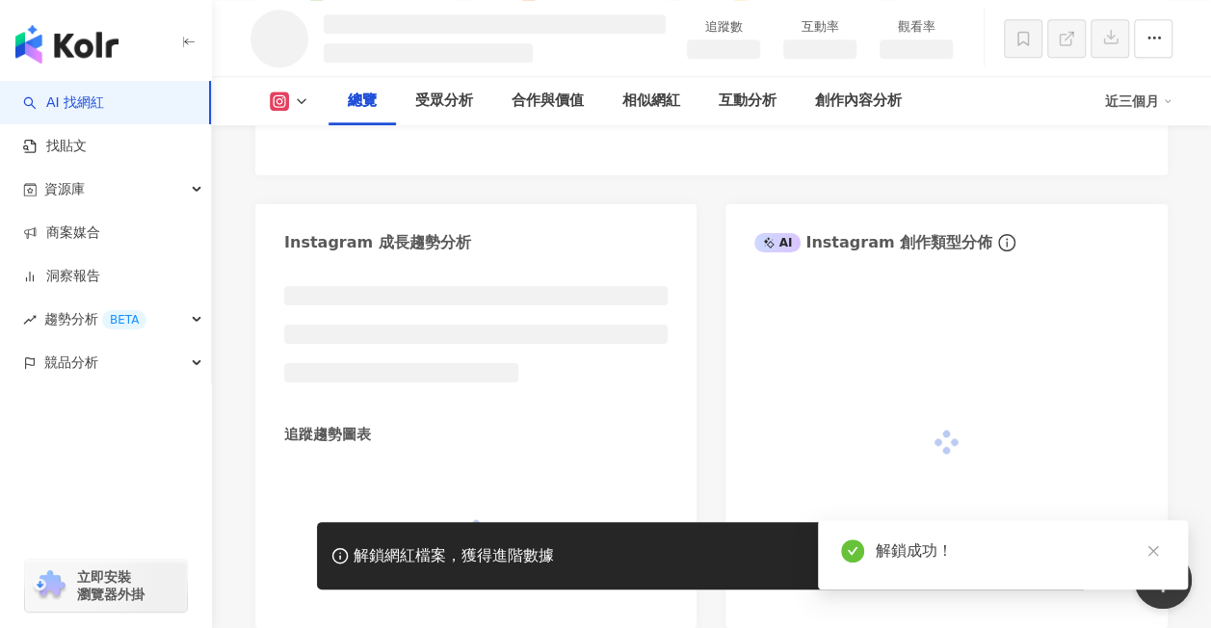
scroll to position [956, 0]
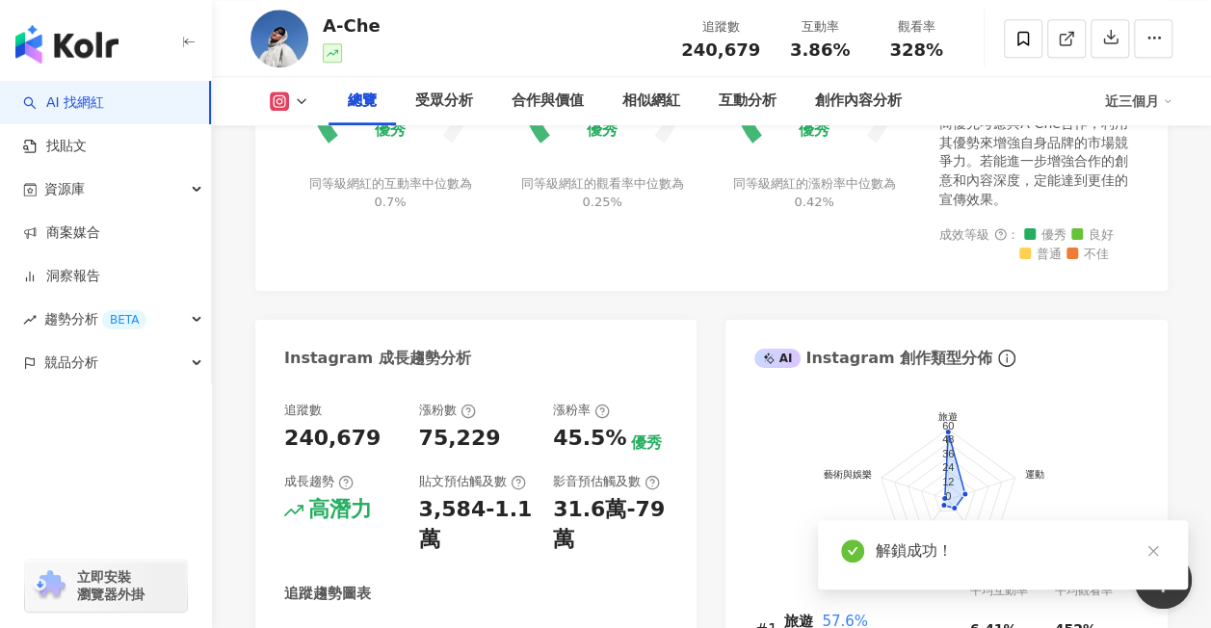
scroll to position [938, 0]
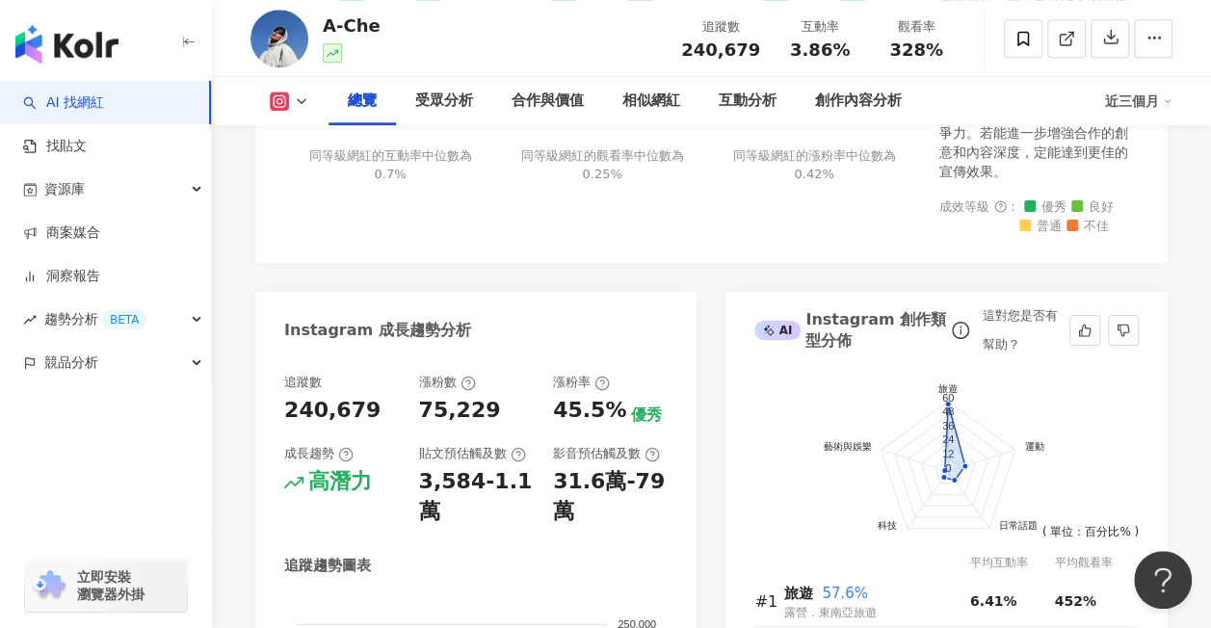
click at [1054, 387] on foreignobject at bounding box center [945, 480] width 383 height 251
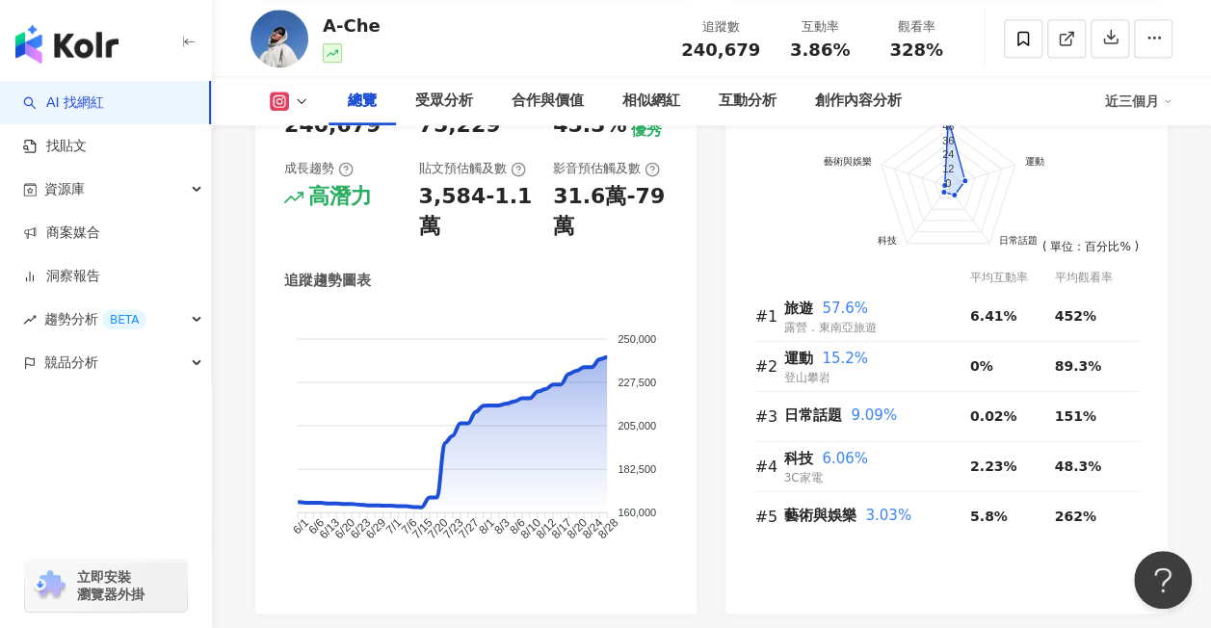
scroll to position [1228, 0]
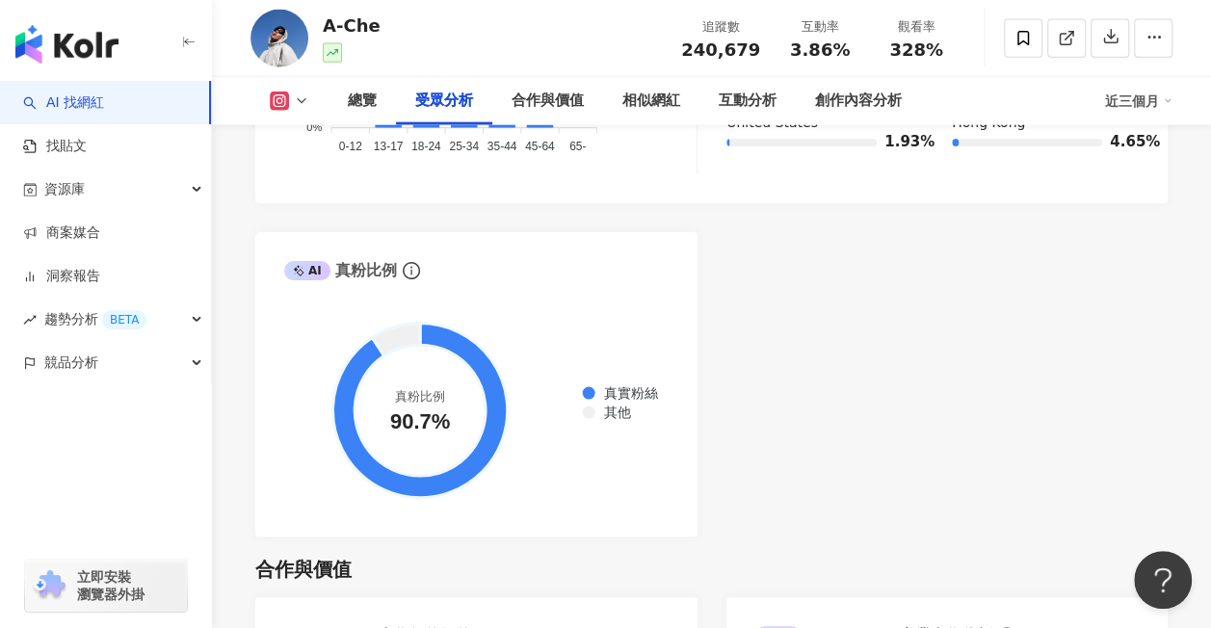
scroll to position [2287, 0]
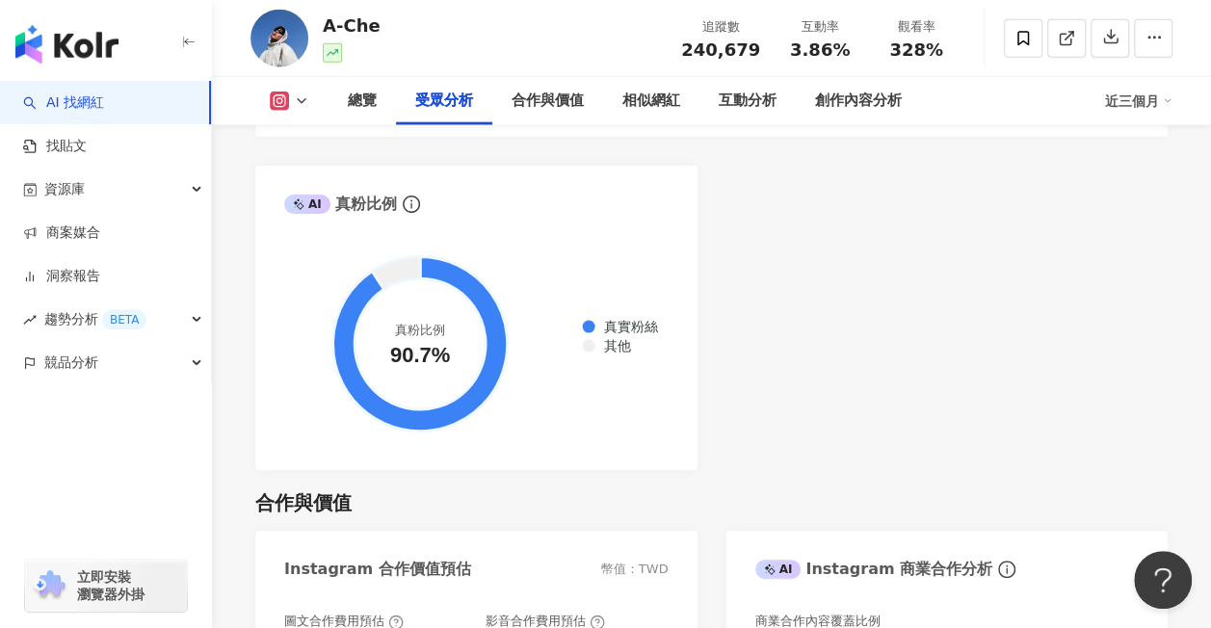
click at [1073, 501] on div "合作與價值" at bounding box center [711, 502] width 912 height 27
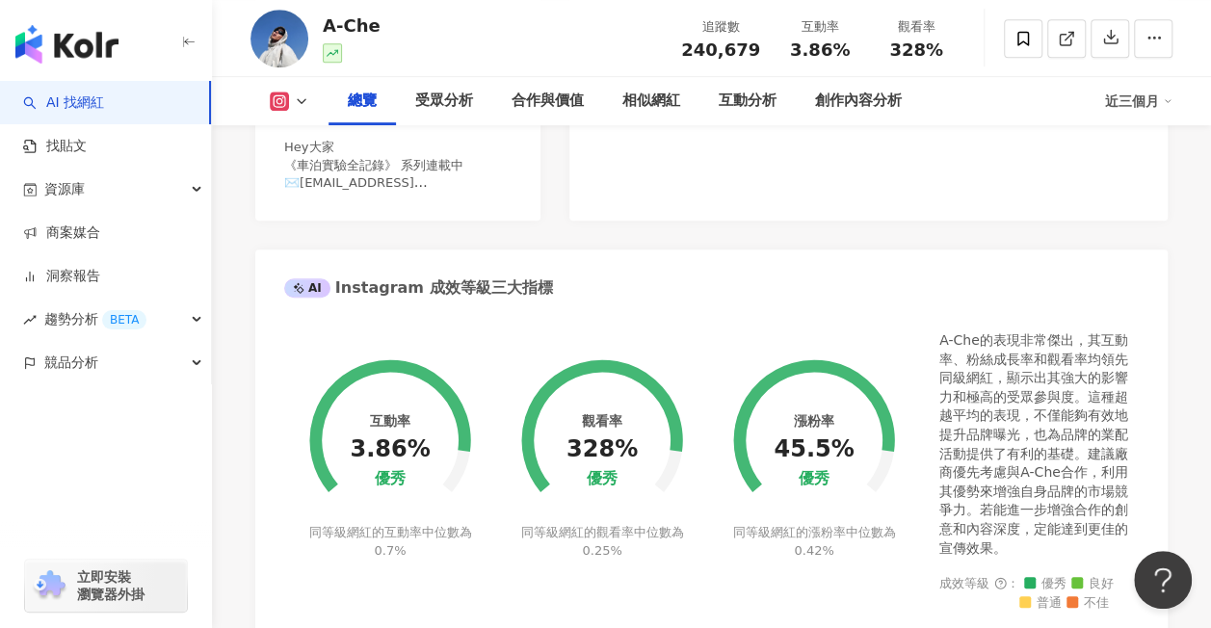
scroll to position [553, 0]
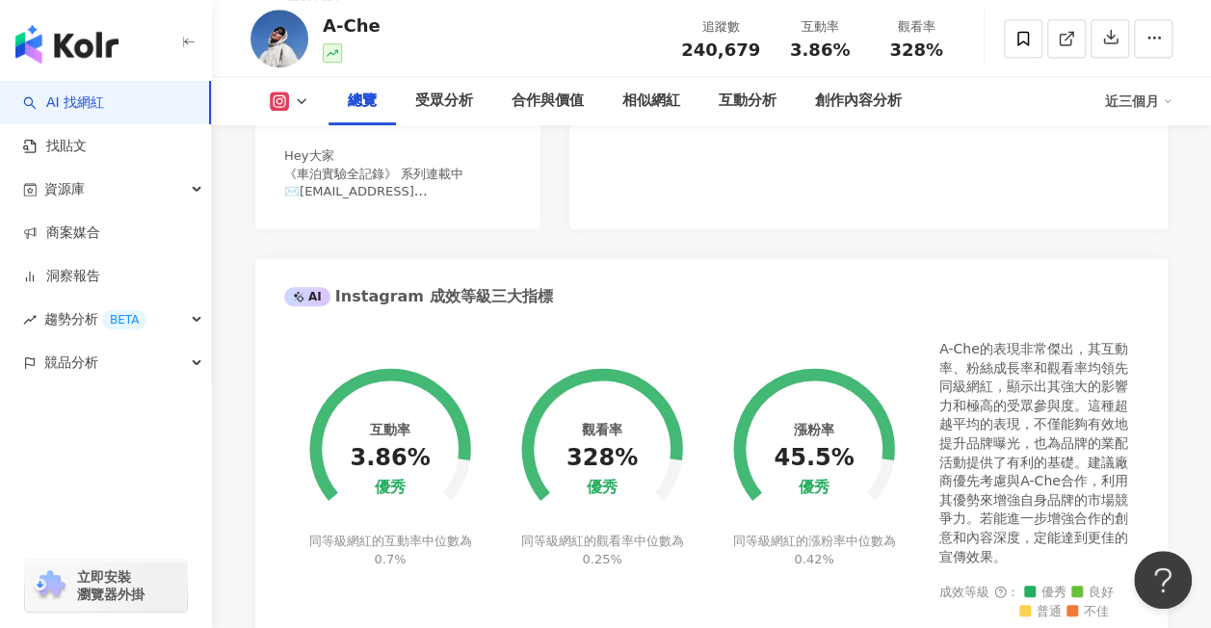
click at [1117, 247] on div "Instagram 網紅基本資料 性別 男 主要語言 繁體中文 92.6% 網紅類型 露營 · 登山攀岩 · 日常話題 · 運動 · 旅遊 社群簡介 A-Ch…" at bounding box center [711, 517] width 912 height 1533
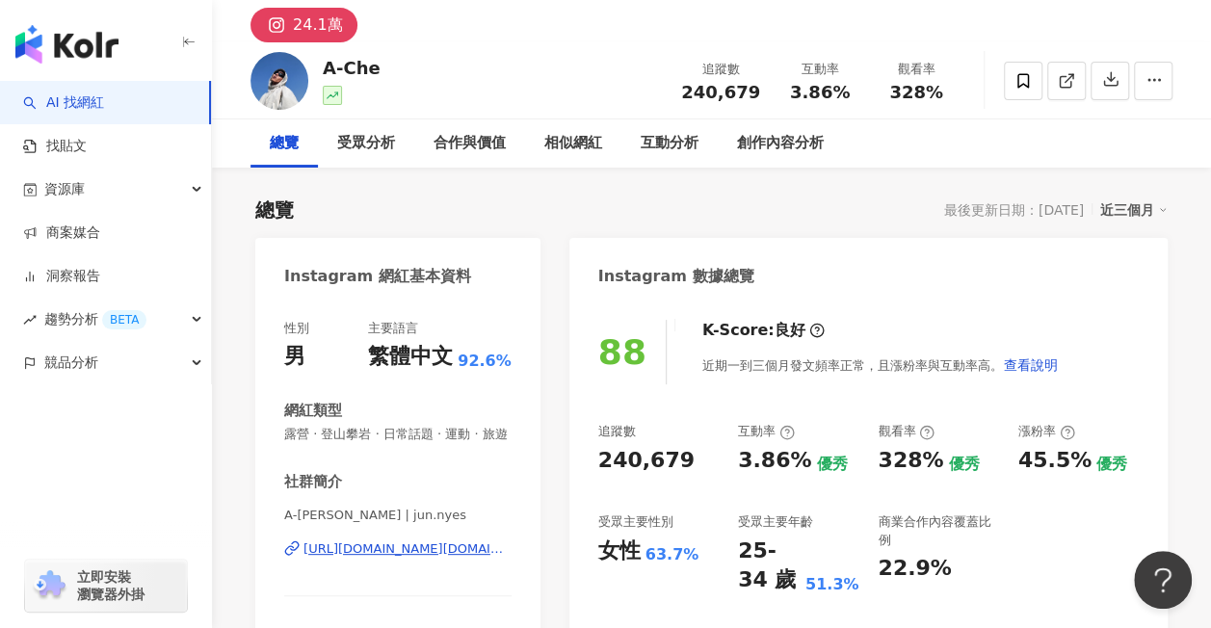
scroll to position [0, 0]
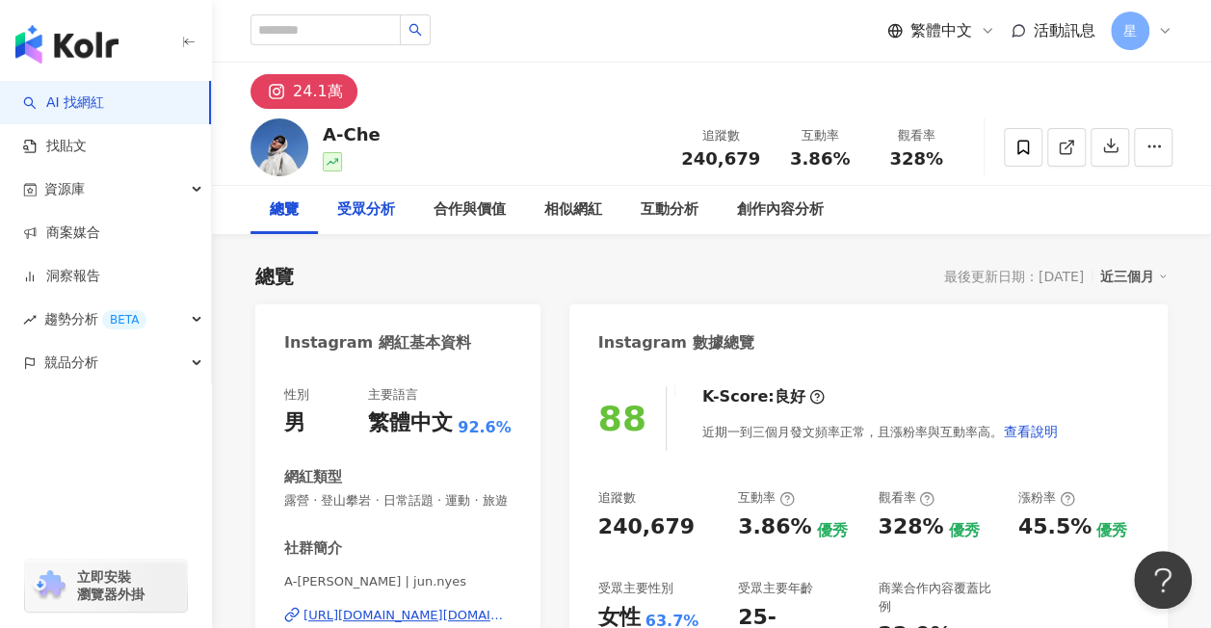
click at [376, 206] on div "受眾分析" at bounding box center [366, 209] width 58 height 23
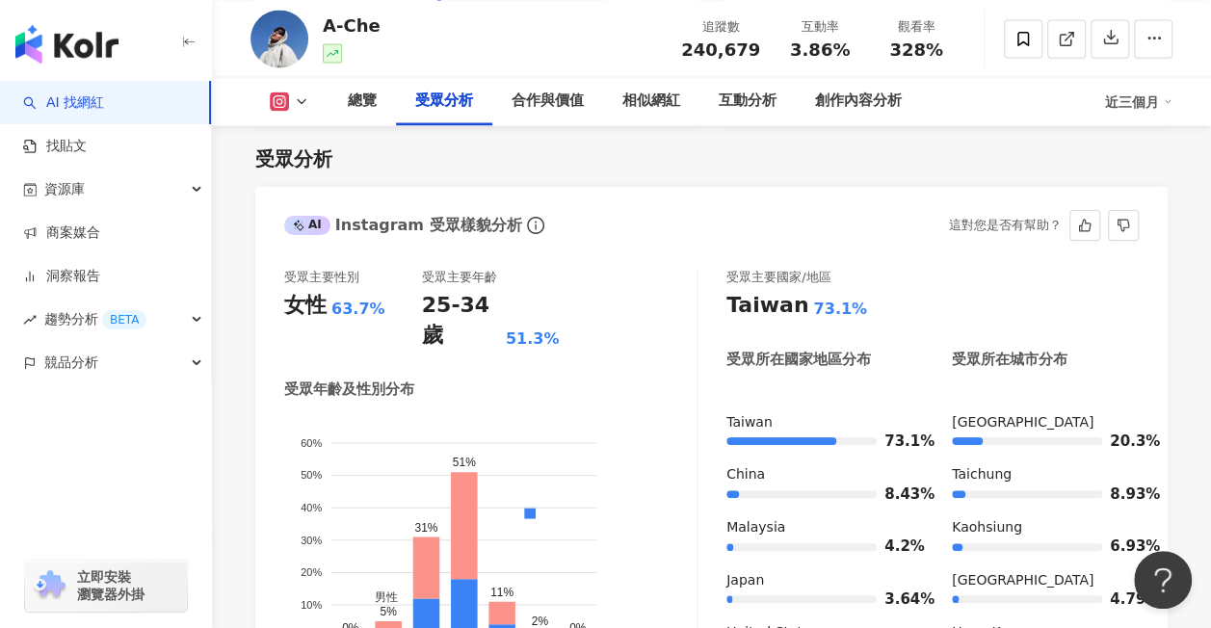
click at [1114, 393] on div "受眾主要國家/地區 Taiwan 73.1% 受眾所在國家地區分布 受眾所在城市分布 Taiwan 73.1% China 8.43% Malaysia 4.…" at bounding box center [933, 477] width 412 height 416
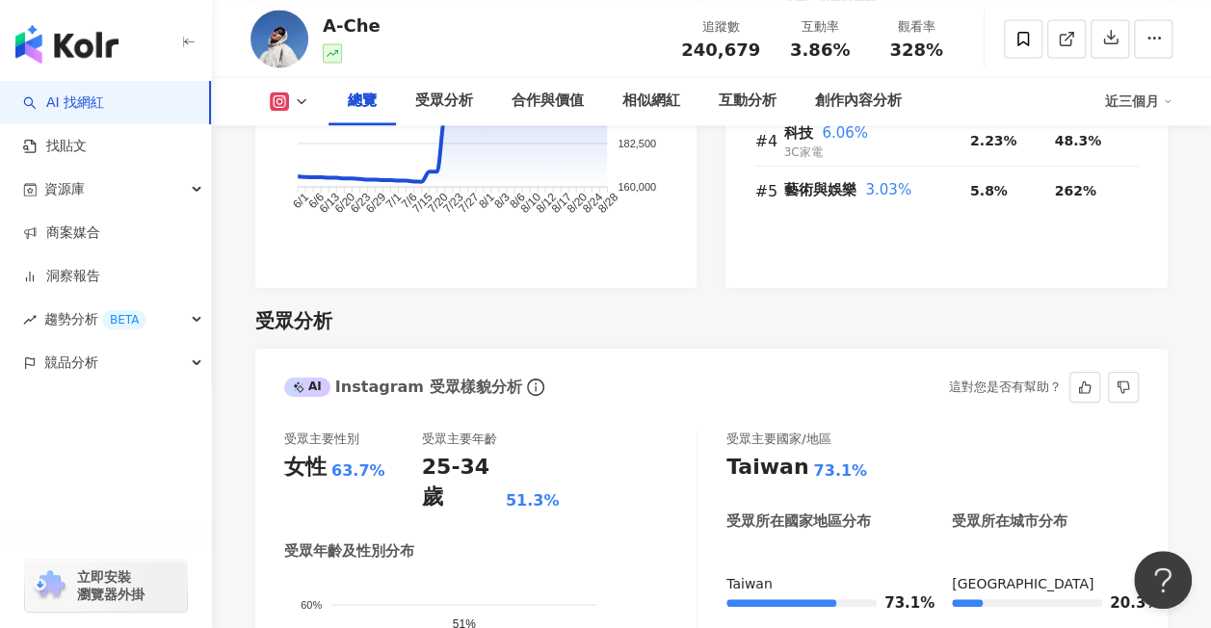
scroll to position [1422, 0]
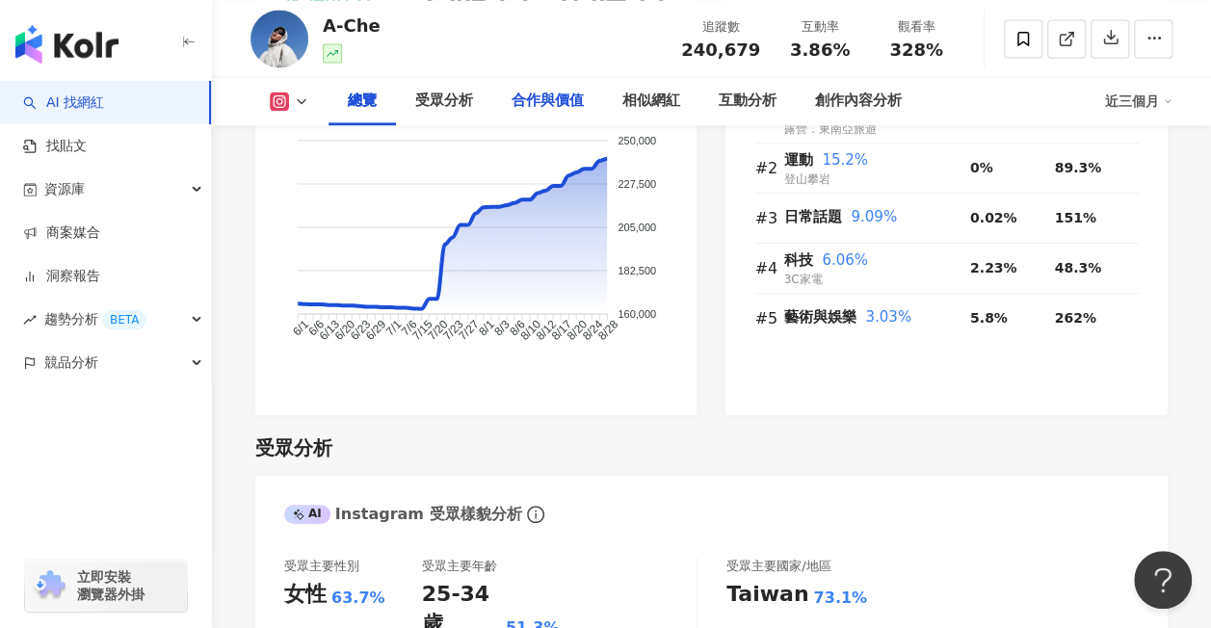
click at [582, 104] on div "合作與價值" at bounding box center [548, 101] width 72 height 23
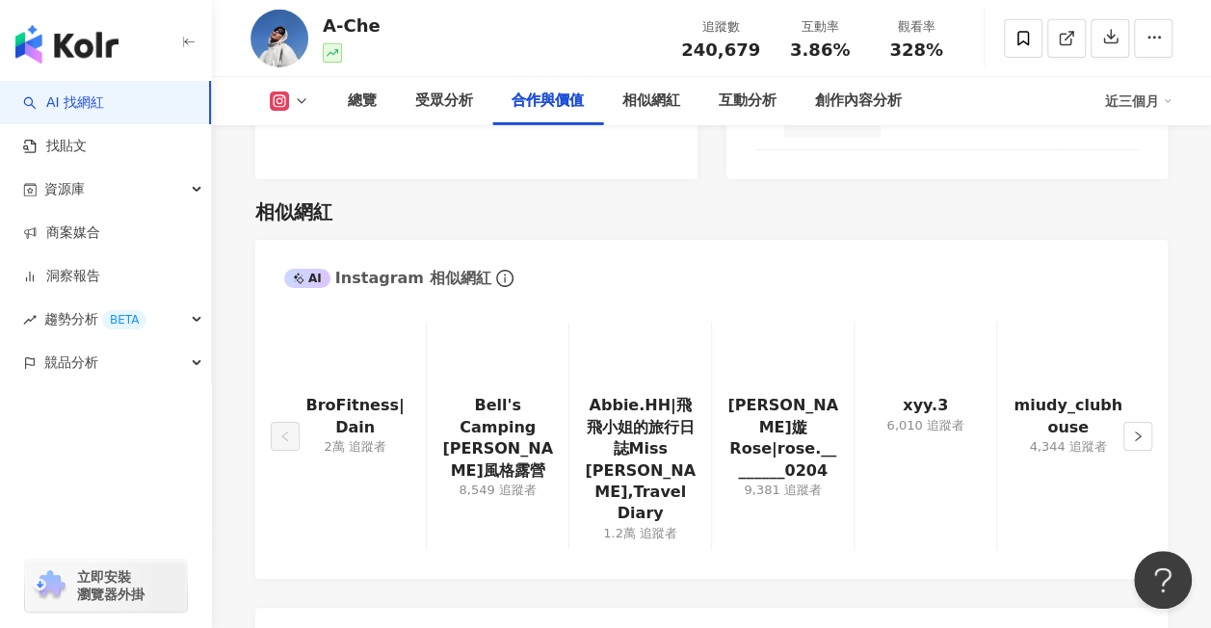
scroll to position [3144, 0]
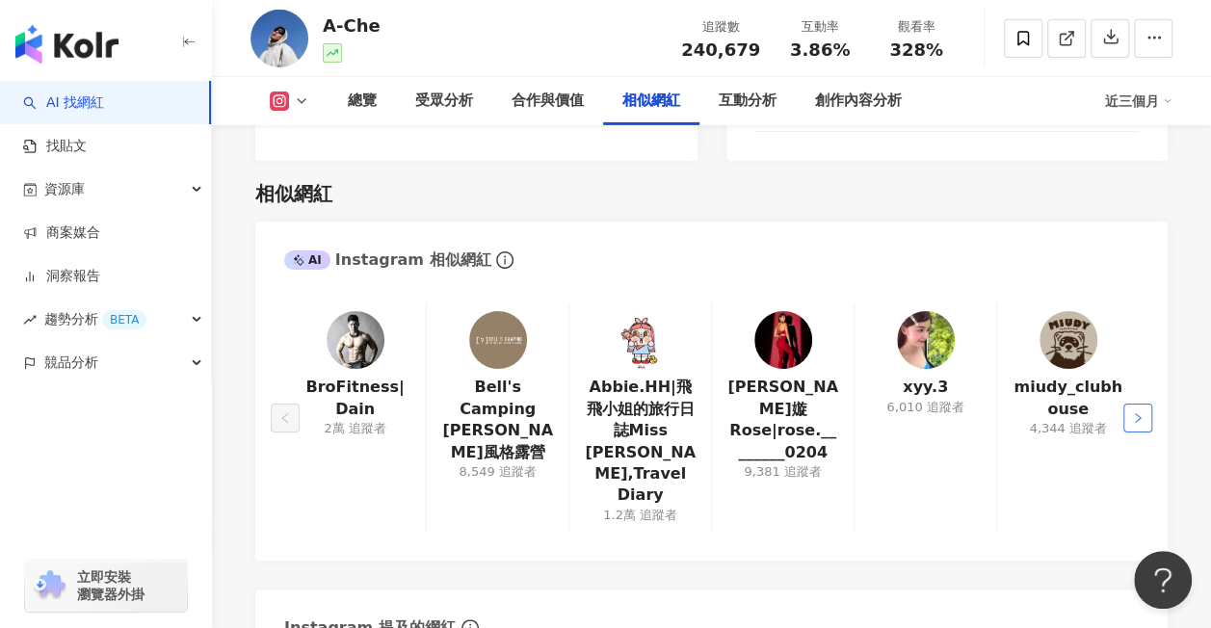
click at [1142, 412] on icon "right" at bounding box center [1138, 418] width 12 height 12
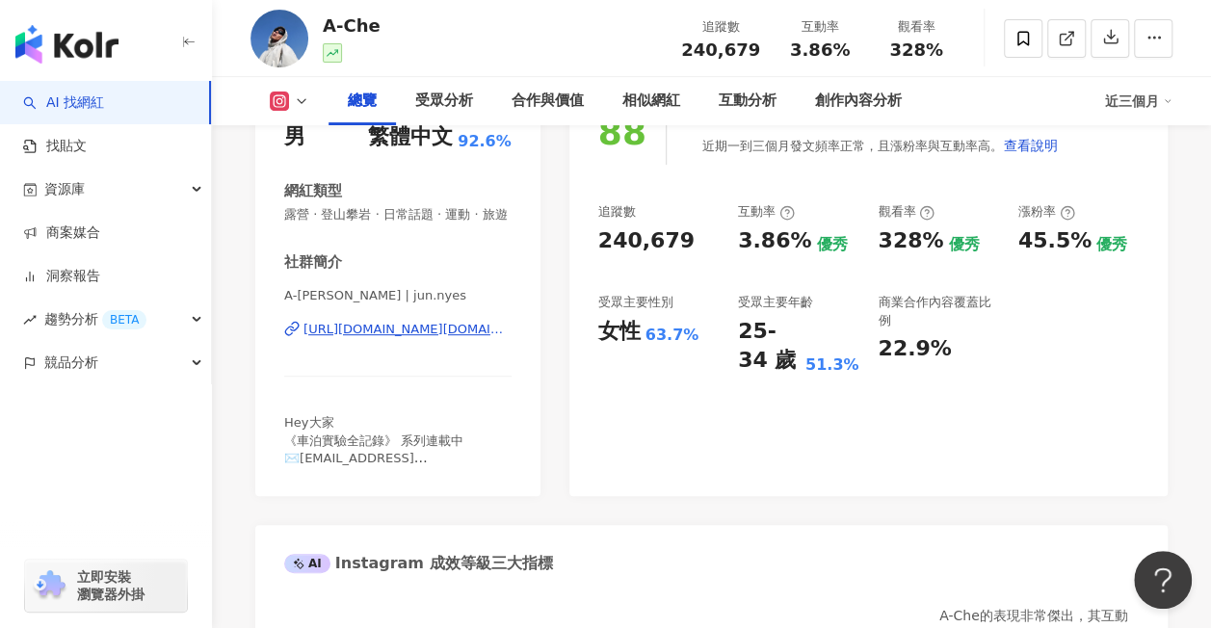
scroll to position [0, 0]
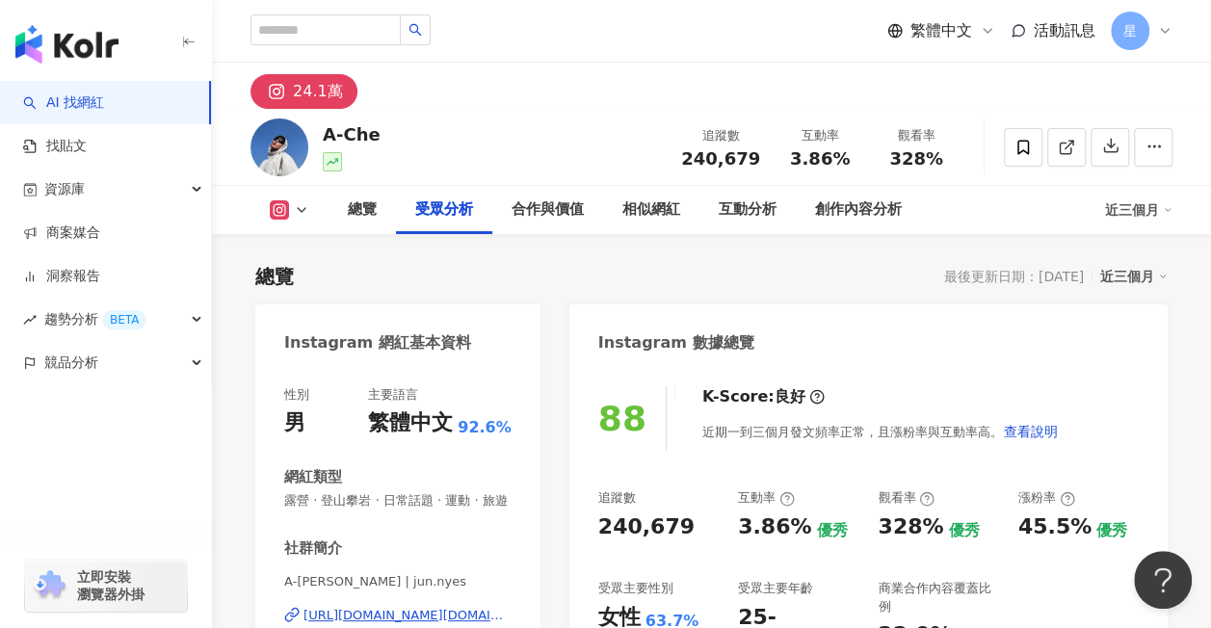
scroll to position [1711, 0]
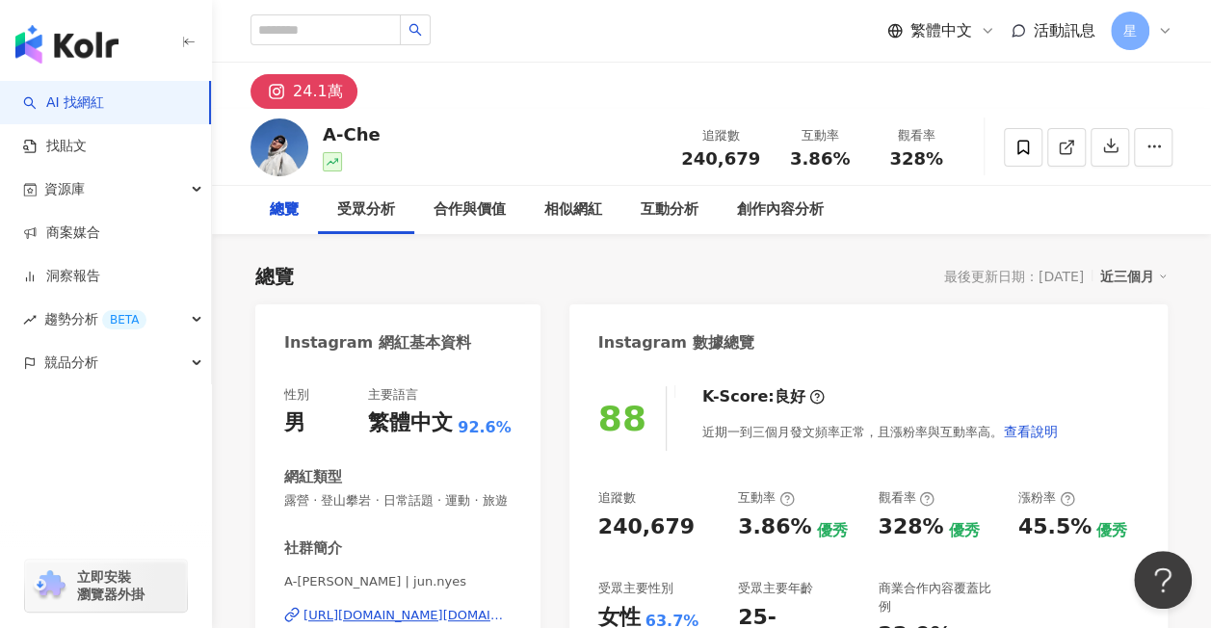
scroll to position [911, 0]
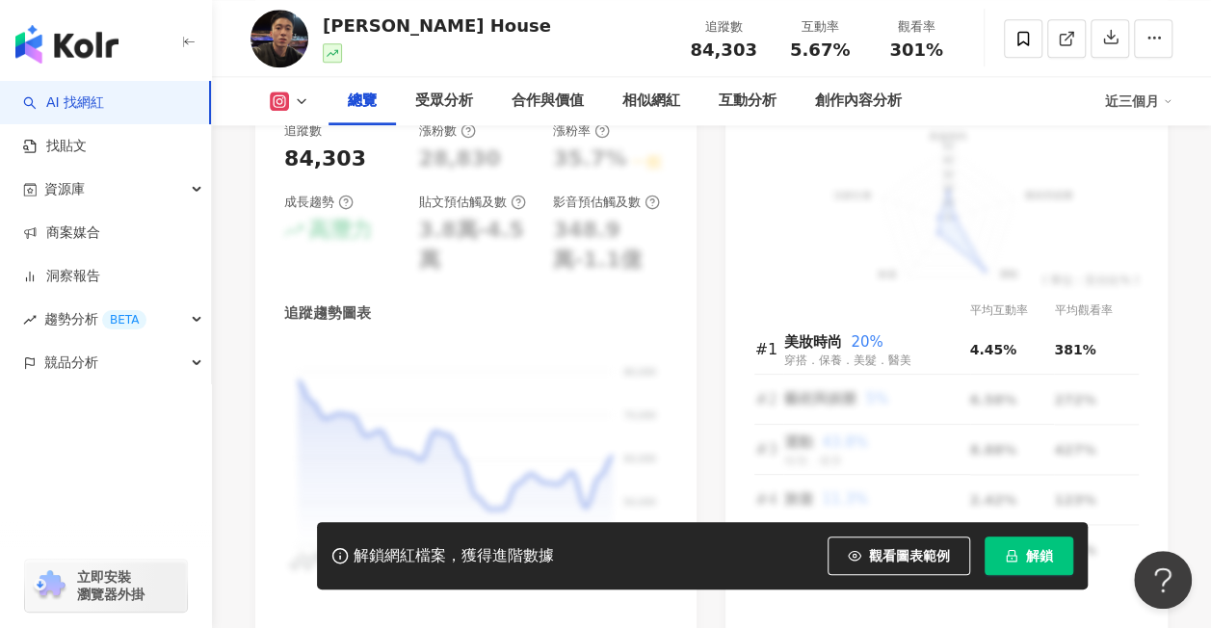
scroll to position [1060, 0]
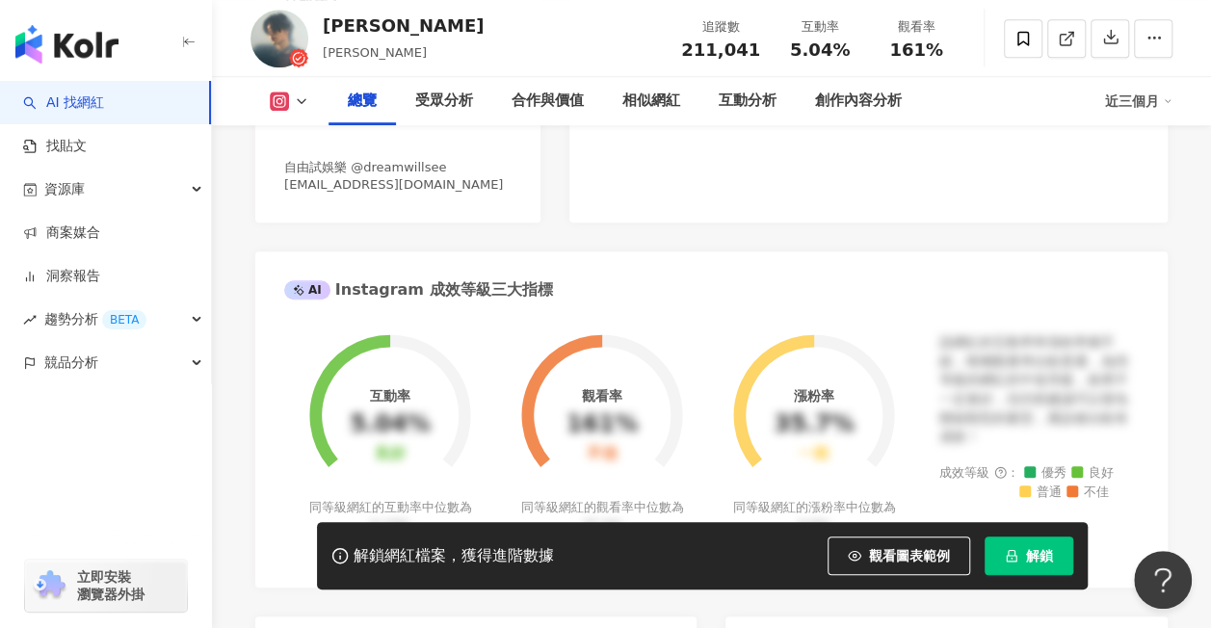
scroll to position [578, 0]
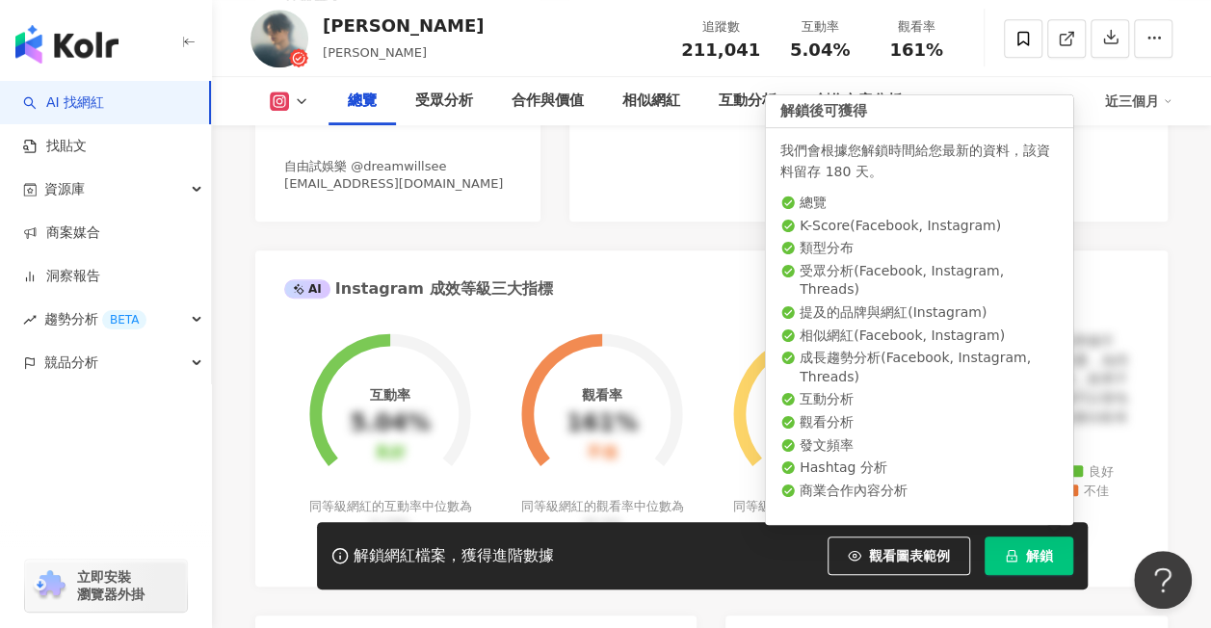
click at [1031, 543] on button "解鎖" at bounding box center [1029, 556] width 89 height 39
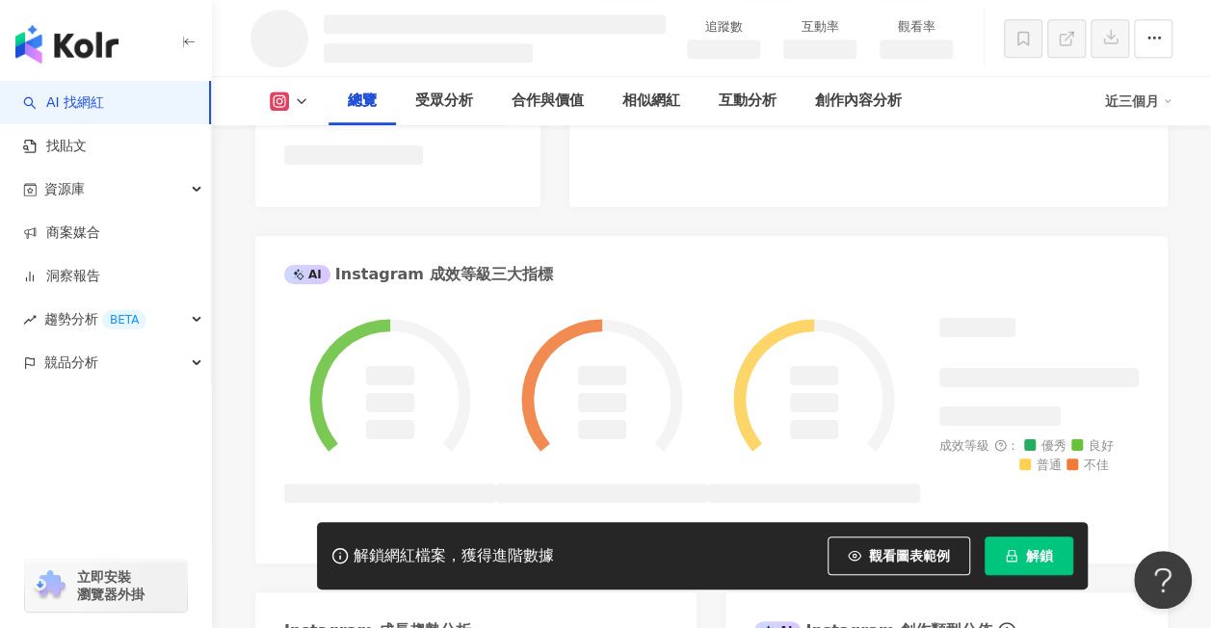
scroll to position [612, 0]
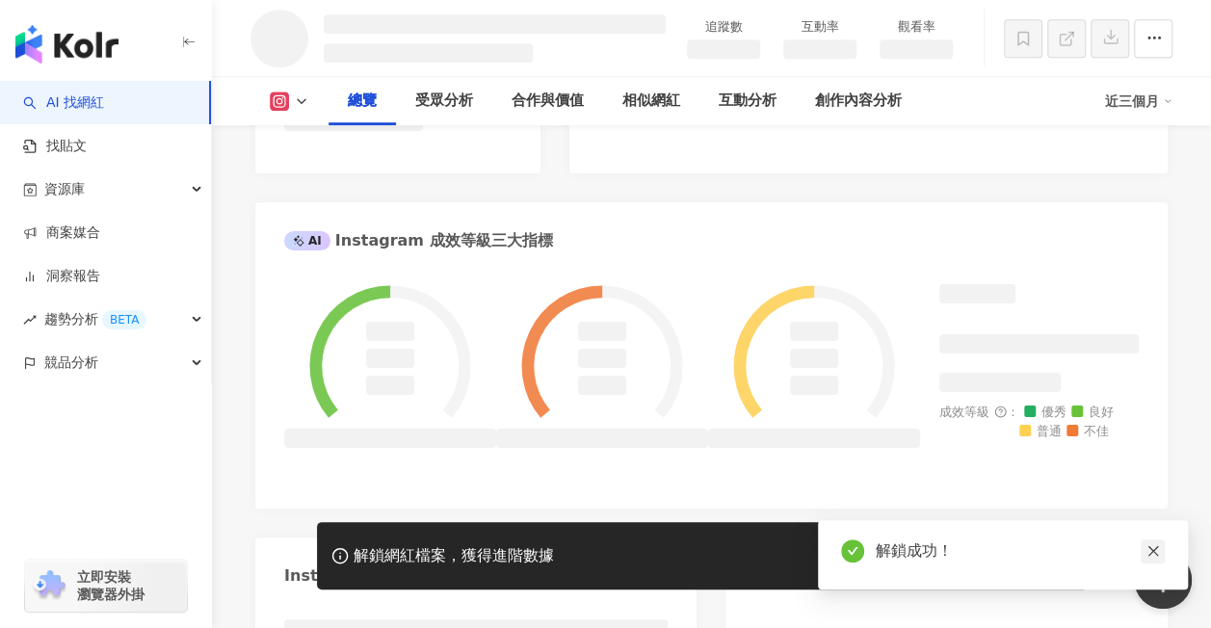
click at [1162, 555] on link at bounding box center [1153, 552] width 24 height 24
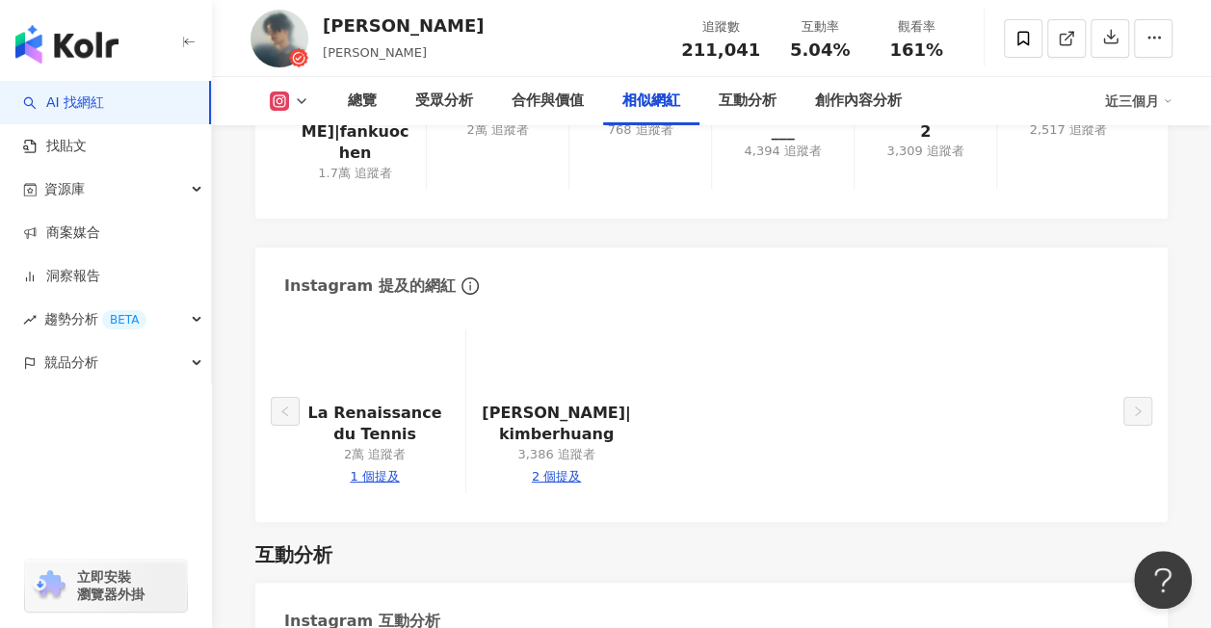
scroll to position [3661, 0]
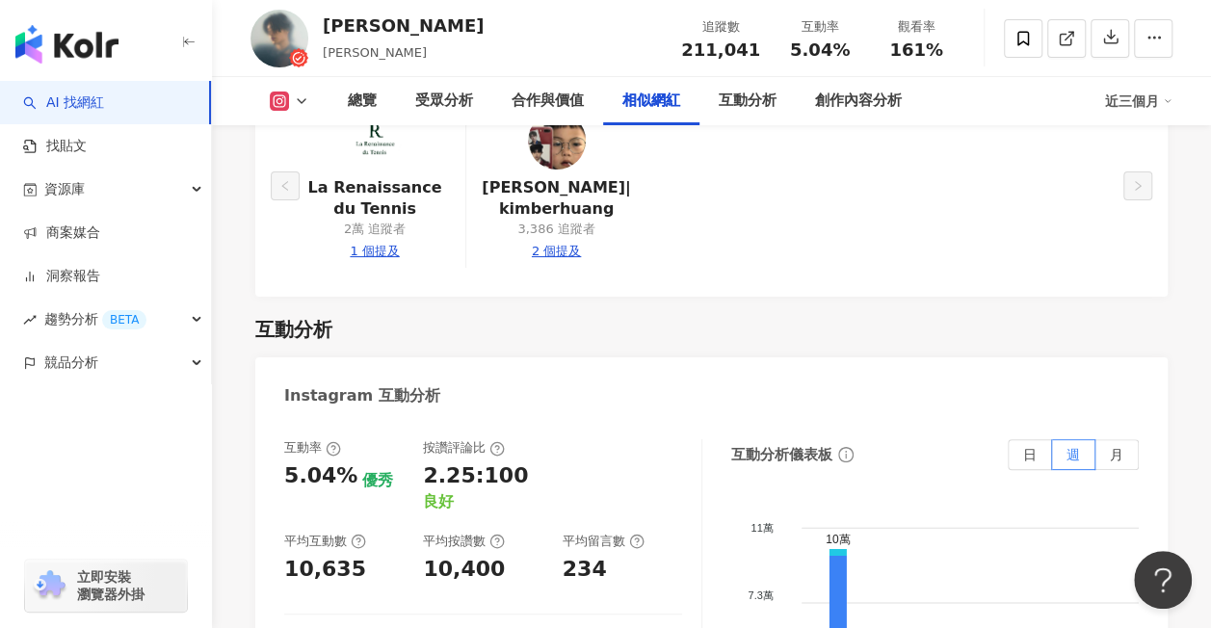
click at [281, 92] on icon at bounding box center [279, 101] width 19 height 19
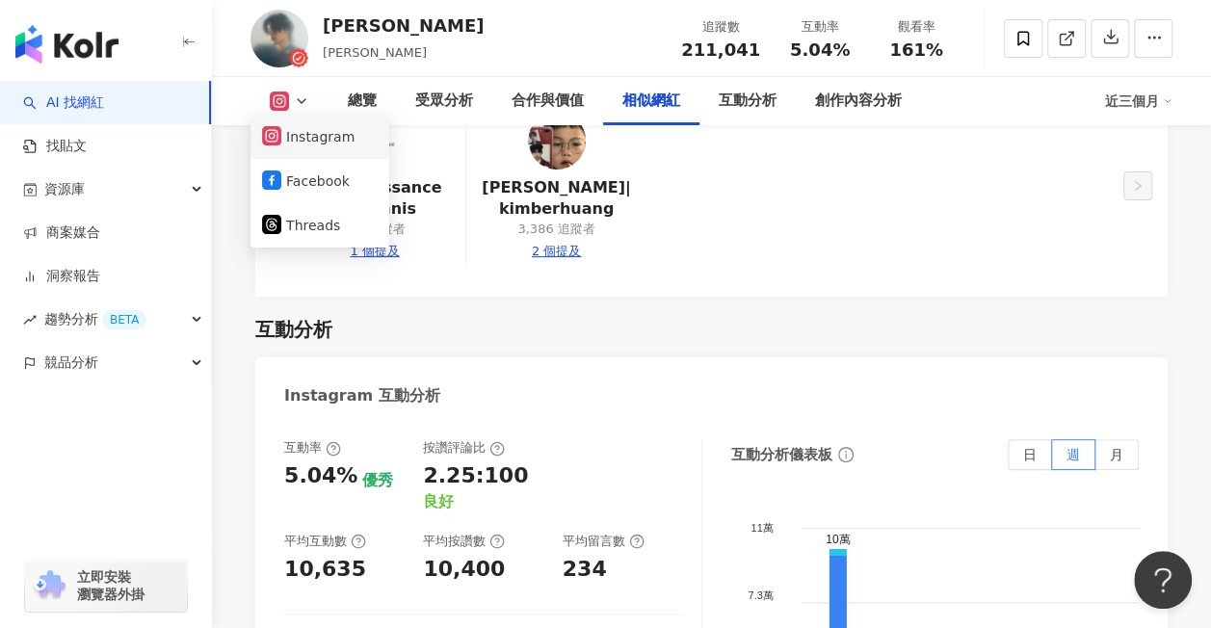
click at [287, 131] on button "Instagram" at bounding box center [320, 136] width 116 height 27
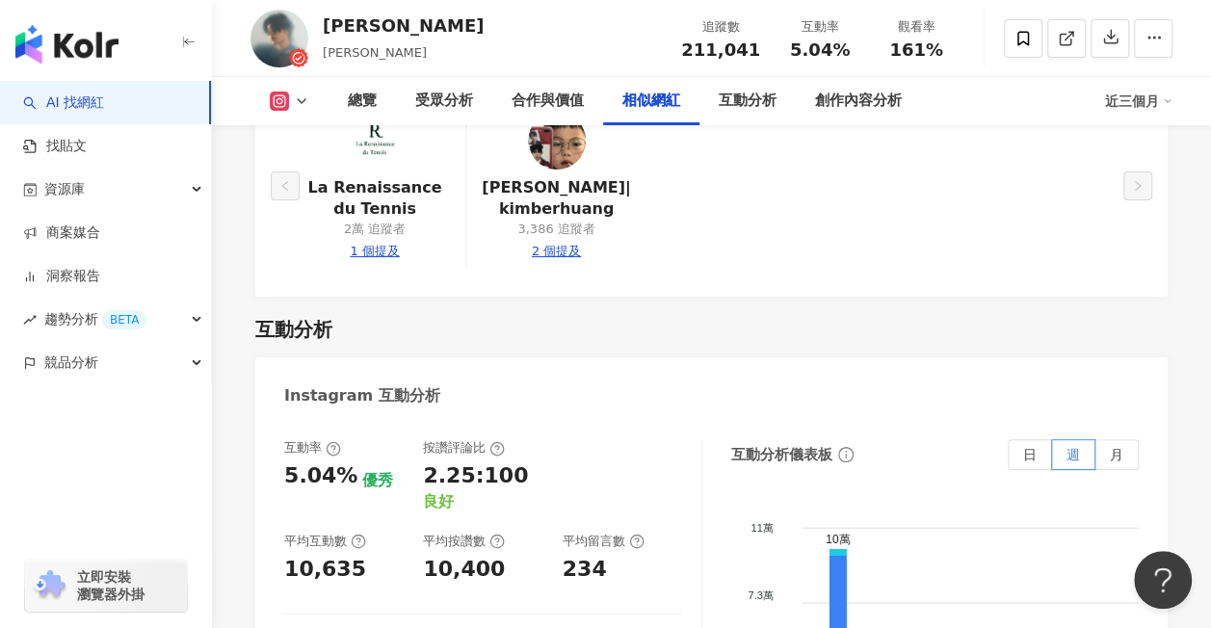
click at [293, 95] on button at bounding box center [290, 101] width 78 height 19
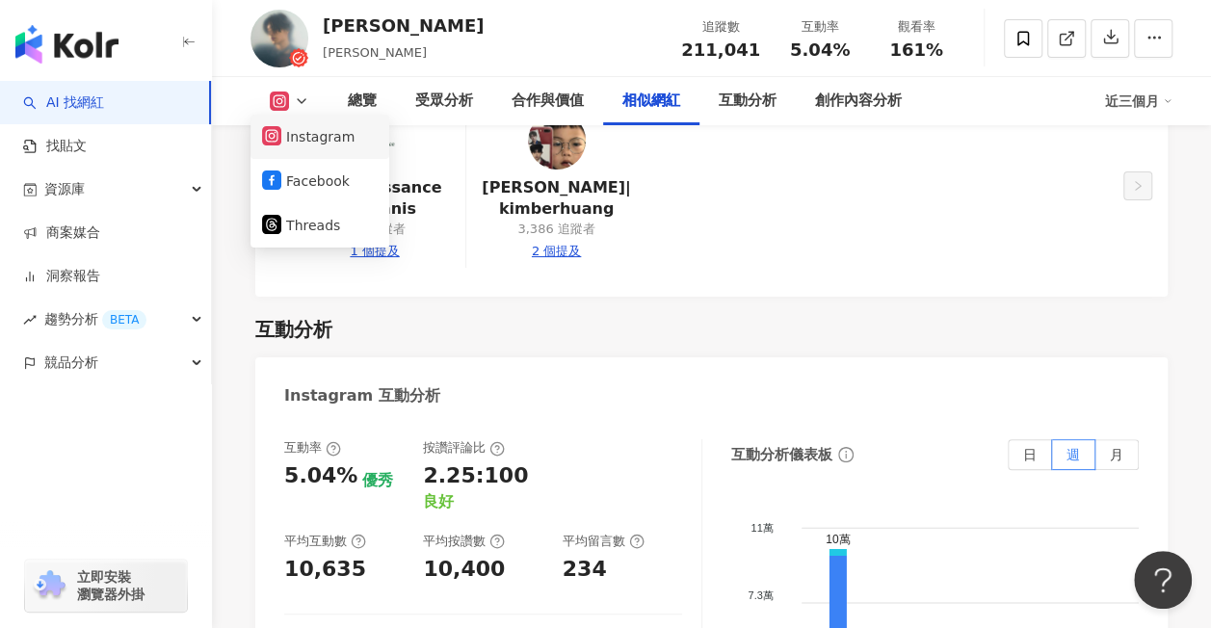
click at [278, 134] on icon at bounding box center [271, 135] width 19 height 19
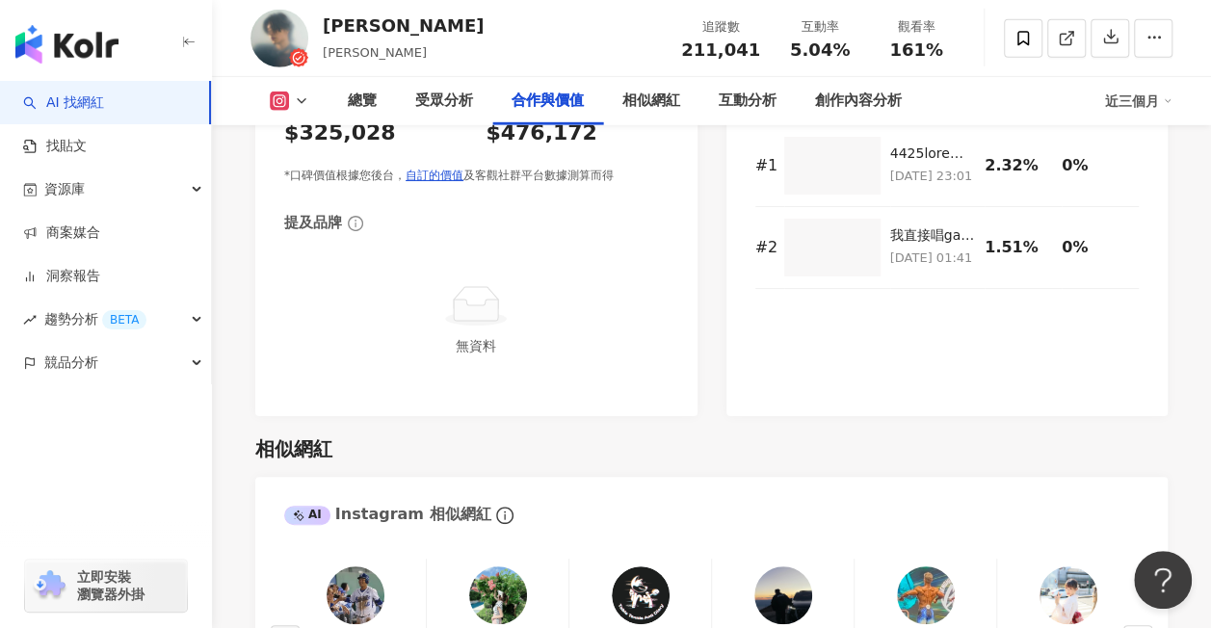
scroll to position [2891, 0]
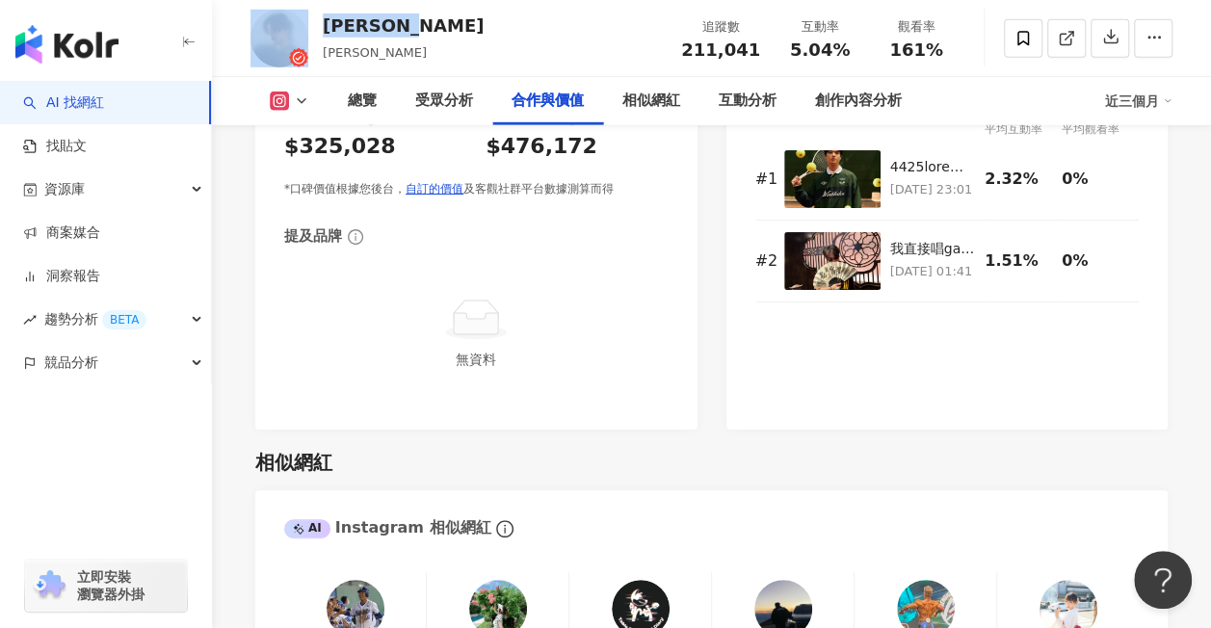
drag, startPoint x: 422, startPoint y: 26, endPoint x: 307, endPoint y: 19, distance: 114.9
click at [307, 19] on div "[PERSON_NAME] [PERSON_NAME], [PERSON_NAME] 追蹤數 211,041 互動率 5.04% 觀看率 161%" at bounding box center [711, 38] width 999 height 76
drag, startPoint x: 307, startPoint y: 19, endPoint x: 642, endPoint y: 55, distance: 336.2
click at [661, 55] on div "[PERSON_NAME] [PERSON_NAME], [PERSON_NAME] 追蹤數 211,041 互動率 5.04% 觀看率 161%" at bounding box center [711, 38] width 999 height 76
drag, startPoint x: 418, startPoint y: 22, endPoint x: 323, endPoint y: 24, distance: 95.4
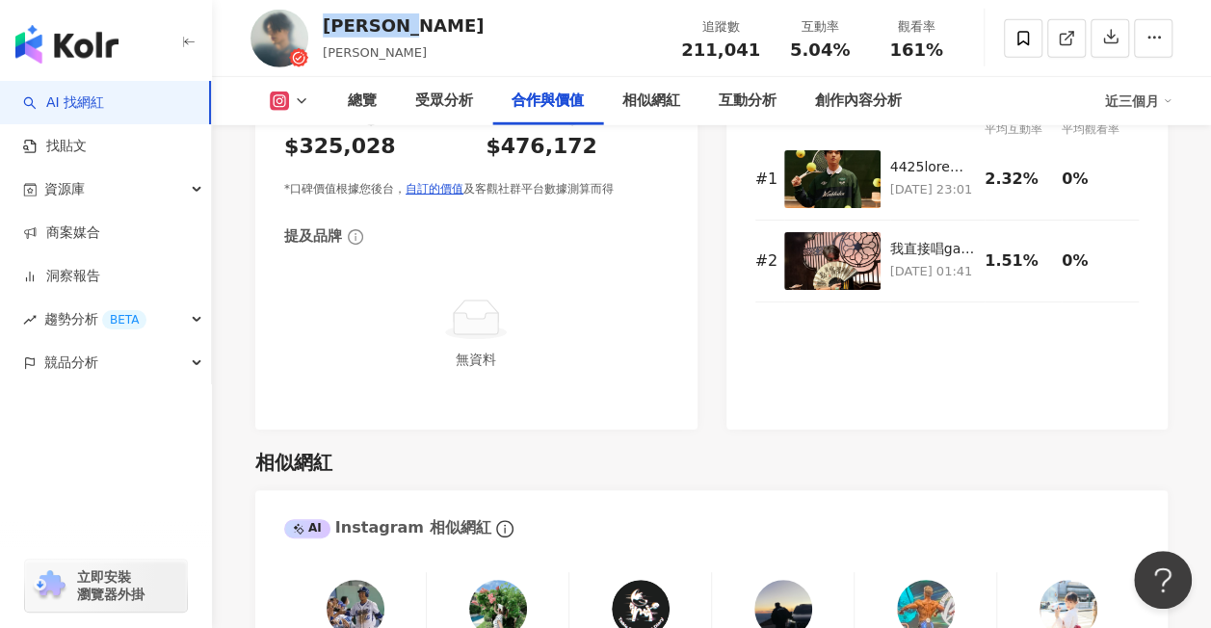
click at [323, 24] on div "[PERSON_NAME]" at bounding box center [403, 25] width 161 height 24
copy div "[PERSON_NAME]"
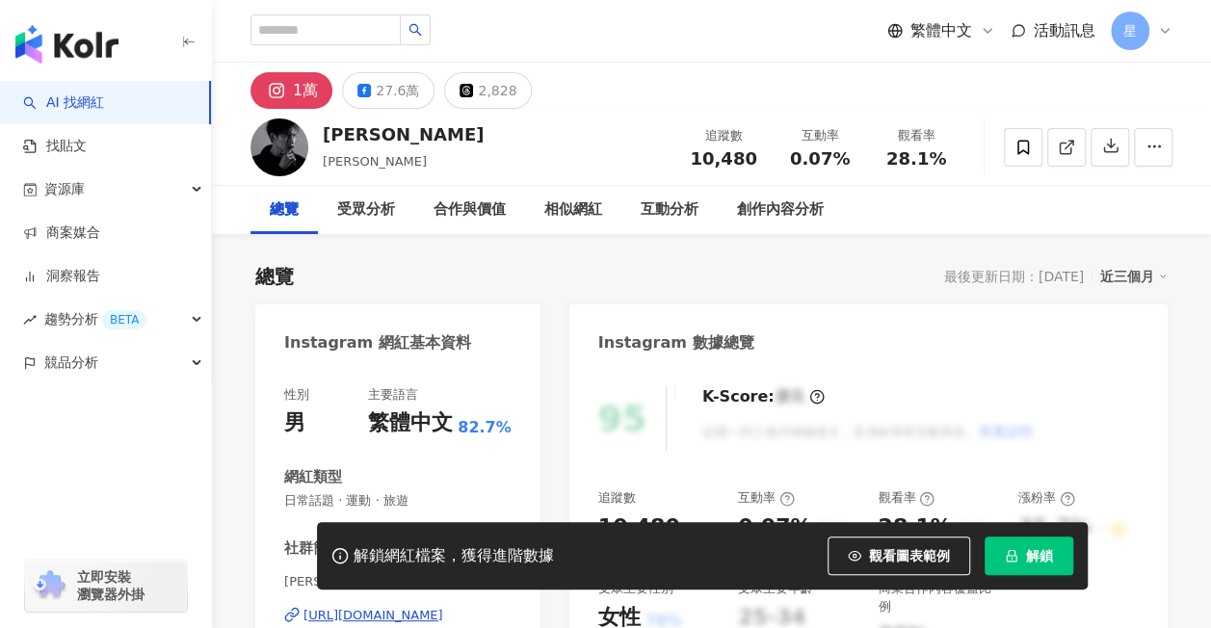
click at [1018, 553] on button "解鎖" at bounding box center [1029, 556] width 89 height 39
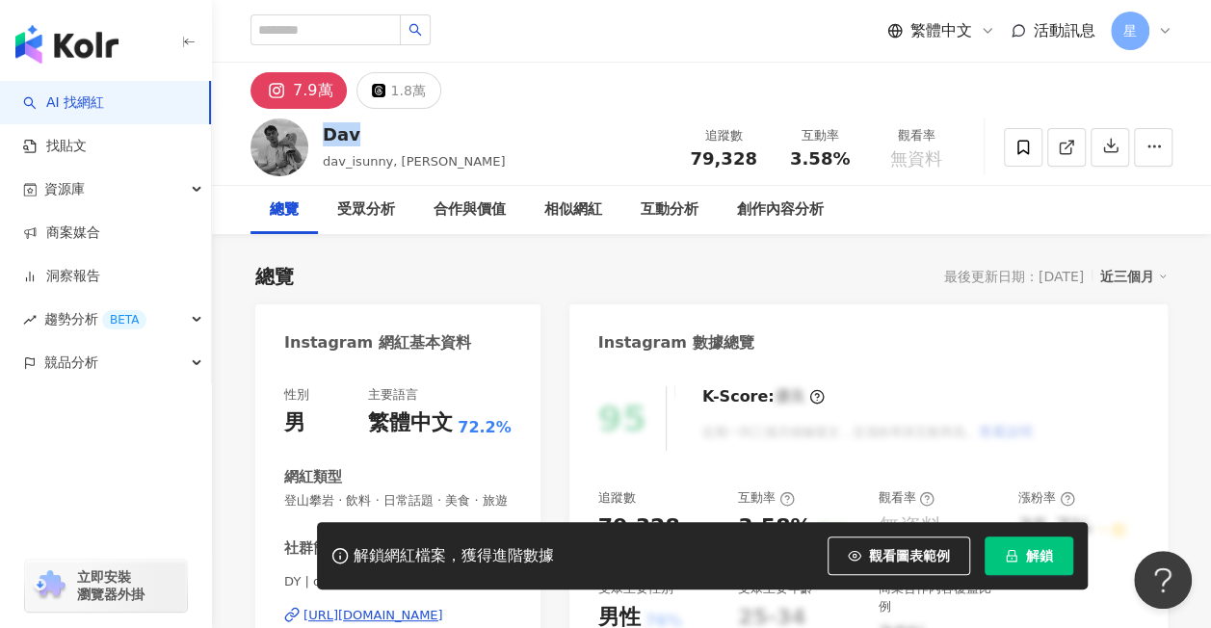
drag, startPoint x: 341, startPoint y: 136, endPoint x: 317, endPoint y: 133, distance: 24.3
click at [317, 133] on div "Dav dav_isunny, [PERSON_NAME] 追蹤數 79,328 互動率 3.58% 觀看率 無資料" at bounding box center [711, 147] width 999 height 76
drag, startPoint x: 317, startPoint y: 133, endPoint x: 308, endPoint y: 87, distance: 47.1
click at [308, 87] on div "7.9萬" at bounding box center [313, 90] width 40 height 27
drag, startPoint x: 327, startPoint y: 162, endPoint x: 391, endPoint y: 163, distance: 64.6
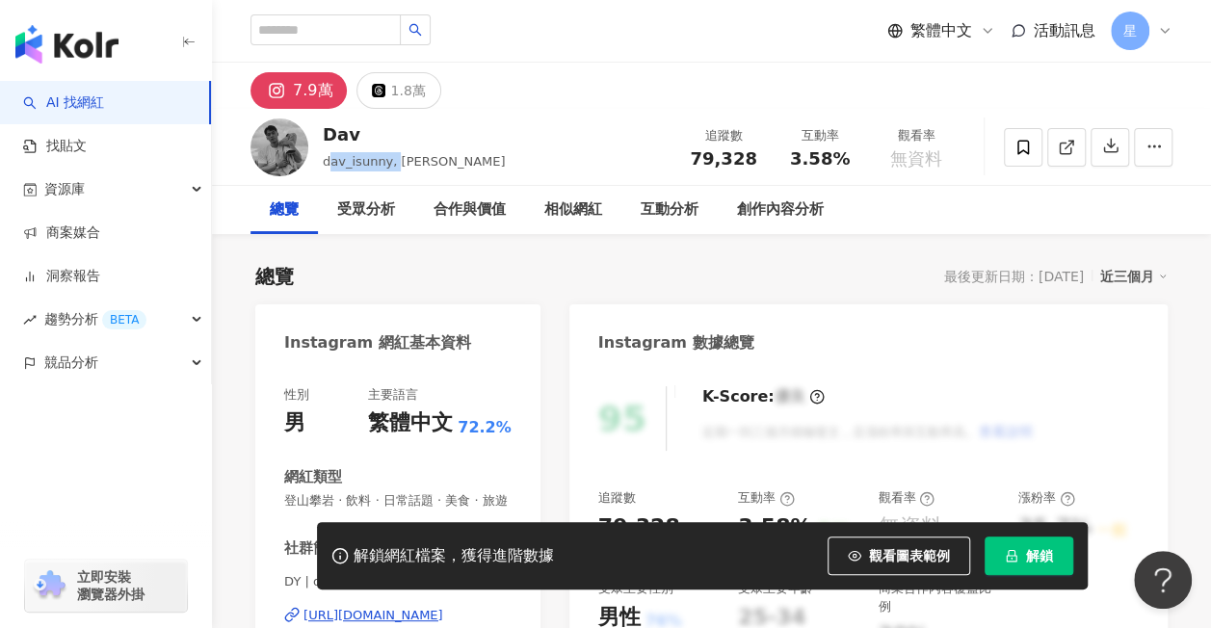
click at [391, 163] on span "dav_isunny, 楊曉緯" at bounding box center [414, 161] width 182 height 14
drag, startPoint x: 391, startPoint y: 163, endPoint x: 344, endPoint y: 155, distance: 47.8
click at [385, 159] on span "dav_isunny, 楊曉緯" at bounding box center [414, 161] width 182 height 14
drag, startPoint x: 325, startPoint y: 162, endPoint x: 388, endPoint y: 166, distance: 63.7
click at [388, 166] on span "dav_isunny, 楊曉緯" at bounding box center [414, 161] width 182 height 14
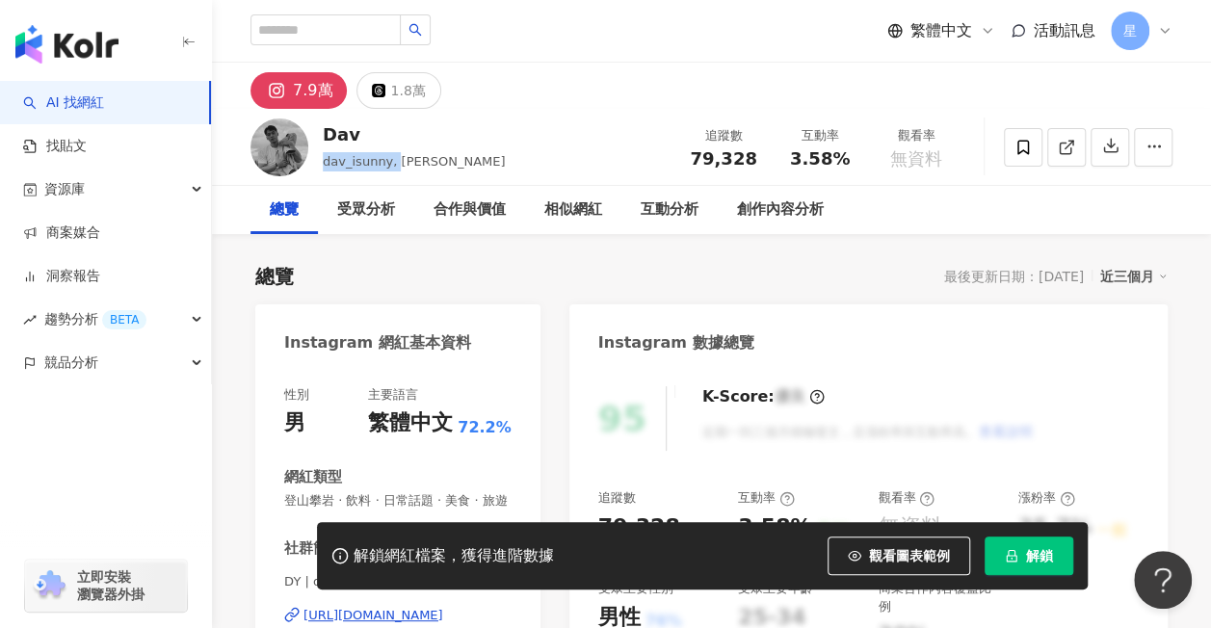
copy span "dav_isunny,"
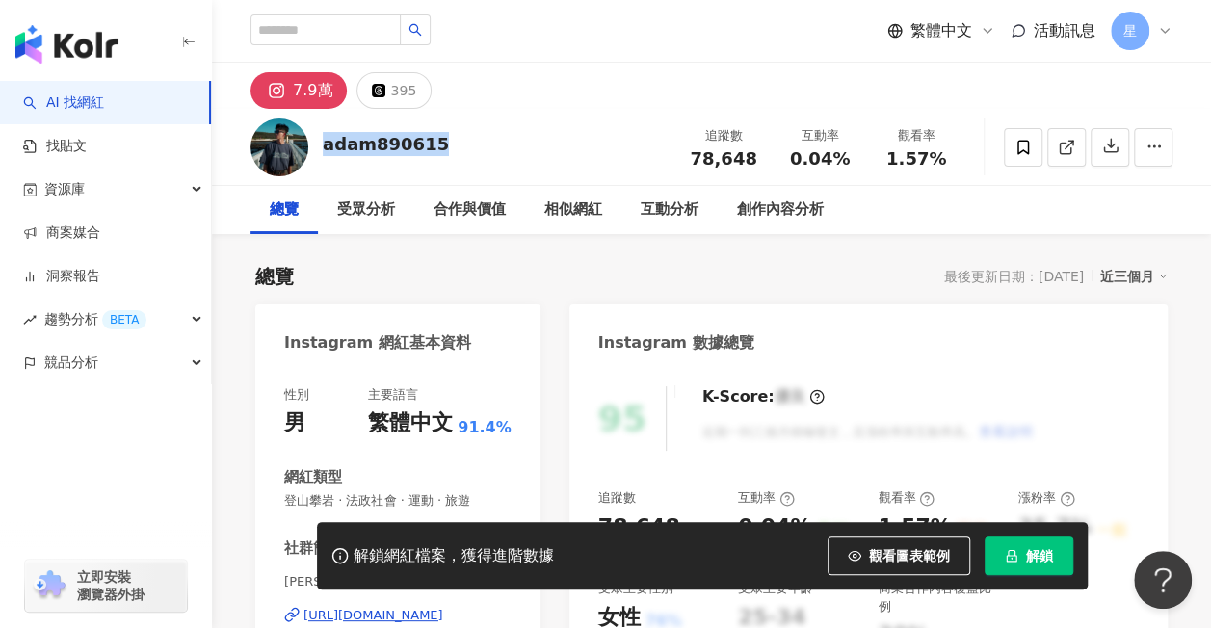
drag, startPoint x: 426, startPoint y: 146, endPoint x: 316, endPoint y: 146, distance: 109.8
click at [316, 146] on div "adam890615 追蹤數 78,648 互動率 0.04% 觀看率 1.57%" at bounding box center [711, 147] width 999 height 76
